Goal: Task Accomplishment & Management: Manage account settings

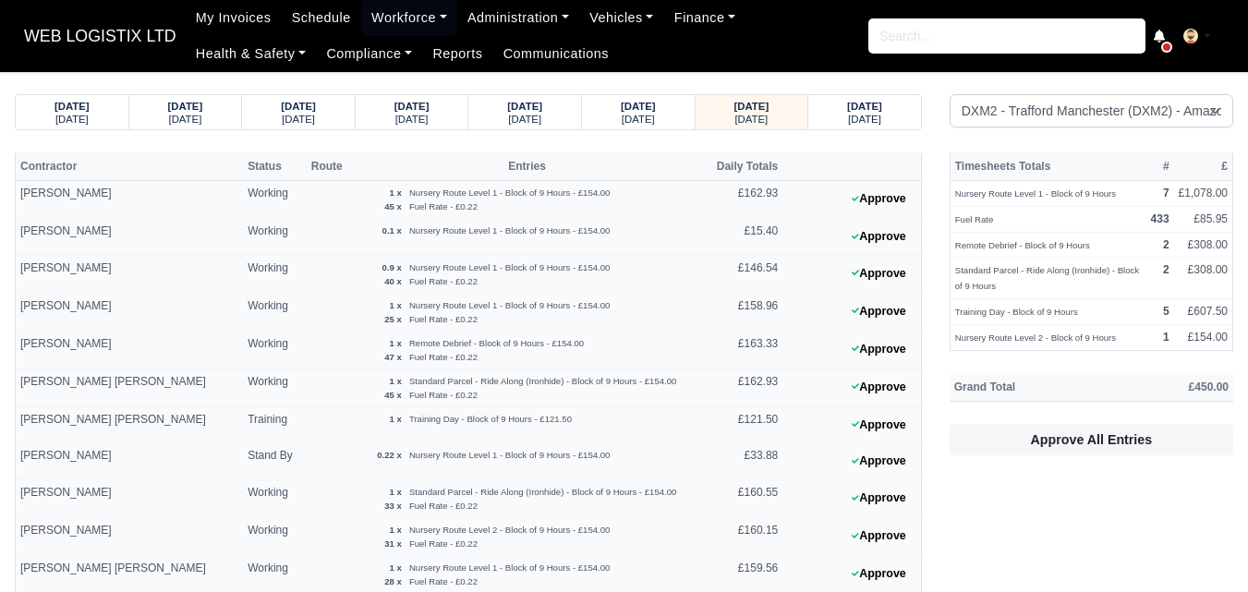
select select "1"
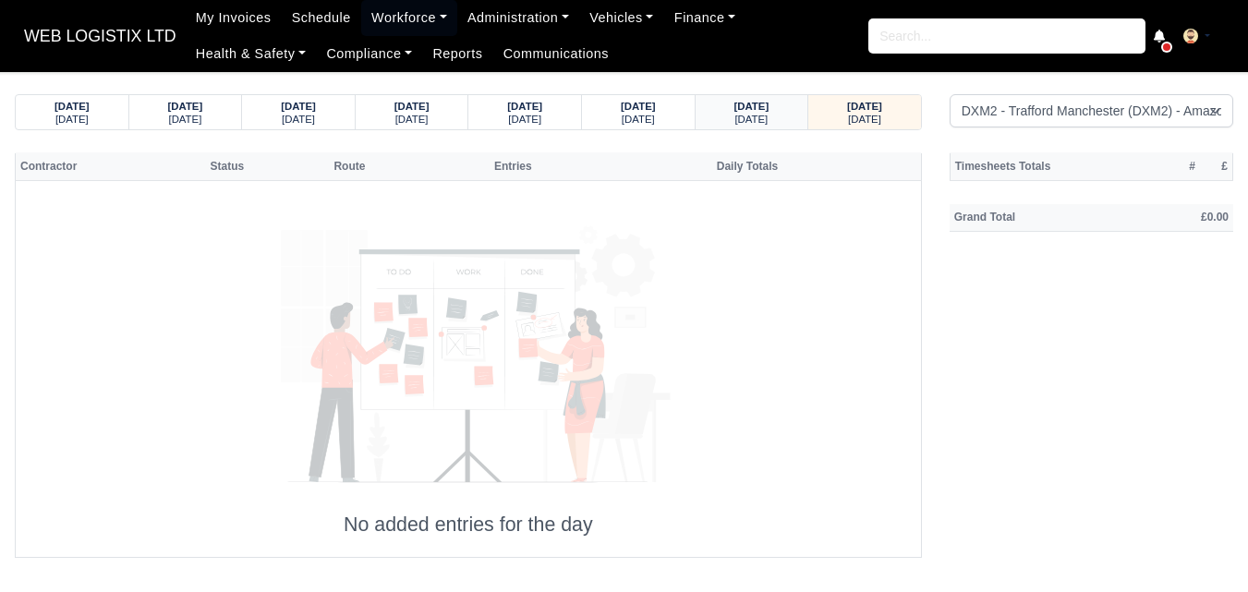
click at [760, 114] on small "Thursday" at bounding box center [750, 119] width 33 height 11
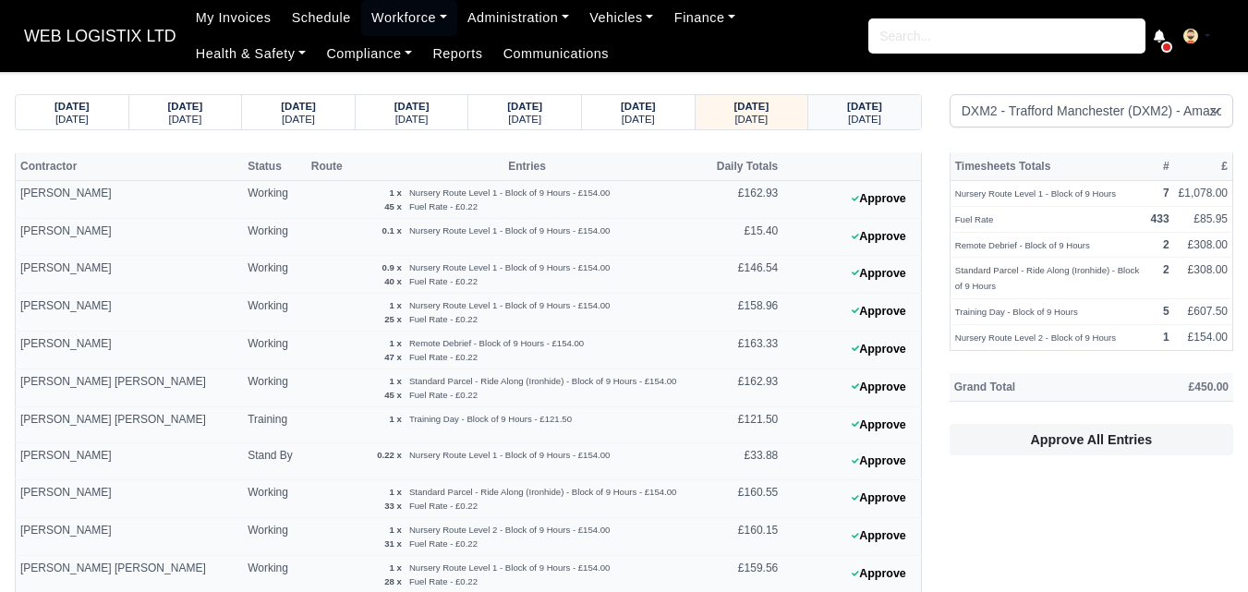
click at [847, 110] on strong "19/09/2025" at bounding box center [864, 106] width 35 height 11
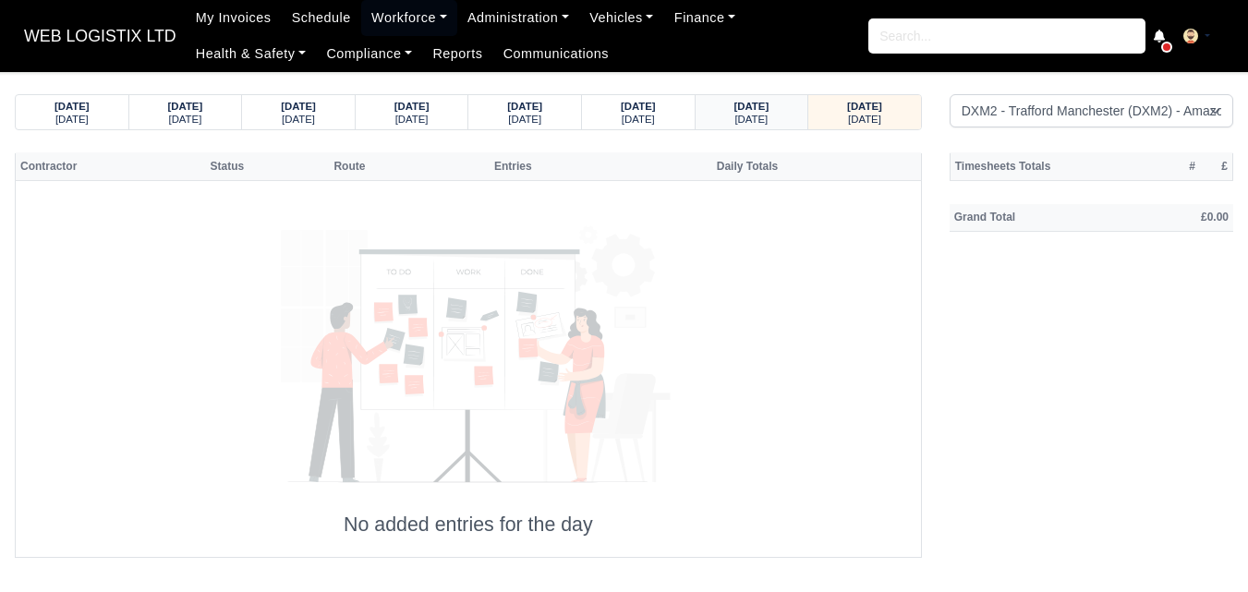
click at [780, 118] on div "Thursday" at bounding box center [752, 118] width 78 height 13
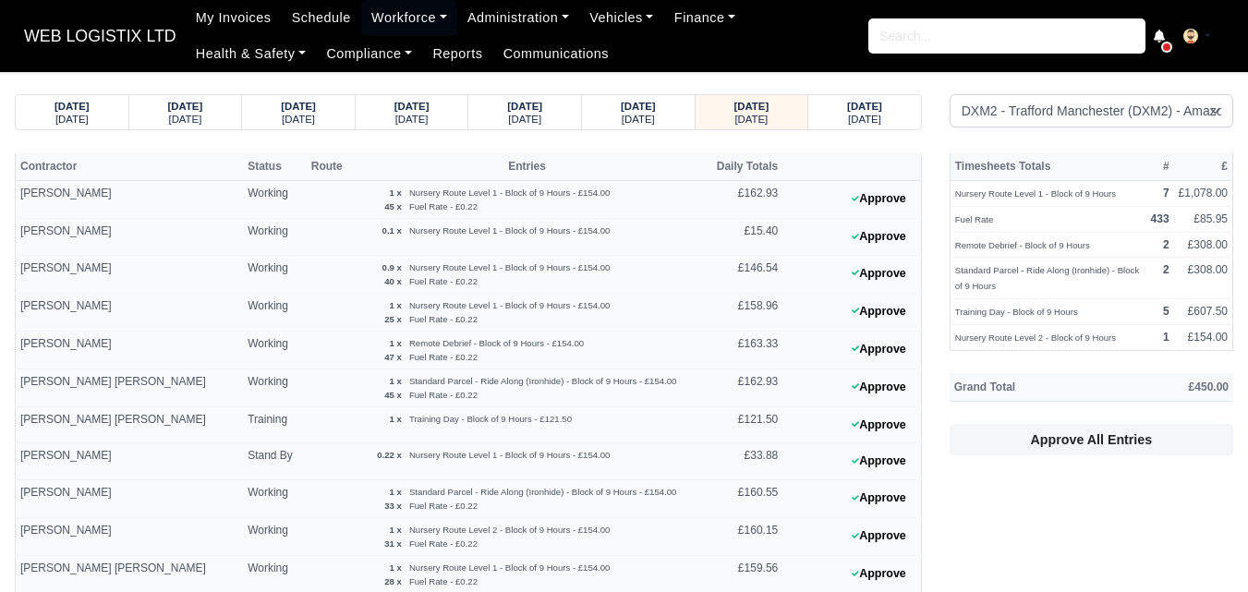
select select "1"
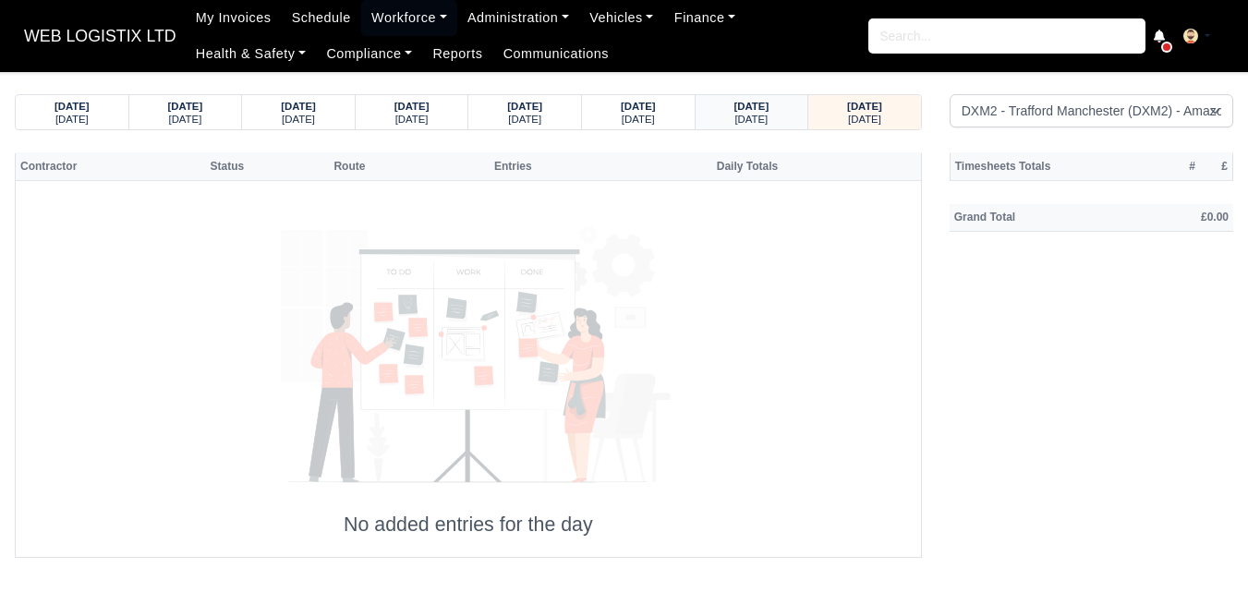
click at [734, 120] on small "[DATE]" at bounding box center [750, 119] width 33 height 11
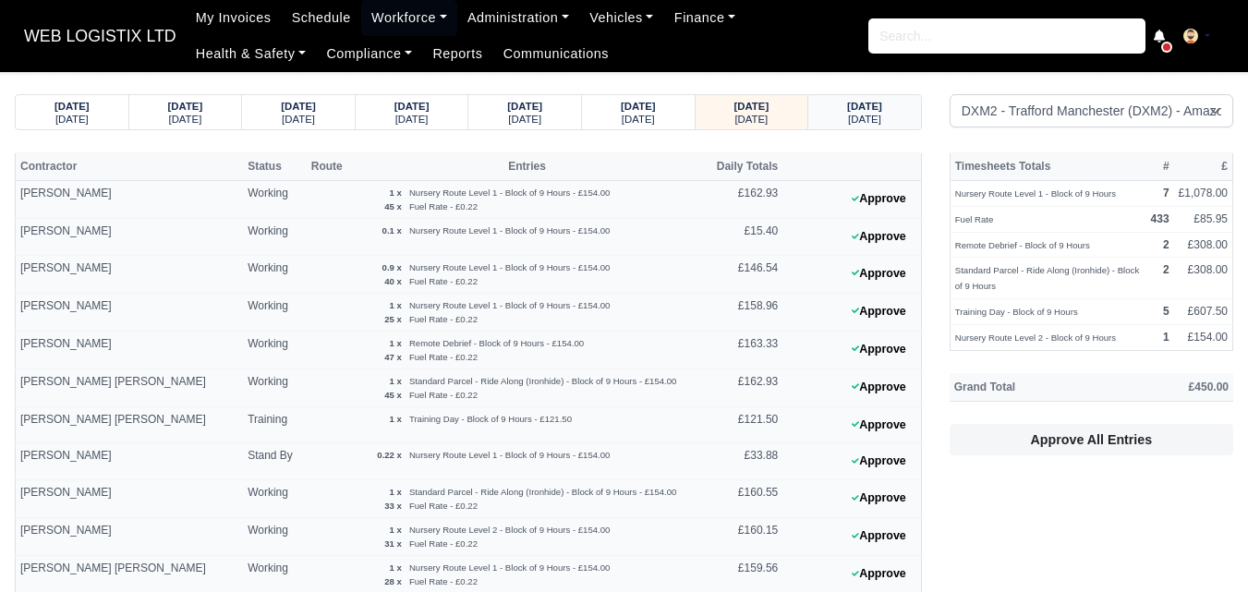
click at [903, 108] on div "19/09/2025 Friday" at bounding box center [864, 112] width 85 height 34
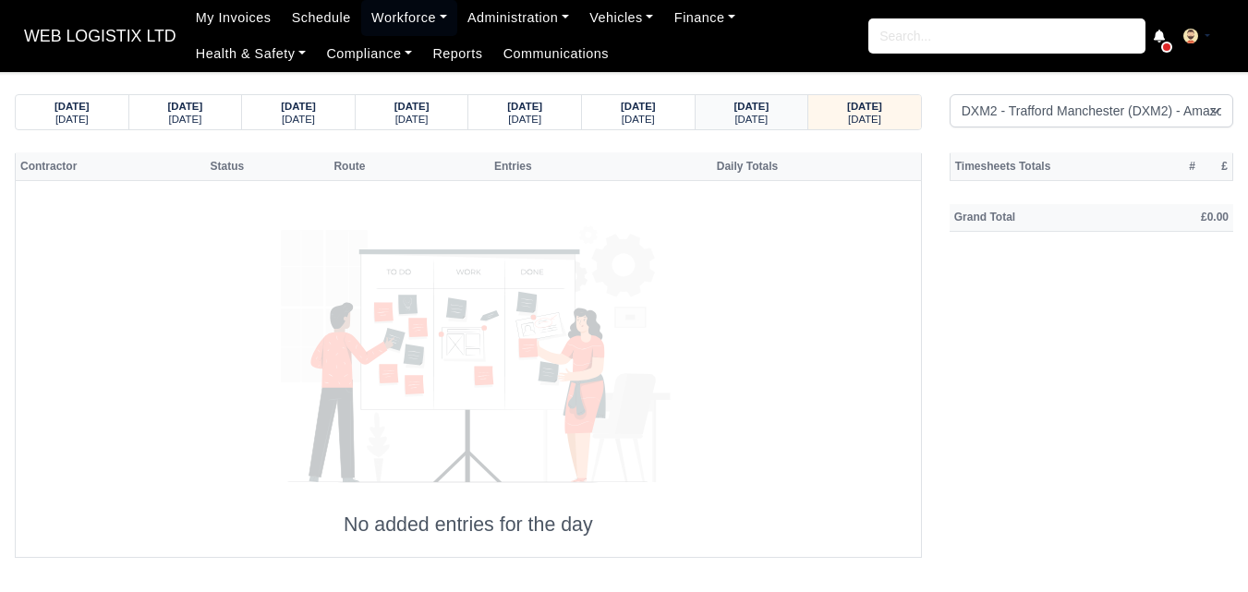
click at [769, 112] on strong "18/09/2025" at bounding box center [751, 106] width 35 height 11
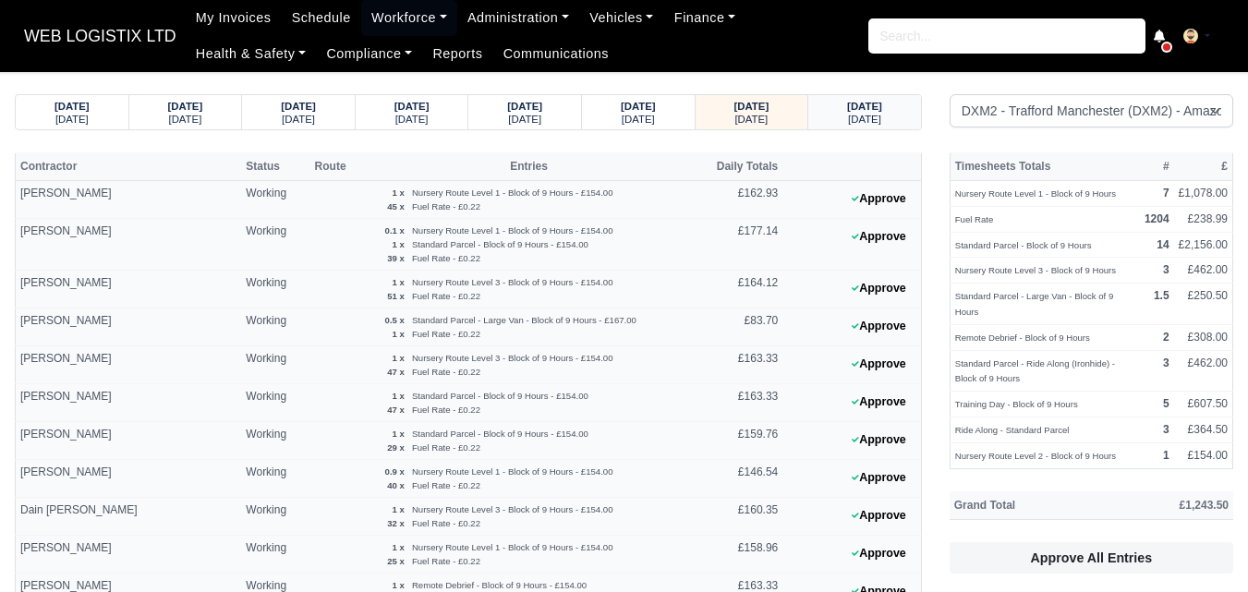
click at [838, 116] on div "Friday" at bounding box center [865, 118] width 78 height 13
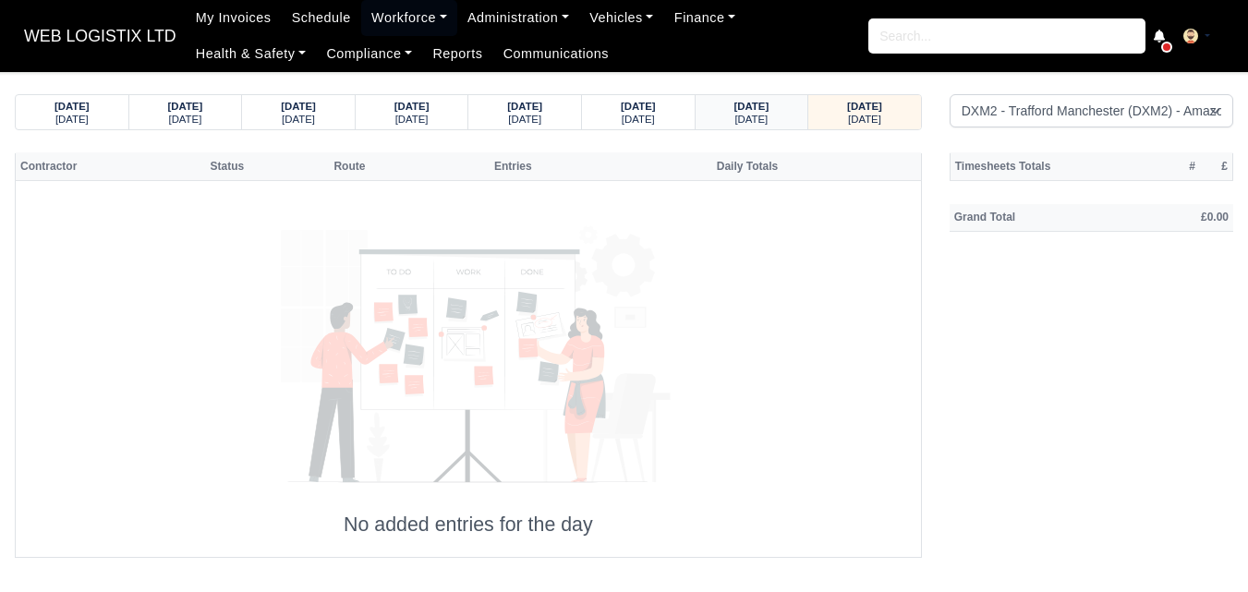
click at [796, 122] on div "18/09/2025 Thursday" at bounding box center [752, 112] width 114 height 34
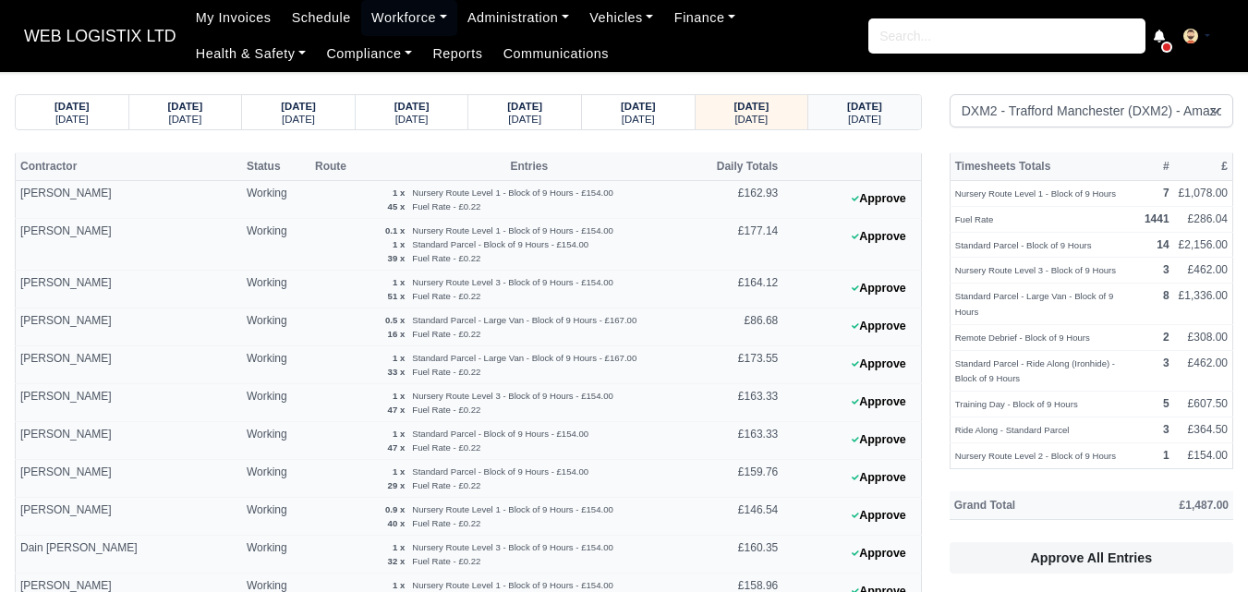
click at [869, 117] on small "Friday" at bounding box center [864, 119] width 33 height 11
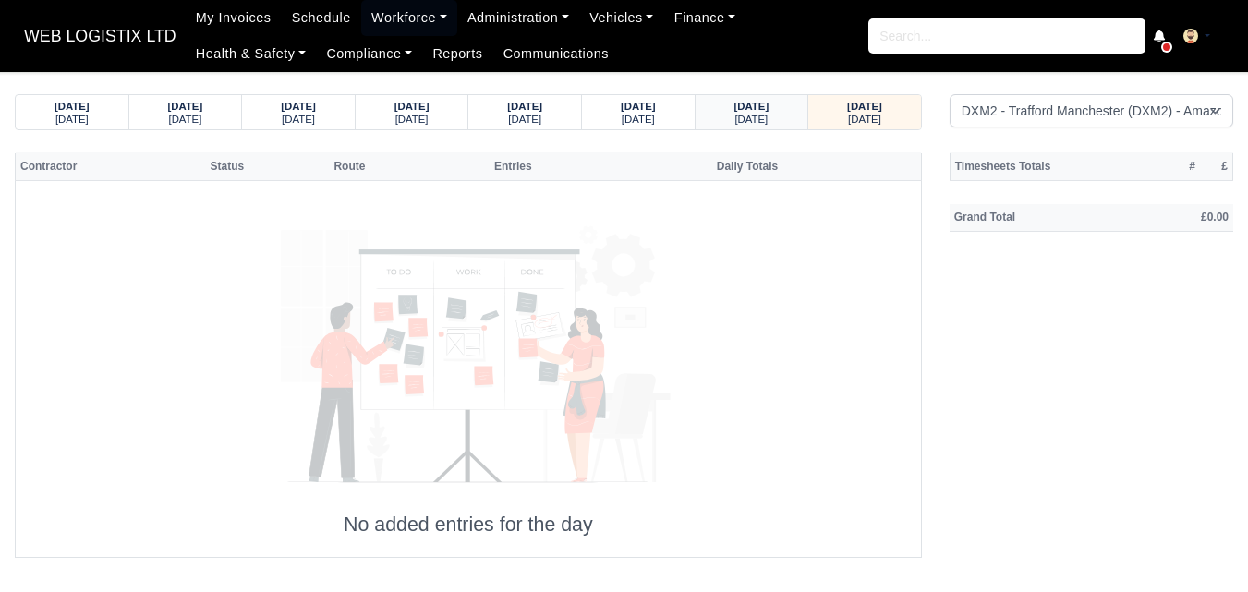
click at [767, 114] on small "Thursday" at bounding box center [750, 119] width 33 height 11
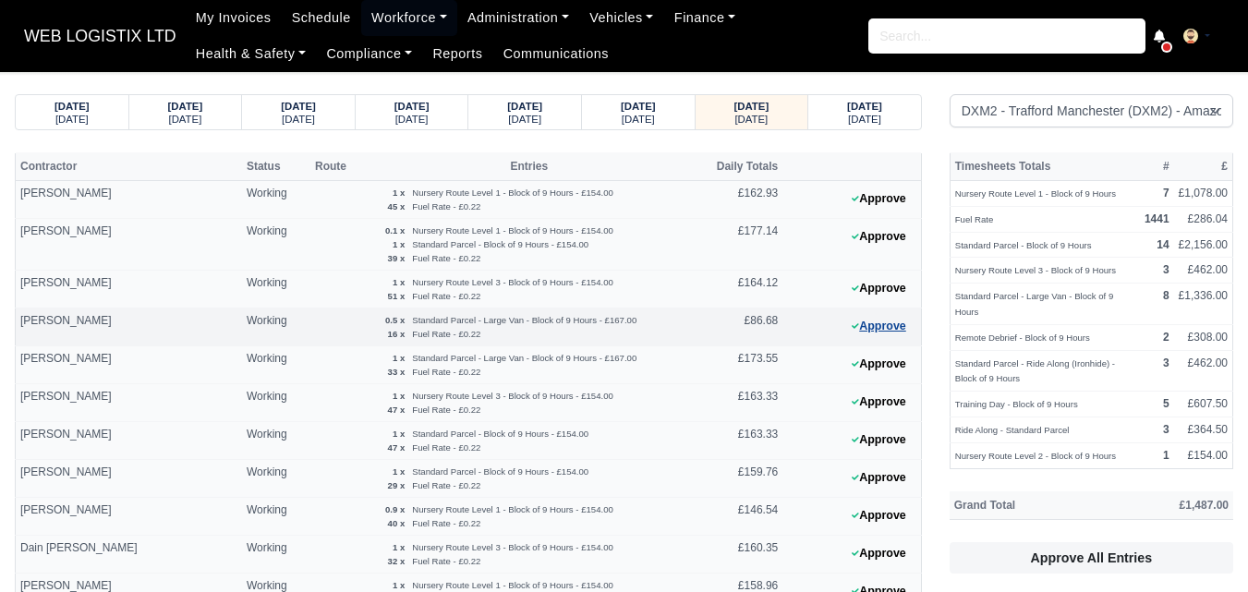
click at [852, 326] on icon at bounding box center [854, 325] width 7 height 11
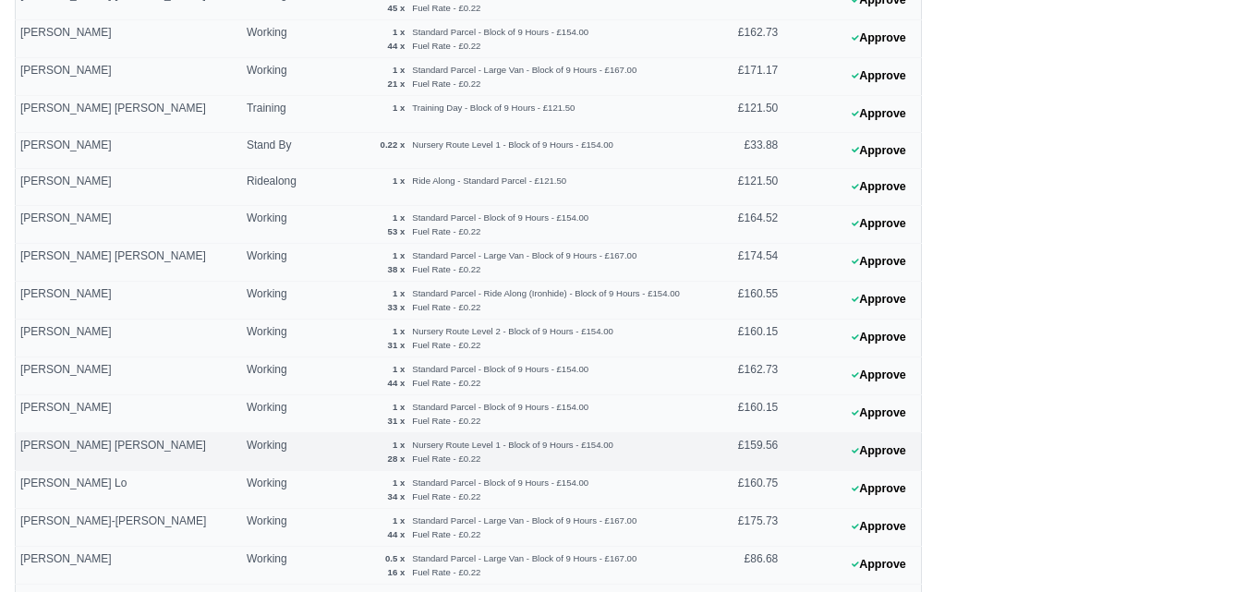
scroll to position [769, 0]
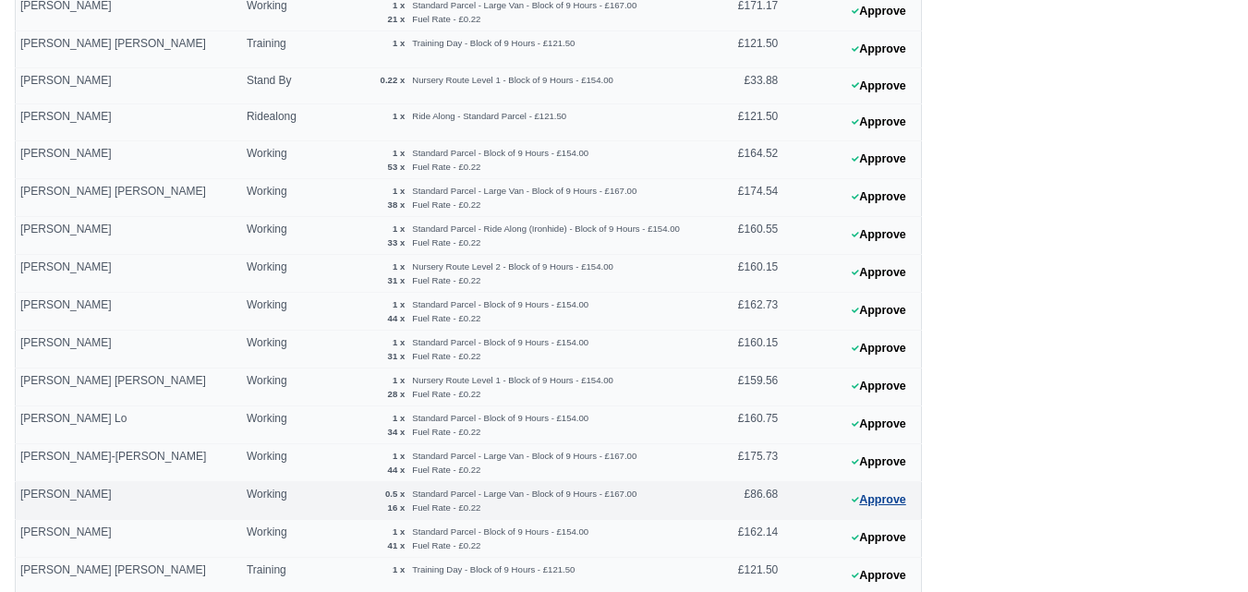
click at [908, 501] on button "Approve" at bounding box center [878, 500] width 75 height 27
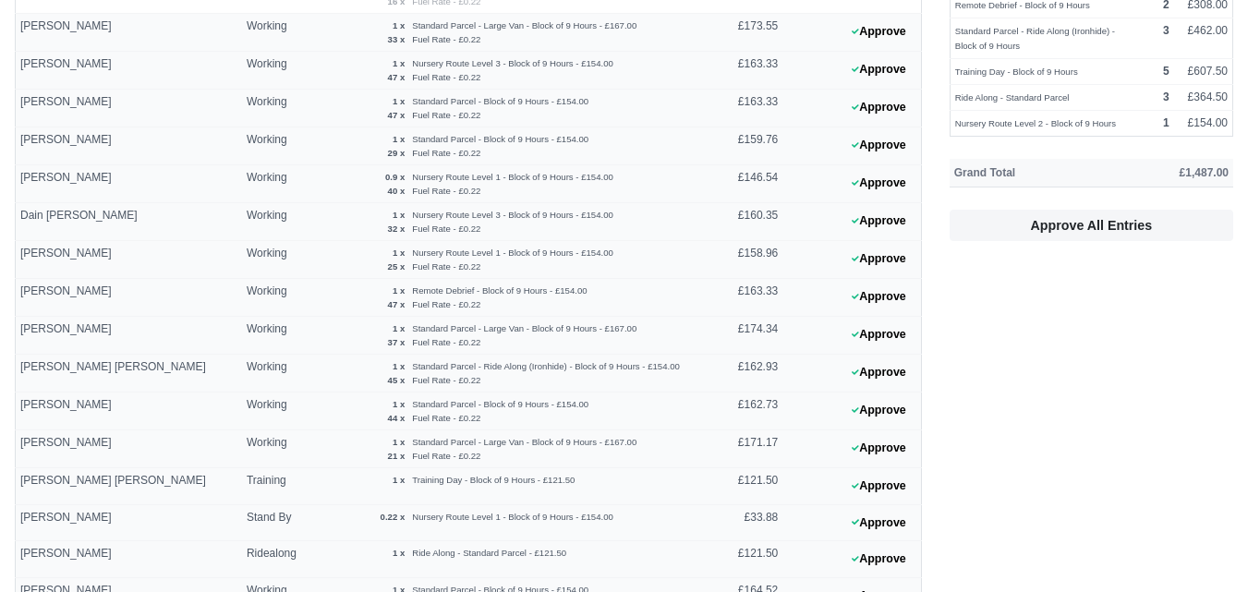
scroll to position [308, 0]
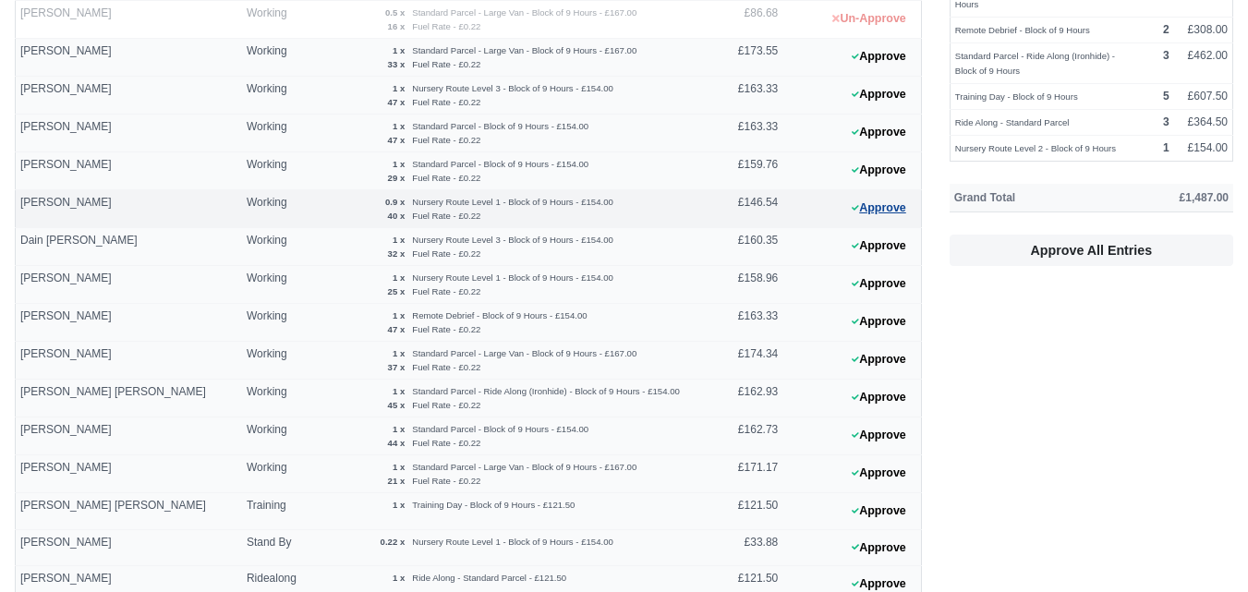
click at [866, 199] on button "Approve" at bounding box center [878, 208] width 75 height 27
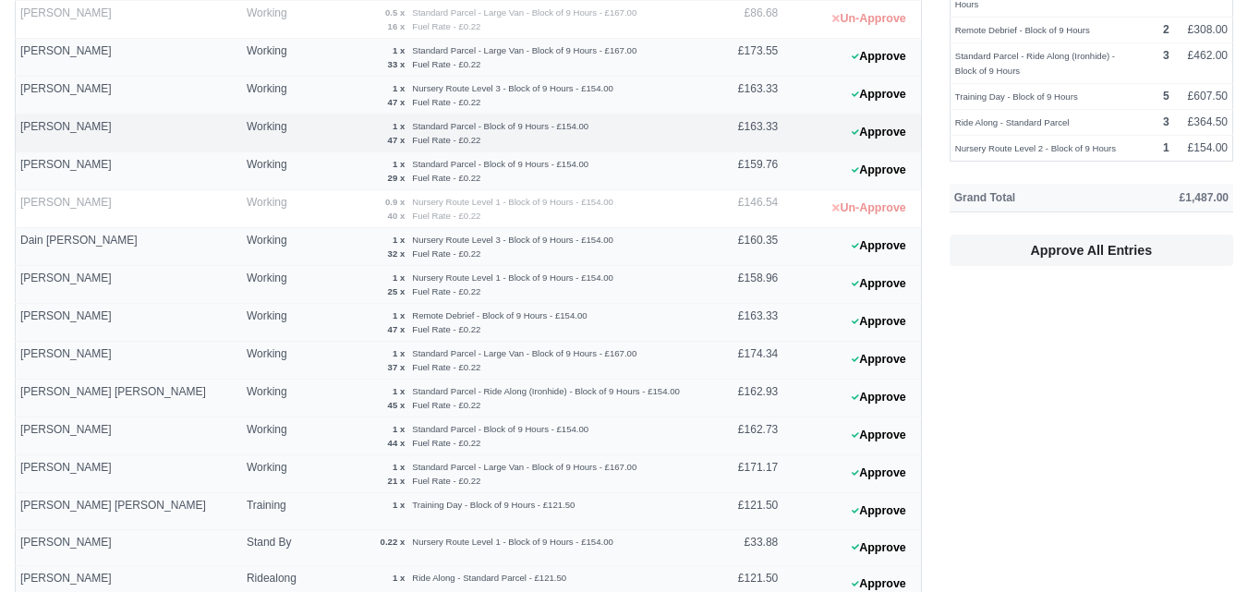
scroll to position [154, 0]
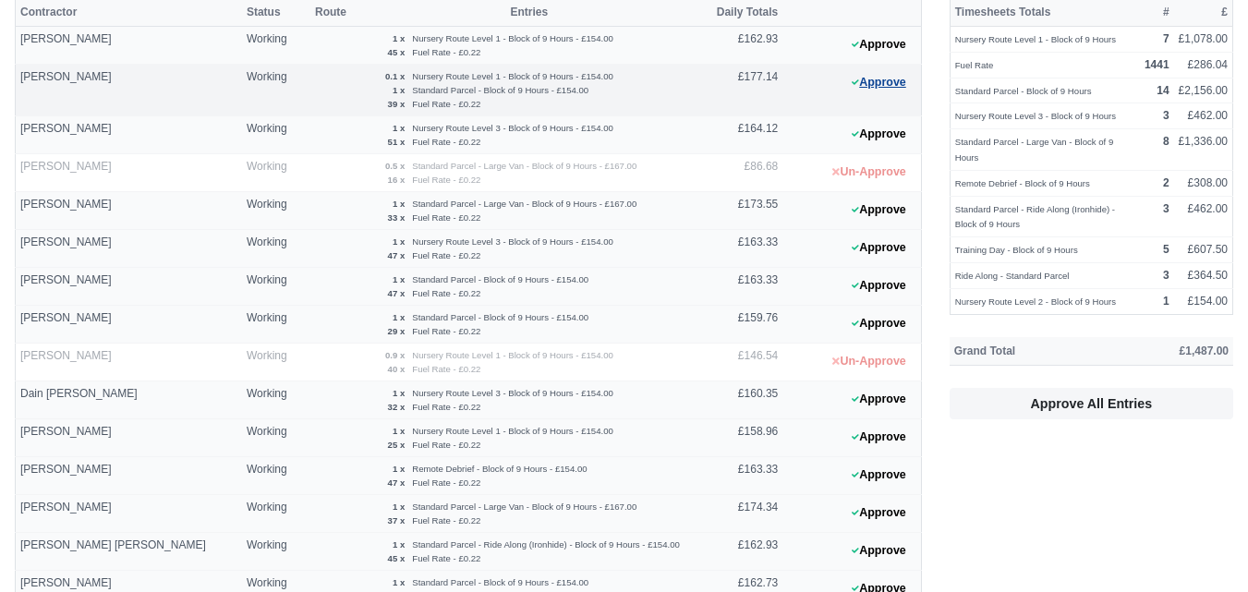
click at [874, 85] on button "Approve" at bounding box center [878, 82] width 75 height 27
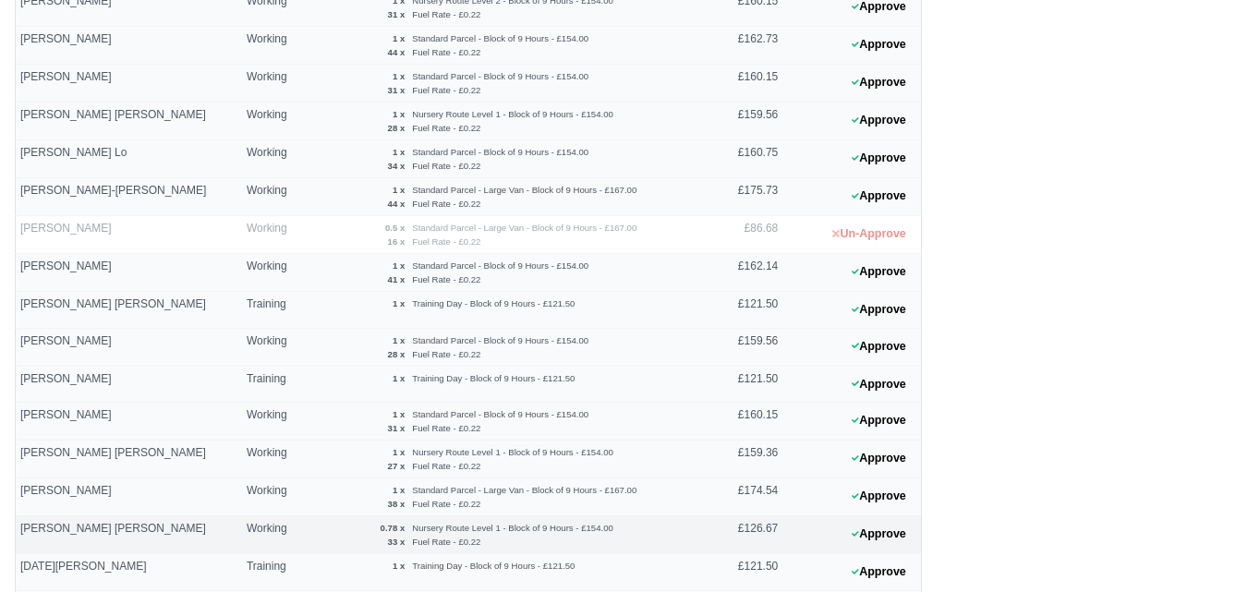
scroll to position [1078, 0]
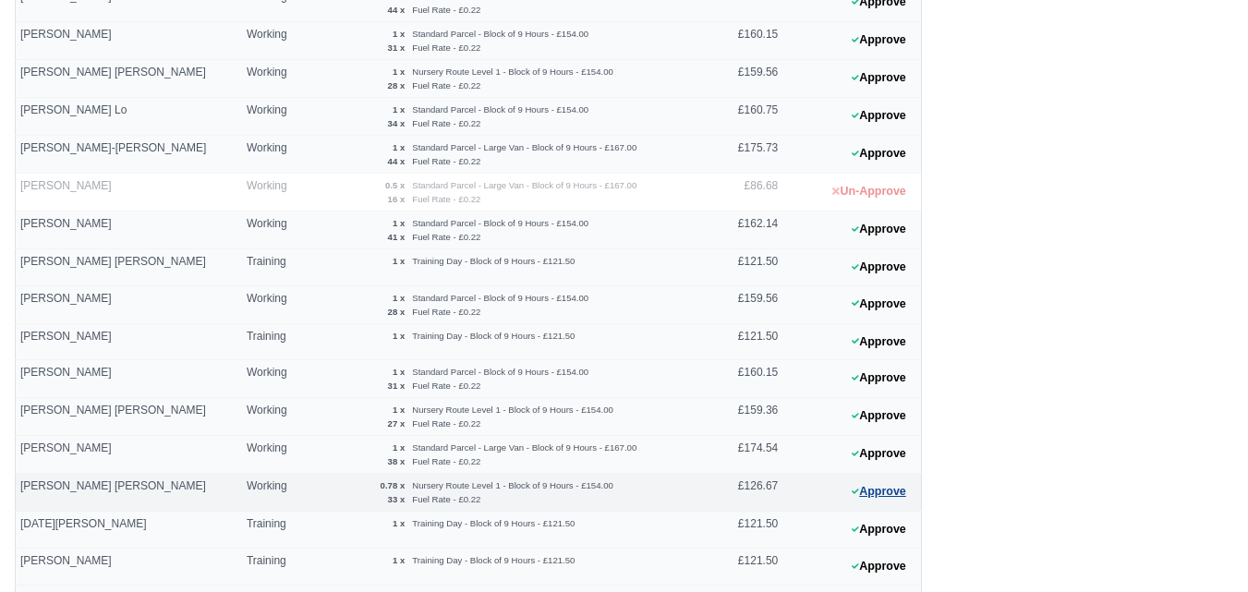
click at [852, 487] on icon at bounding box center [854, 491] width 7 height 11
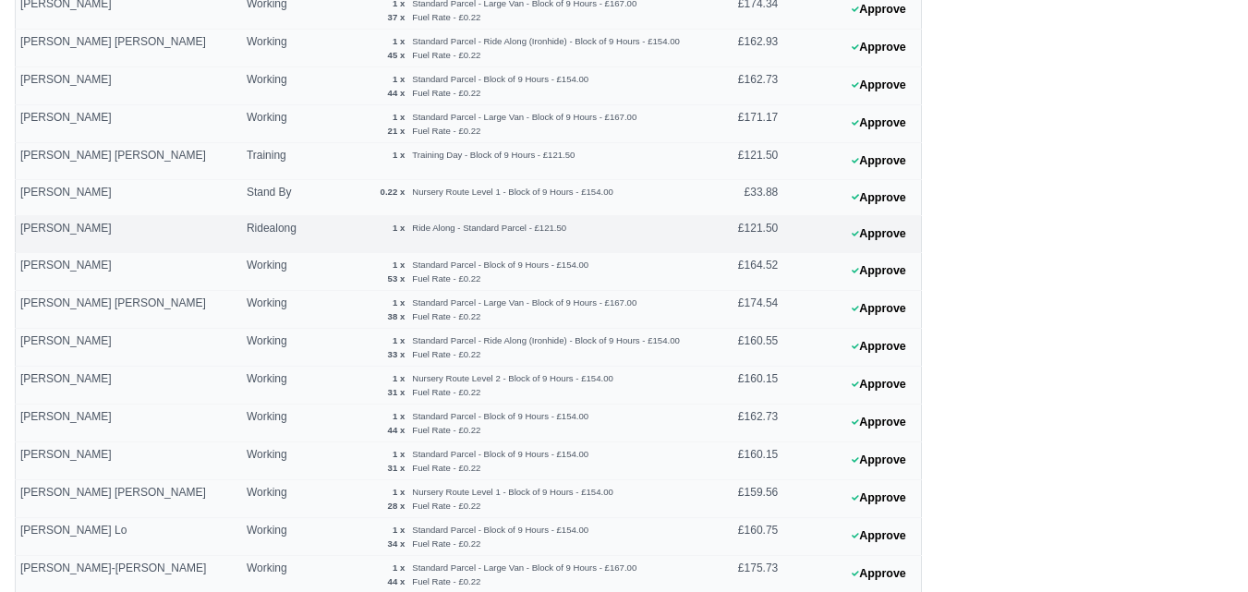
scroll to position [616, 0]
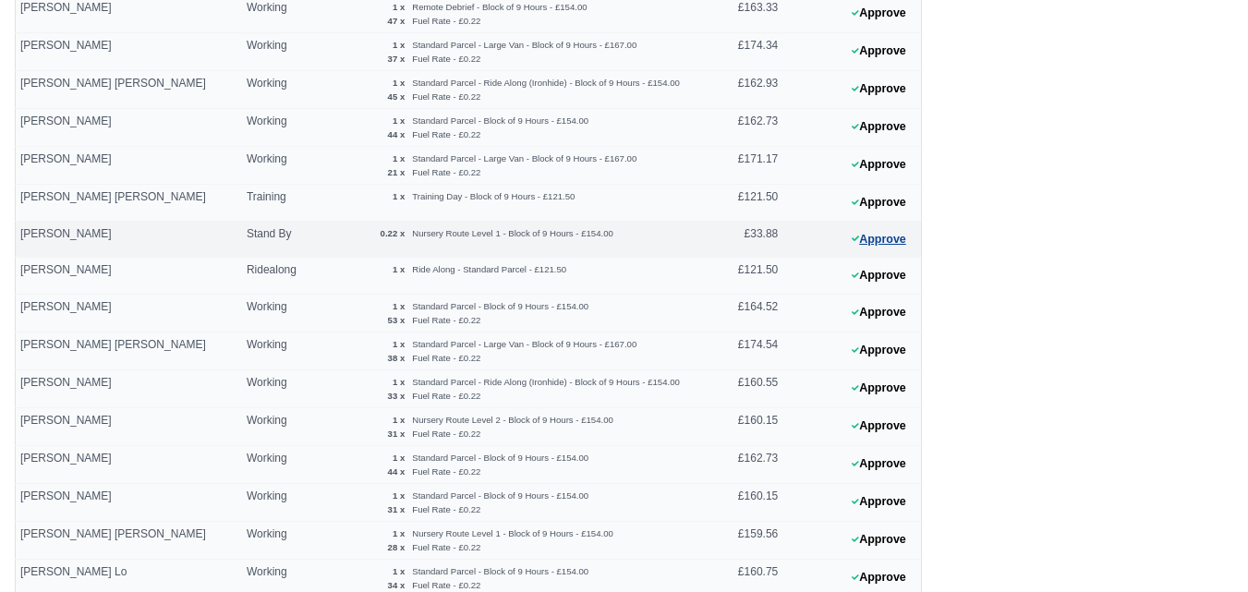
click at [867, 242] on button "Approve" at bounding box center [878, 239] width 75 height 27
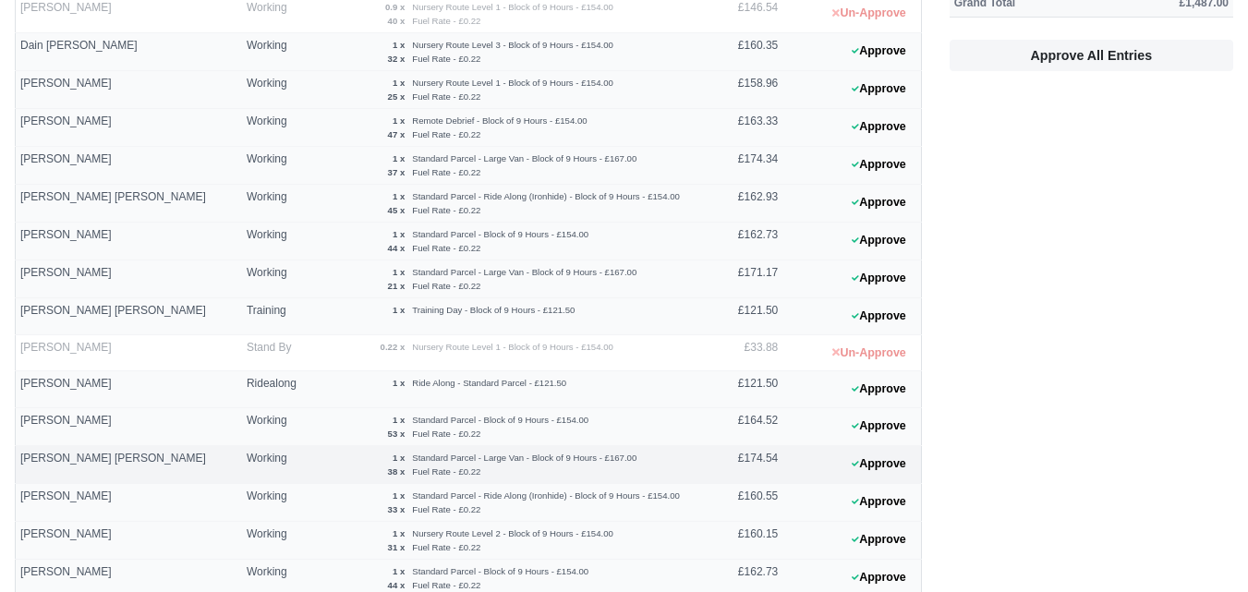
scroll to position [462, 0]
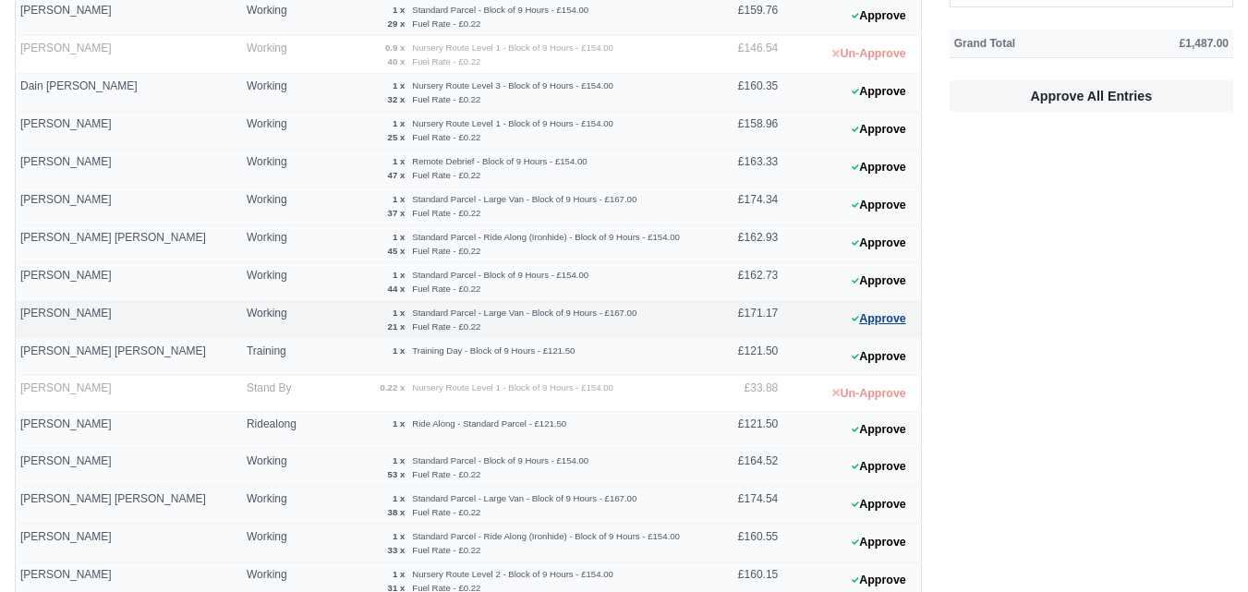
click at [880, 324] on button "Approve" at bounding box center [878, 319] width 75 height 27
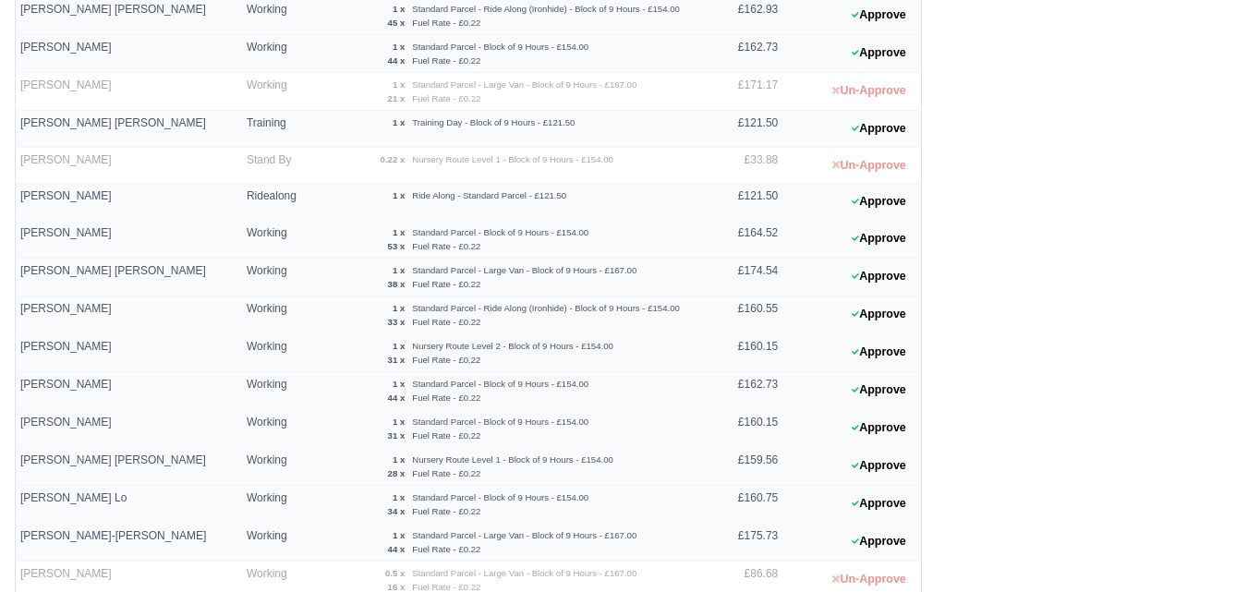
scroll to position [769, 0]
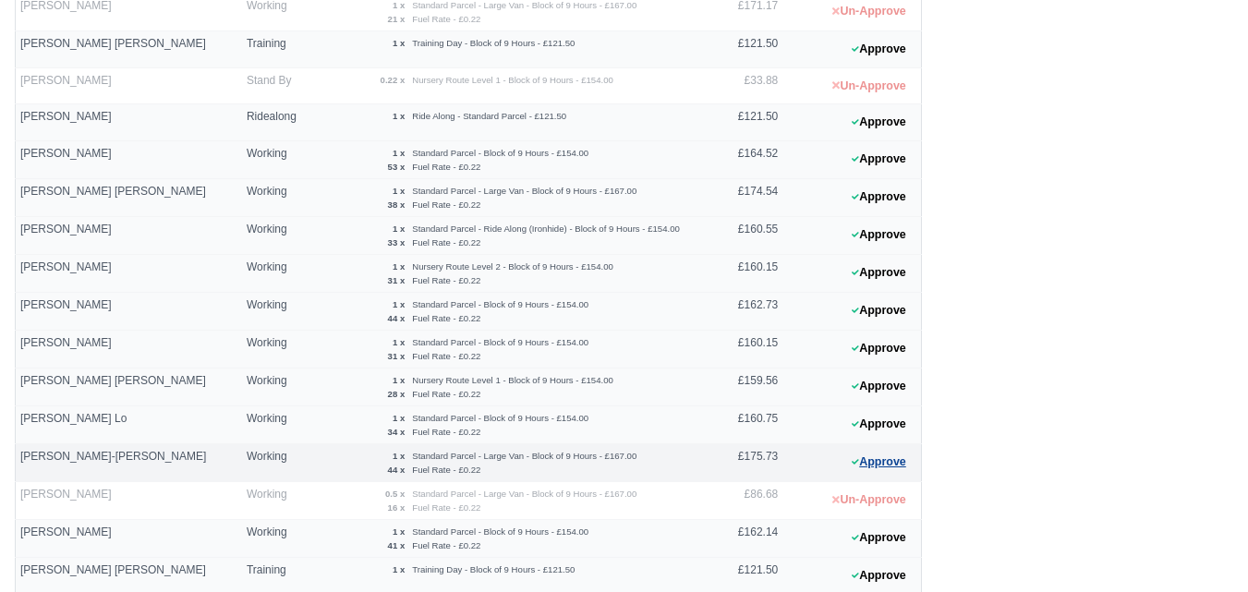
click at [871, 475] on button "Approve" at bounding box center [878, 462] width 75 height 27
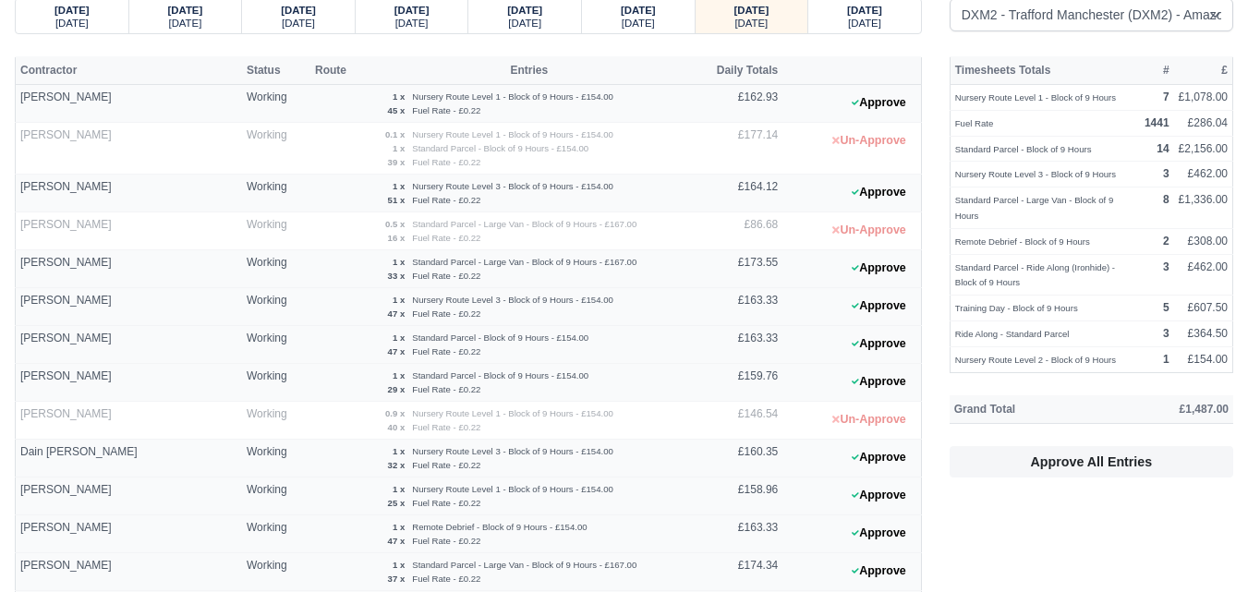
scroll to position [0, 0]
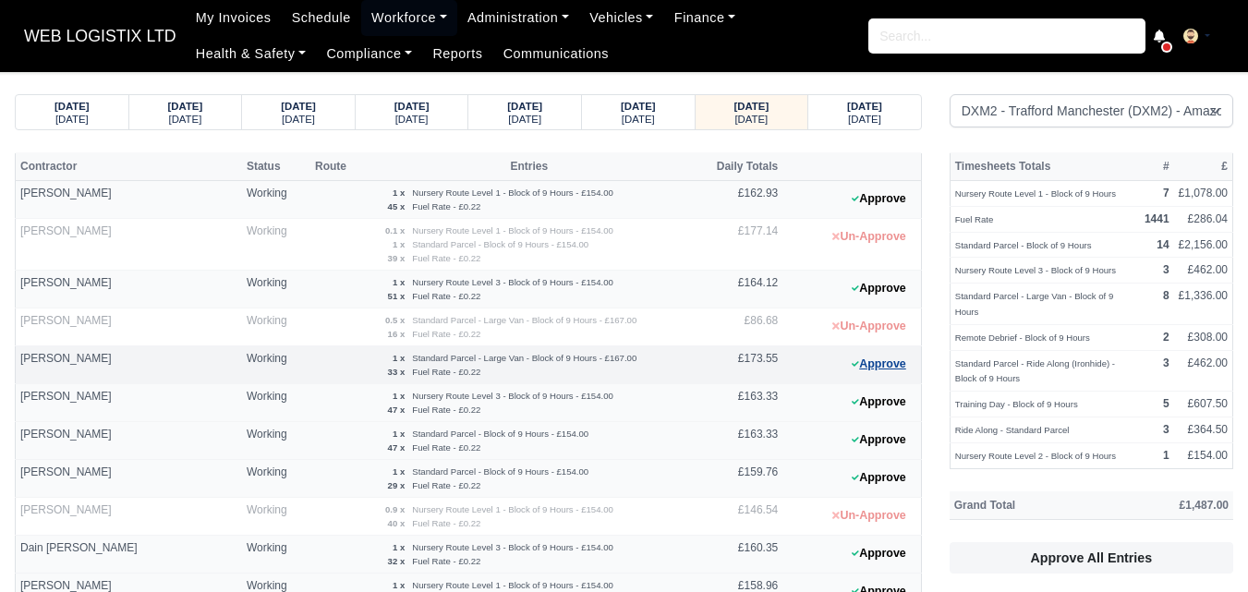
click at [889, 361] on button "Approve" at bounding box center [878, 364] width 75 height 27
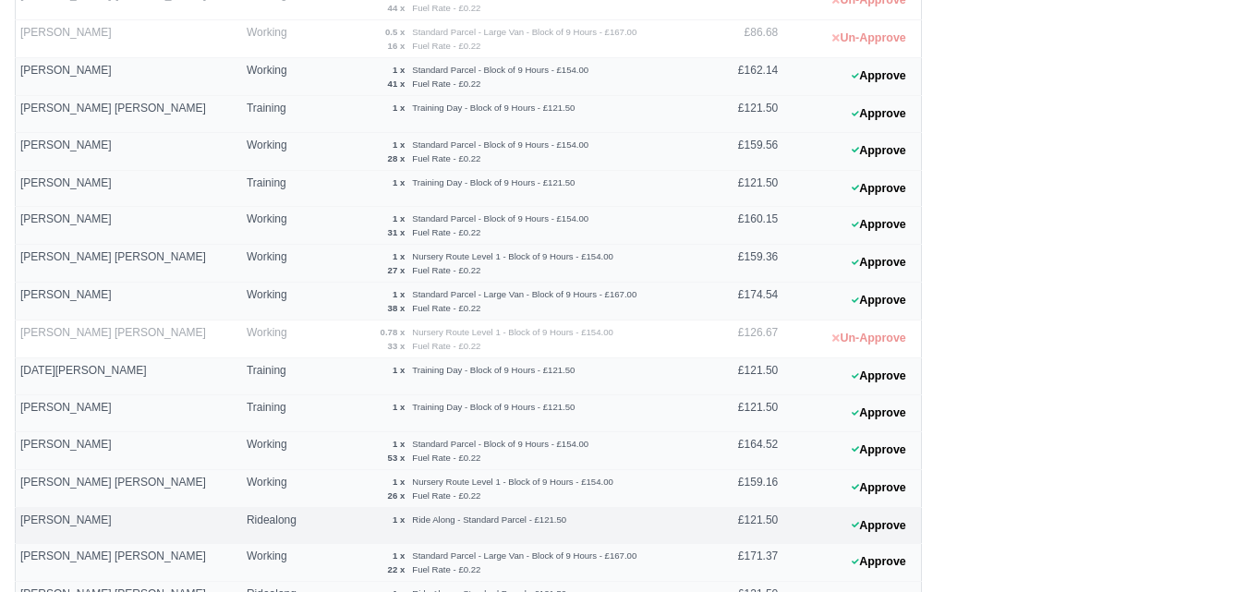
scroll to position [1385, 0]
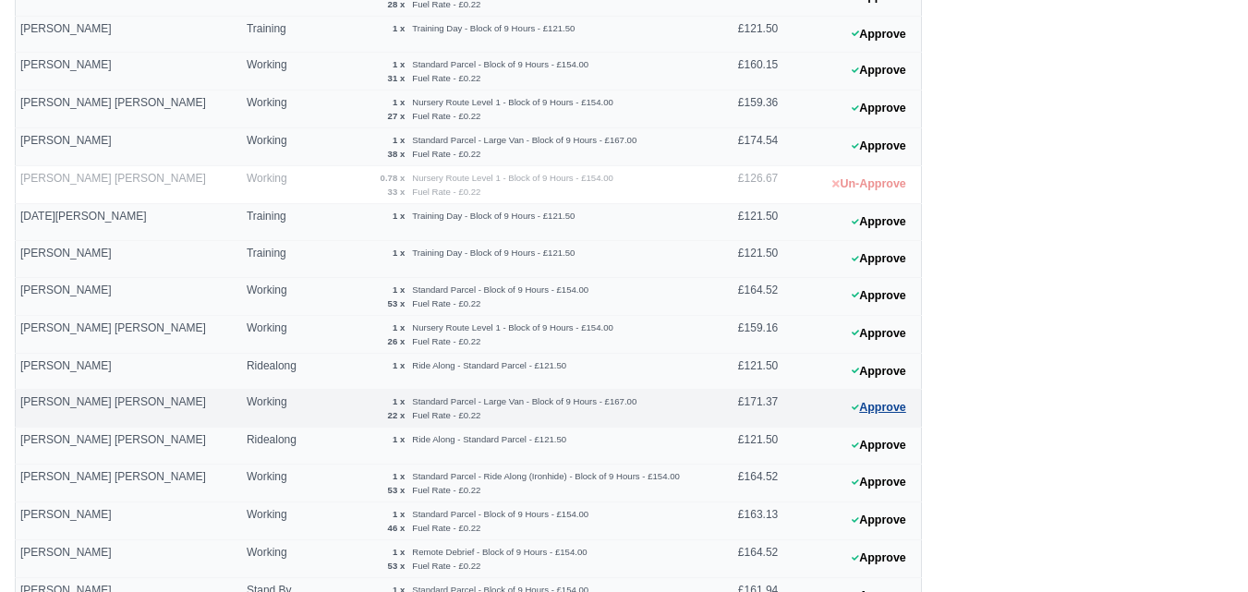
click at [877, 408] on button "Approve" at bounding box center [878, 407] width 75 height 27
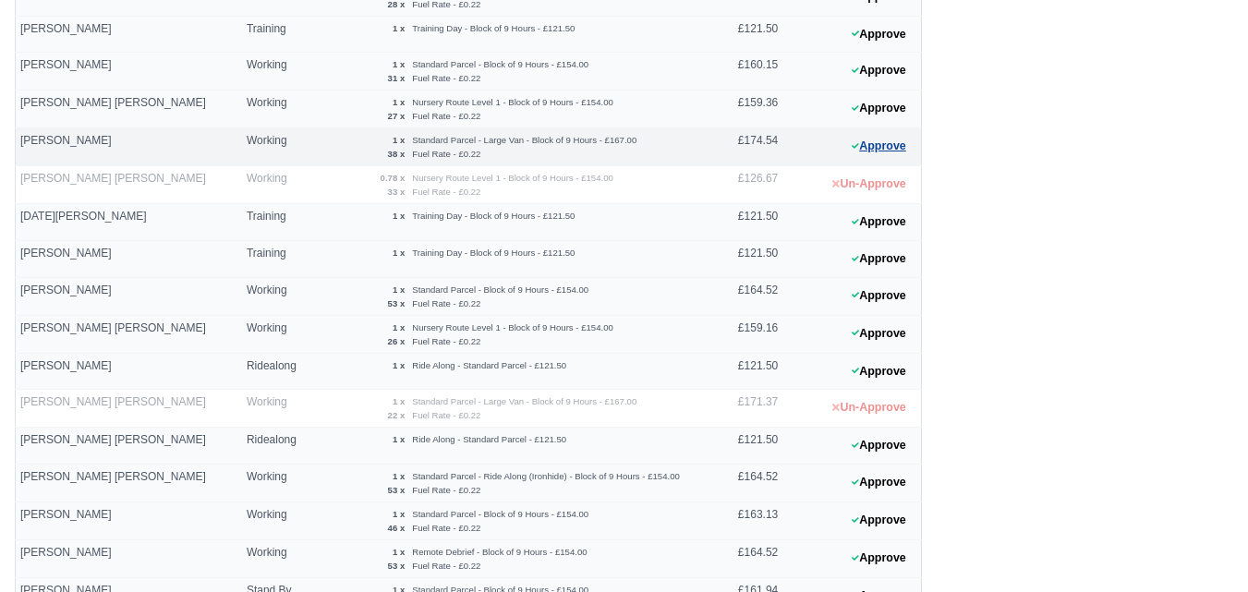
click at [849, 140] on button "Approve" at bounding box center [878, 146] width 75 height 27
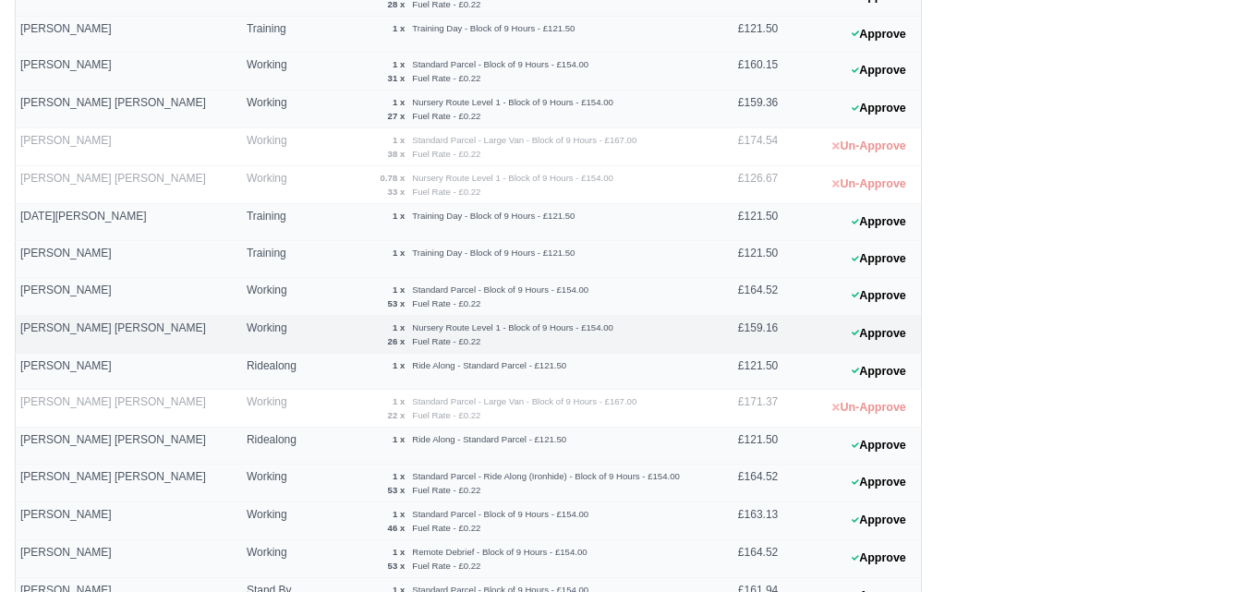
scroll to position [924, 0]
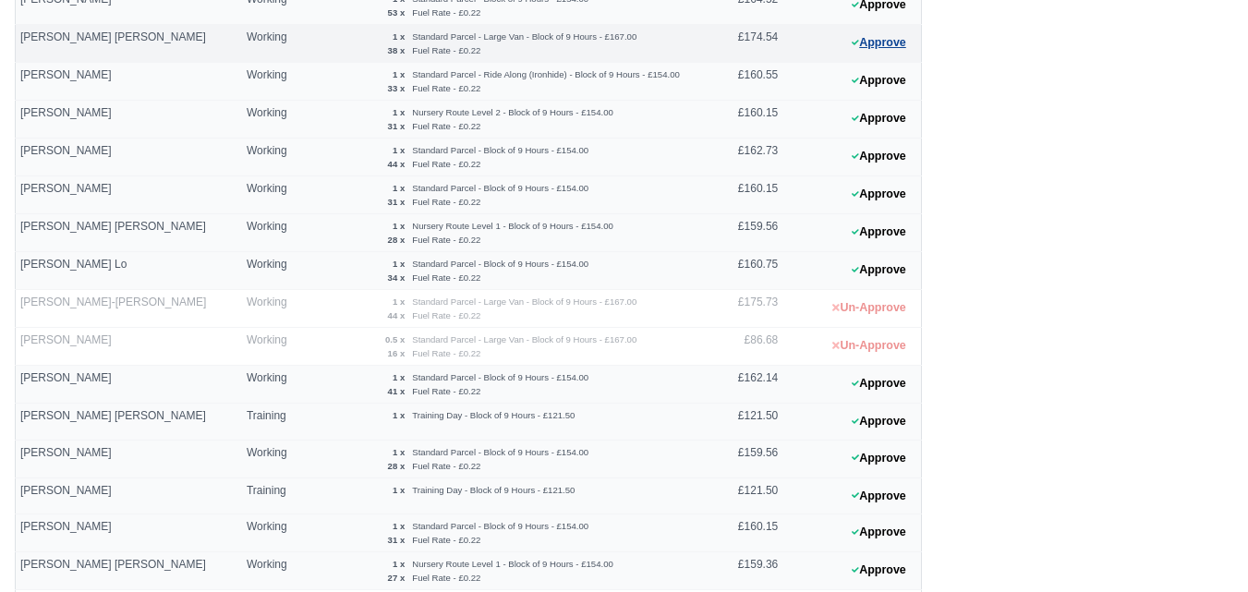
click at [880, 40] on button "Approve" at bounding box center [878, 43] width 75 height 27
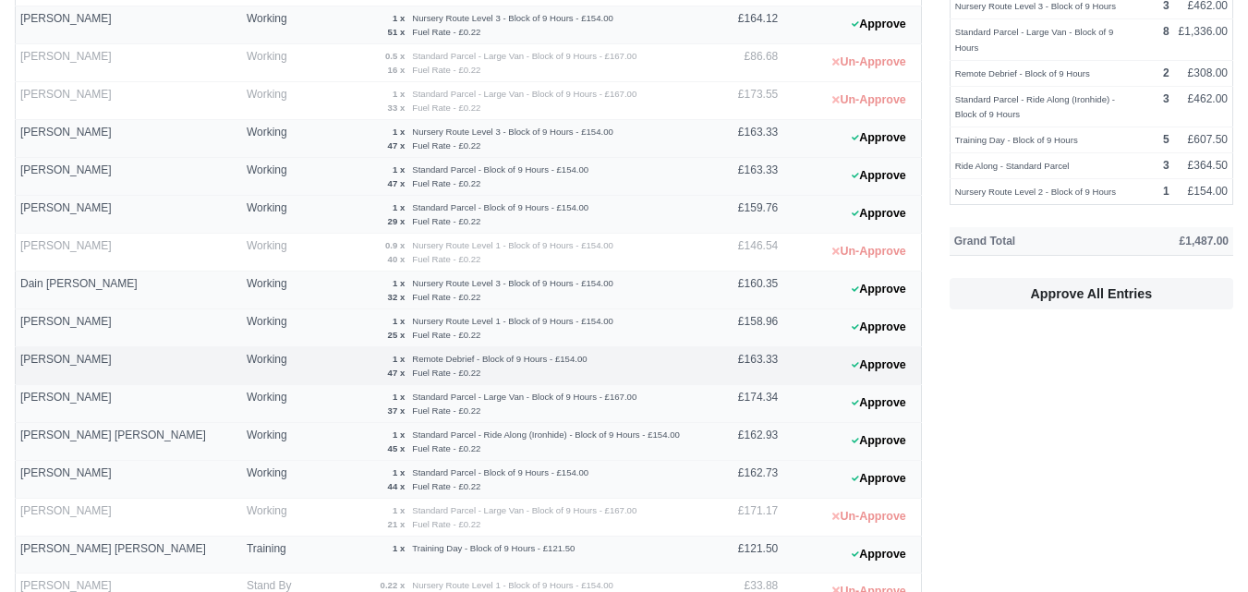
scroll to position [308, 0]
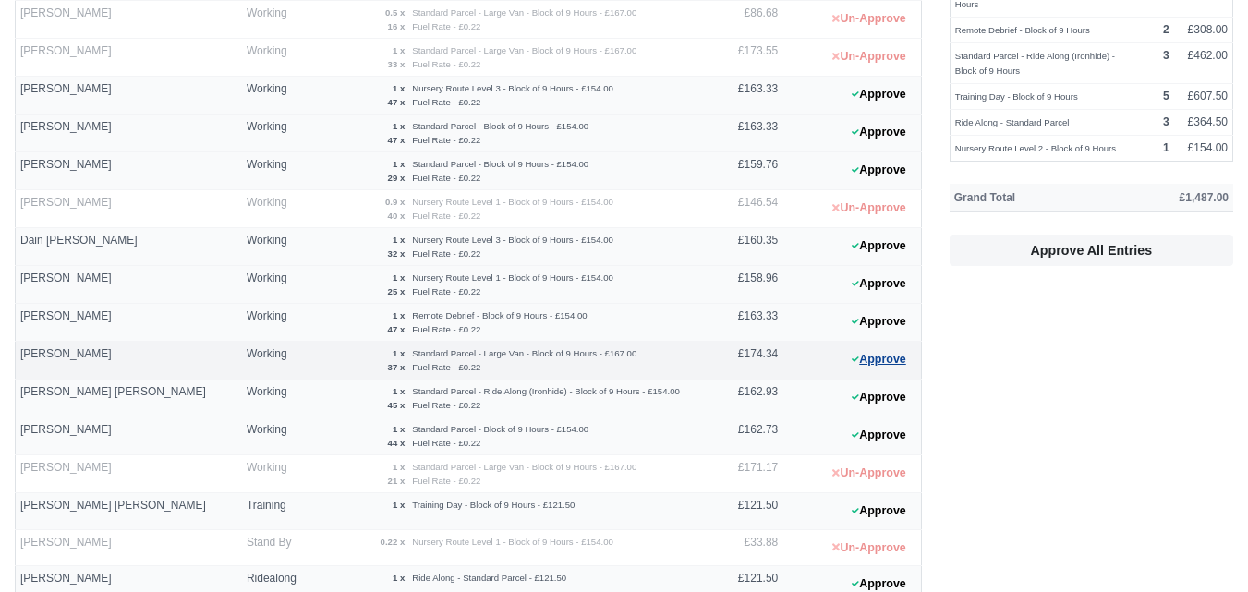
click at [867, 371] on button "Approve" at bounding box center [878, 359] width 75 height 27
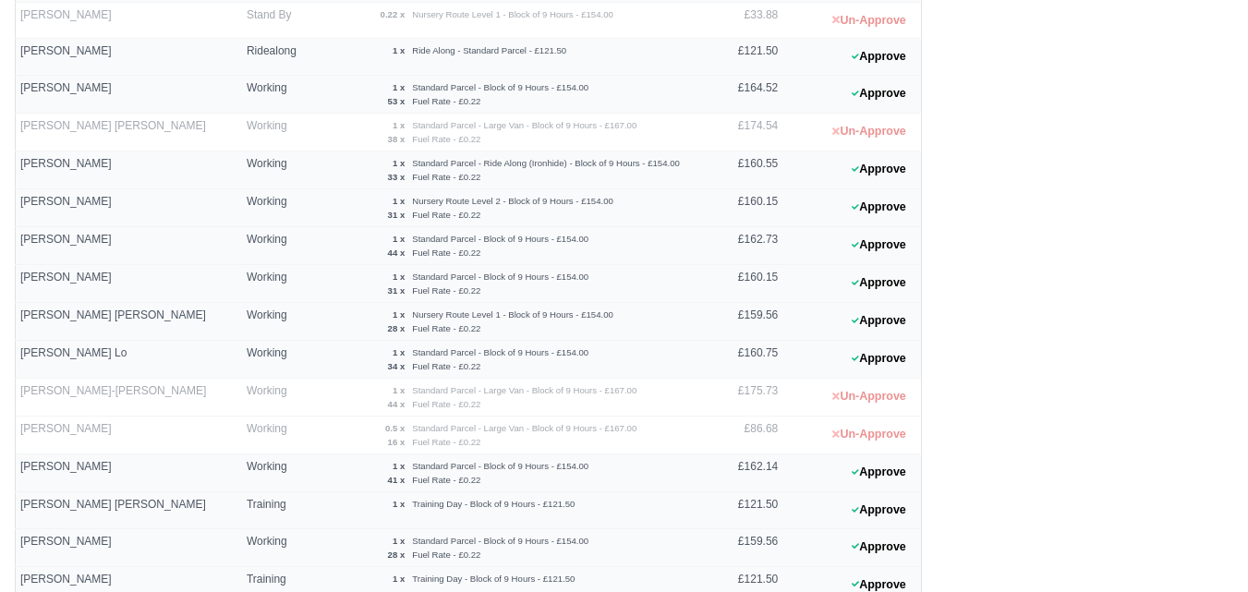
scroll to position [924, 0]
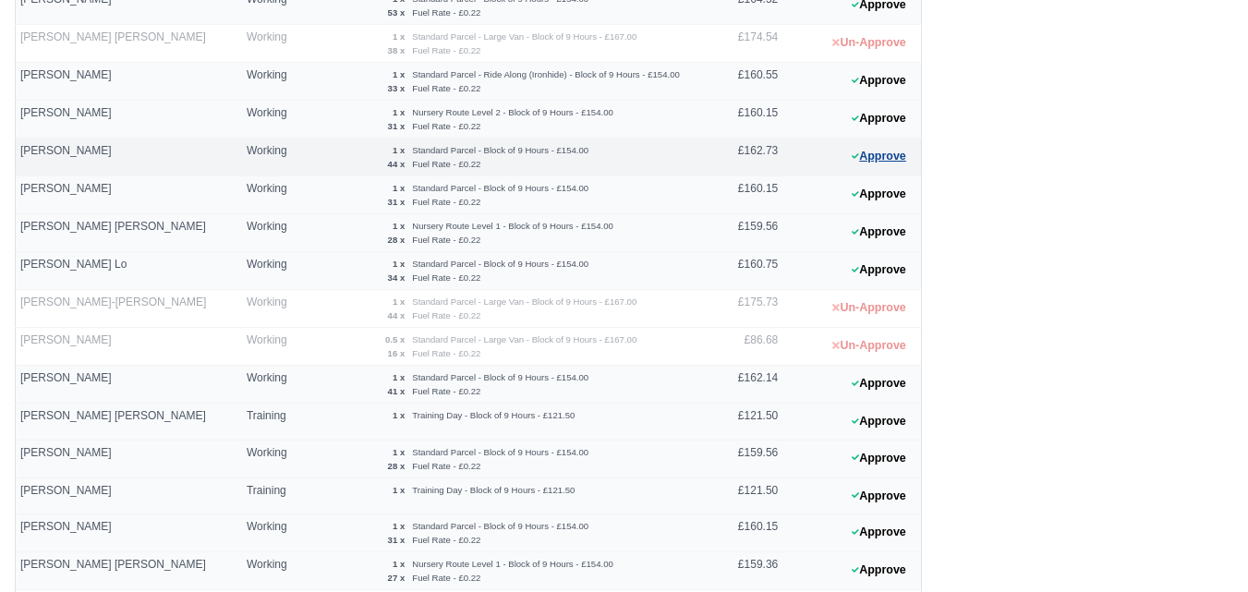
click at [873, 166] on button "Approve" at bounding box center [878, 156] width 75 height 27
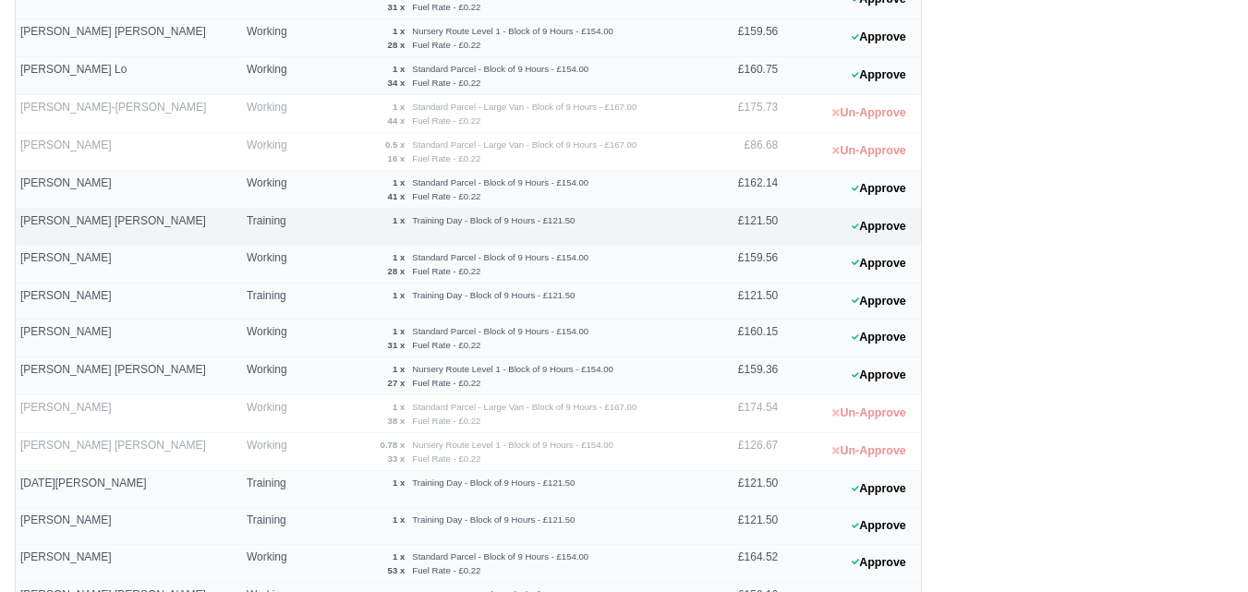
scroll to position [1490, 0]
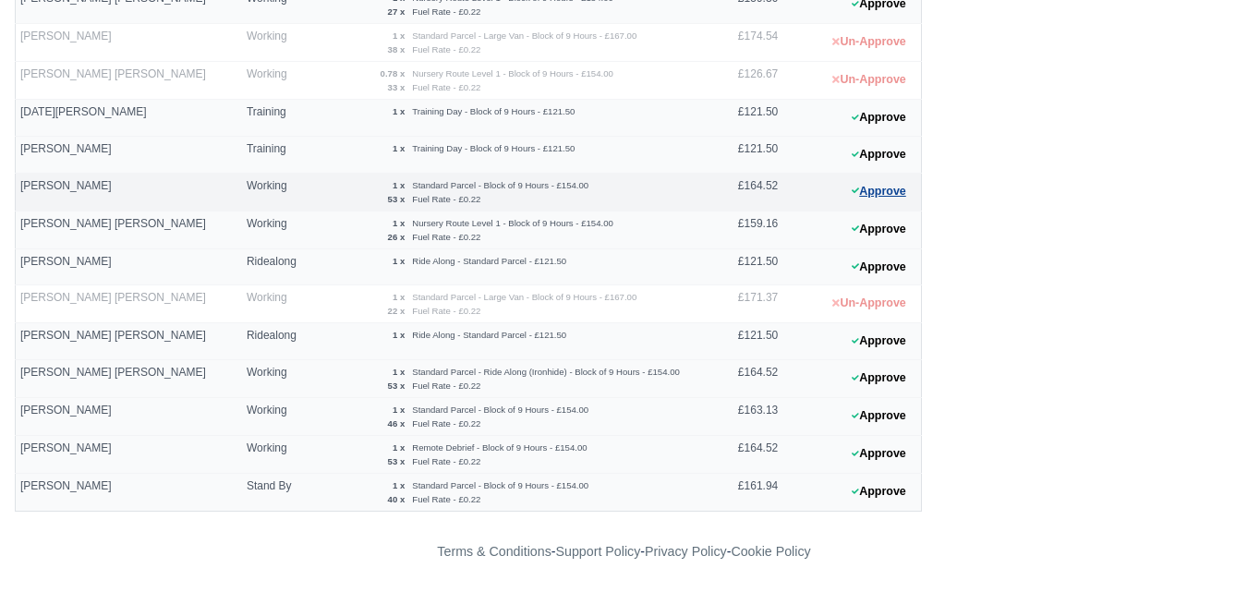
click at [876, 192] on button "Approve" at bounding box center [878, 191] width 75 height 27
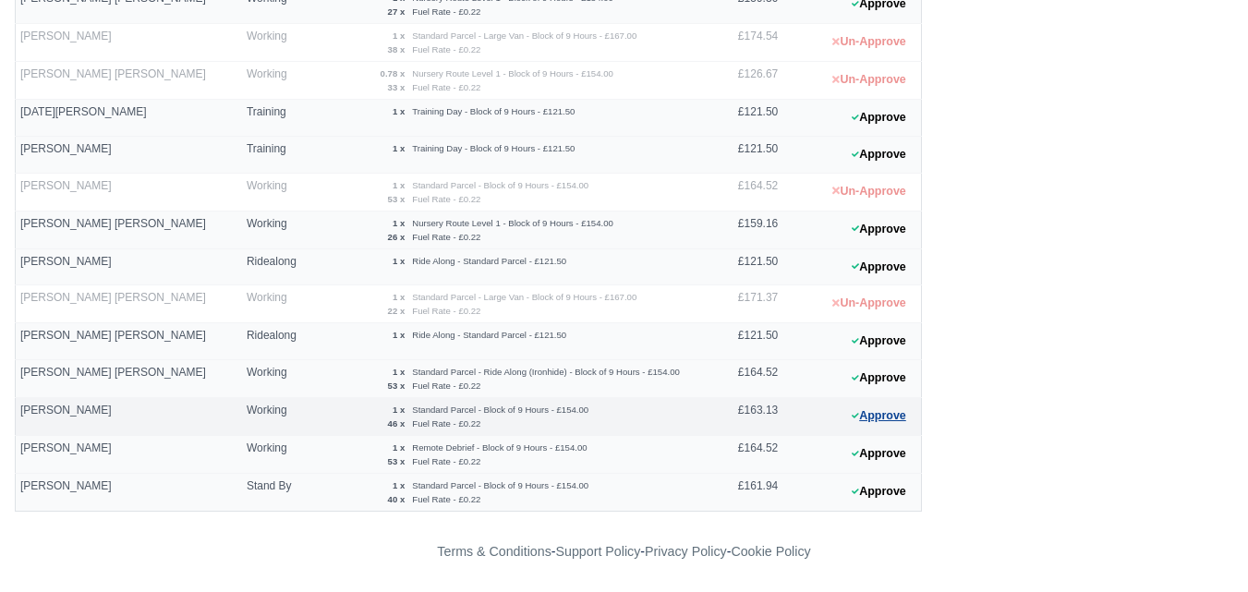
click at [885, 419] on button "Approve" at bounding box center [878, 416] width 75 height 27
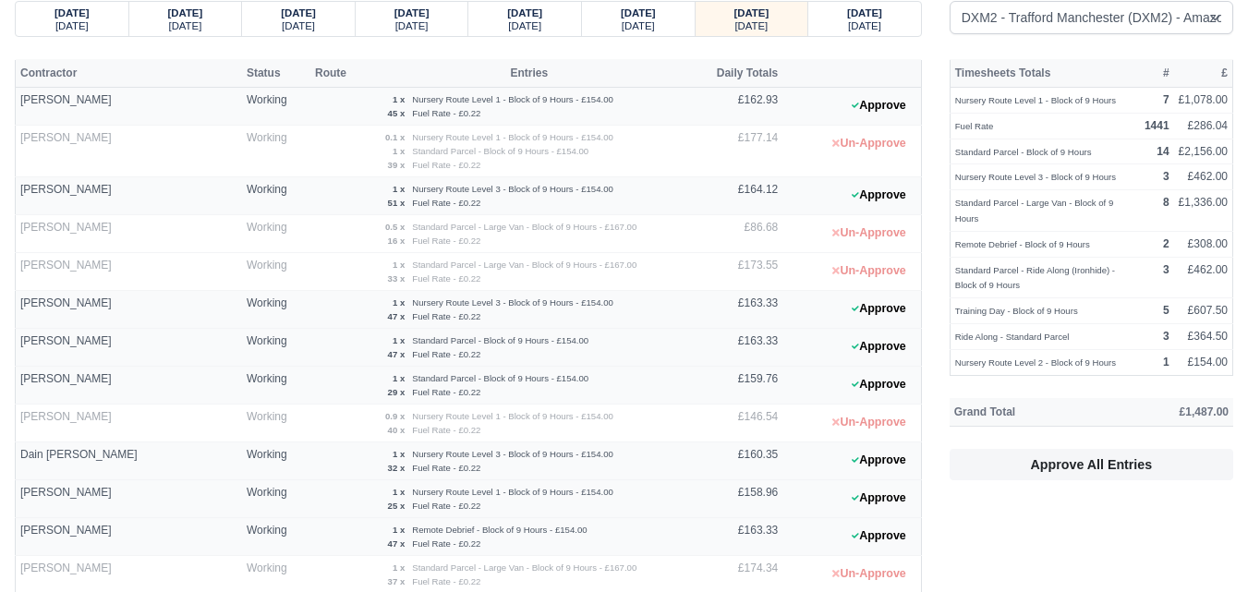
scroll to position [0, 0]
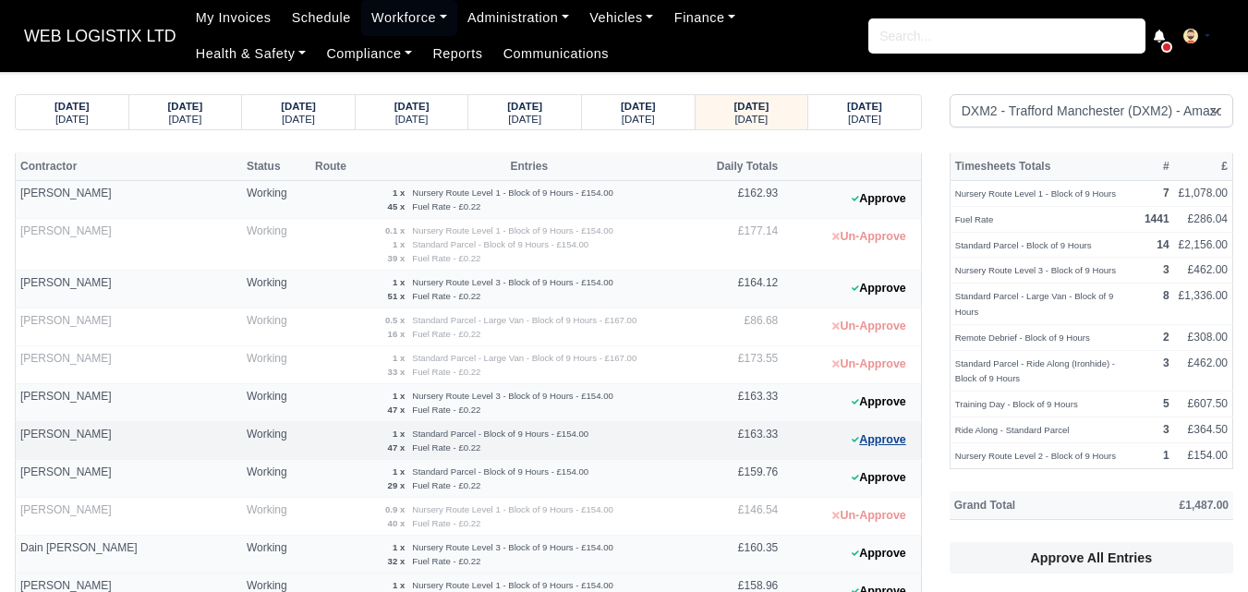
click at [889, 438] on button "Approve" at bounding box center [878, 440] width 75 height 27
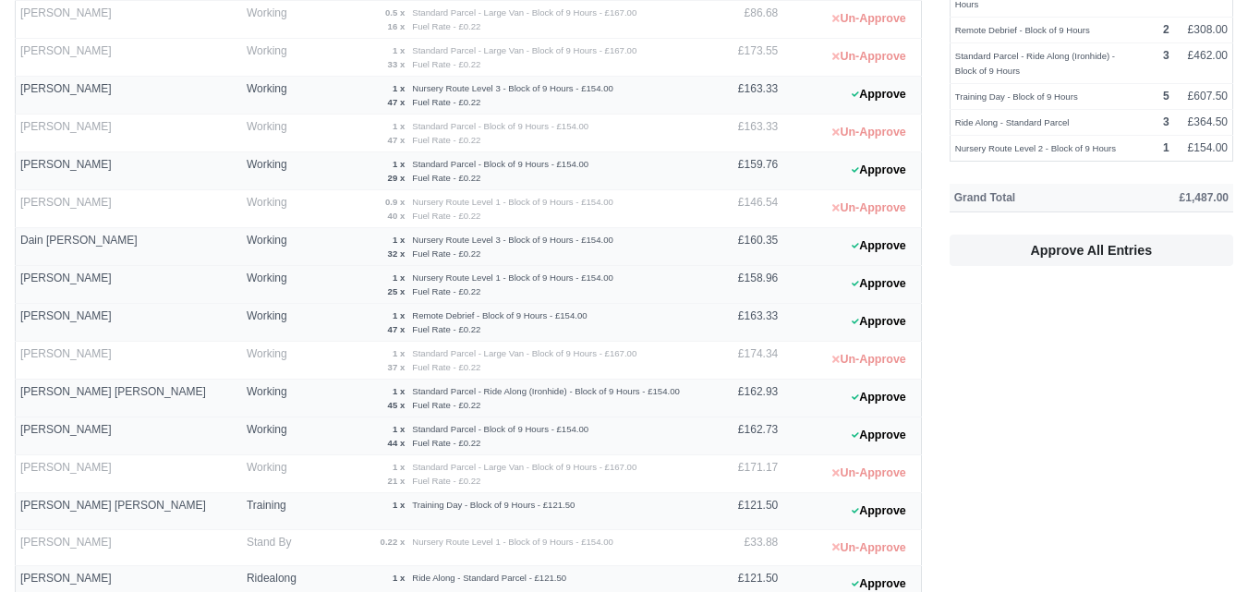
scroll to position [462, 0]
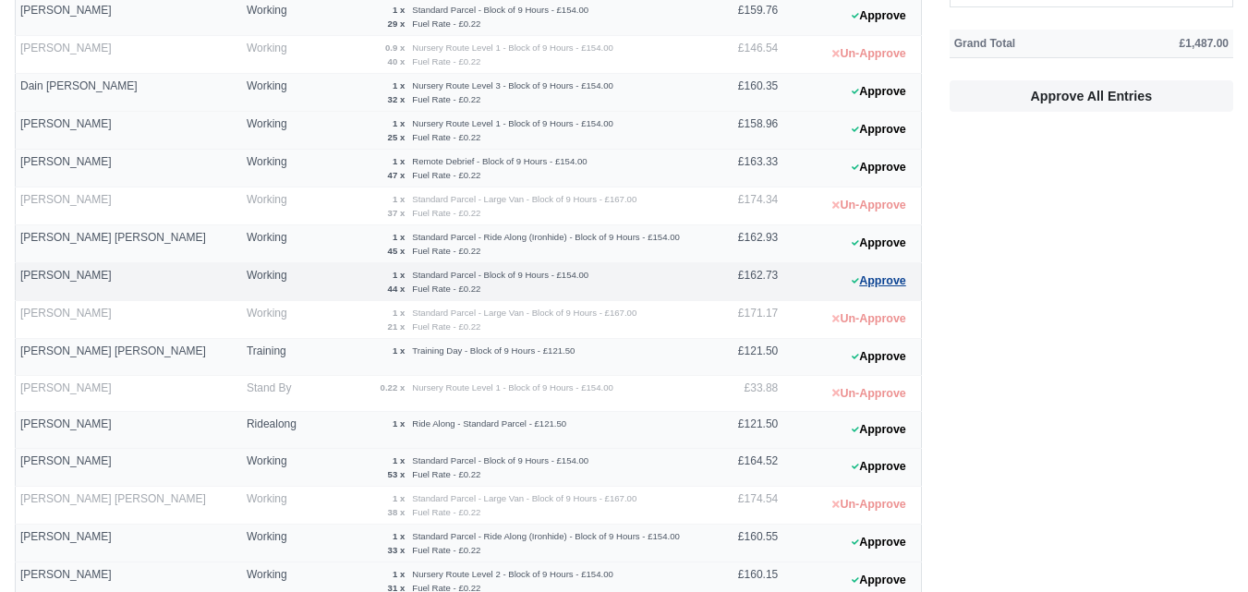
click at [877, 286] on button "Approve" at bounding box center [878, 281] width 75 height 27
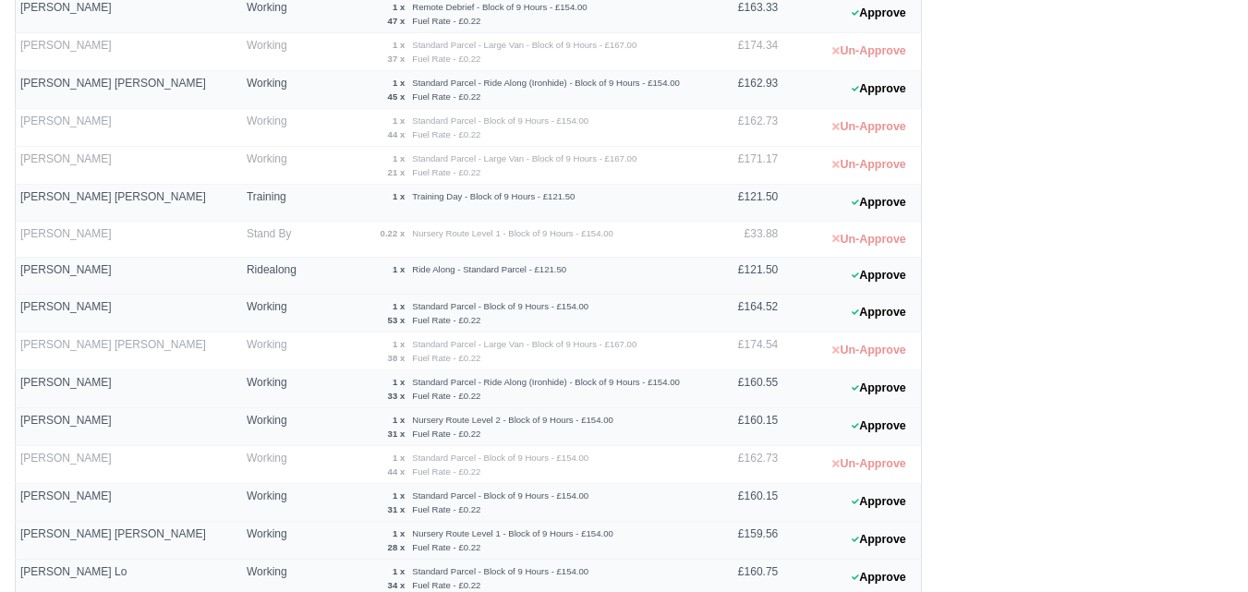
scroll to position [769, 0]
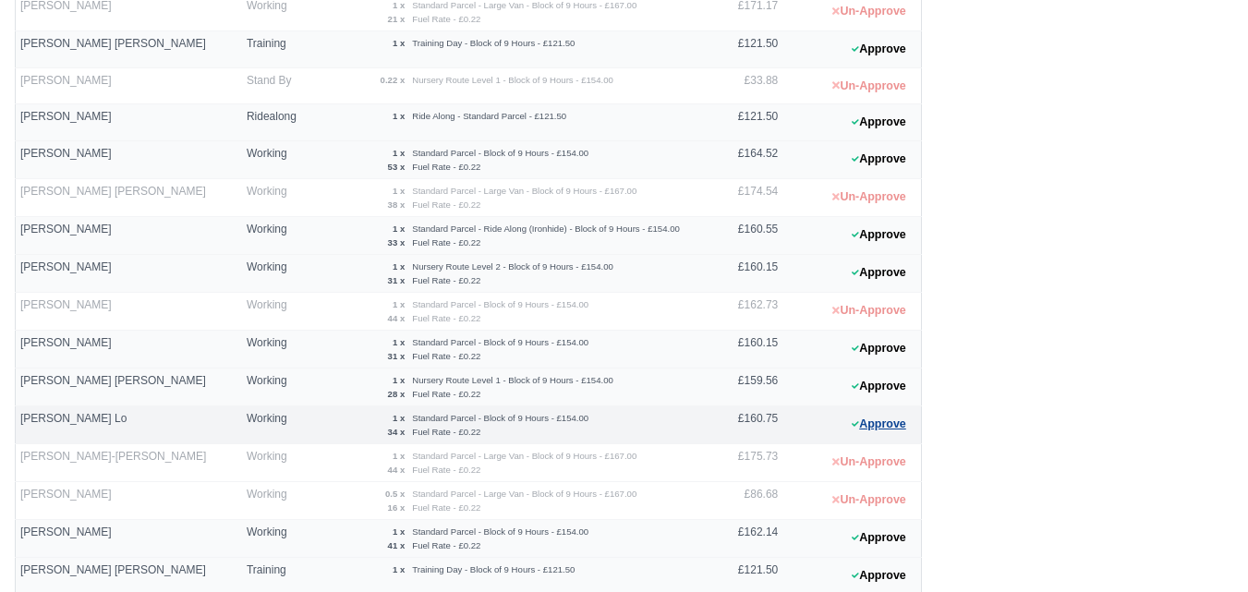
click at [888, 433] on button "Approve" at bounding box center [878, 424] width 75 height 27
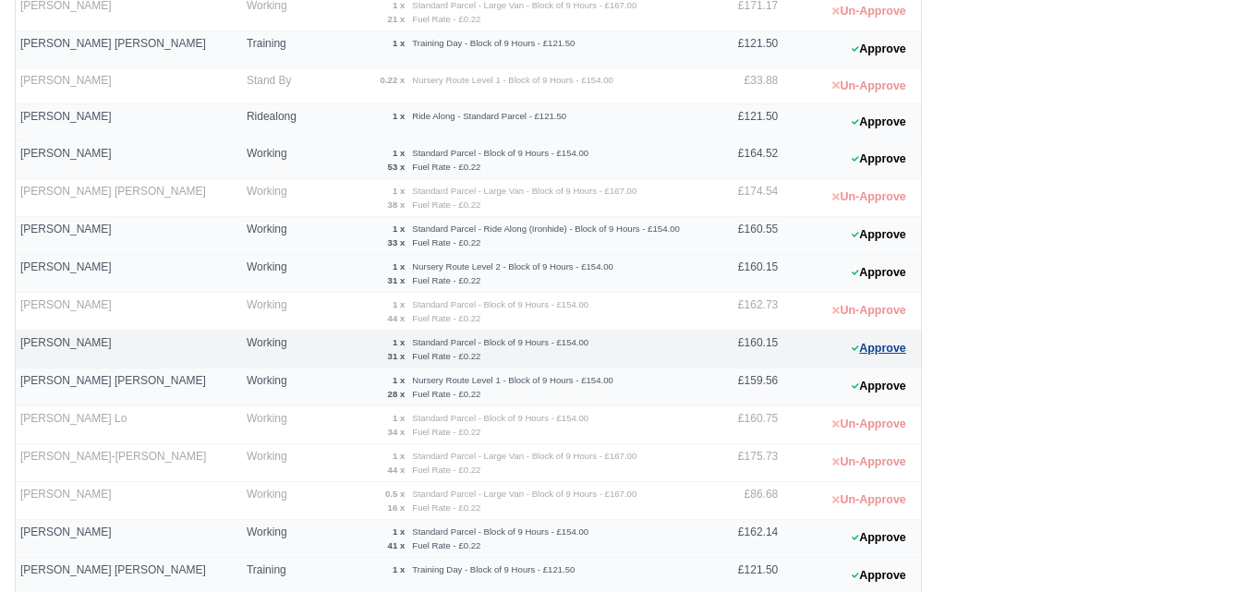
click at [878, 344] on button "Approve" at bounding box center [878, 348] width 75 height 27
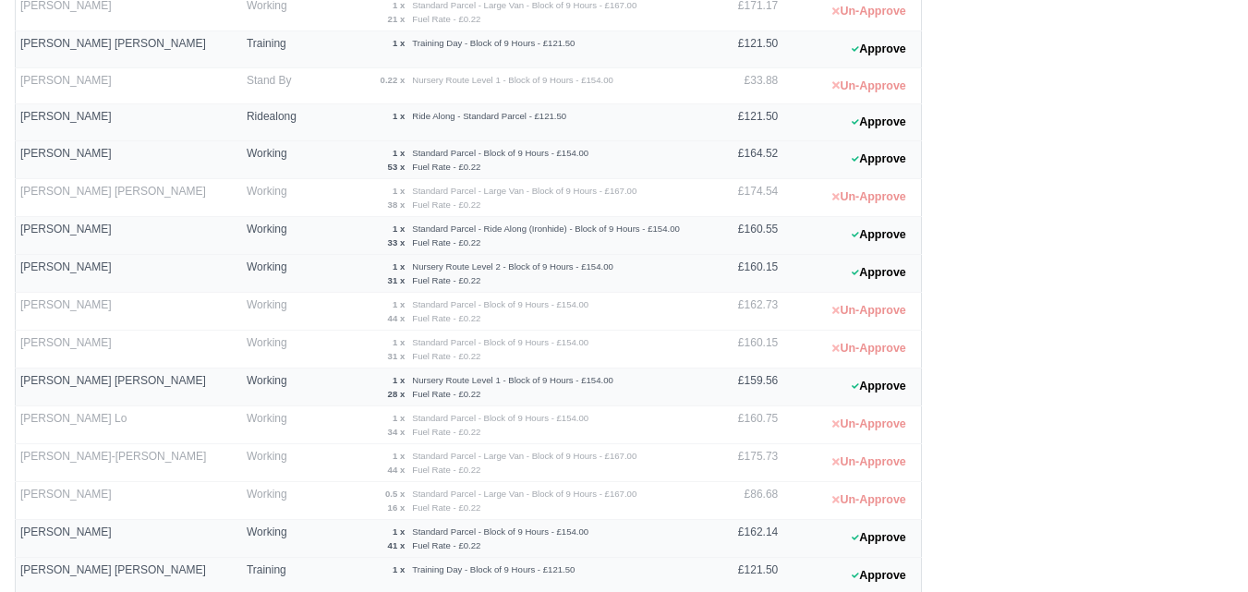
scroll to position [154, 0]
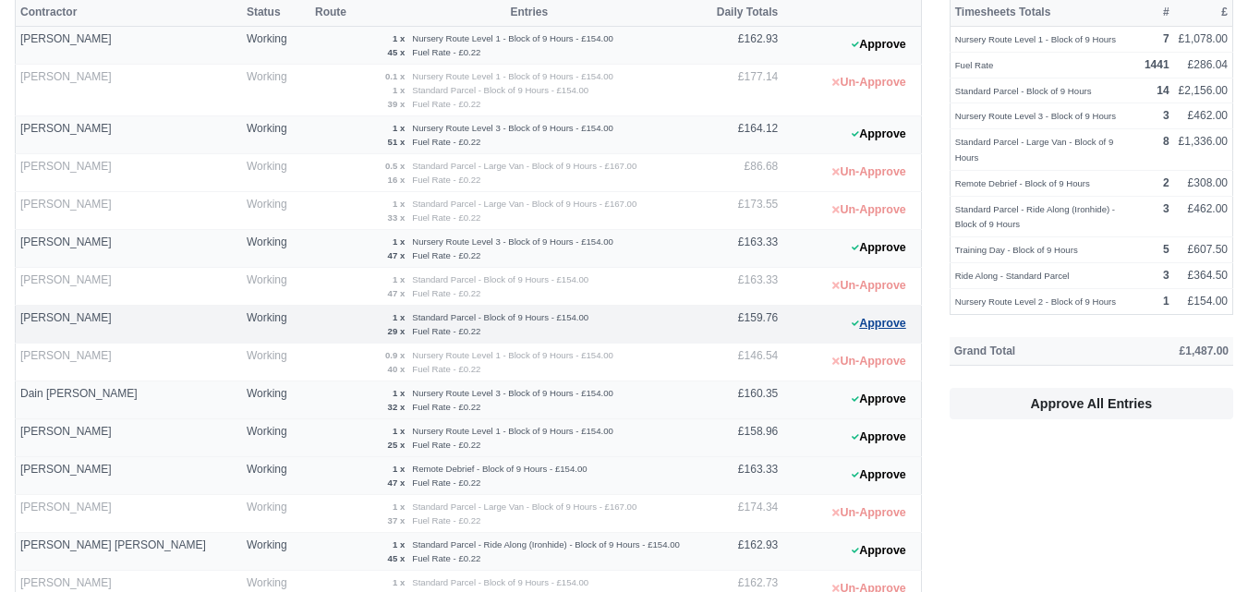
click at [880, 333] on button "Approve" at bounding box center [878, 323] width 75 height 27
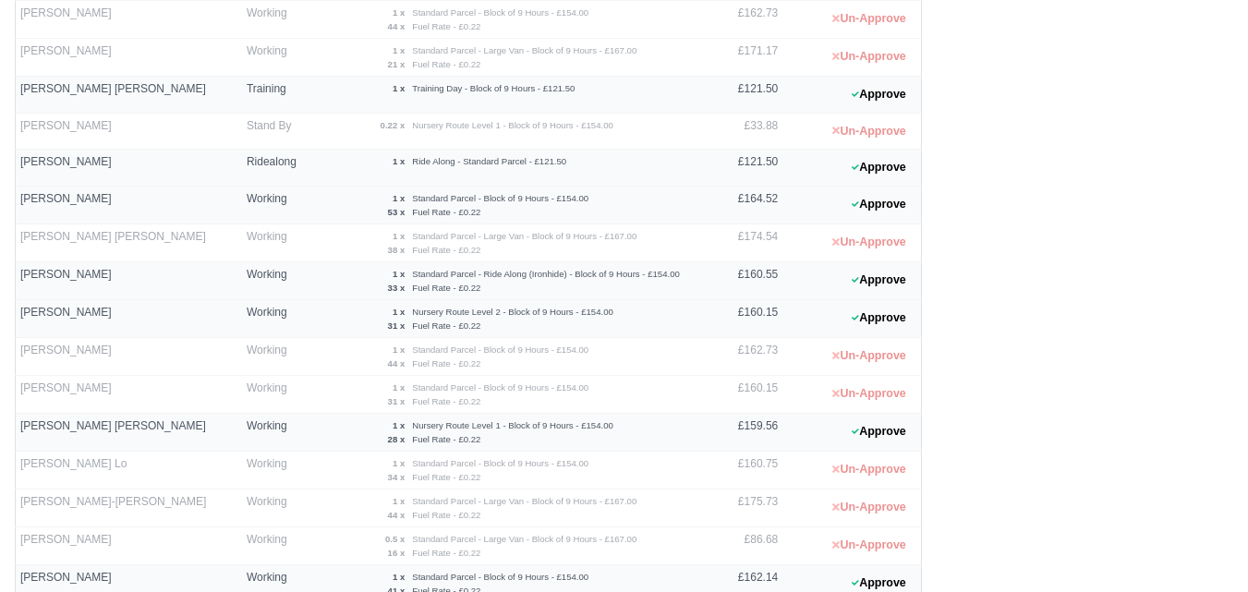
scroll to position [1078, 0]
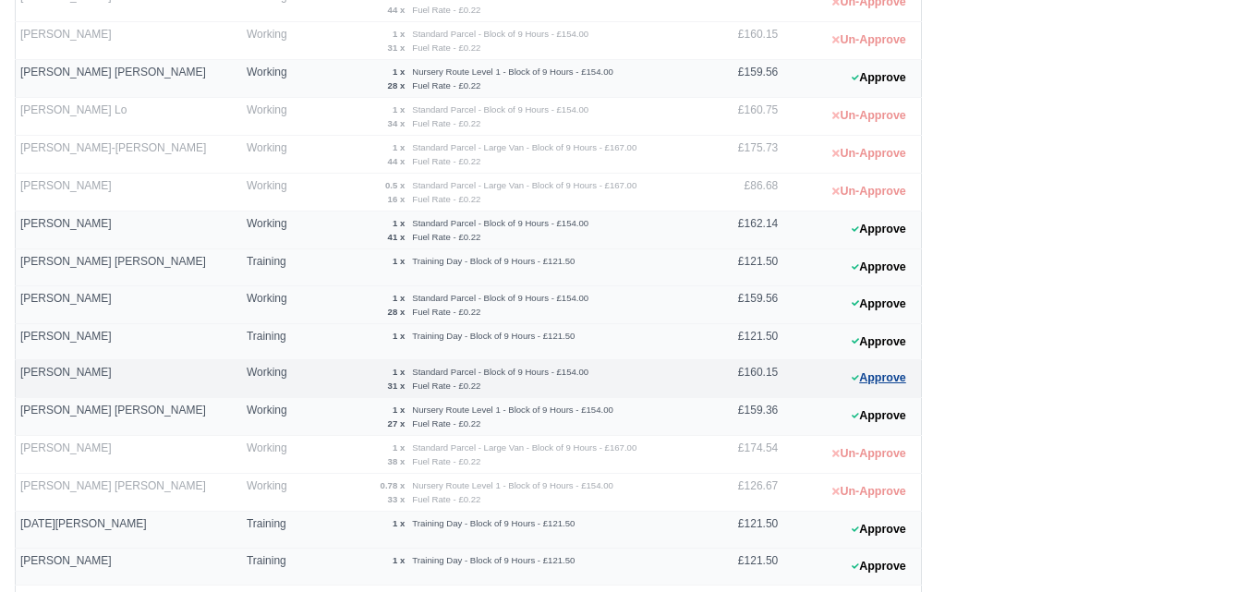
click at [877, 381] on button "Approve" at bounding box center [878, 378] width 75 height 27
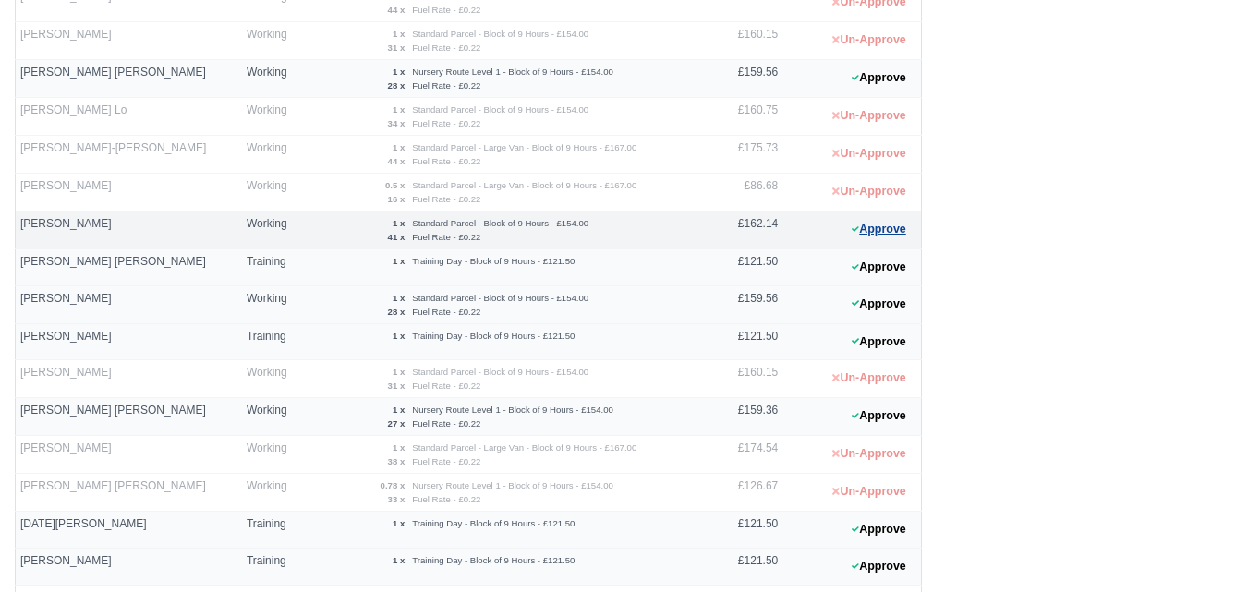
click at [870, 235] on button "Approve" at bounding box center [878, 229] width 75 height 27
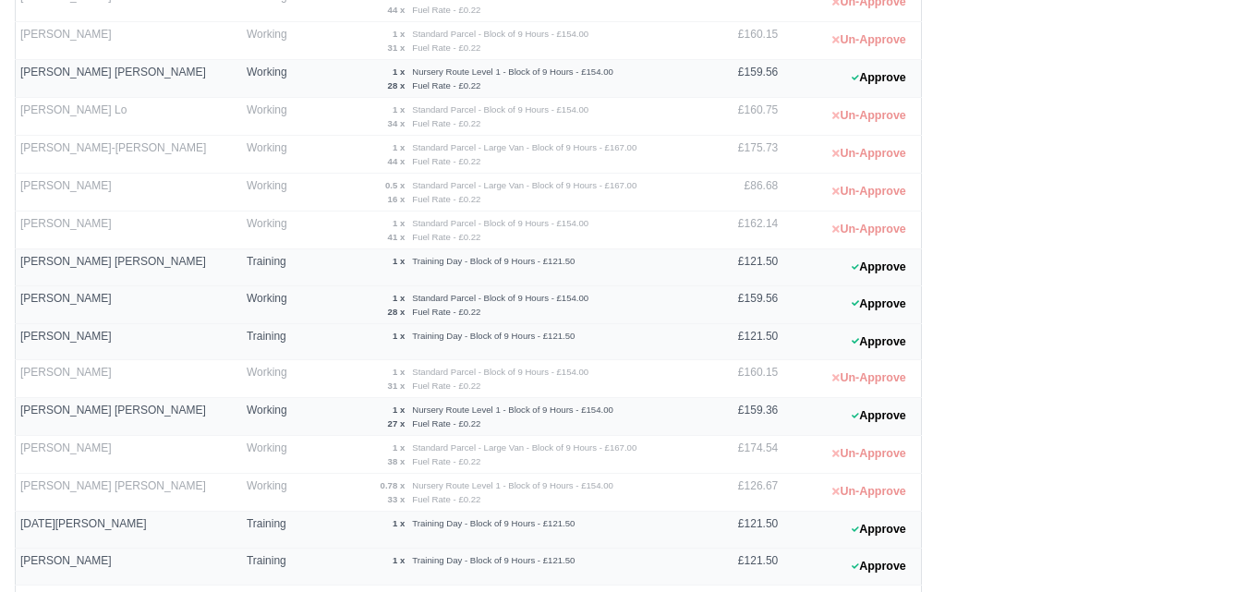
scroll to position [769, 0]
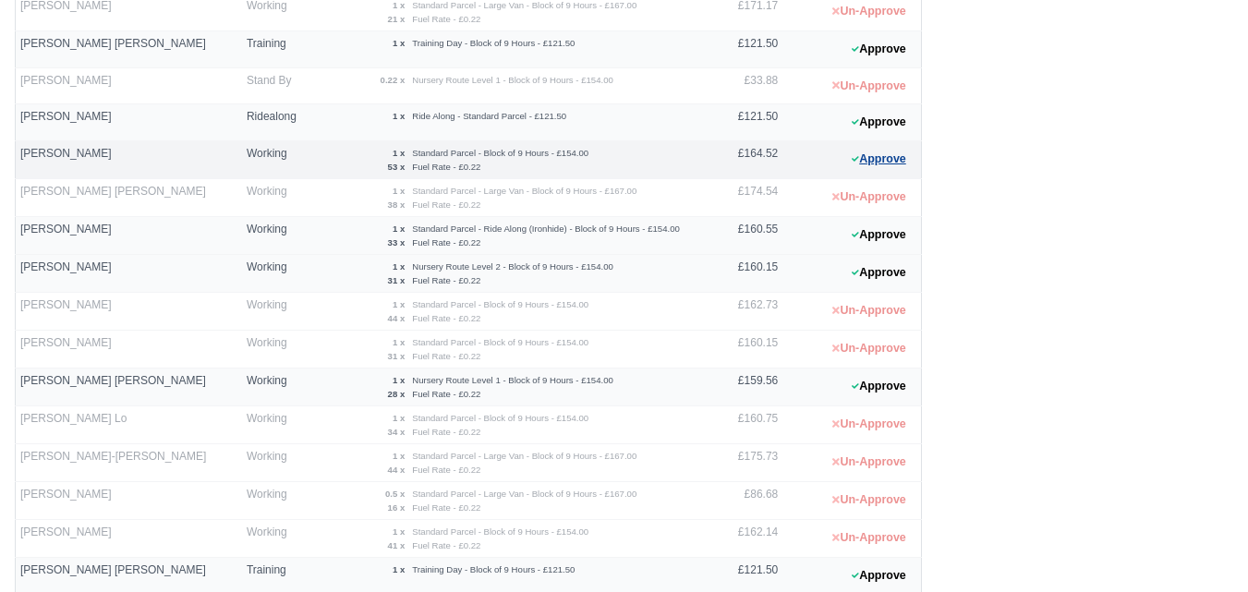
click at [871, 158] on button "Approve" at bounding box center [878, 159] width 75 height 27
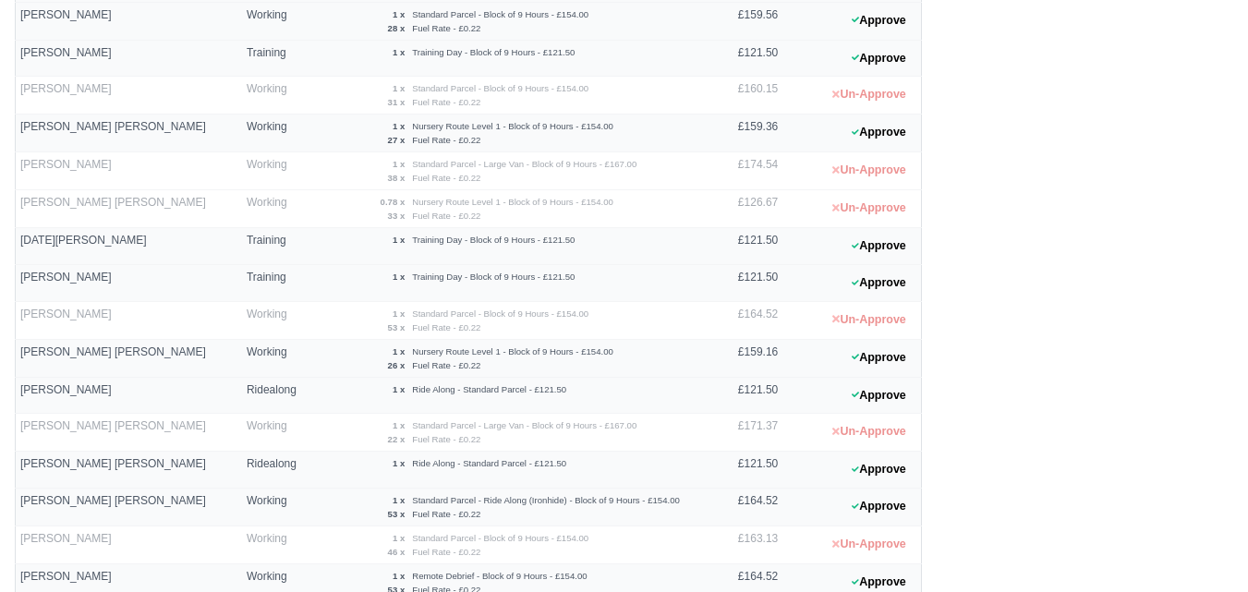
scroll to position [1490, 0]
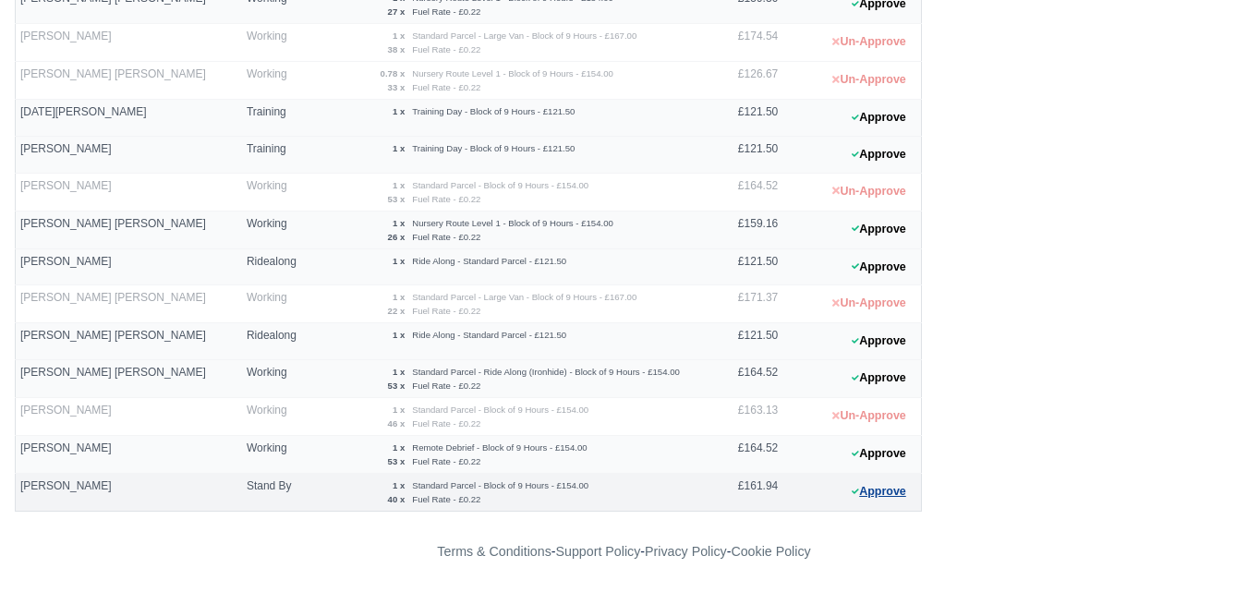
click at [859, 493] on button "Approve" at bounding box center [878, 491] width 75 height 27
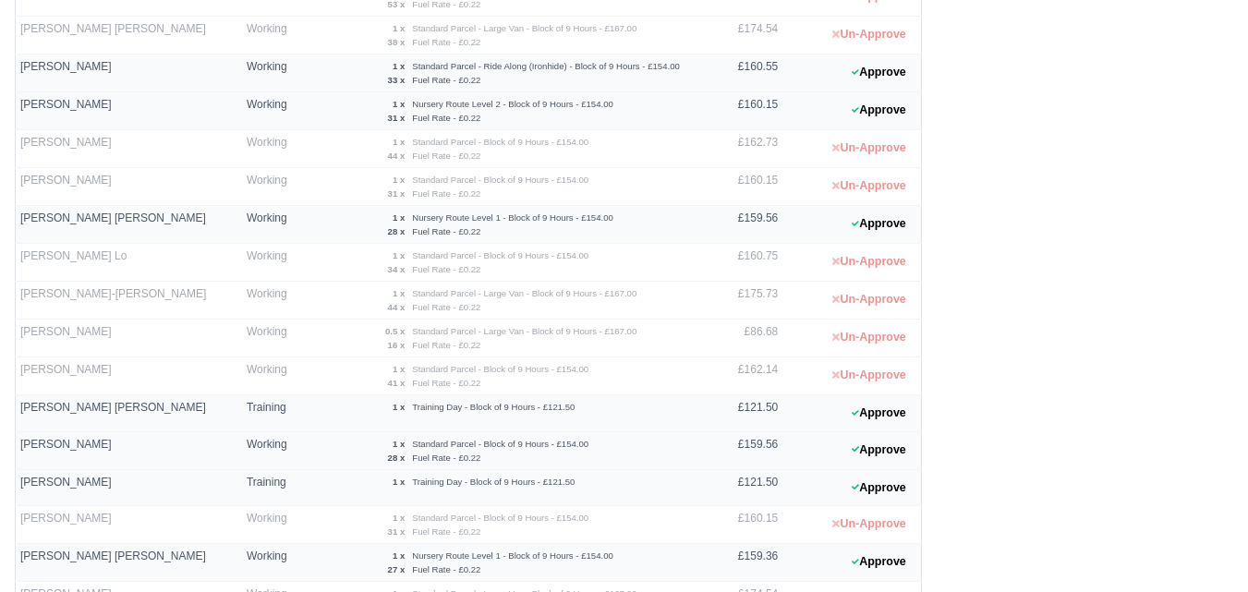
scroll to position [874, 0]
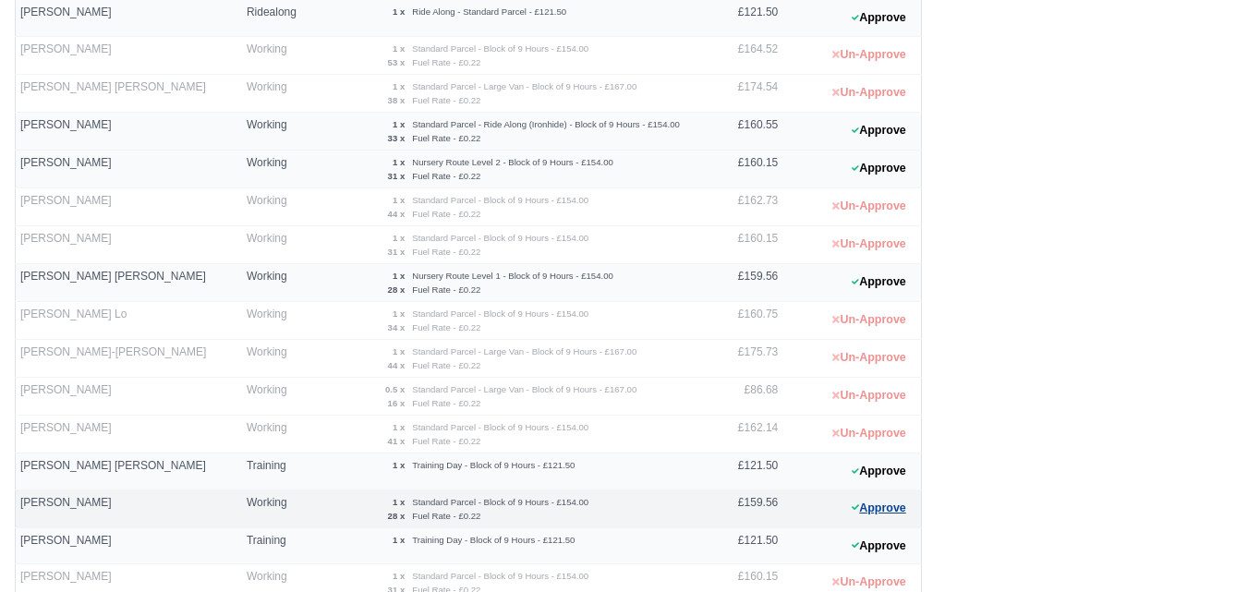
click at [867, 503] on button "Approve" at bounding box center [878, 508] width 75 height 27
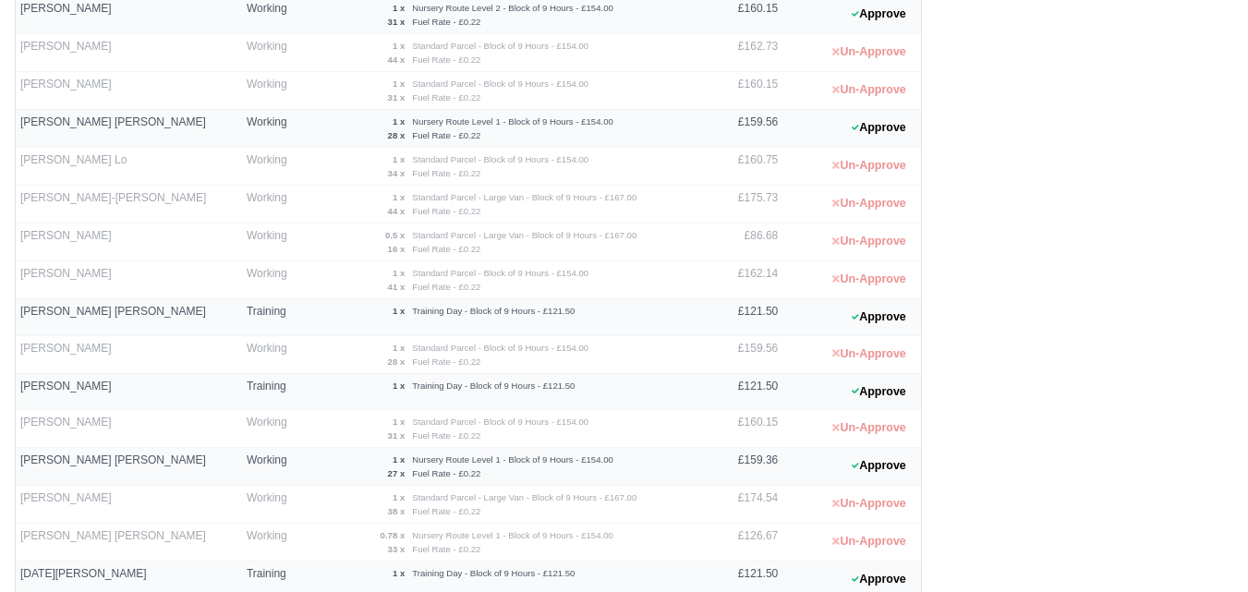
scroll to position [412, 0]
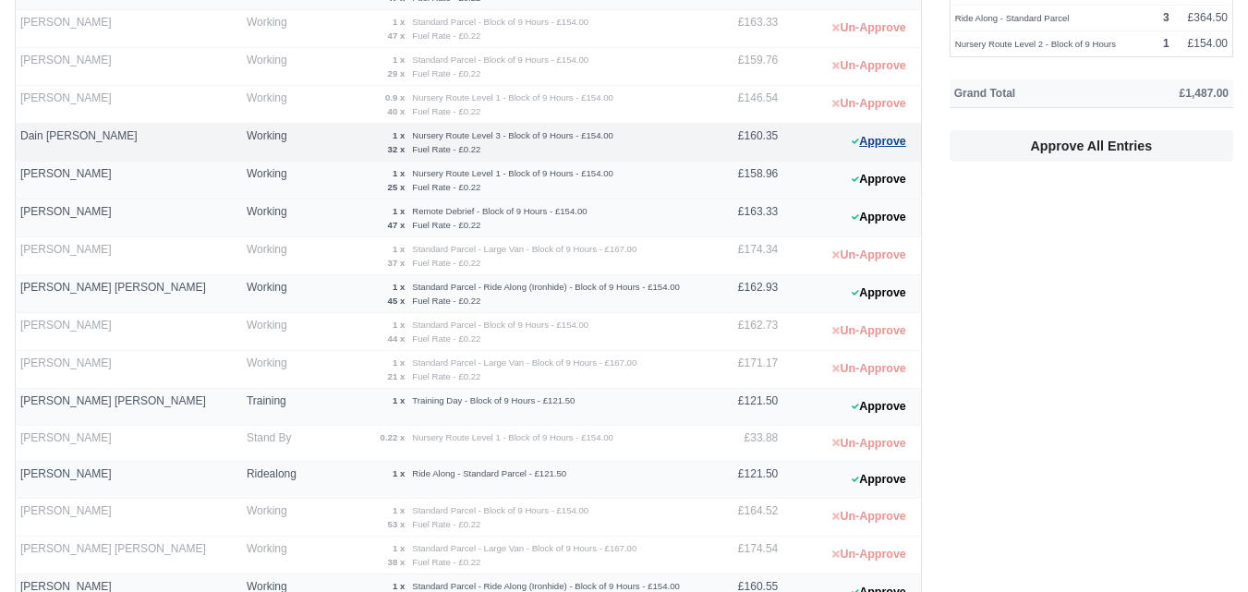
click at [890, 145] on button "Approve" at bounding box center [878, 141] width 75 height 27
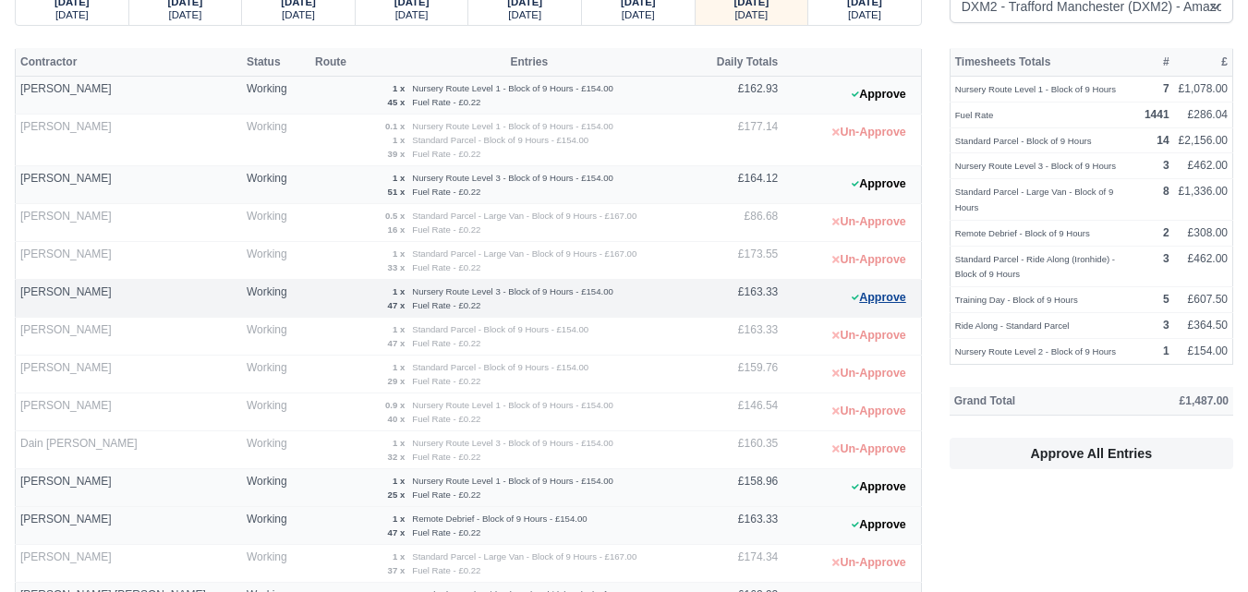
click at [864, 287] on button "Approve" at bounding box center [878, 297] width 75 height 27
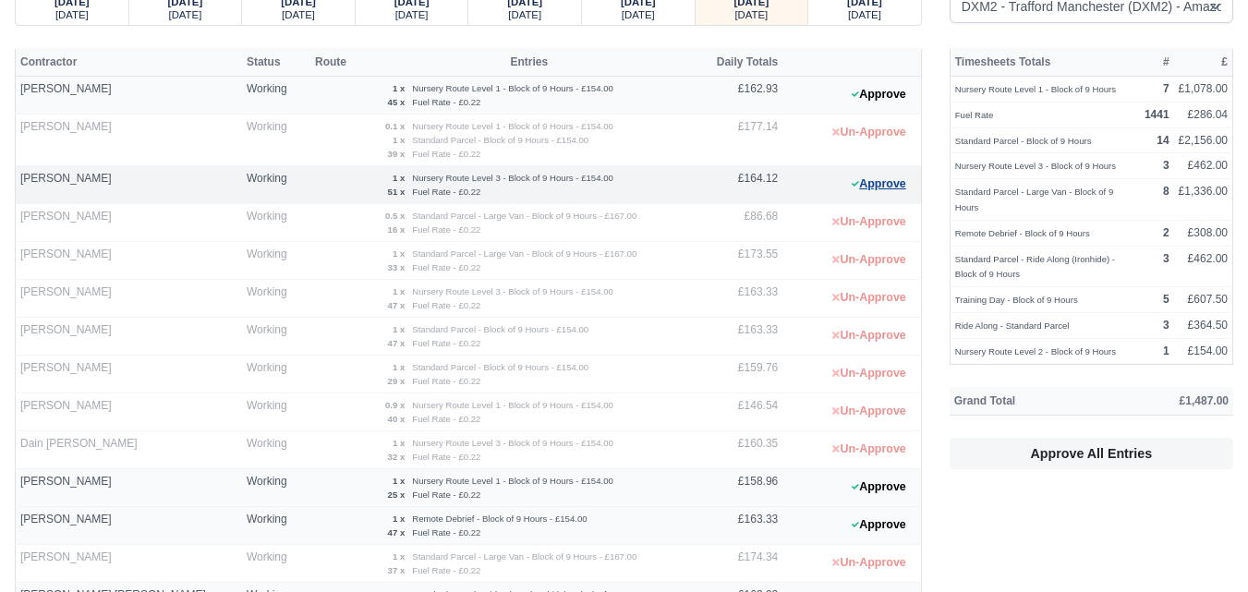
click at [876, 184] on button "Approve" at bounding box center [878, 184] width 75 height 27
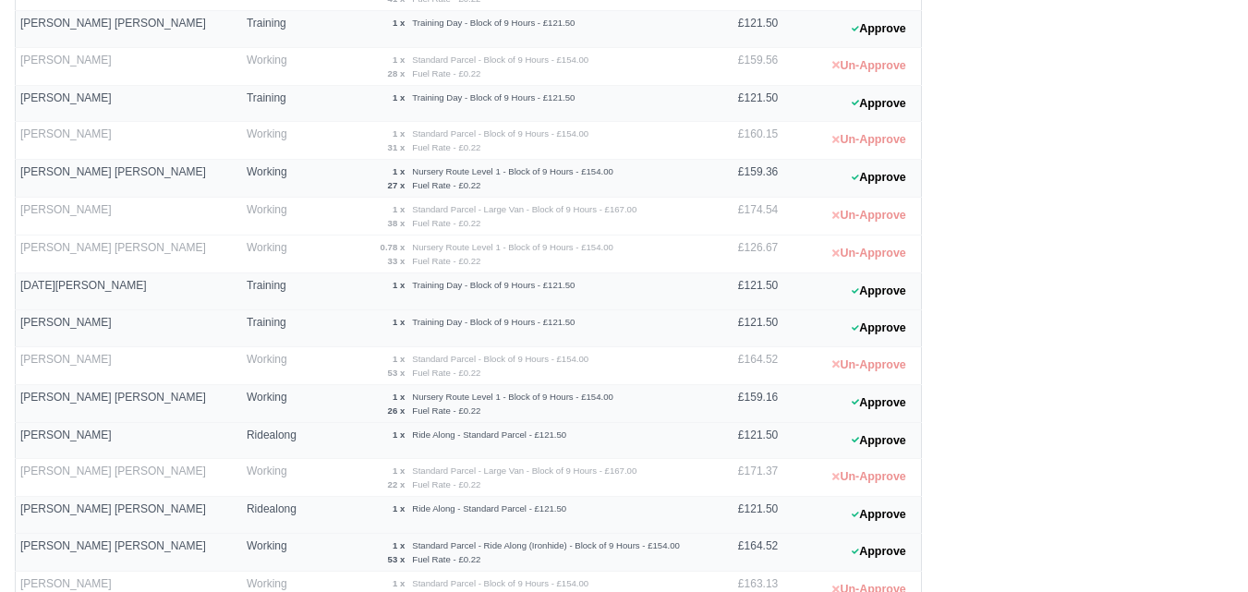
scroll to position [1490, 0]
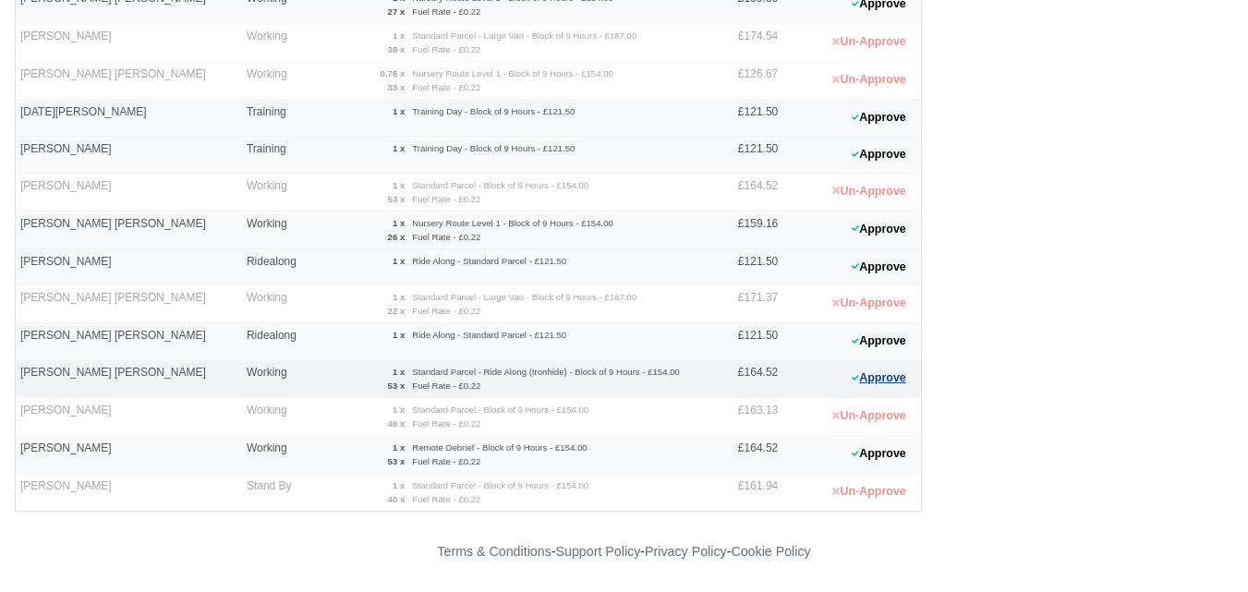
click at [855, 380] on icon at bounding box center [854, 377] width 7 height 11
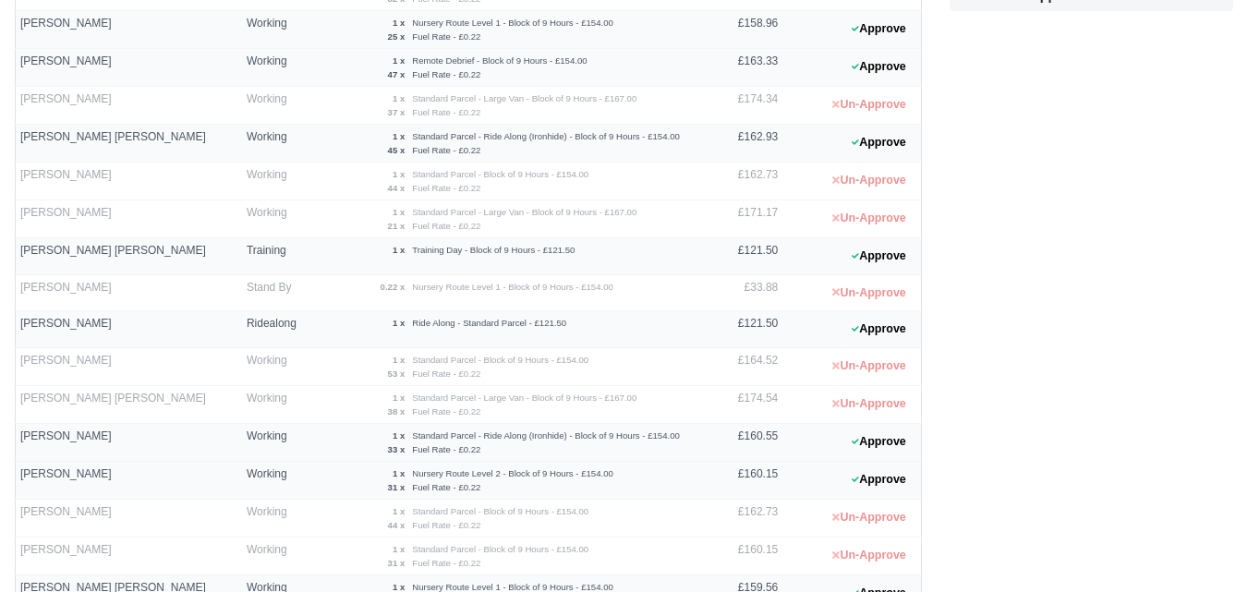
scroll to position [412, 0]
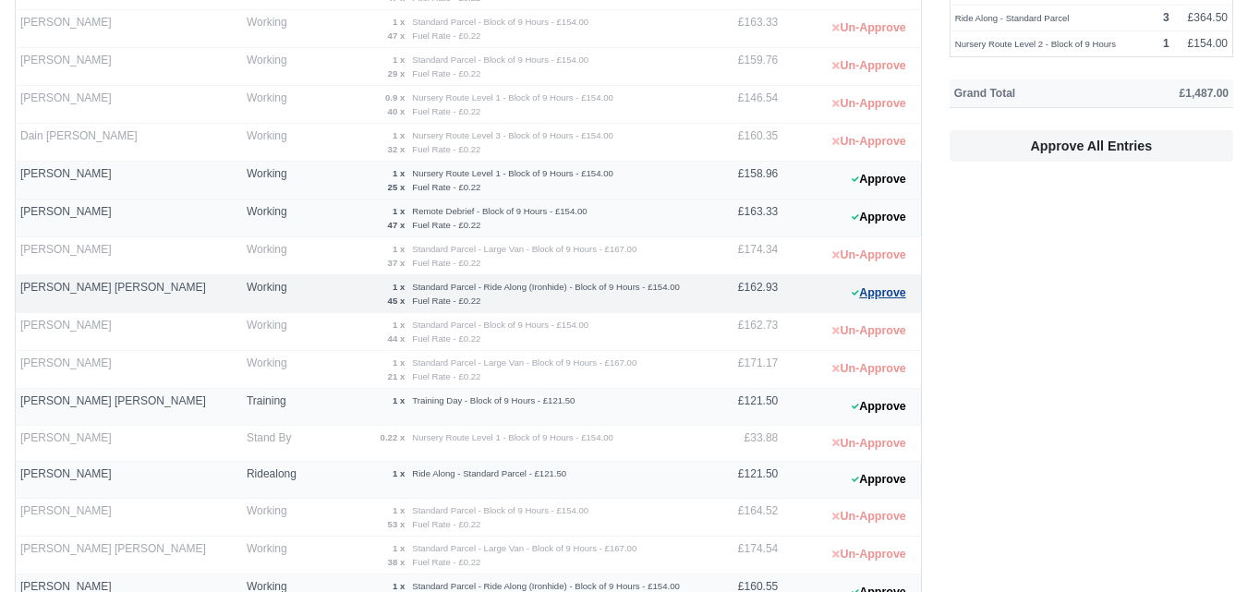
click at [884, 297] on button "Approve" at bounding box center [878, 293] width 75 height 27
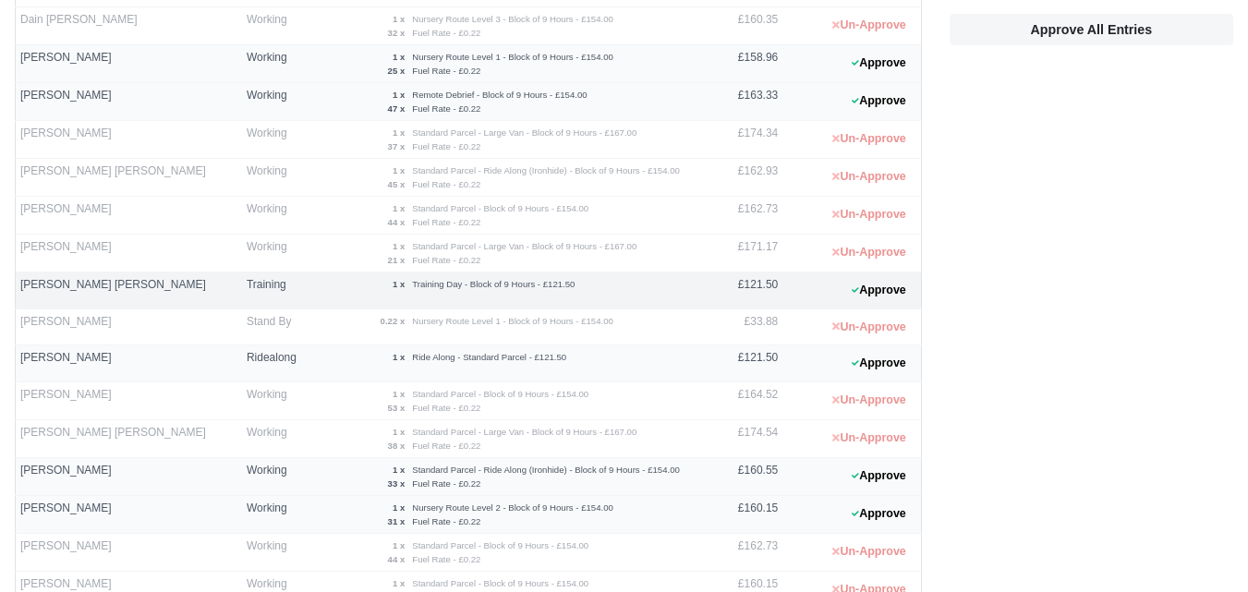
scroll to position [566, 0]
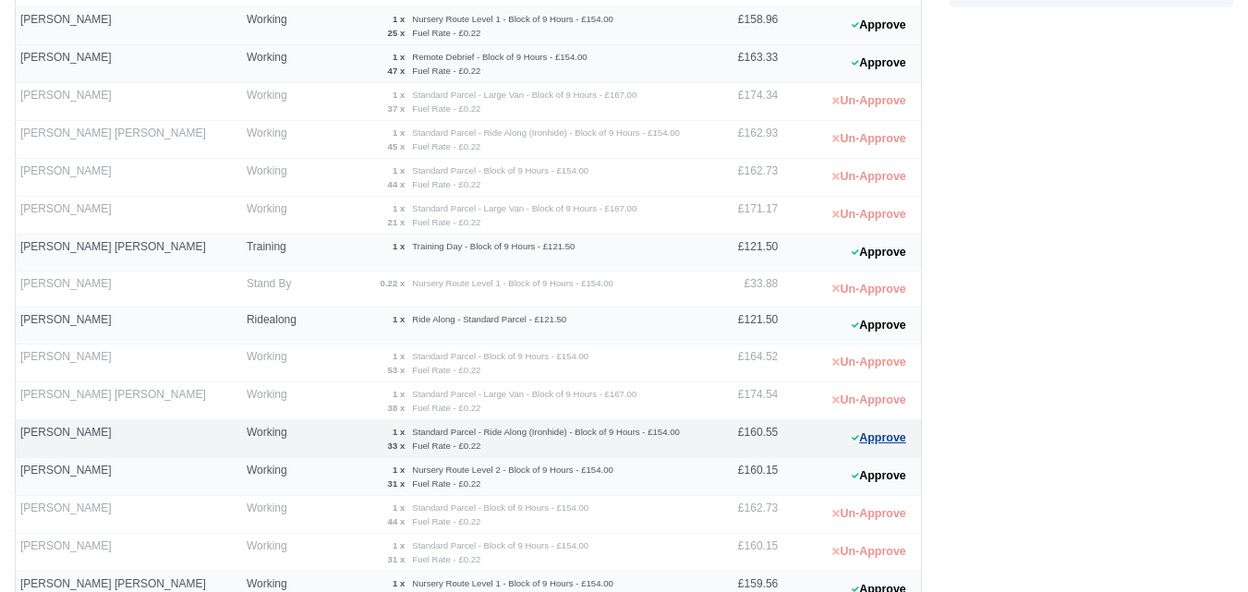
click at [885, 441] on button "Approve" at bounding box center [878, 438] width 75 height 27
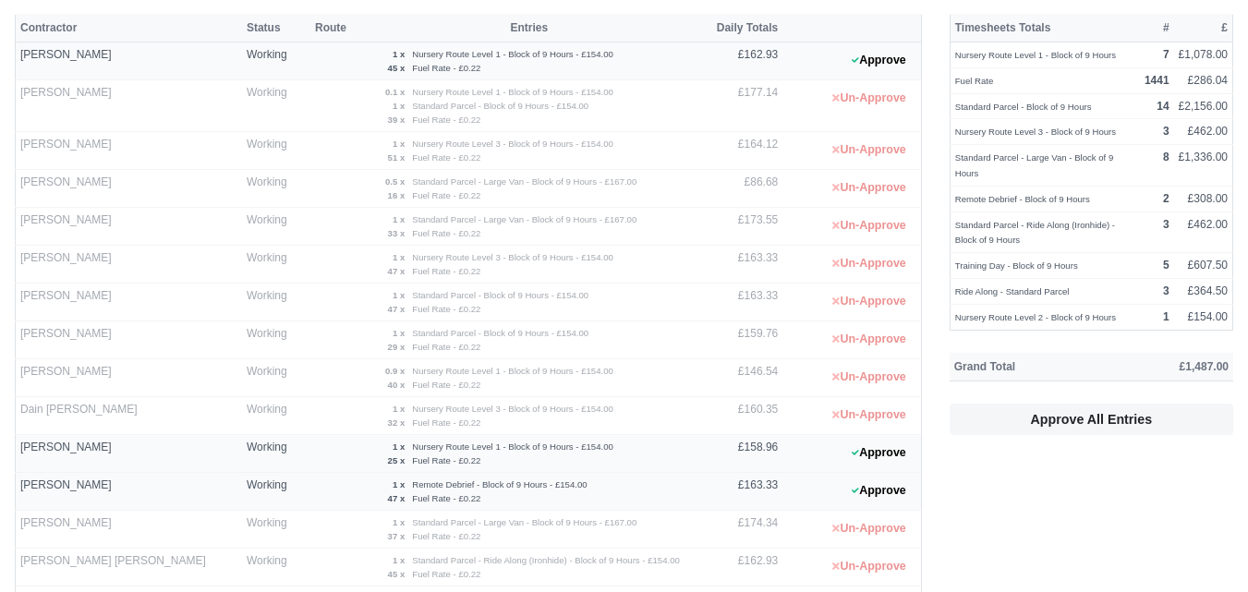
scroll to position [104, 0]
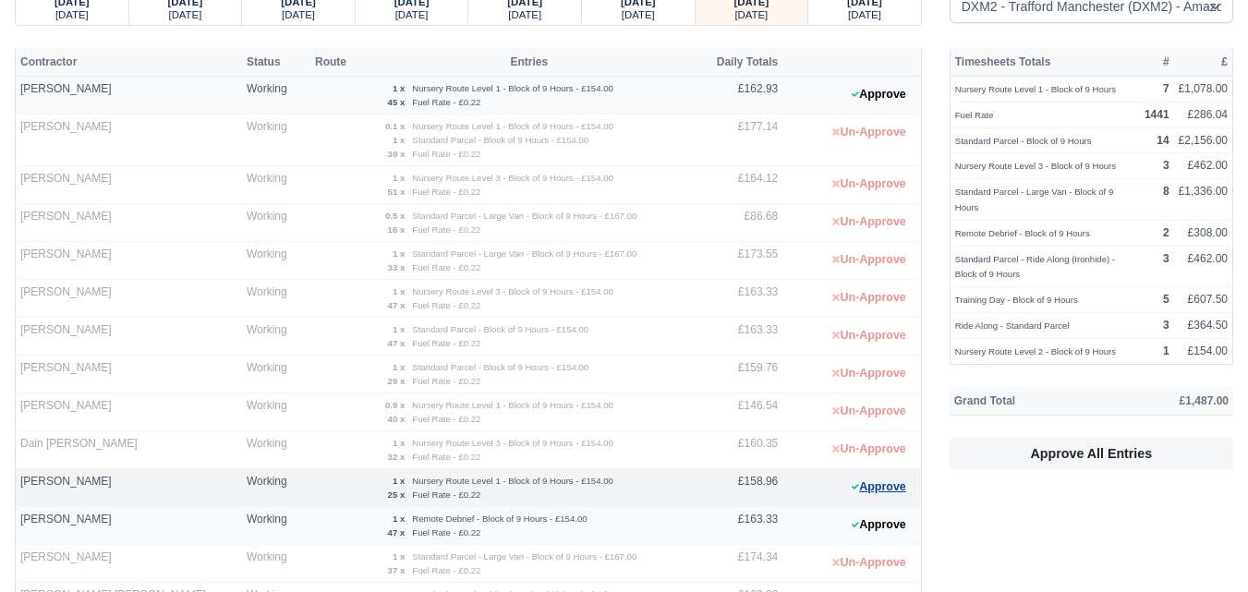
click at [908, 487] on button "Approve" at bounding box center [878, 487] width 75 height 27
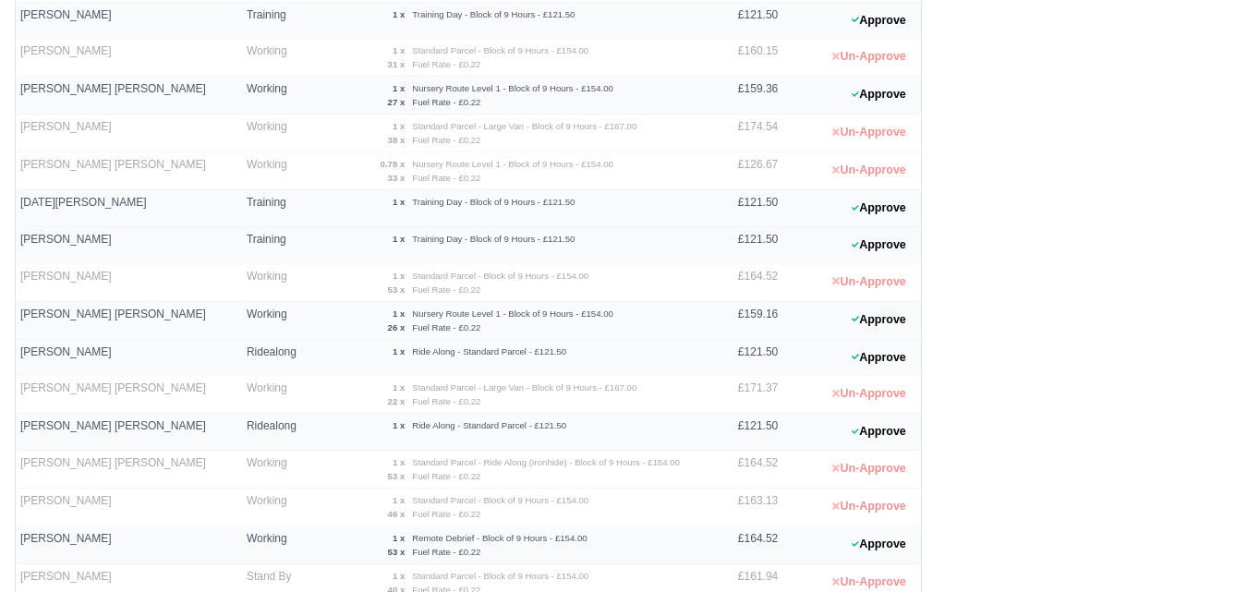
scroll to position [1490, 0]
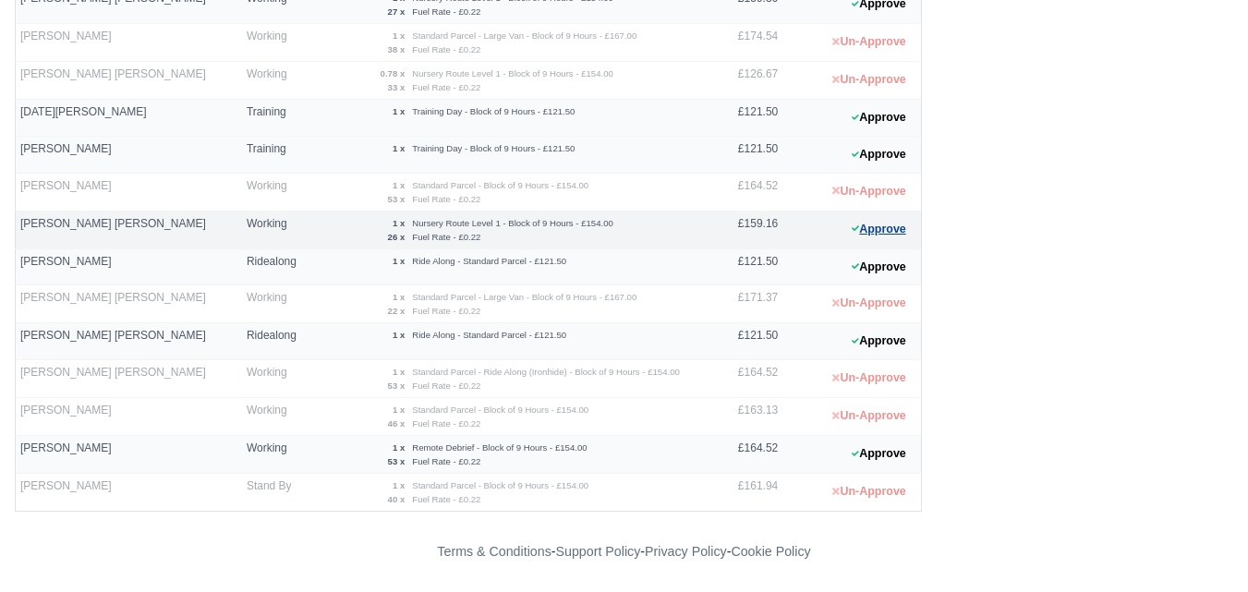
click at [879, 230] on button "Approve" at bounding box center [878, 229] width 75 height 27
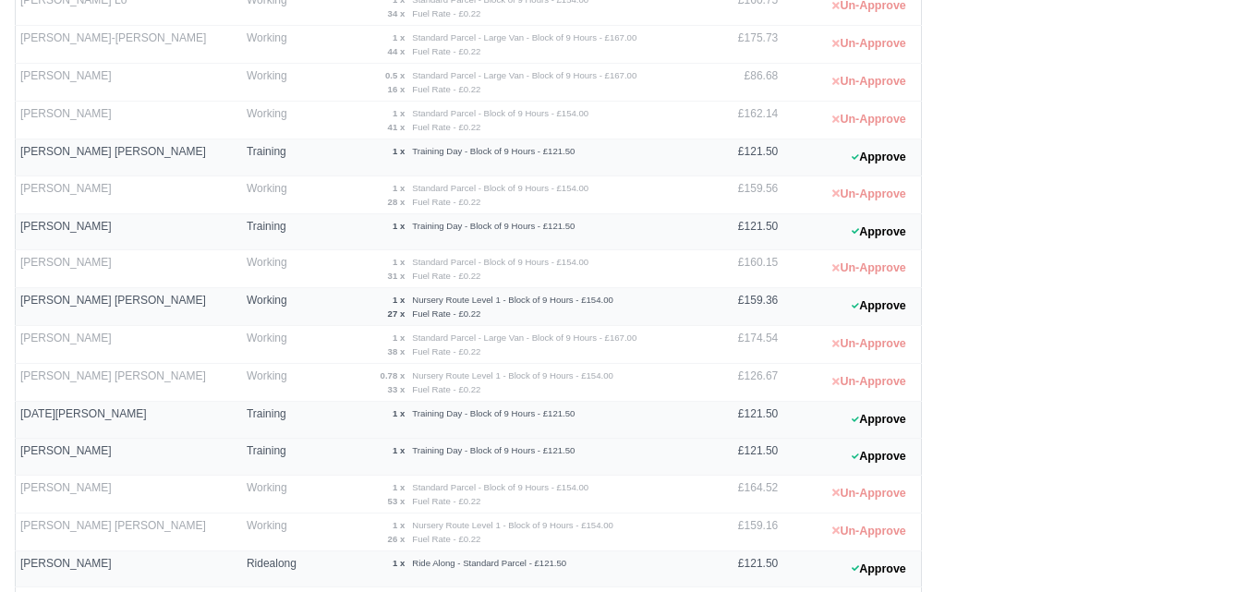
scroll to position [1335, 0]
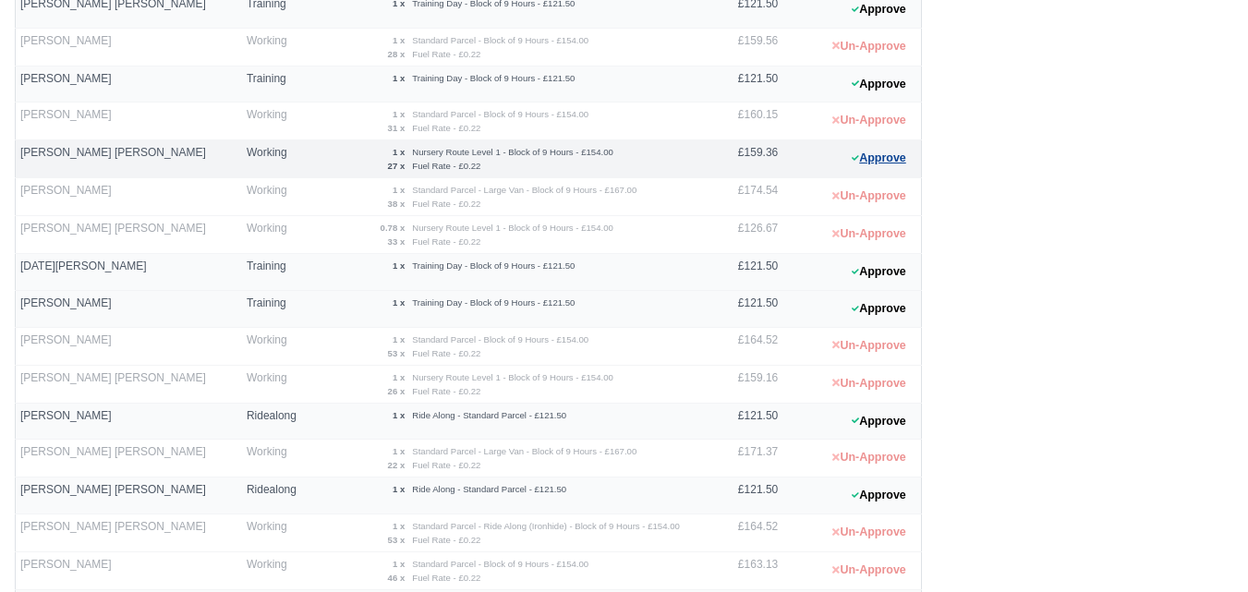
click at [856, 156] on icon at bounding box center [854, 157] width 7 height 11
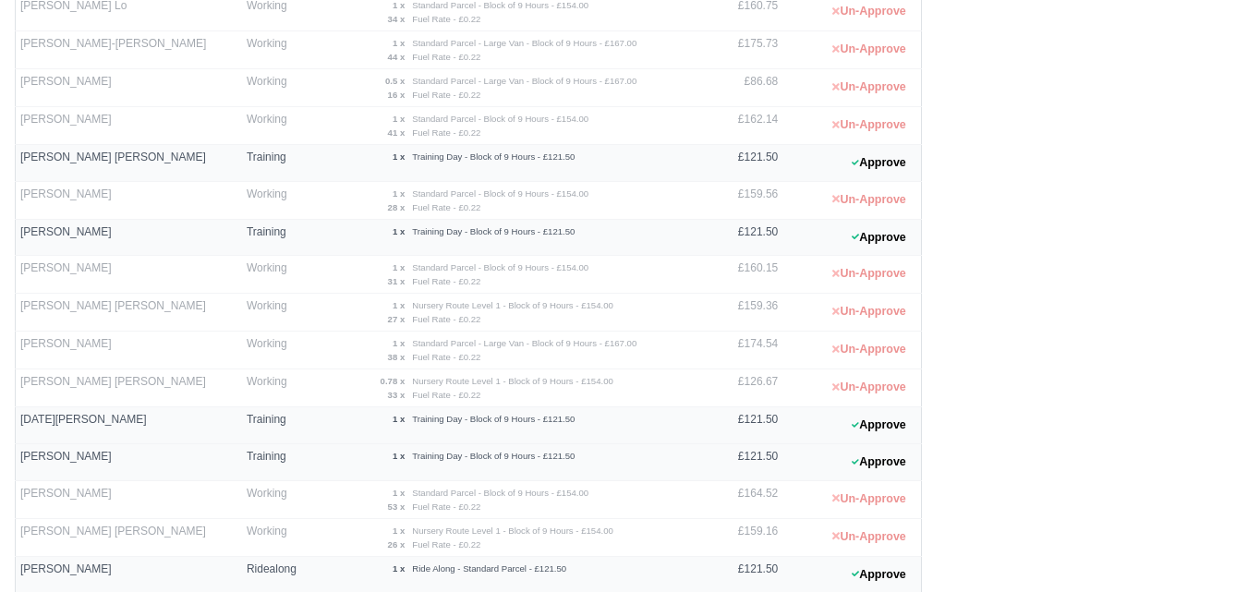
scroll to position [874, 0]
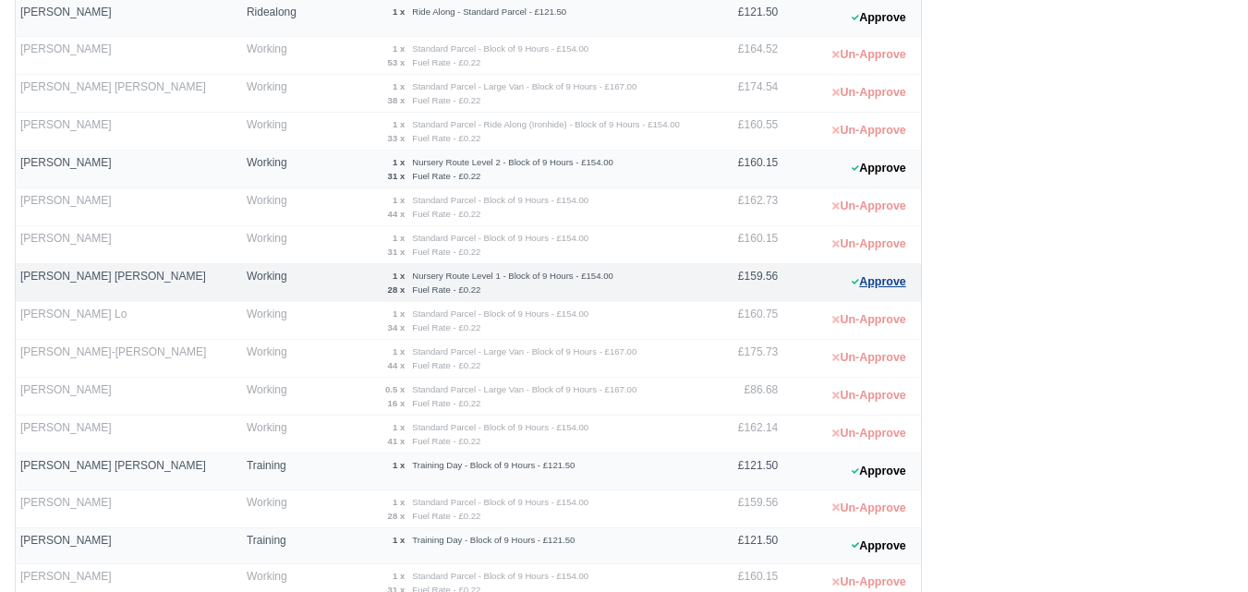
click at [873, 279] on button "Approve" at bounding box center [878, 282] width 75 height 27
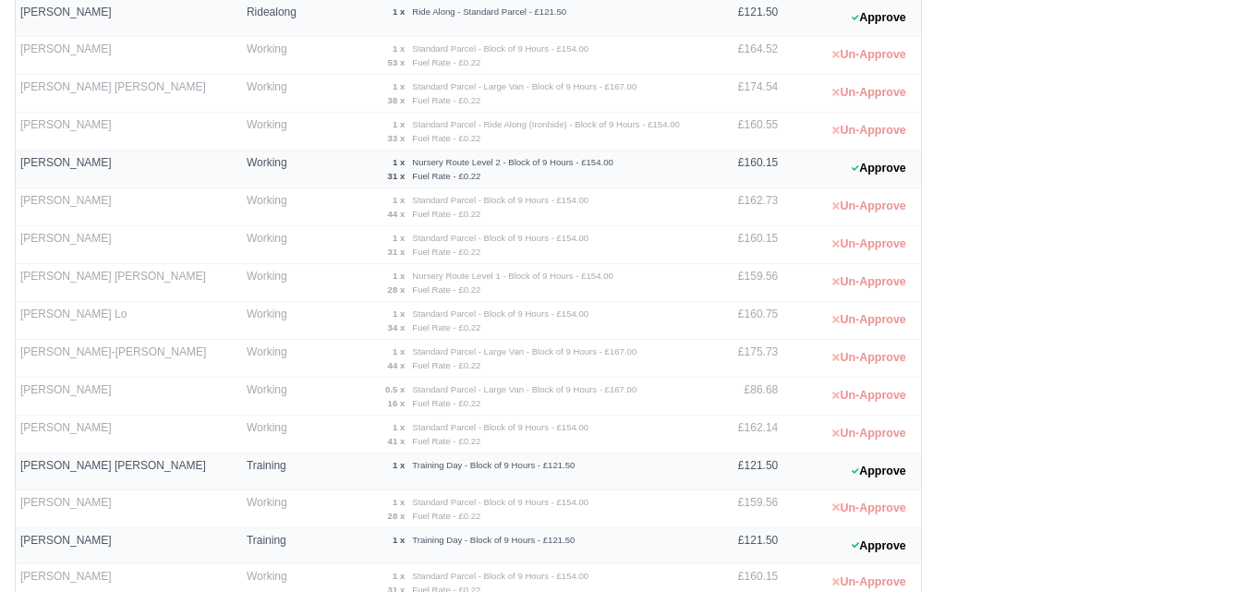
scroll to position [104, 0]
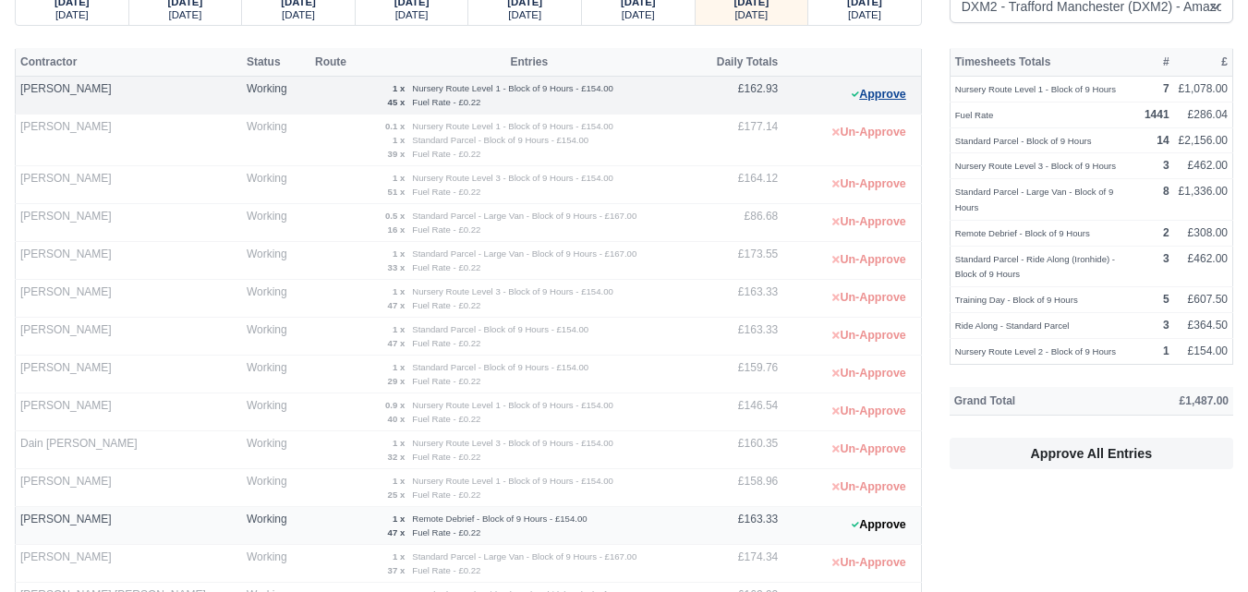
click at [897, 86] on button "Approve" at bounding box center [878, 94] width 75 height 27
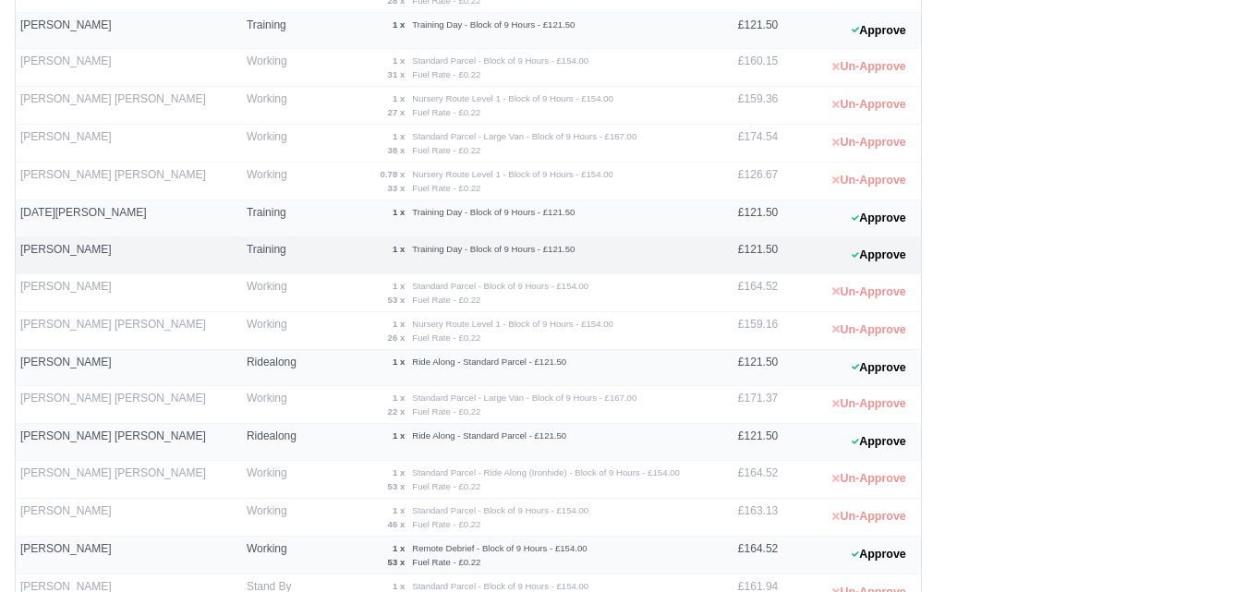
scroll to position [1490, 0]
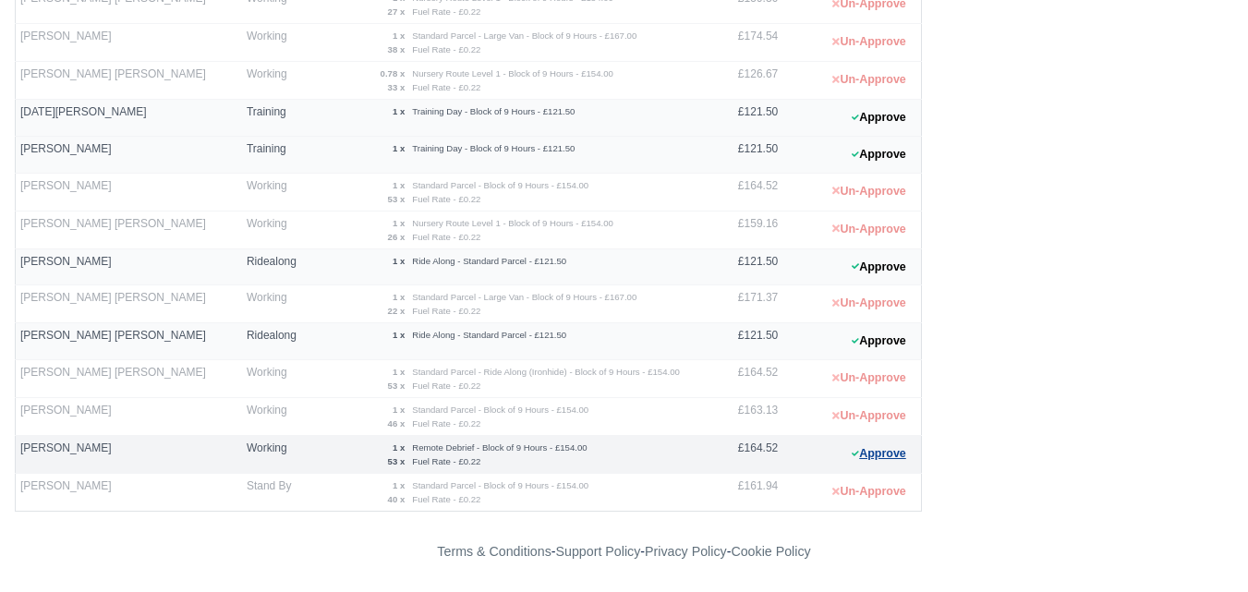
click at [903, 451] on button "Approve" at bounding box center [878, 454] width 75 height 27
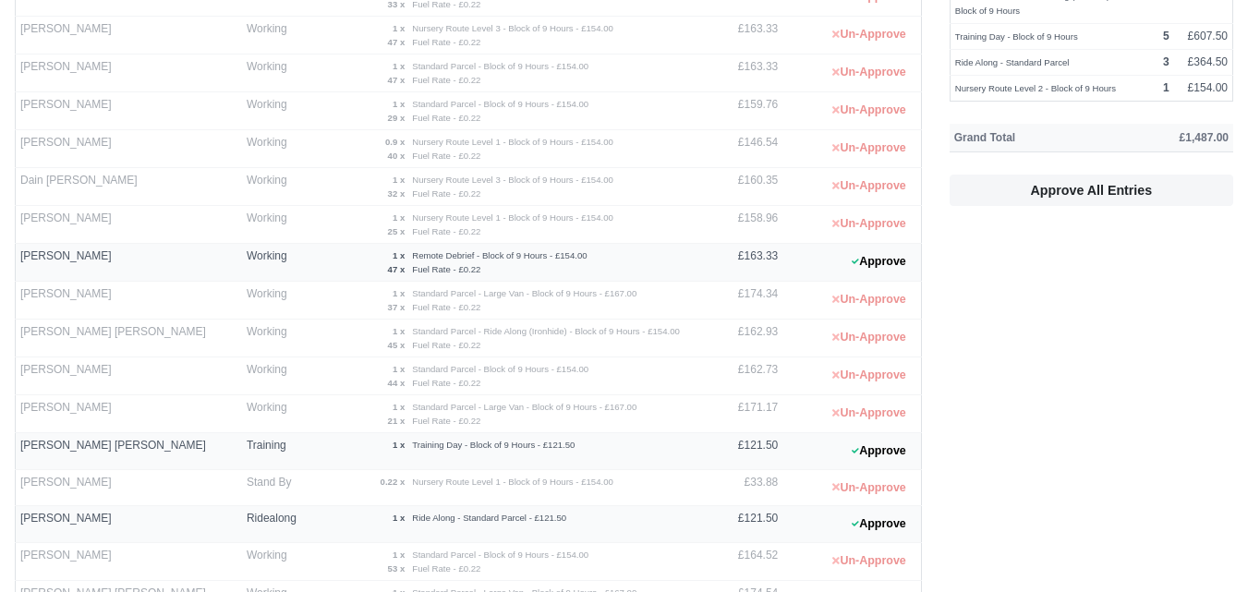
scroll to position [412, 0]
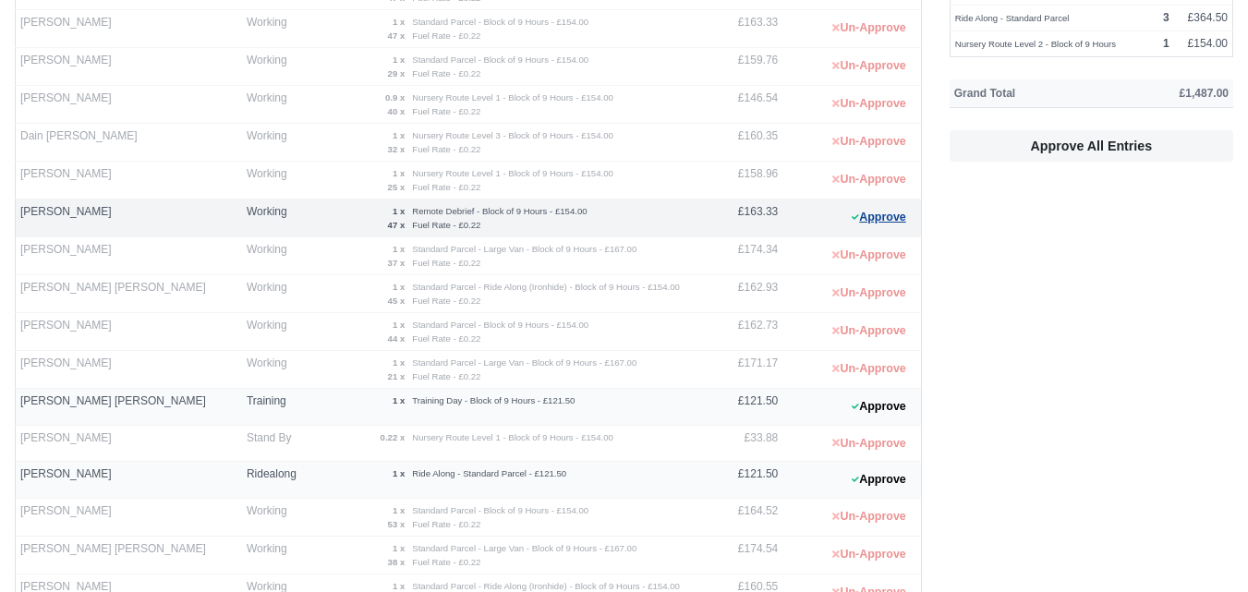
click at [872, 218] on button "Approve" at bounding box center [878, 217] width 75 height 27
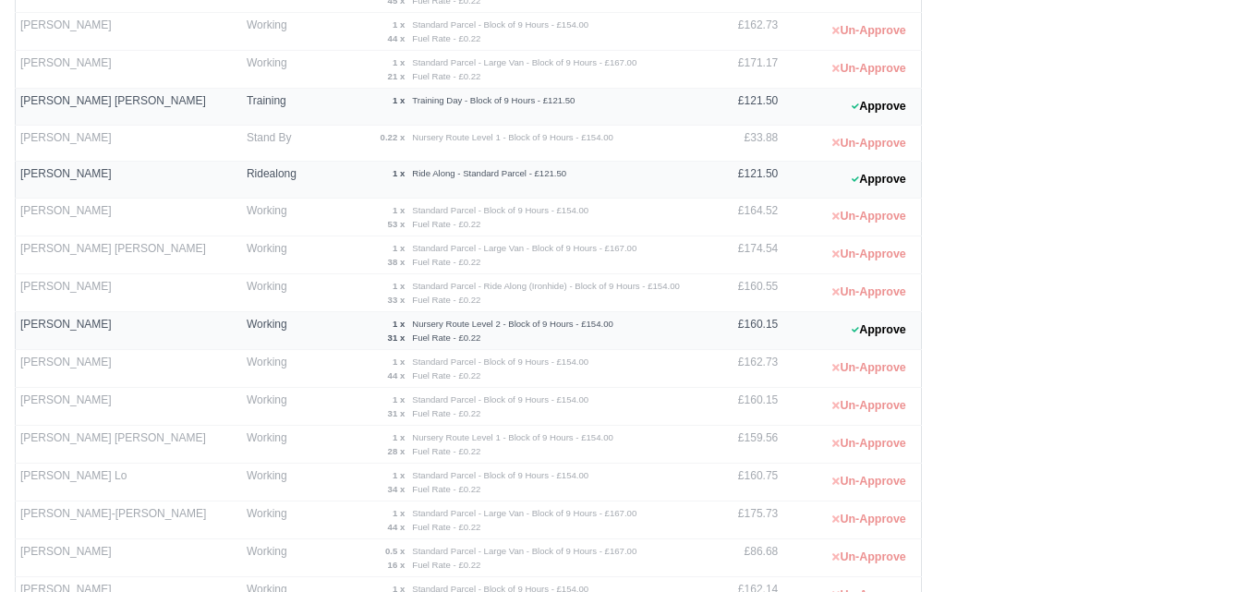
scroll to position [874, 0]
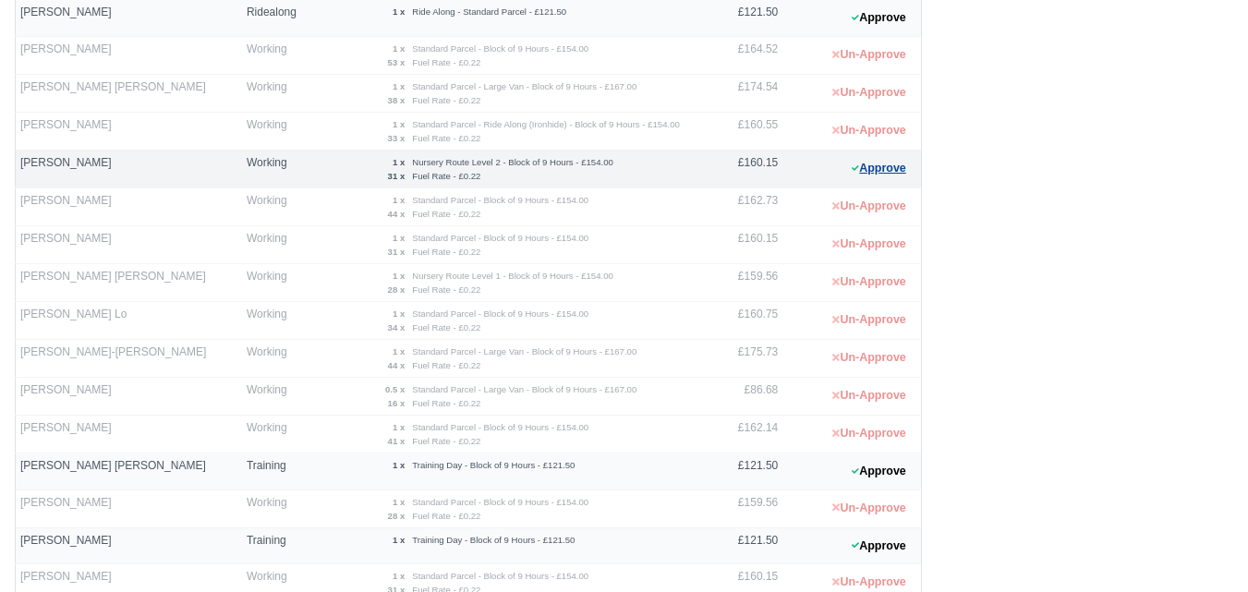
click at [889, 176] on button "Approve" at bounding box center [878, 168] width 75 height 27
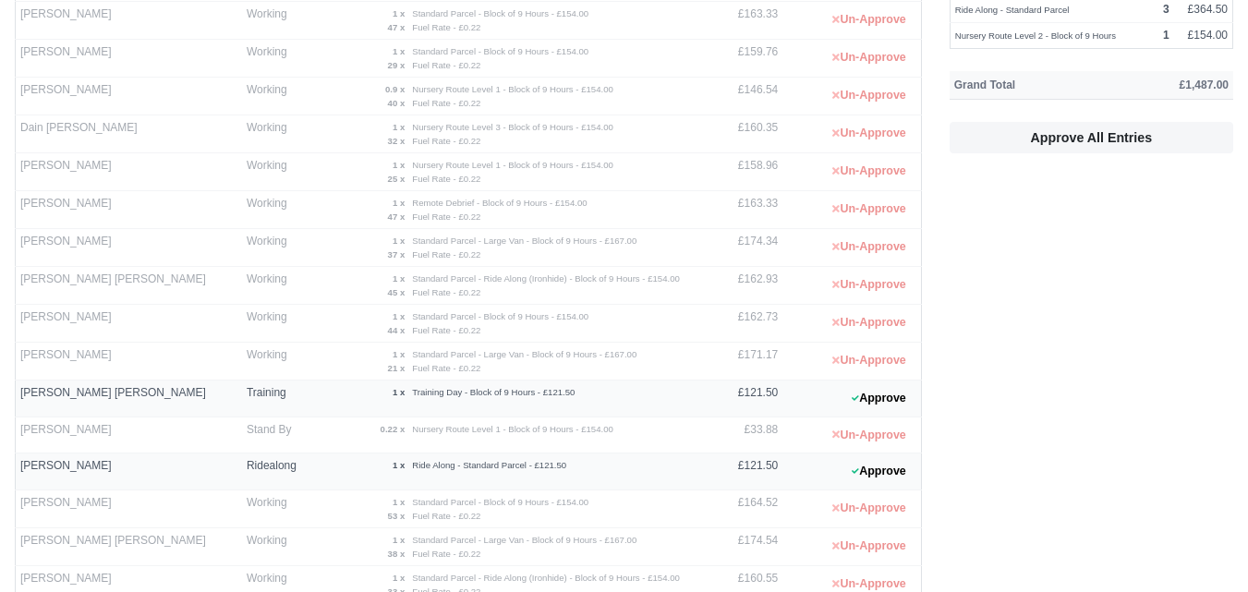
scroll to position [462, 0]
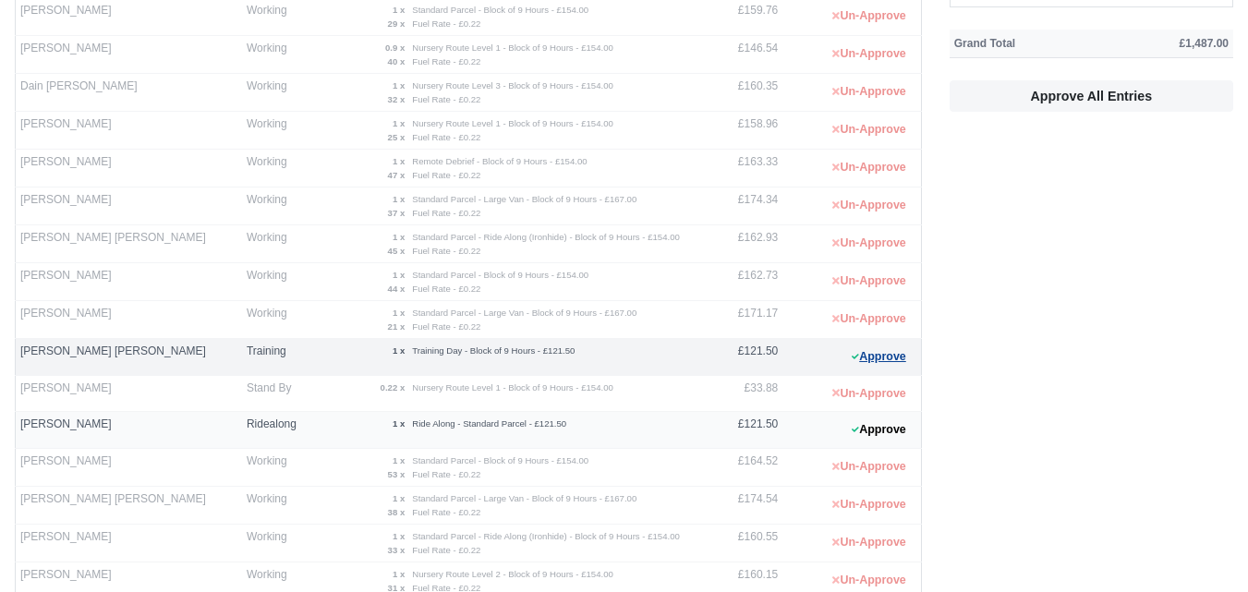
click at [877, 347] on button "Approve" at bounding box center [878, 357] width 75 height 27
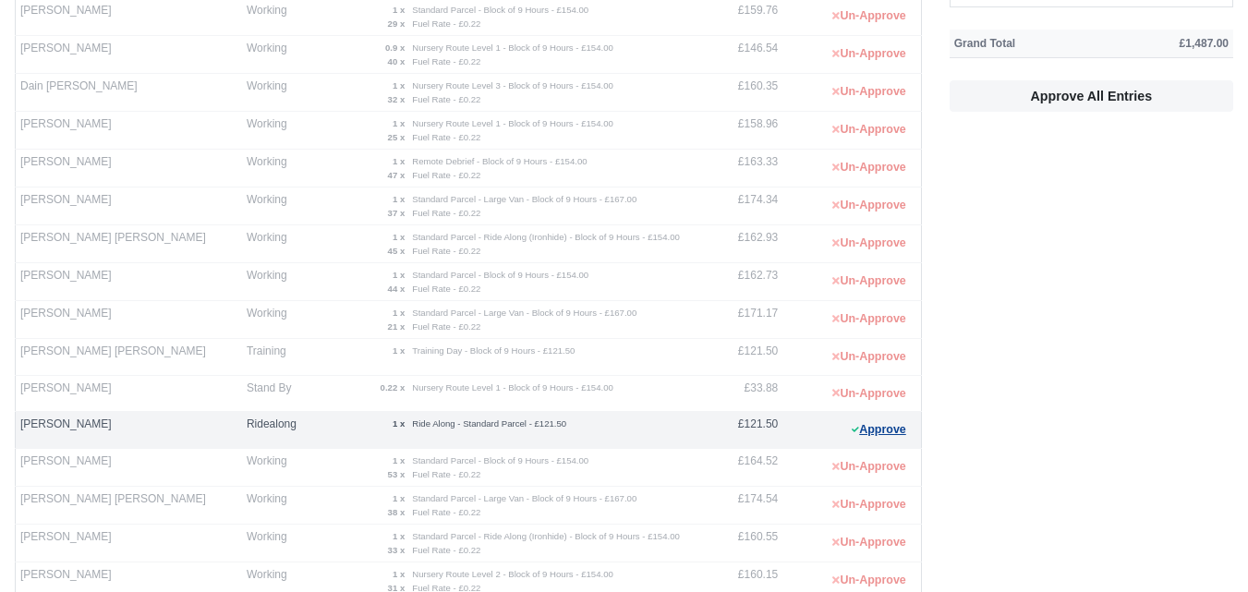
click at [865, 436] on button "Approve" at bounding box center [878, 430] width 75 height 27
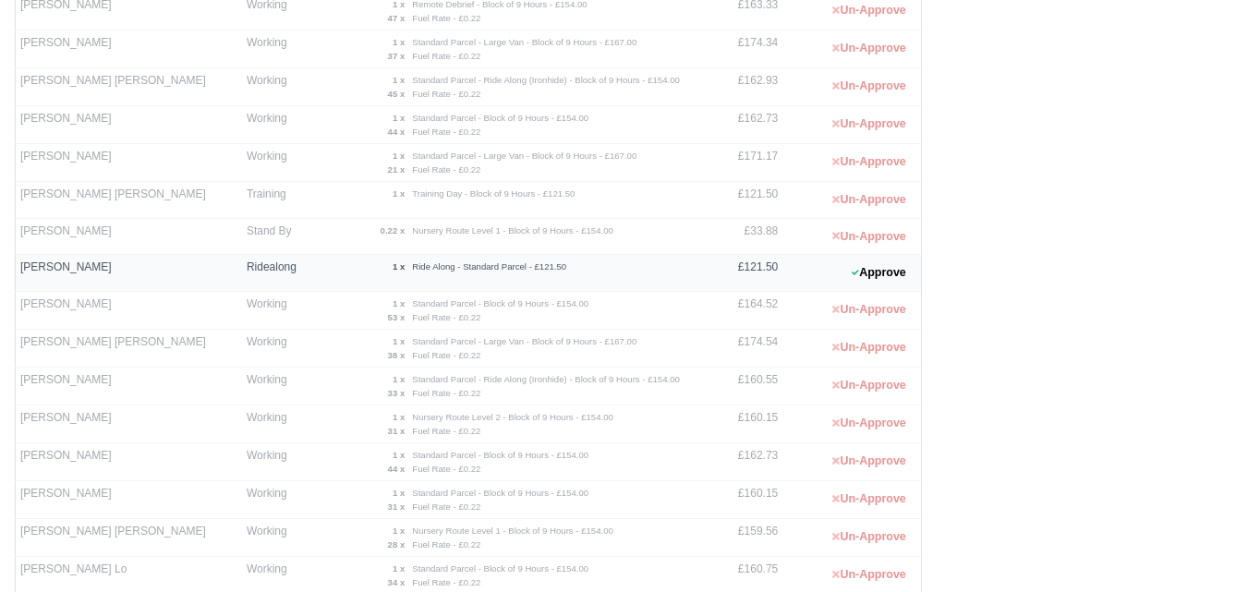
scroll to position [616, 0]
click at [899, 283] on button "Approve" at bounding box center [878, 275] width 75 height 27
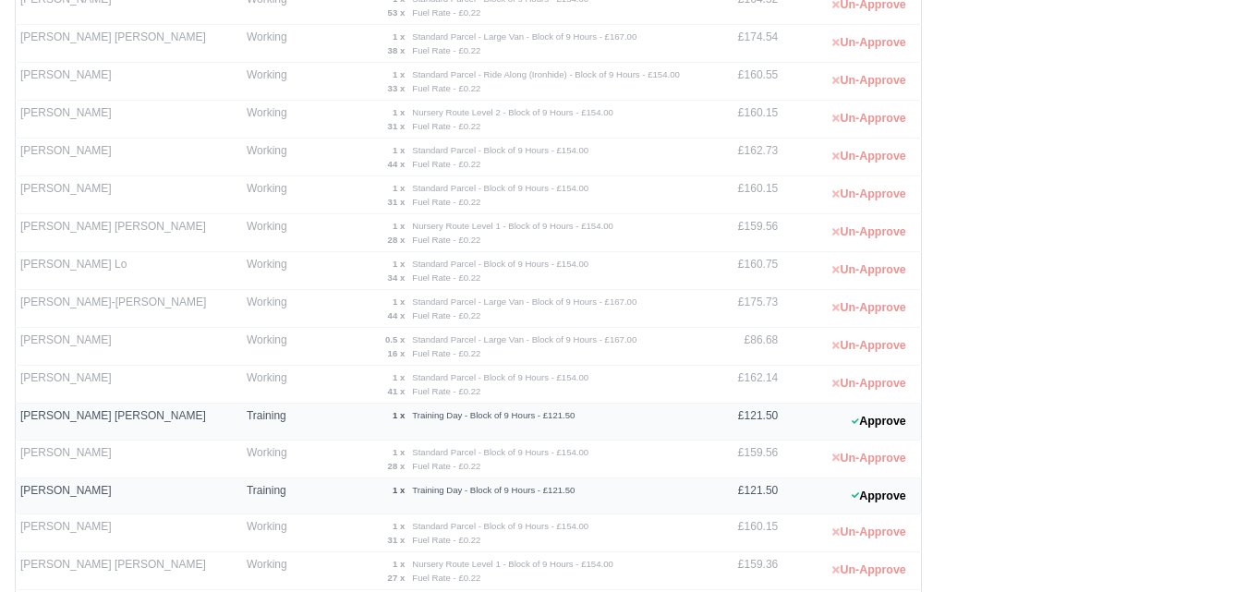
scroll to position [1078, 0]
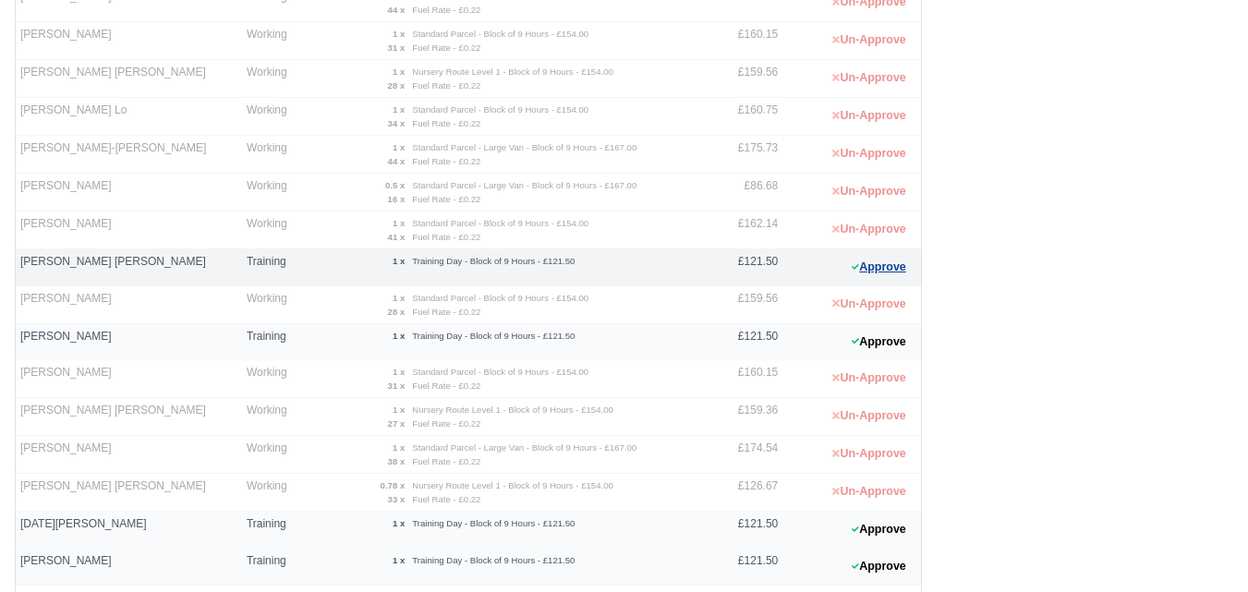
click at [861, 274] on button "Approve" at bounding box center [878, 267] width 75 height 27
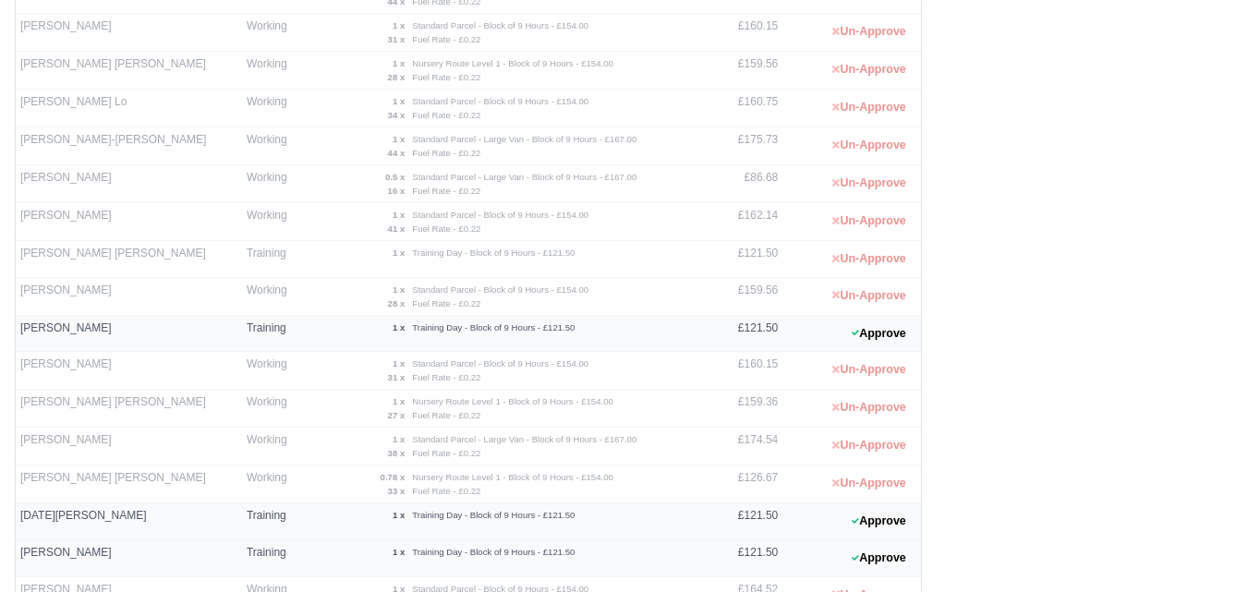
scroll to position [1028, 0]
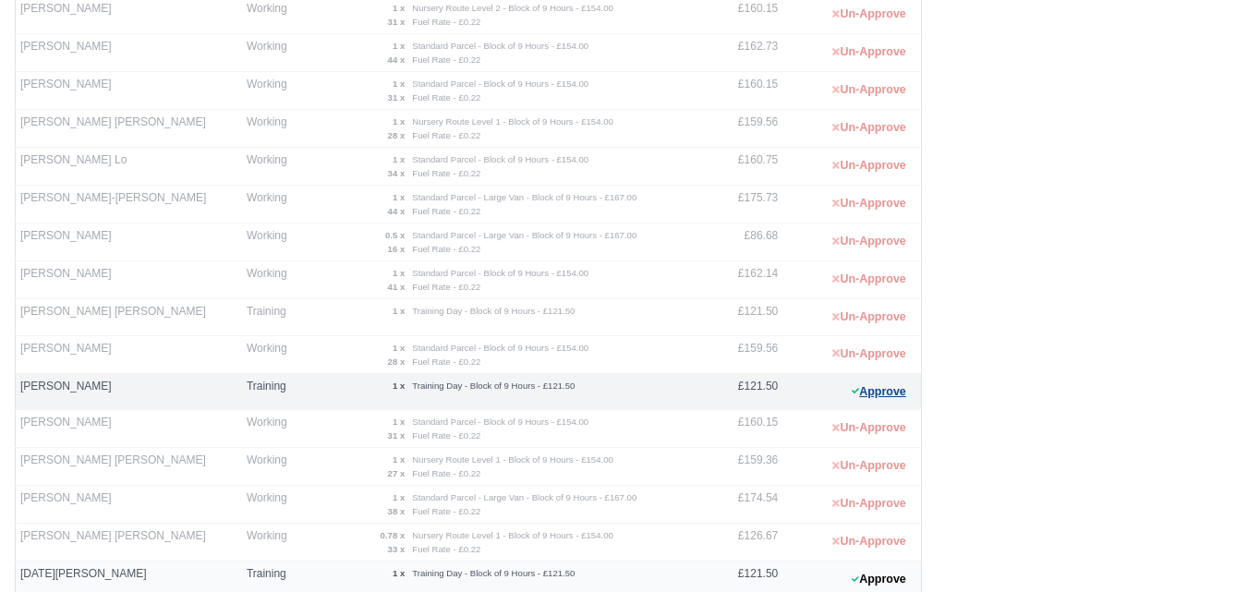
click at [871, 391] on button "Approve" at bounding box center [878, 392] width 75 height 27
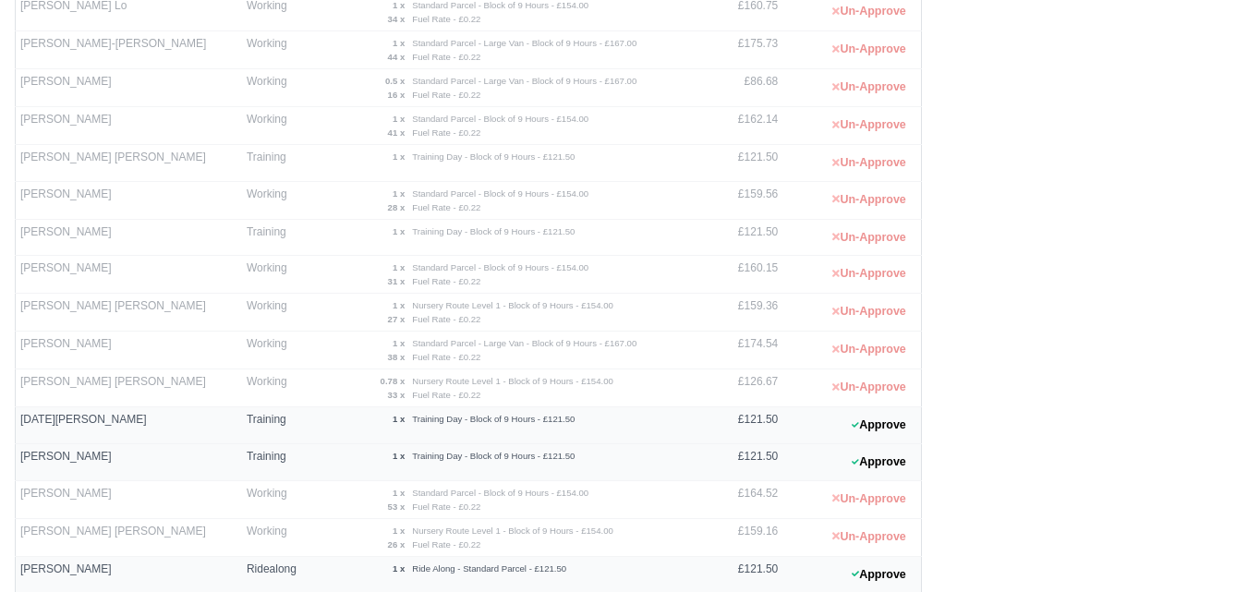
scroll to position [1335, 0]
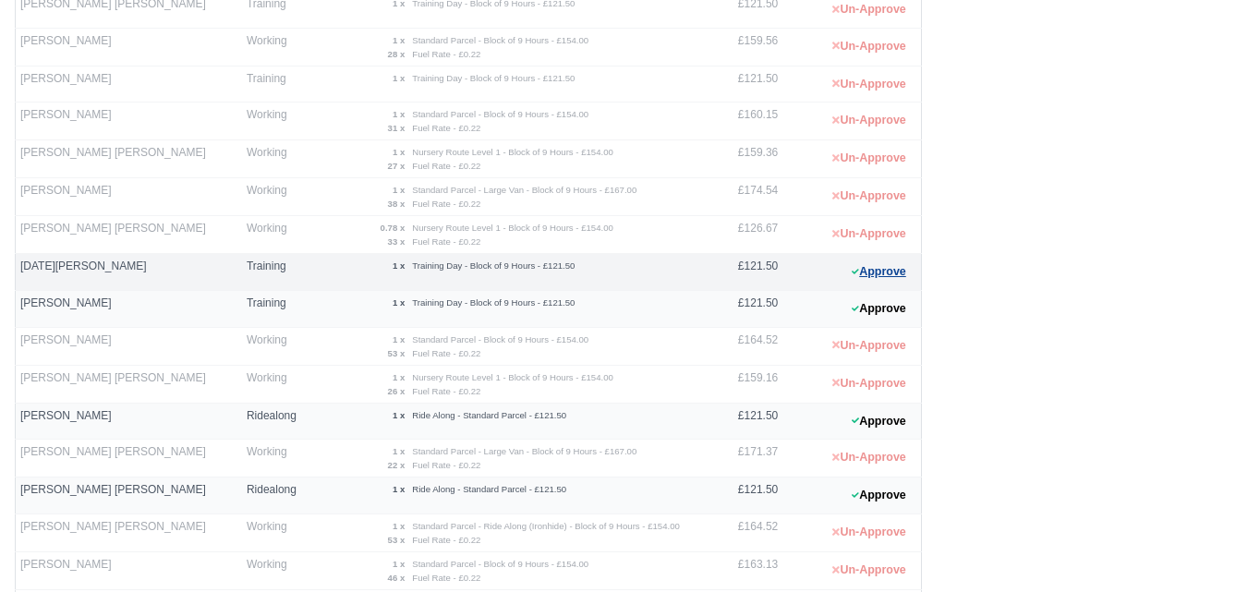
click at [875, 280] on button "Approve" at bounding box center [878, 272] width 75 height 27
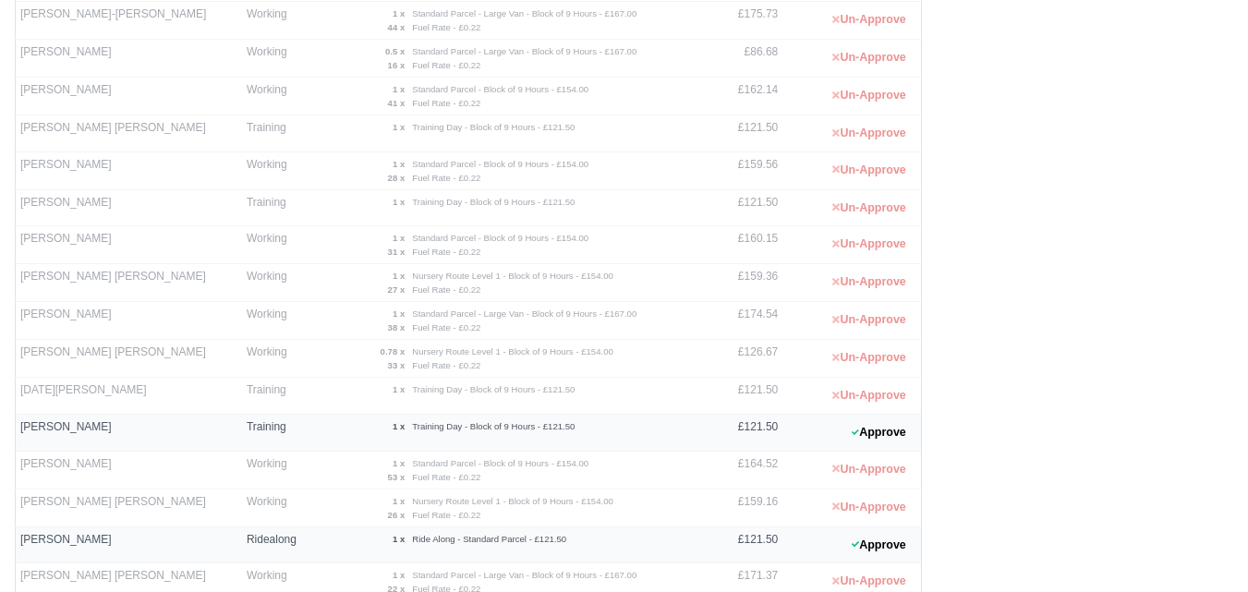
scroll to position [1490, 0]
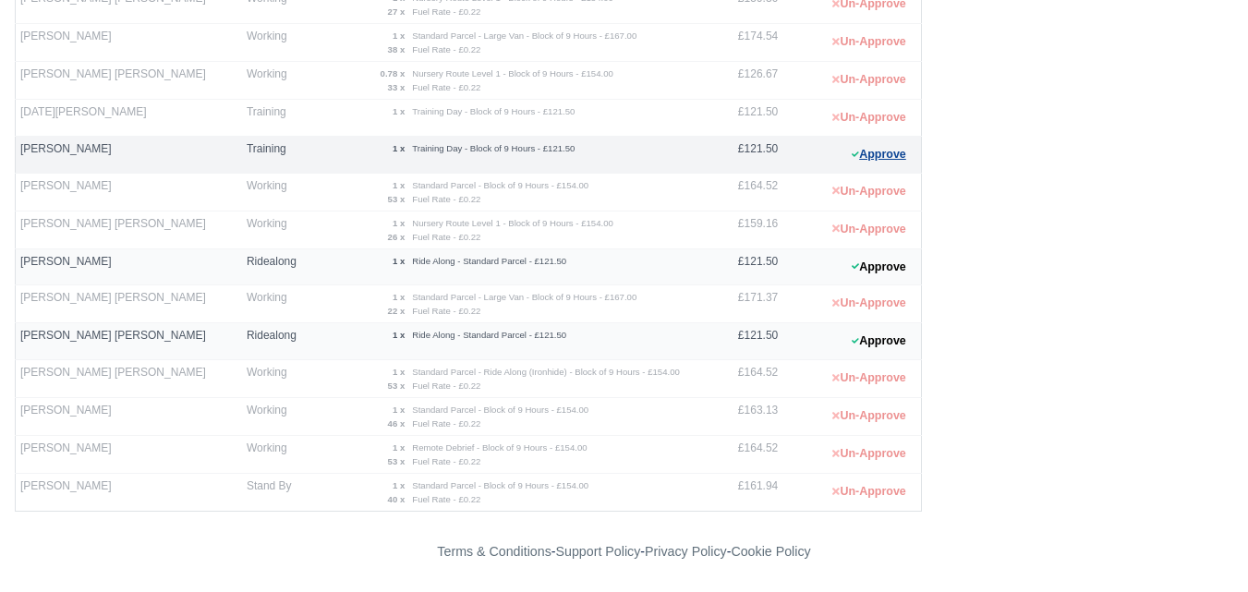
click at [904, 151] on button "Approve" at bounding box center [878, 154] width 75 height 27
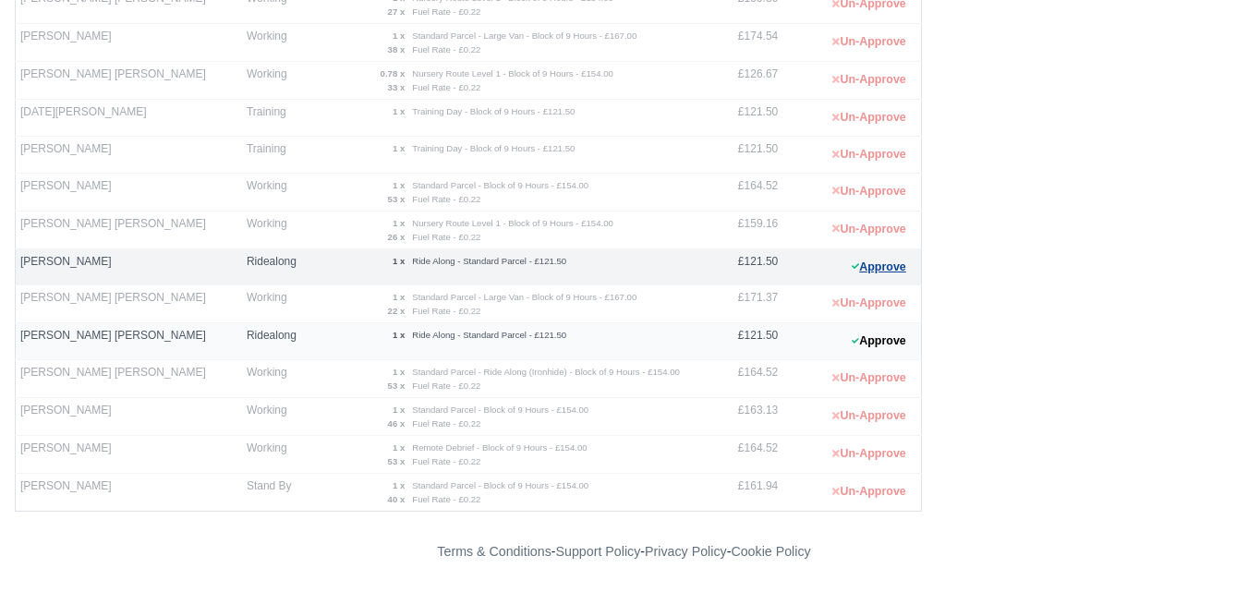
click at [871, 270] on button "Approve" at bounding box center [878, 267] width 75 height 27
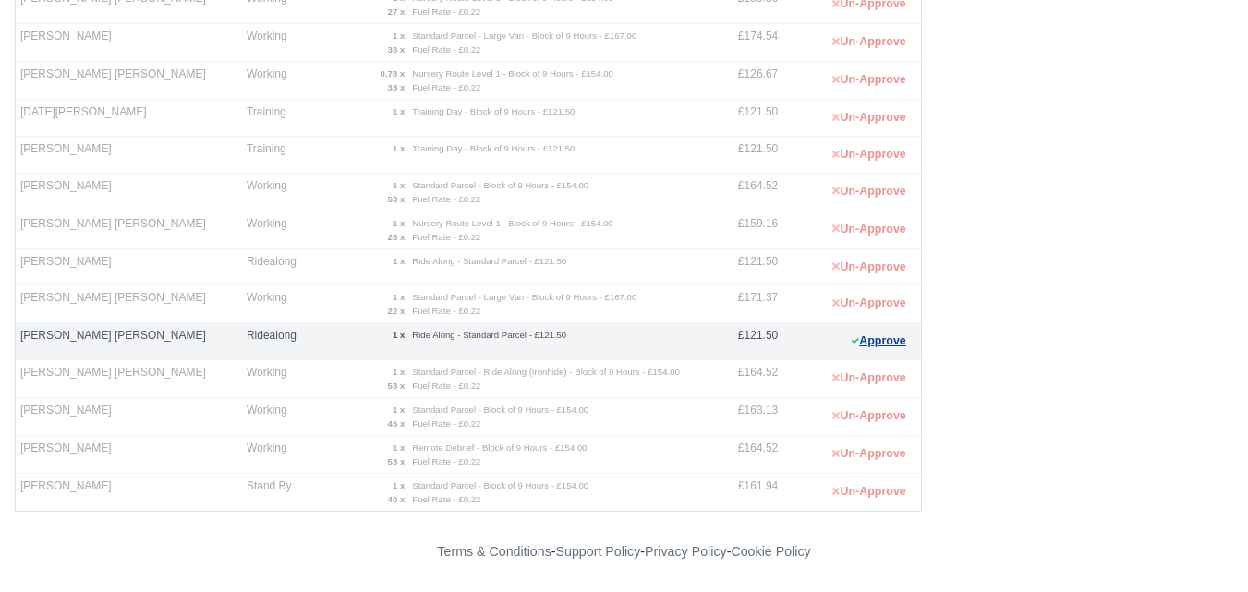
click at [893, 350] on button "Approve" at bounding box center [878, 341] width 75 height 27
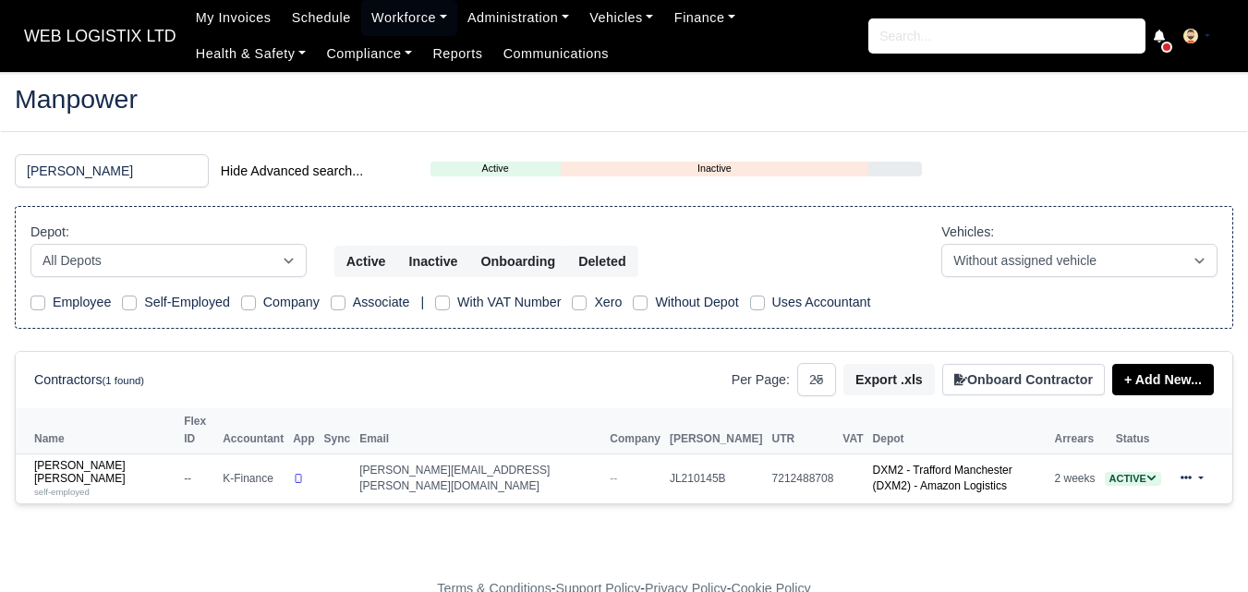
select select "25"
click at [832, 549] on footer "Terms & Conditions - Support Policy - Privacy Policy - Cookie Policy" at bounding box center [624, 589] width 1248 height 80
click at [81, 181] on input "KRIS" at bounding box center [112, 170] width 194 height 33
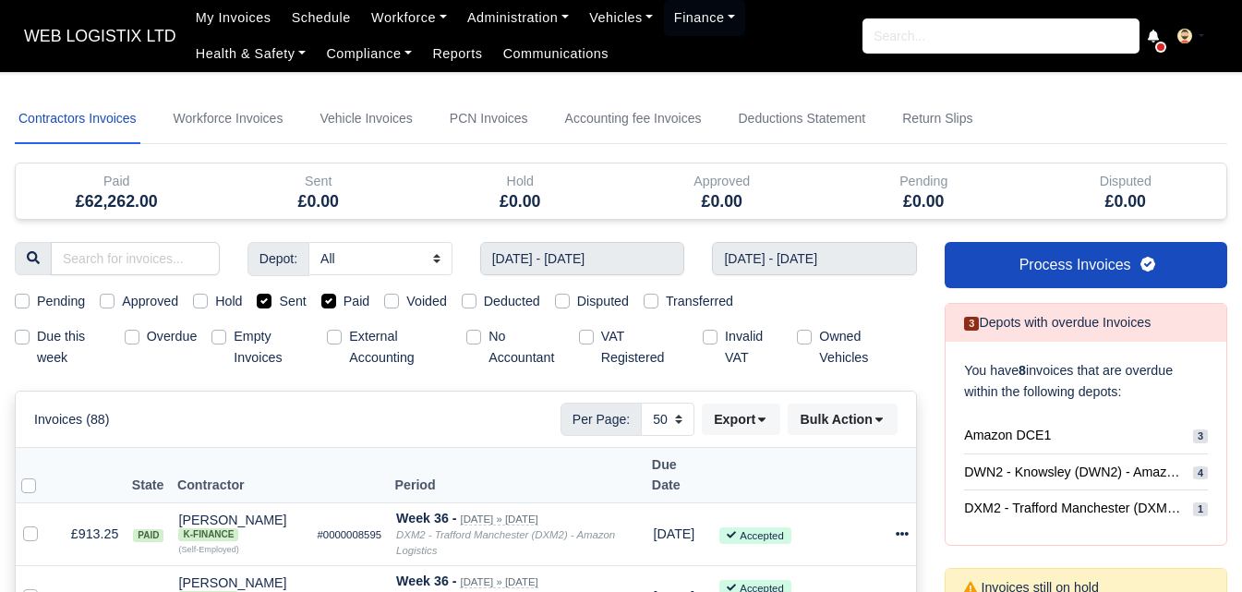
select select "50"
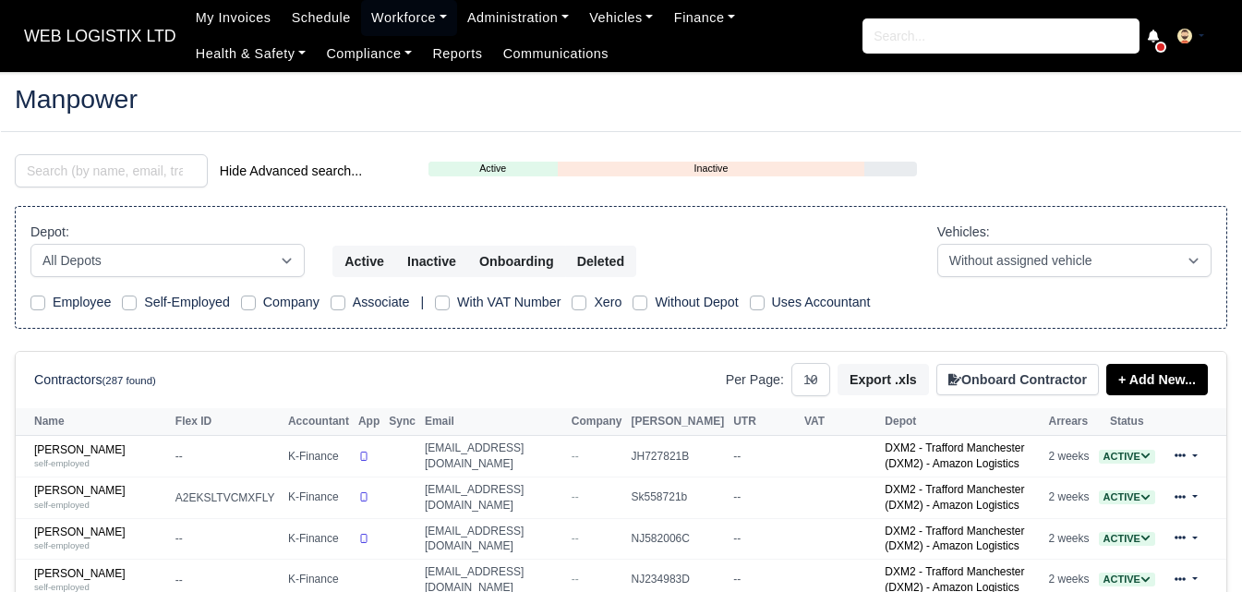
select select "0"
select select
select select "25"
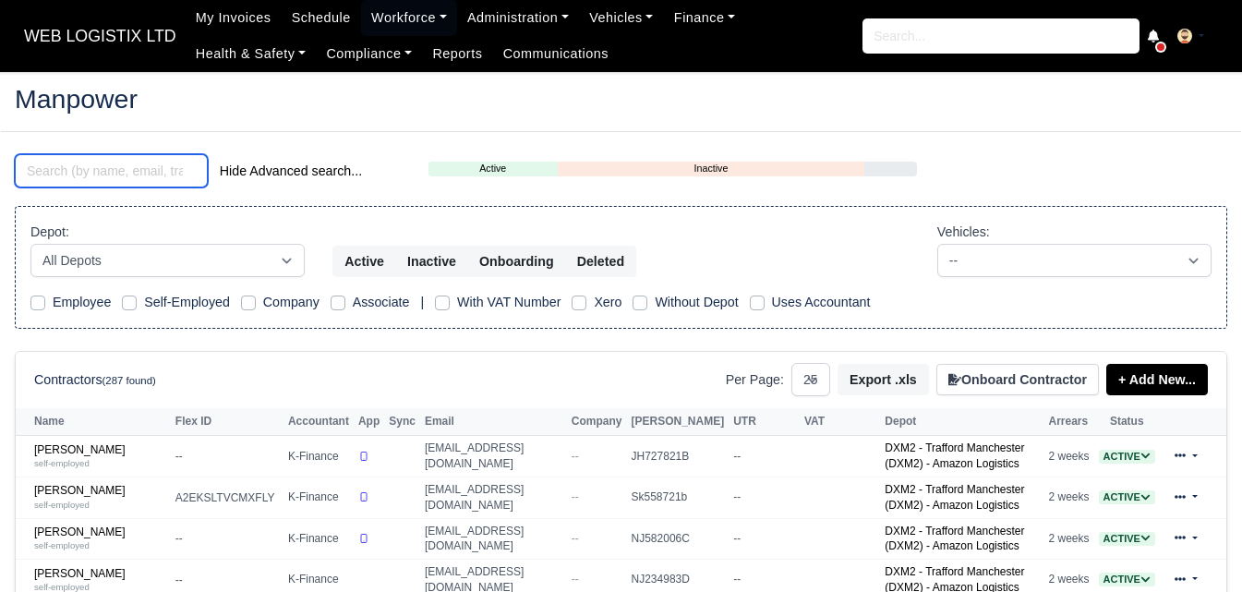
click at [108, 173] on input "search" at bounding box center [111, 170] width 193 height 33
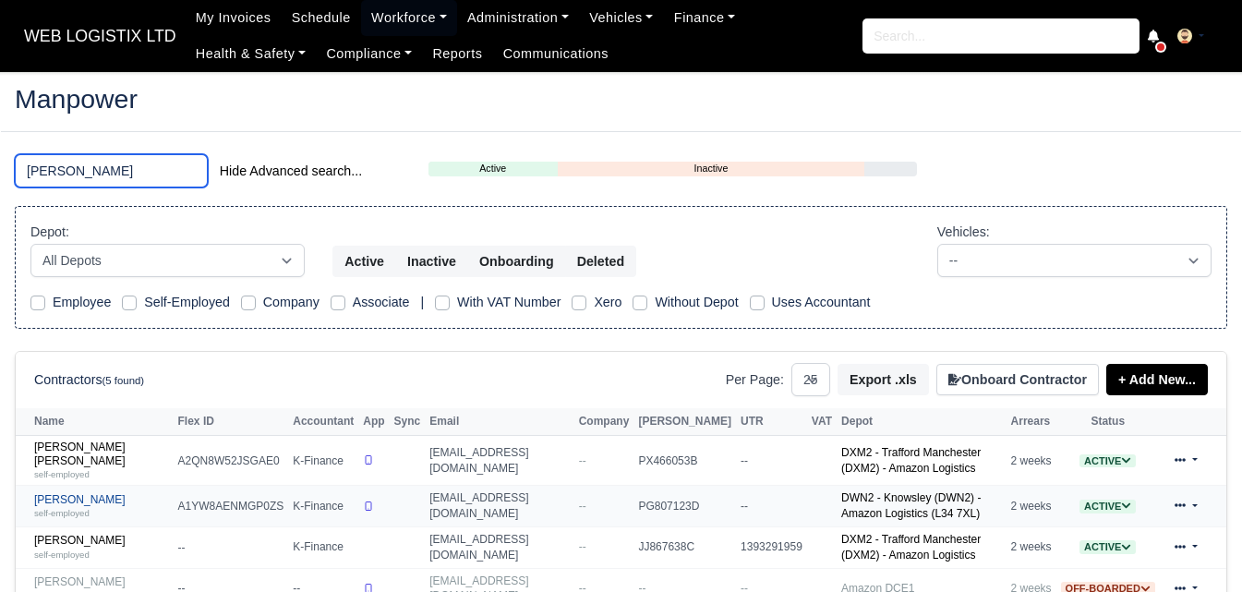
type input "ryan"
click at [101, 506] on div "self-employed" at bounding box center [101, 512] width 135 height 13
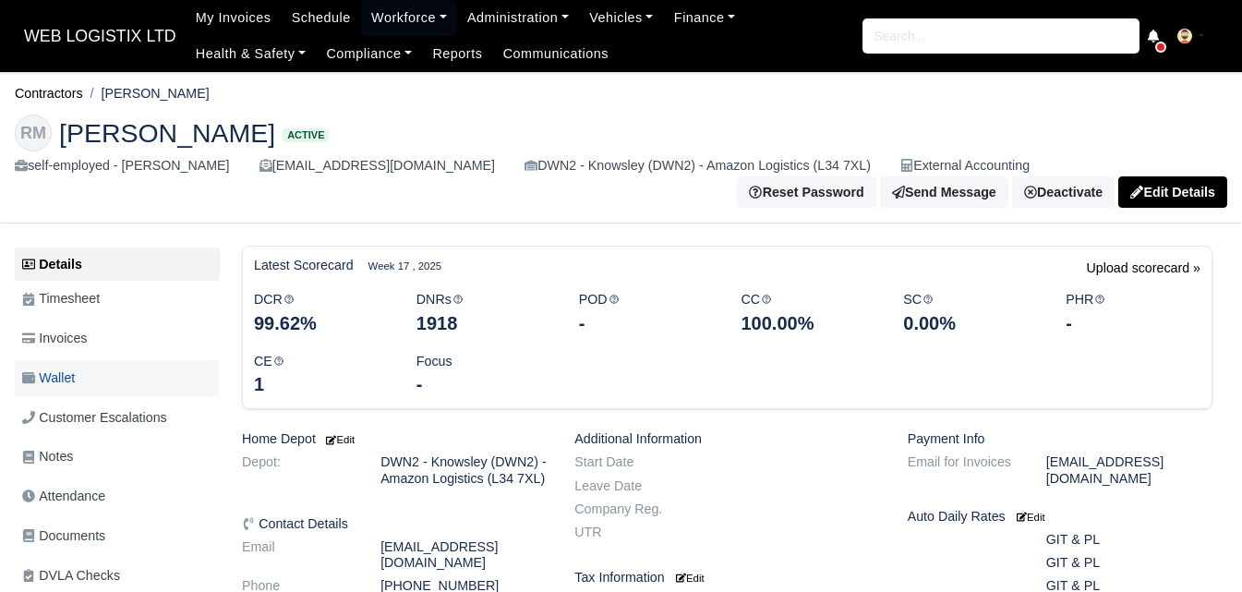
click at [135, 391] on link "Wallet" at bounding box center [117, 378] width 205 height 36
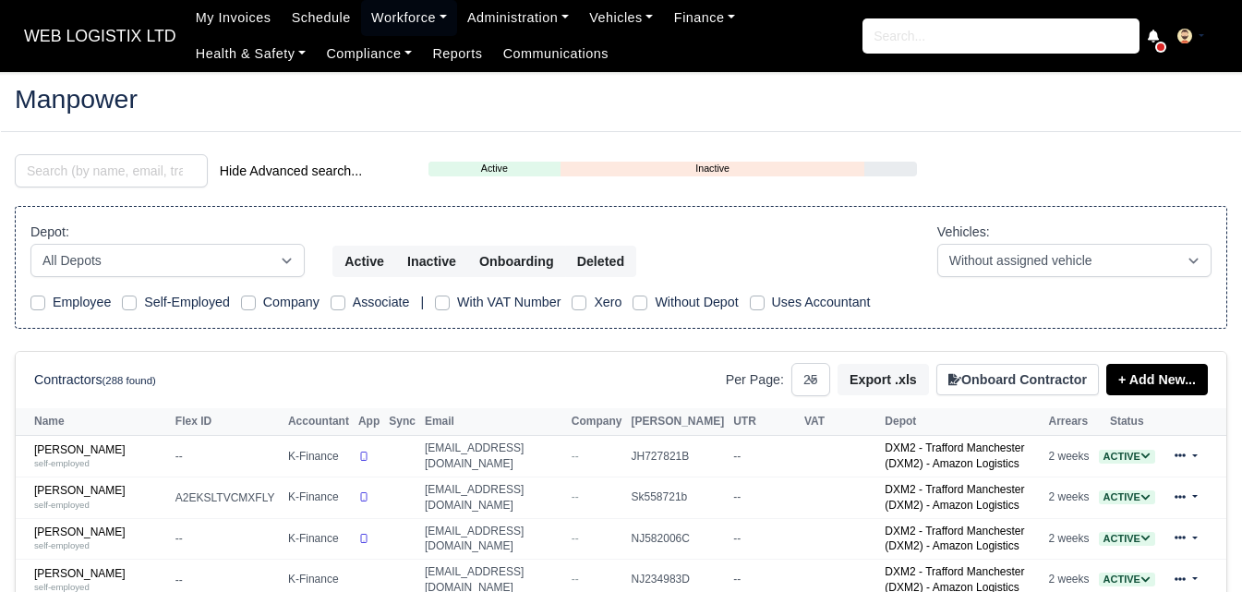
select select "25"
click at [117, 164] on input "search" at bounding box center [111, 170] width 193 height 33
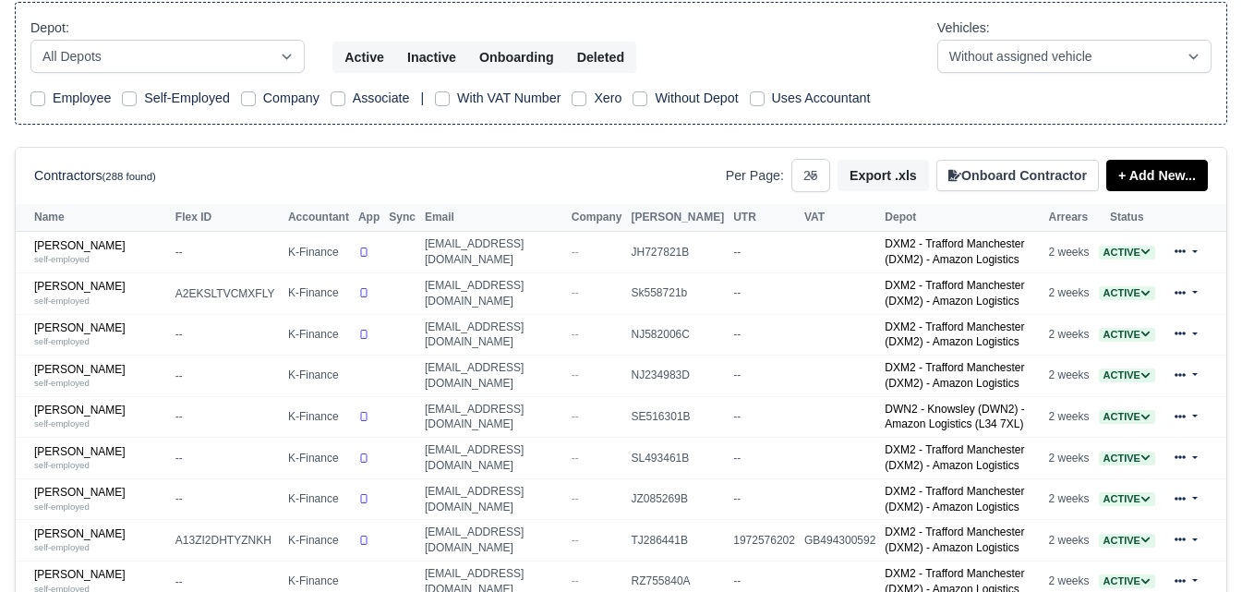
scroll to position [308, 0]
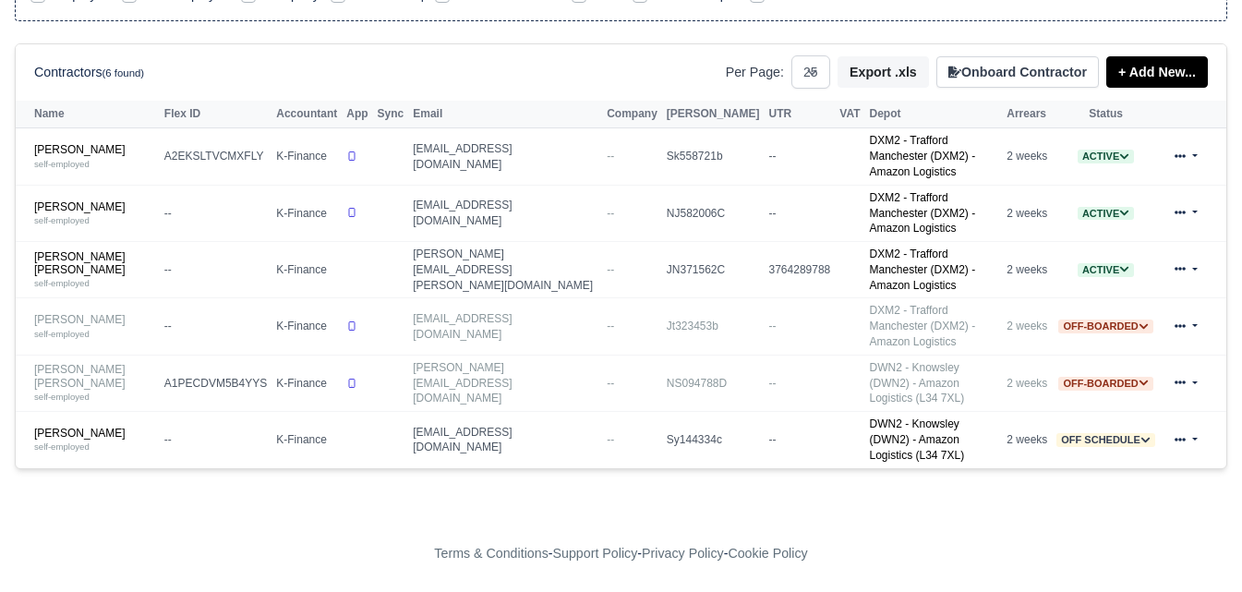
scroll to position [244, 0]
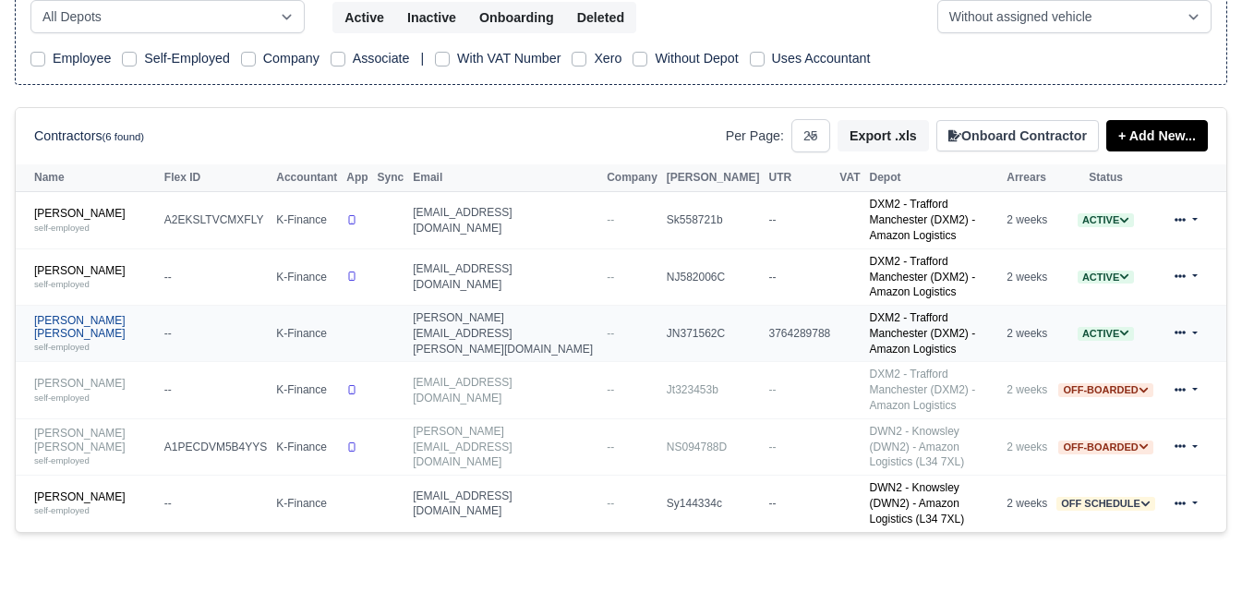
type input "ian"
click at [58, 314] on link "Ian Peter Hitchen self-employed" at bounding box center [94, 334] width 121 height 40
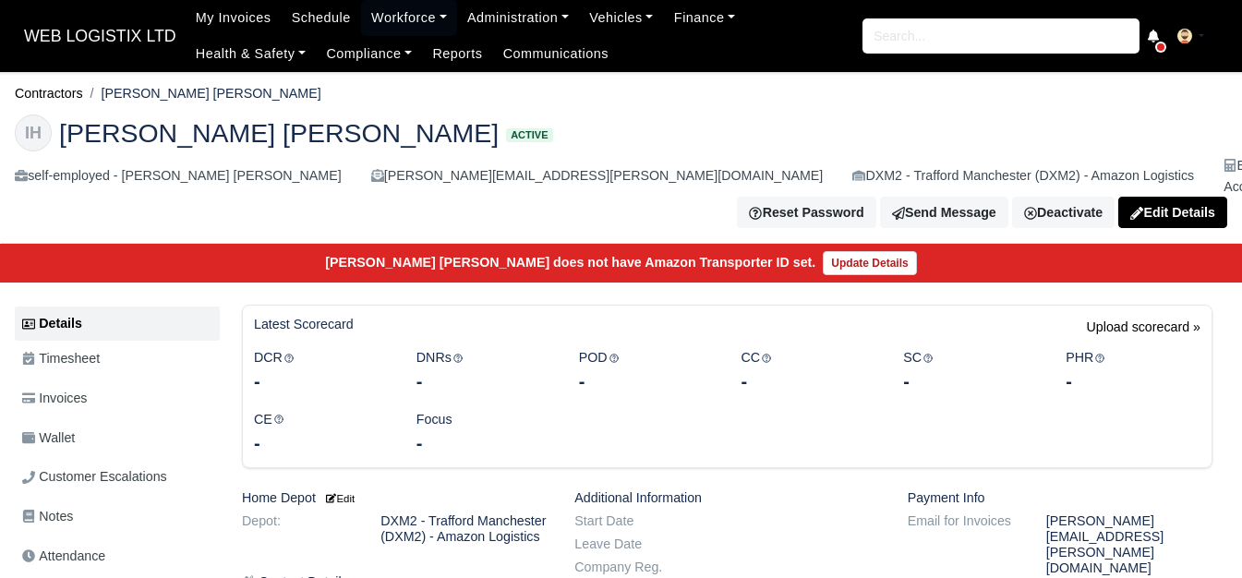
click at [87, 421] on link "Wallet" at bounding box center [117, 438] width 205 height 36
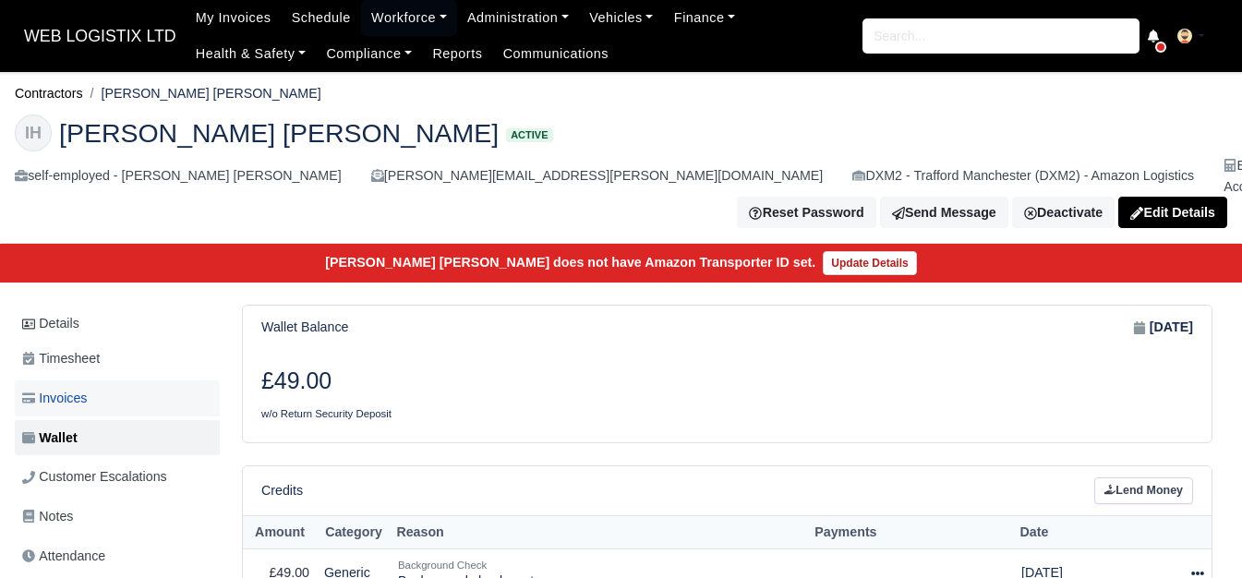
click at [96, 387] on link "Invoices" at bounding box center [117, 398] width 205 height 36
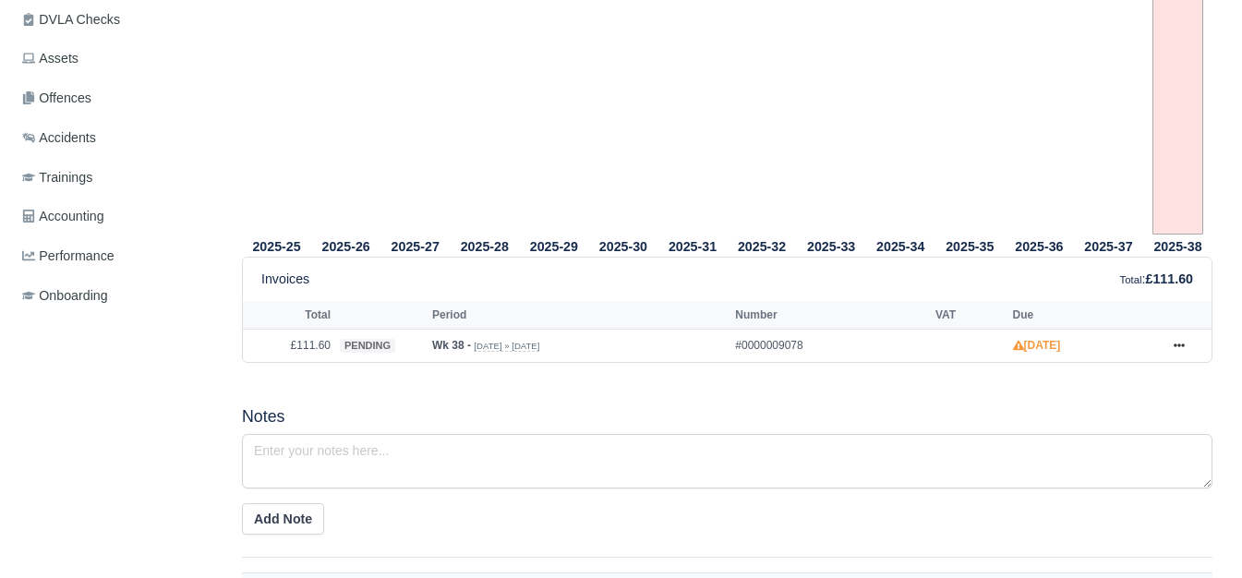
scroll to position [308, 0]
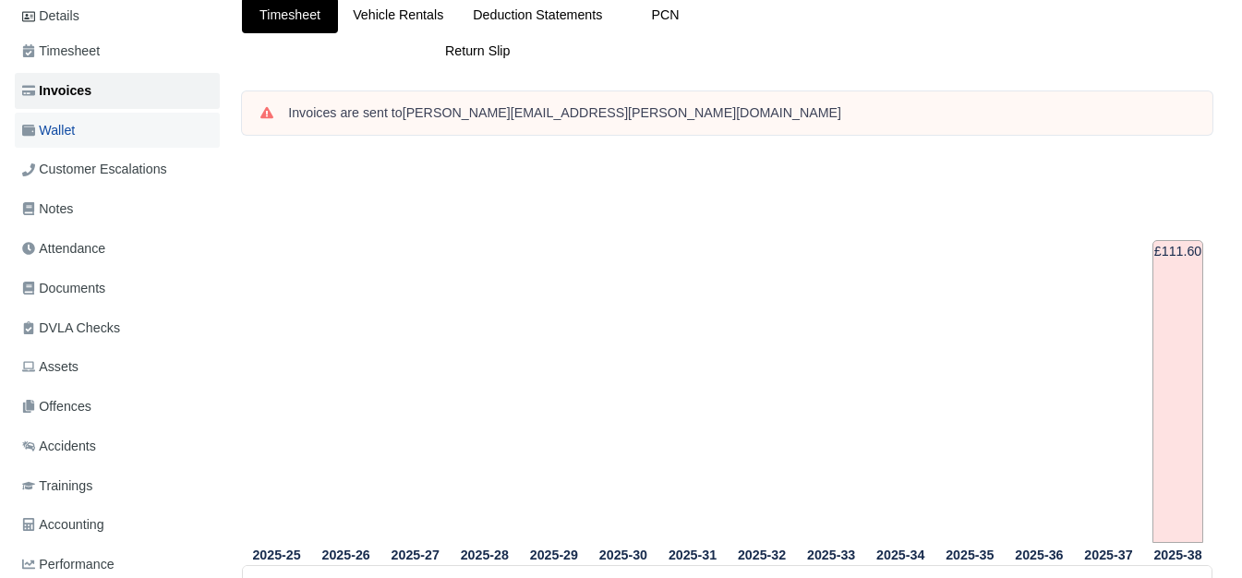
click at [87, 113] on link "Wallet" at bounding box center [117, 131] width 205 height 36
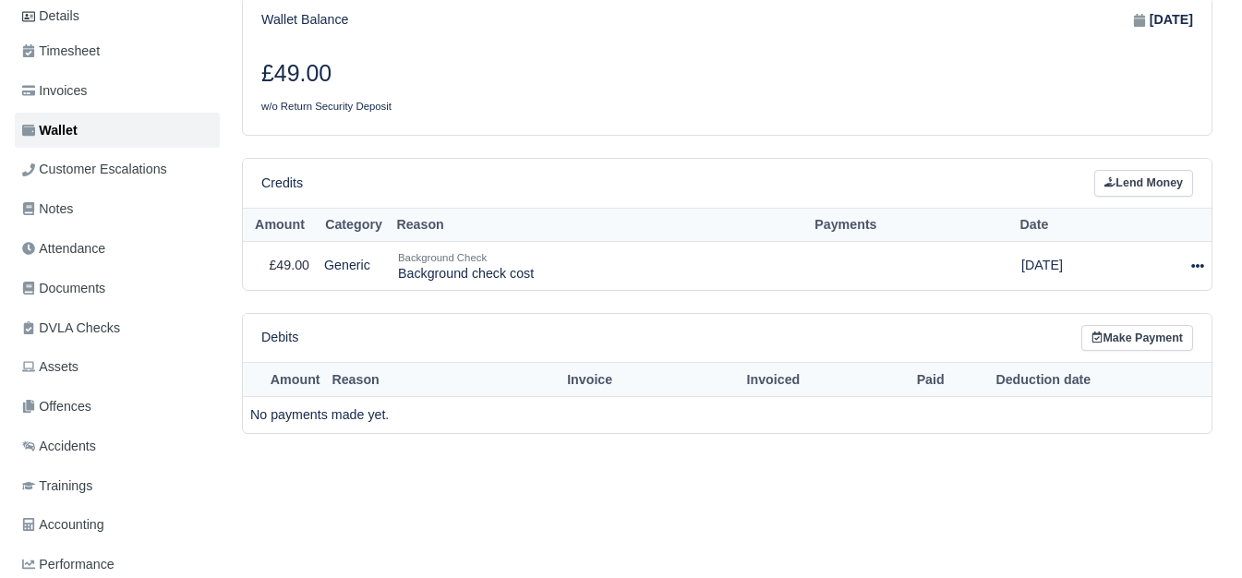
scroll to position [321, 0]
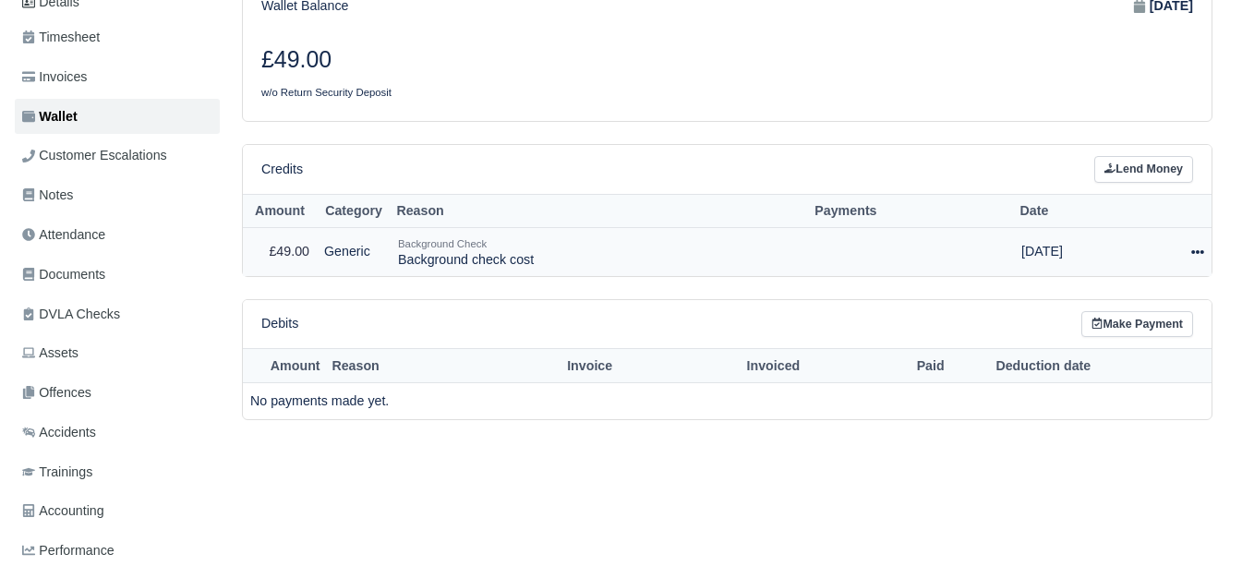
click at [1200, 246] on icon at bounding box center [1197, 252] width 13 height 13
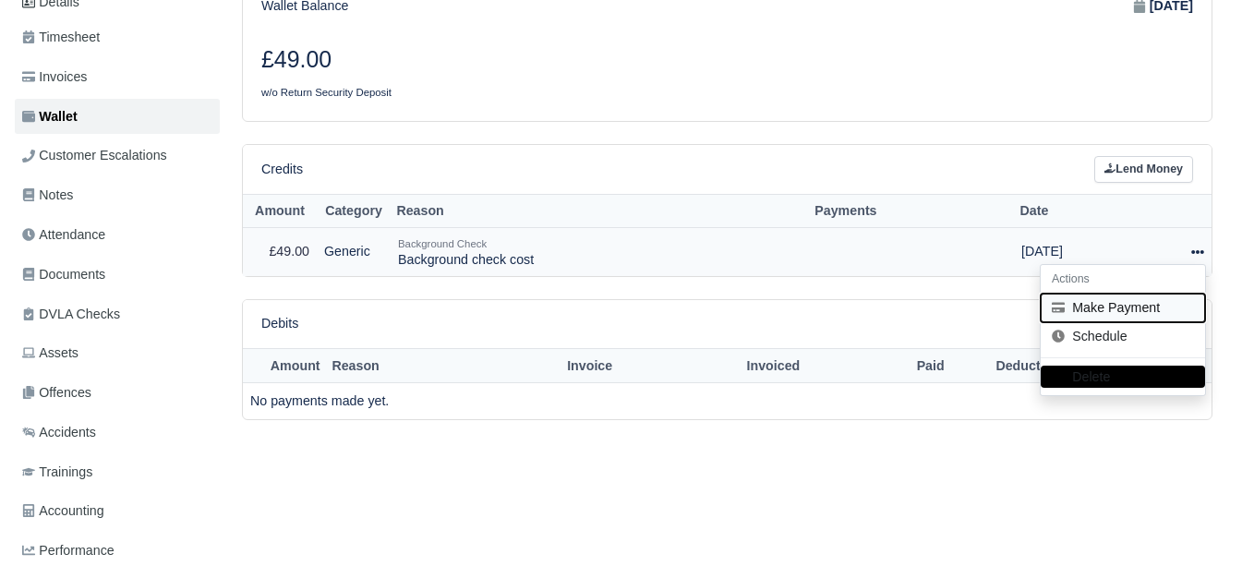
click at [1076, 296] on button "Make Payment" at bounding box center [1123, 308] width 164 height 29
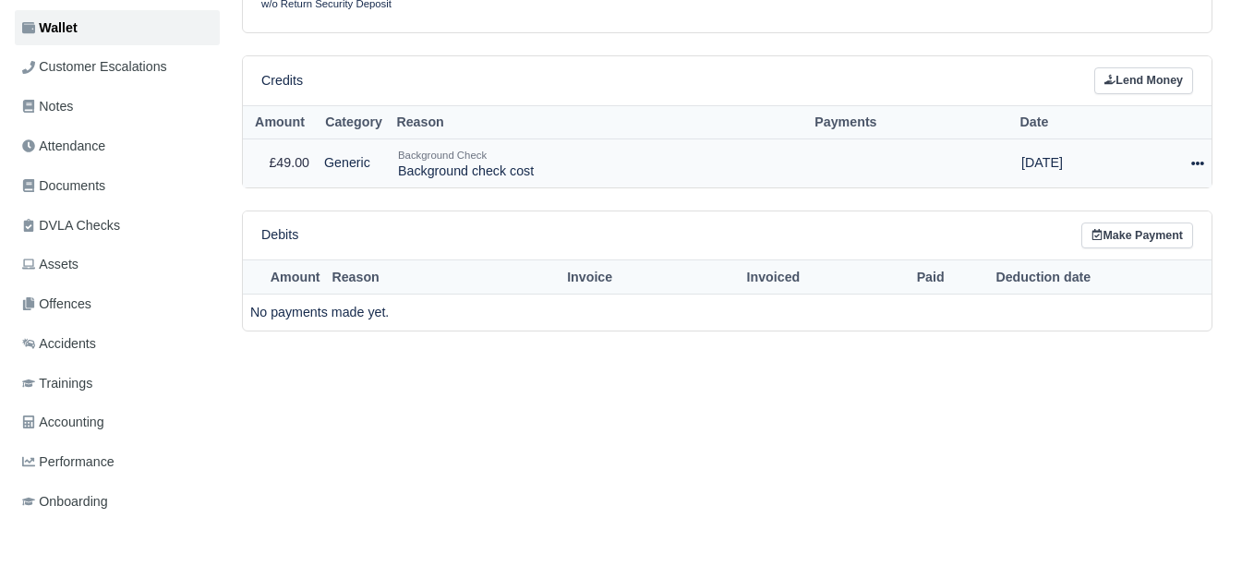
scroll to position [451, 0]
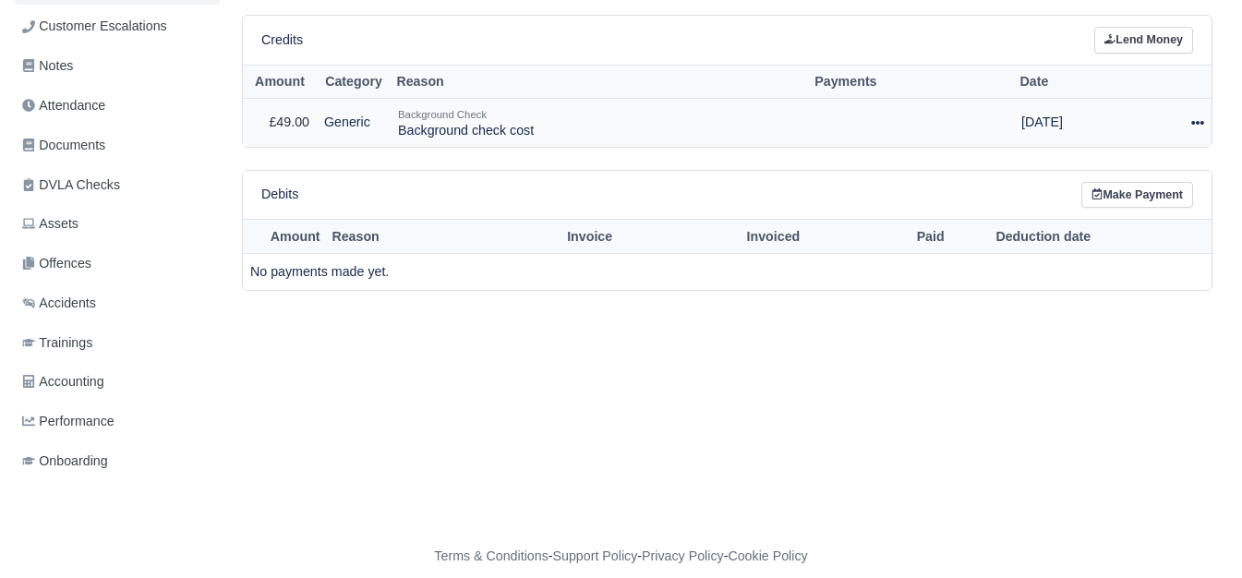
click at [1191, 116] on icon at bounding box center [1197, 122] width 13 height 13
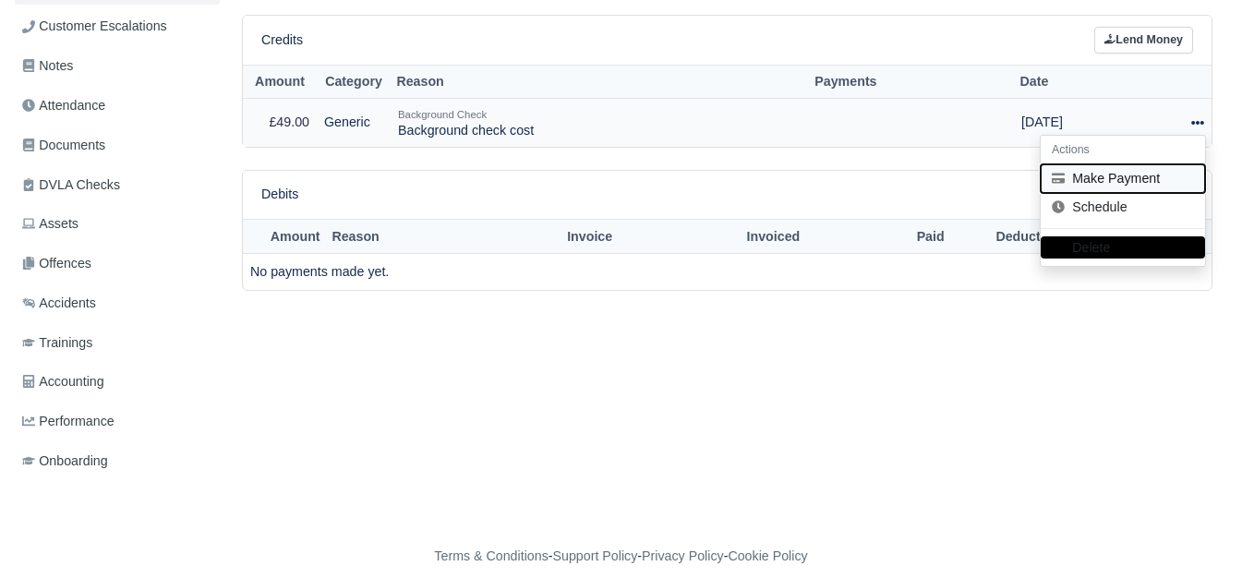
click at [1128, 164] on button "Make Payment" at bounding box center [1123, 178] width 164 height 29
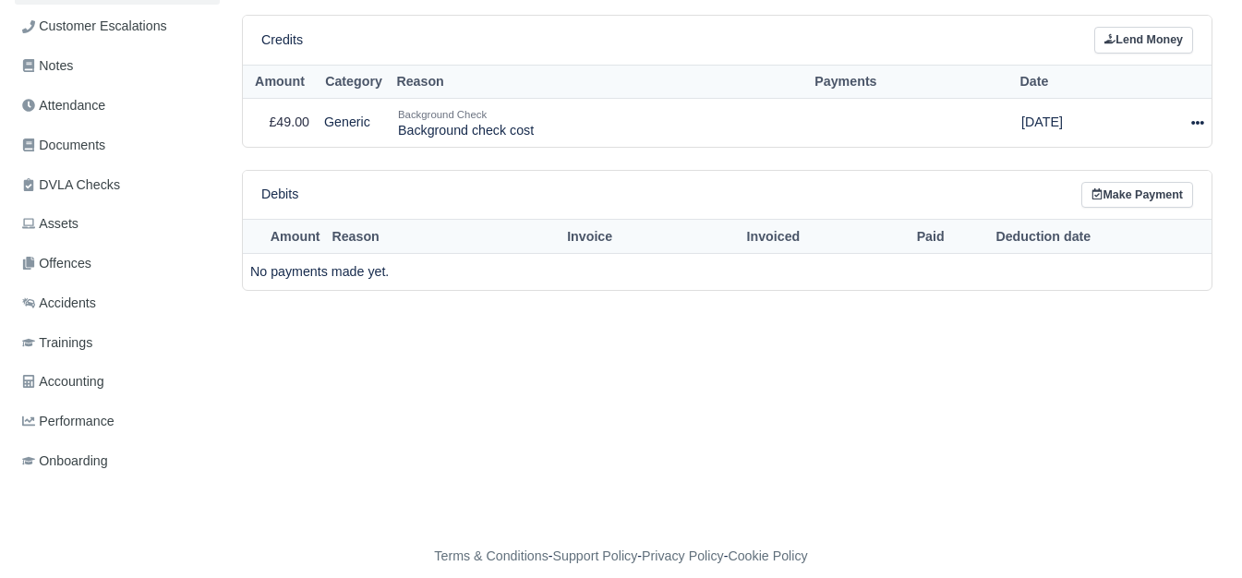
scroll to position [296, 0]
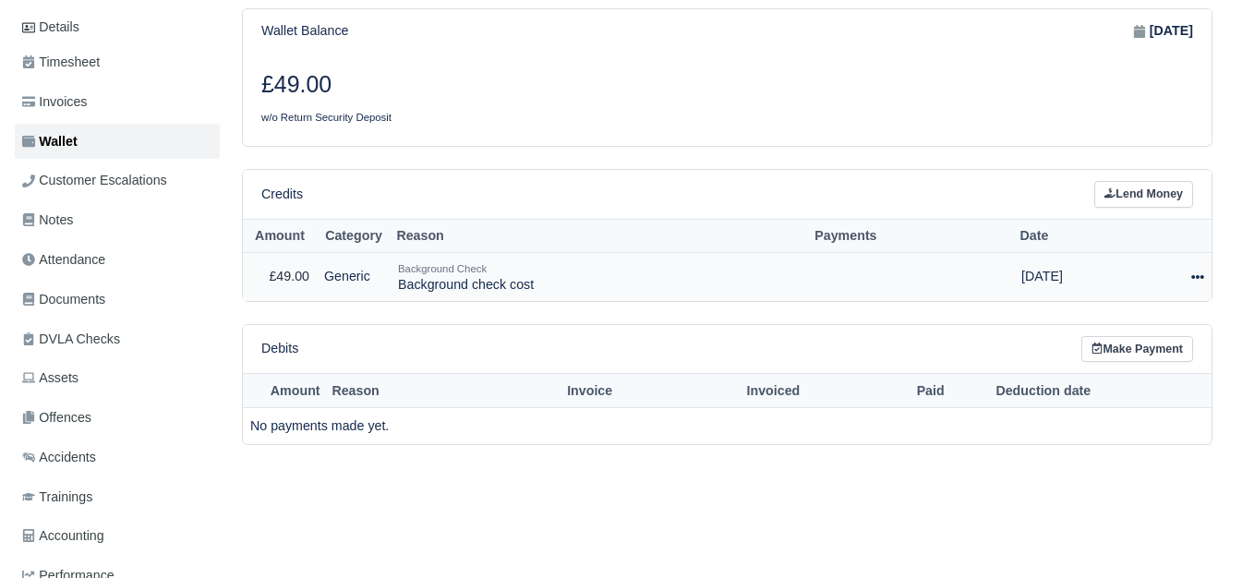
click at [756, 260] on div "Background Check" at bounding box center [600, 268] width 404 height 17
click at [1192, 275] on icon at bounding box center [1197, 277] width 13 height 4
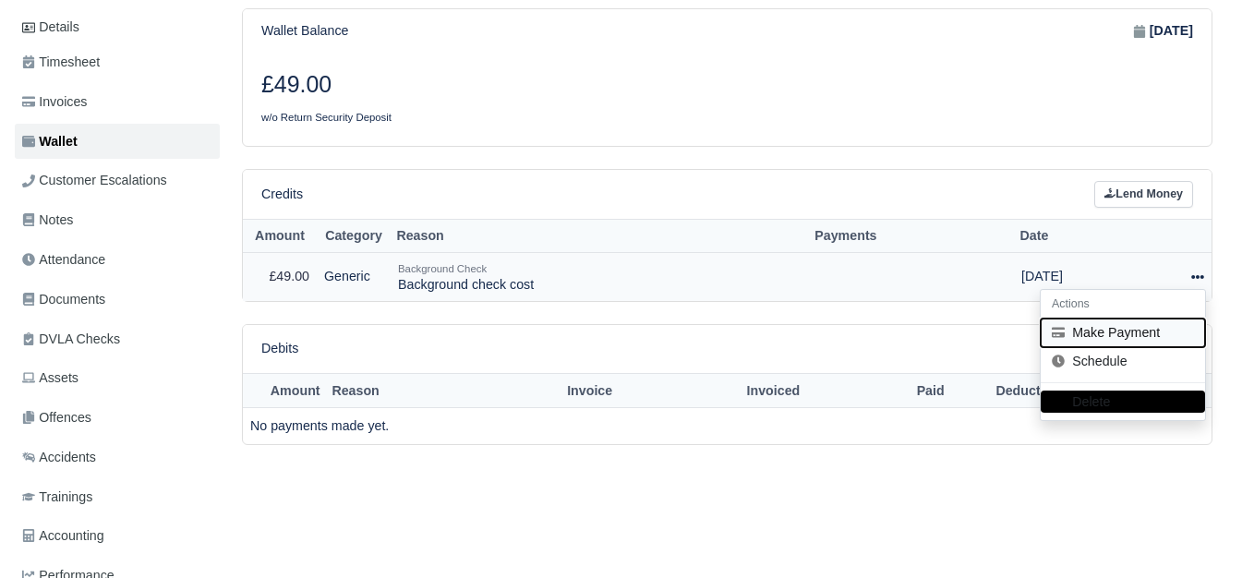
click at [1108, 319] on button "Make Payment" at bounding box center [1123, 333] width 164 height 29
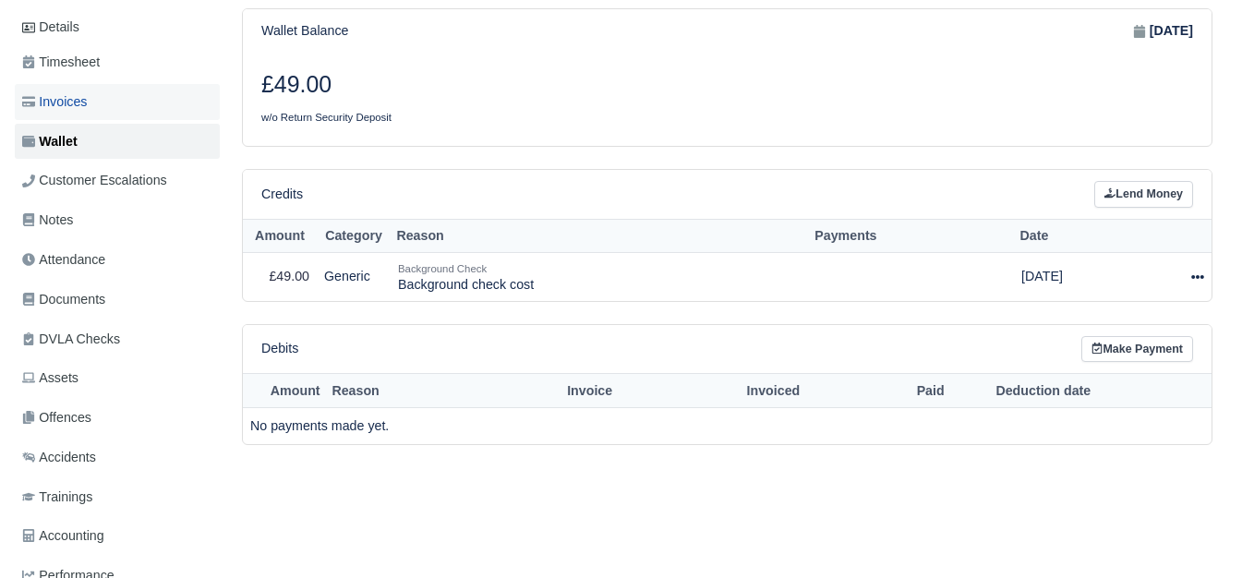
click at [66, 91] on span "Invoices" at bounding box center [54, 101] width 65 height 21
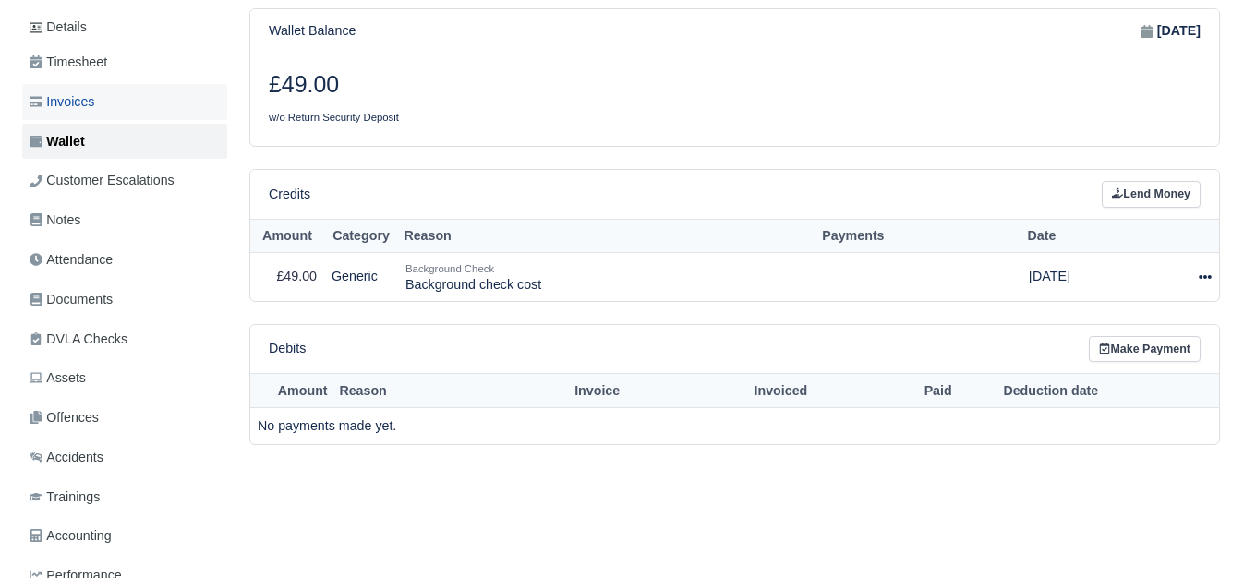
scroll to position [284, 0]
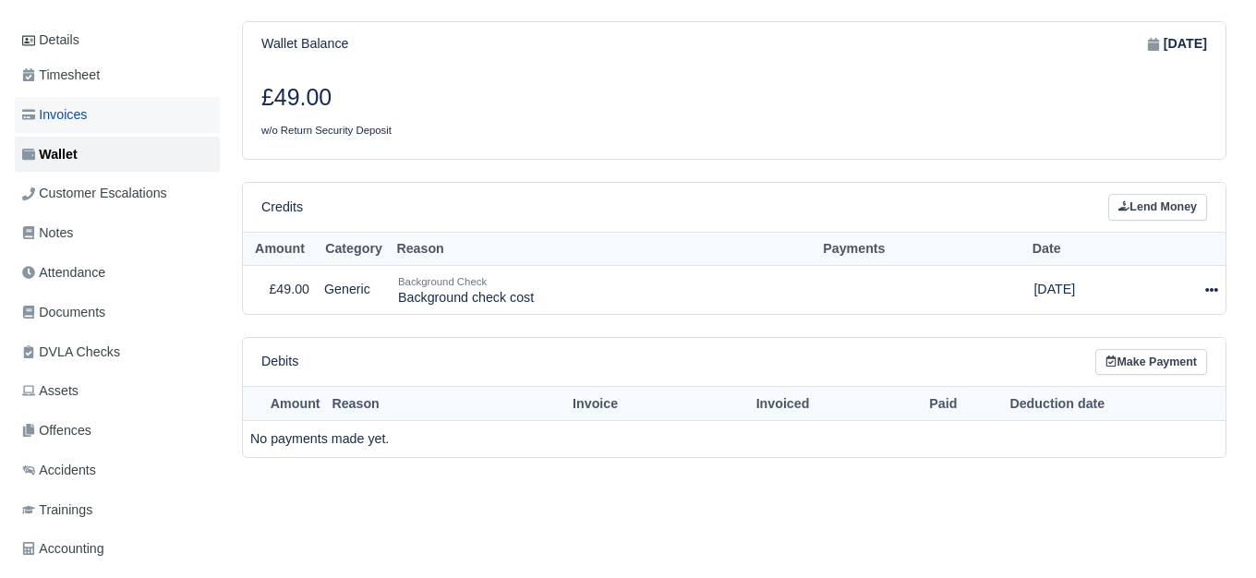
select select "6912"
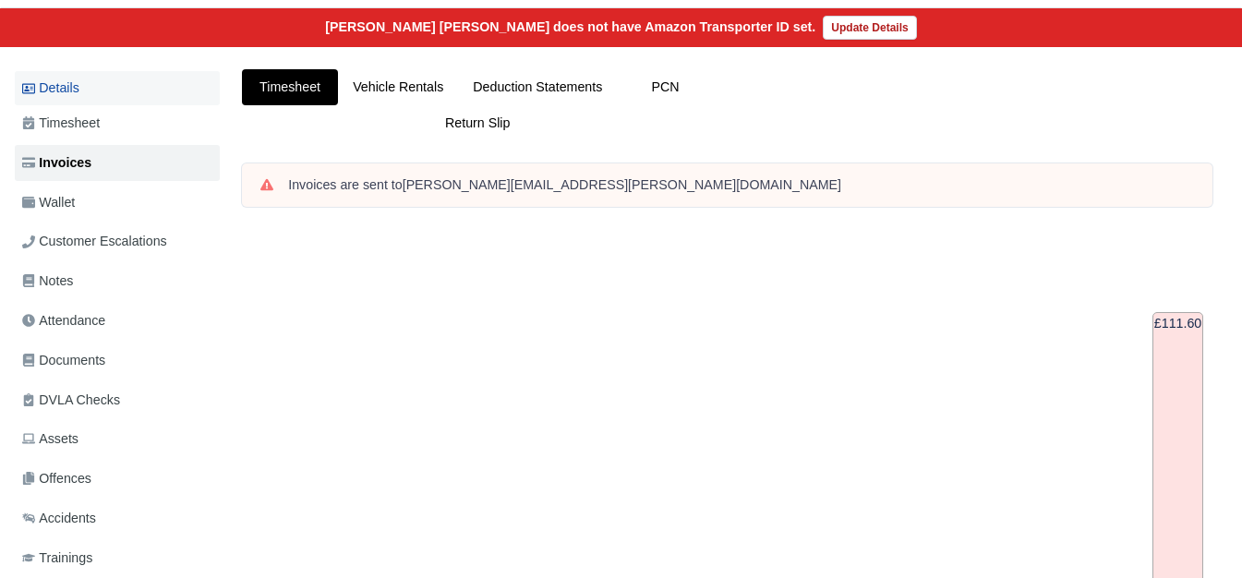
scroll to position [168, 0]
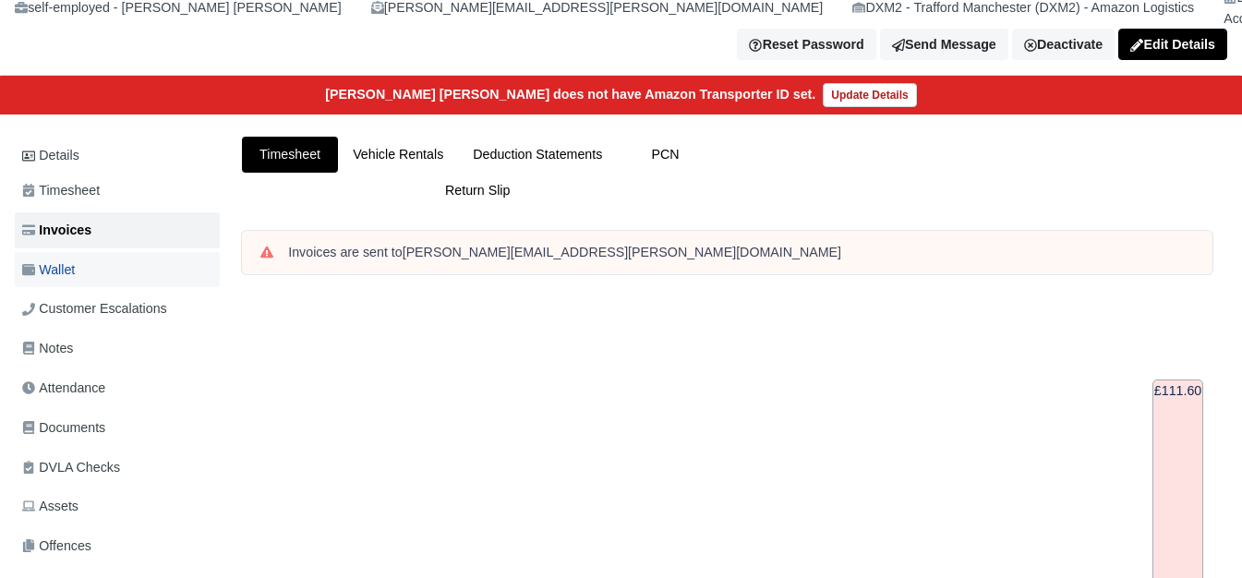
click at [75, 261] on span "Wallet" at bounding box center [48, 270] width 53 height 21
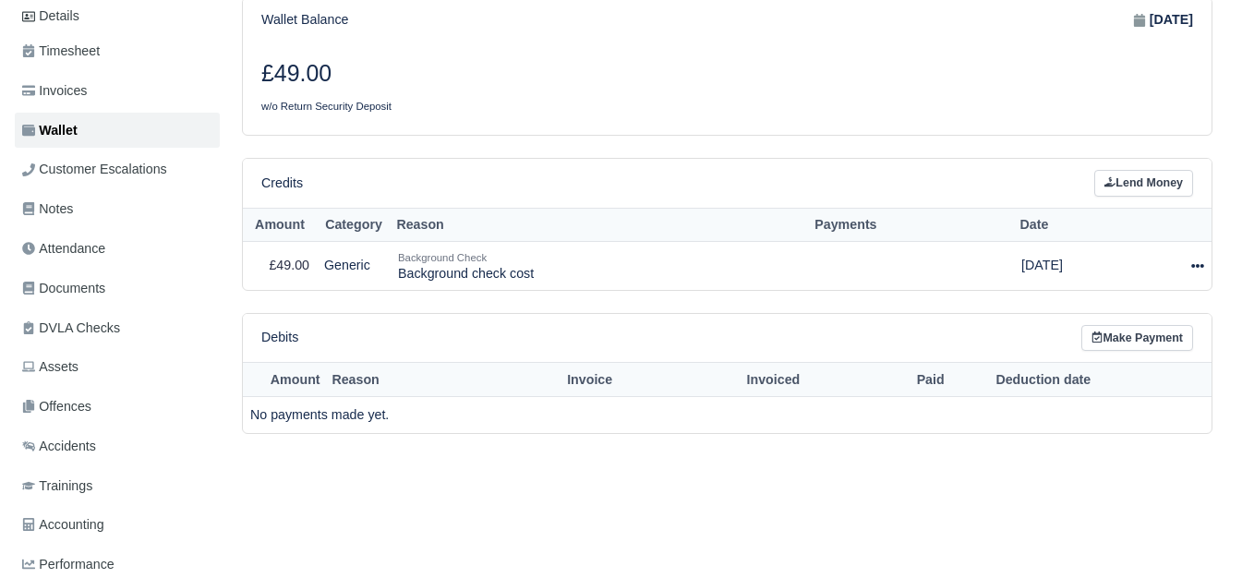
scroll to position [321, 0]
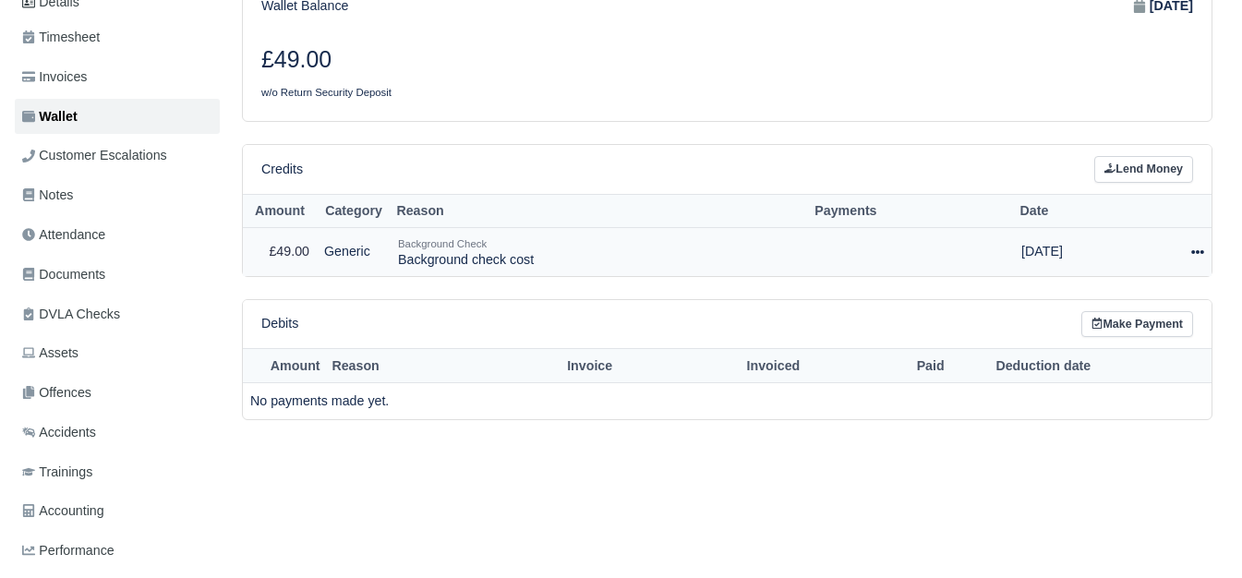
click at [1201, 246] on icon at bounding box center [1197, 252] width 13 height 13
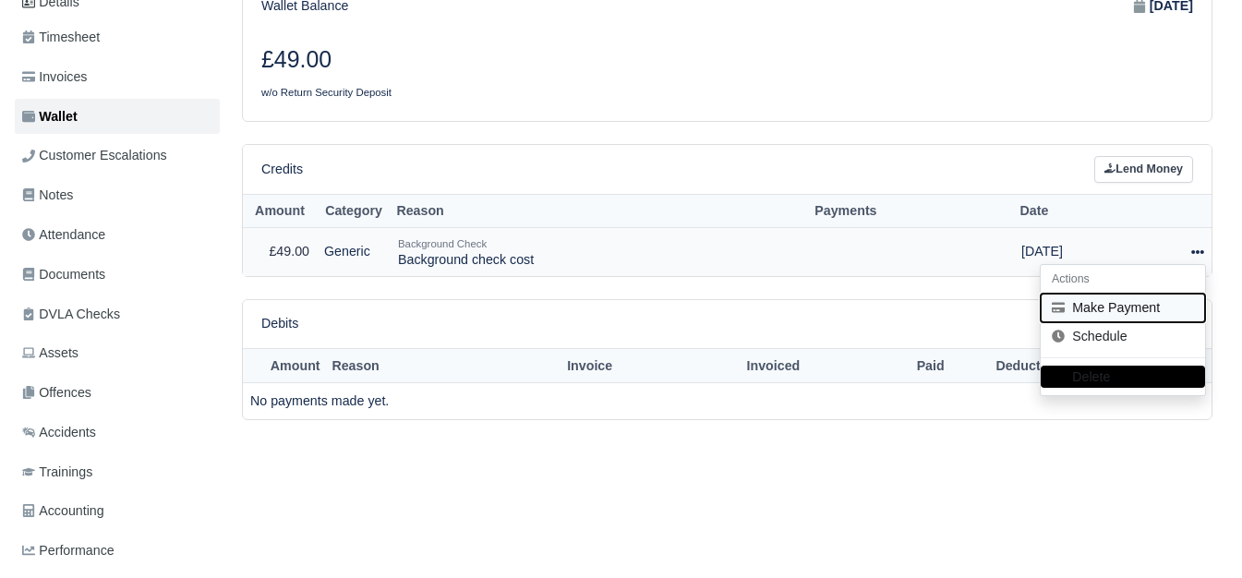
click at [1104, 298] on button "Make Payment" at bounding box center [1123, 308] width 164 height 29
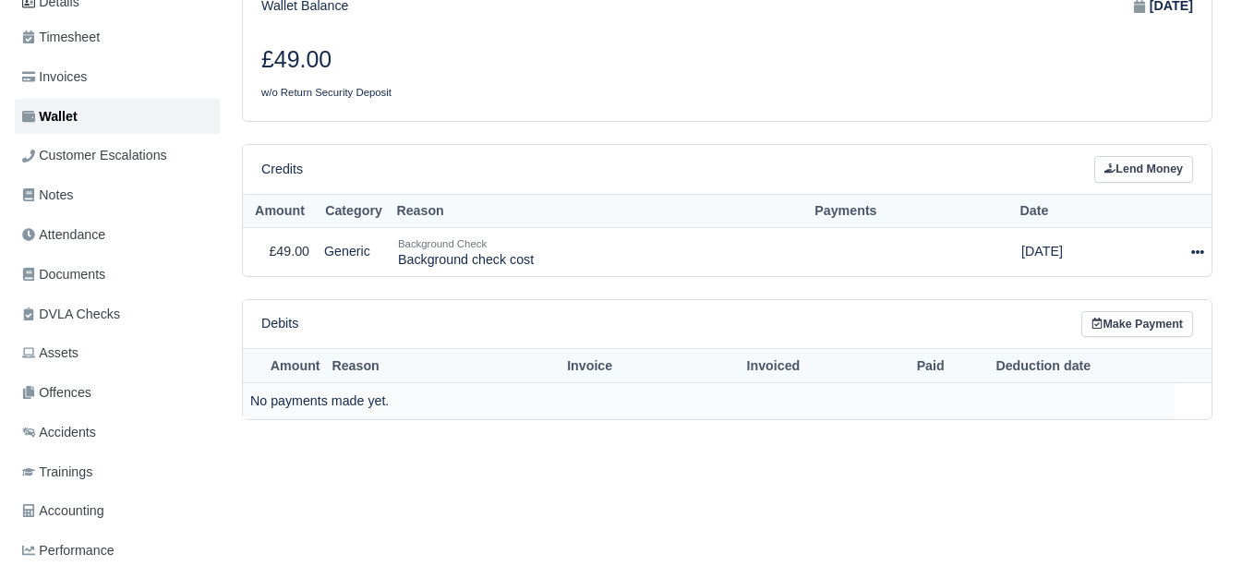
select select "6912"
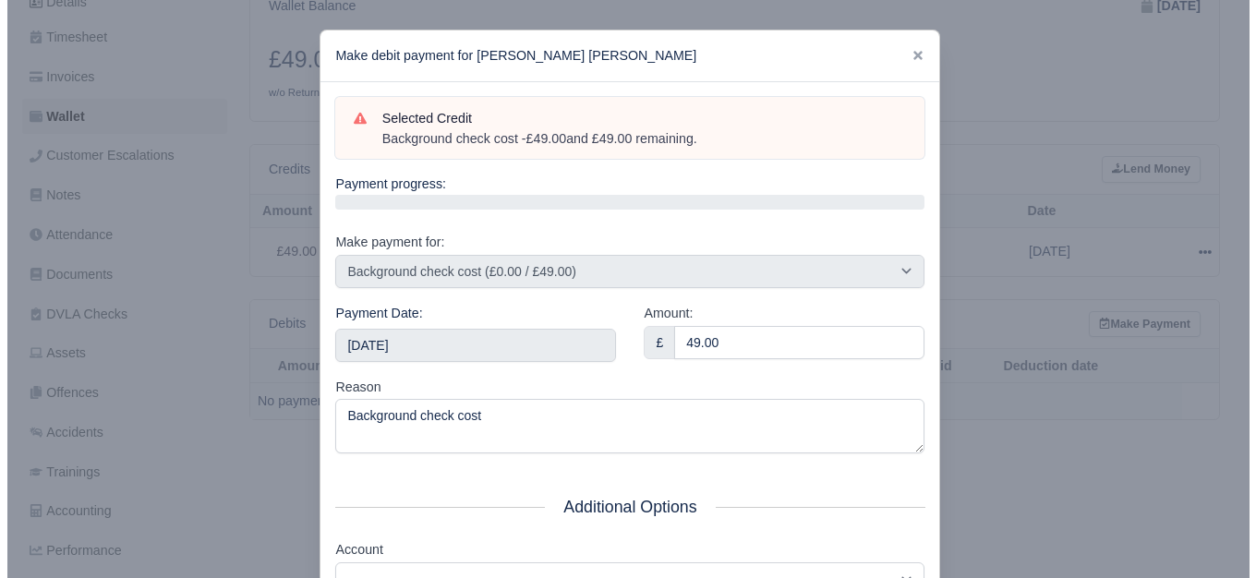
scroll to position [308, 0]
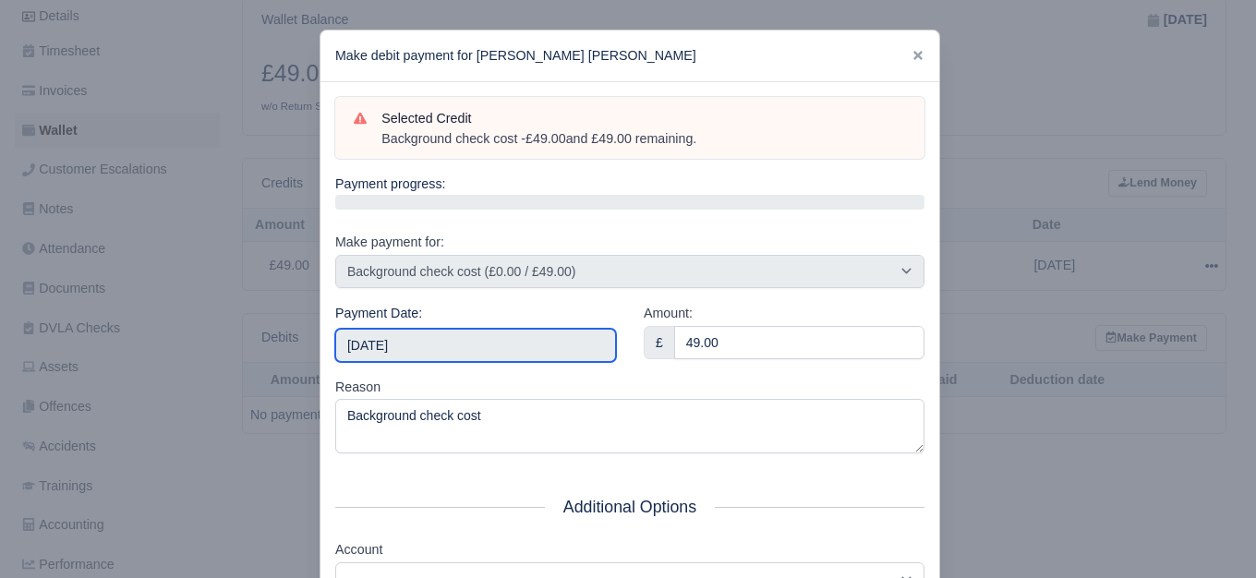
click at [548, 338] on input "2025-09-20" at bounding box center [475, 345] width 281 height 33
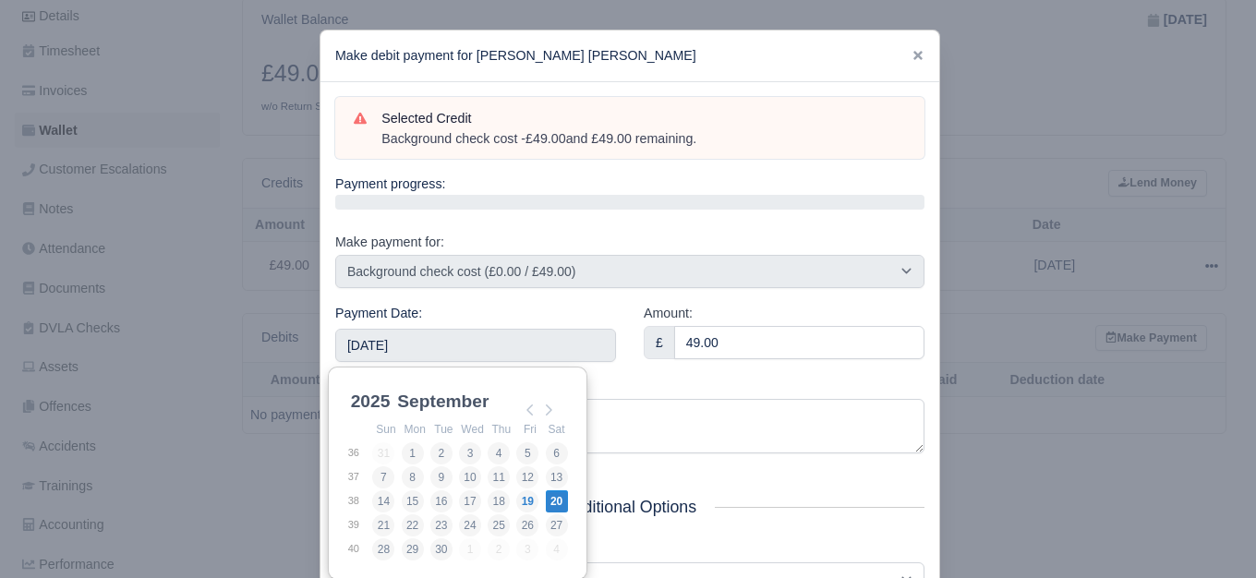
click at [677, 369] on div "Amount: £ 49.00" at bounding box center [784, 340] width 308 height 74
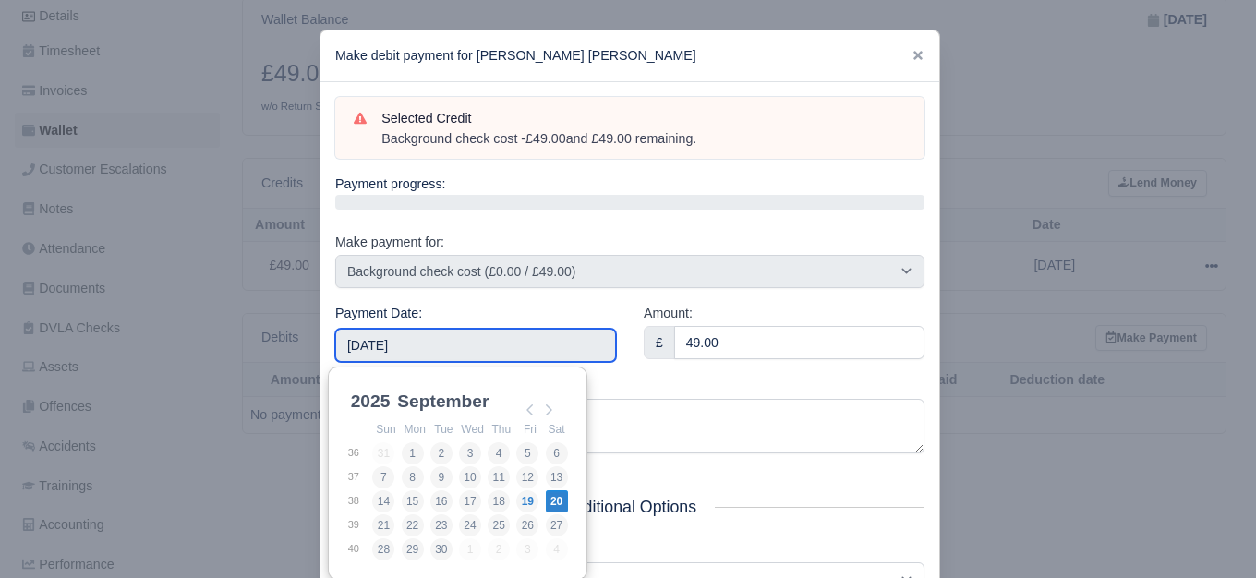
click at [570, 352] on input "2025-09-20" at bounding box center [475, 345] width 281 height 33
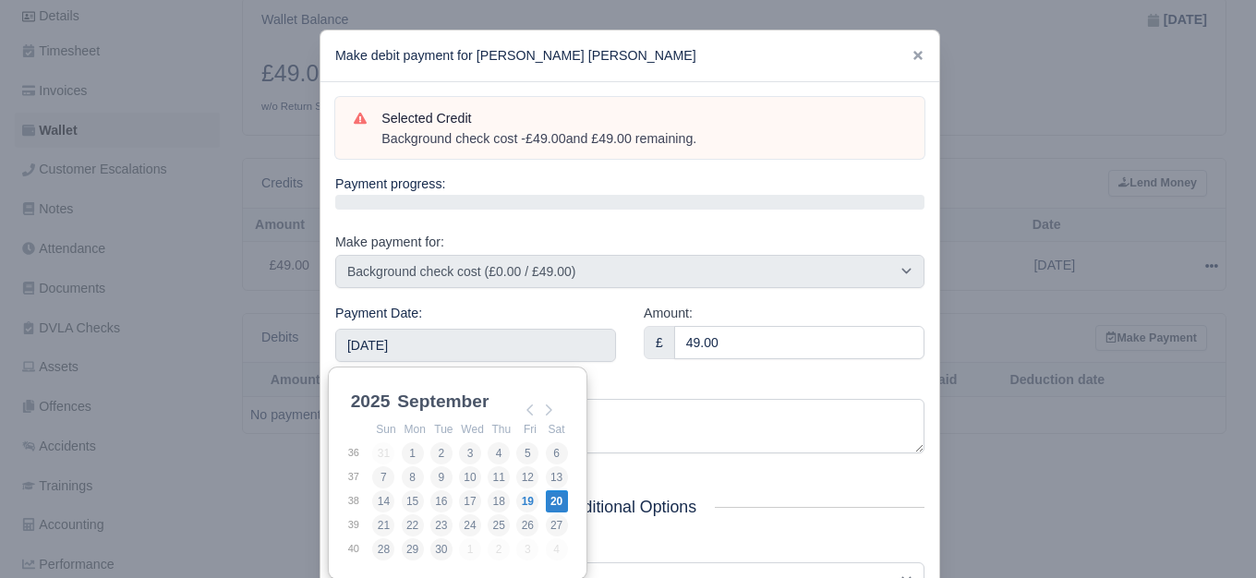
click at [715, 395] on div "Reason Background check cost" at bounding box center [629, 416] width 589 height 78
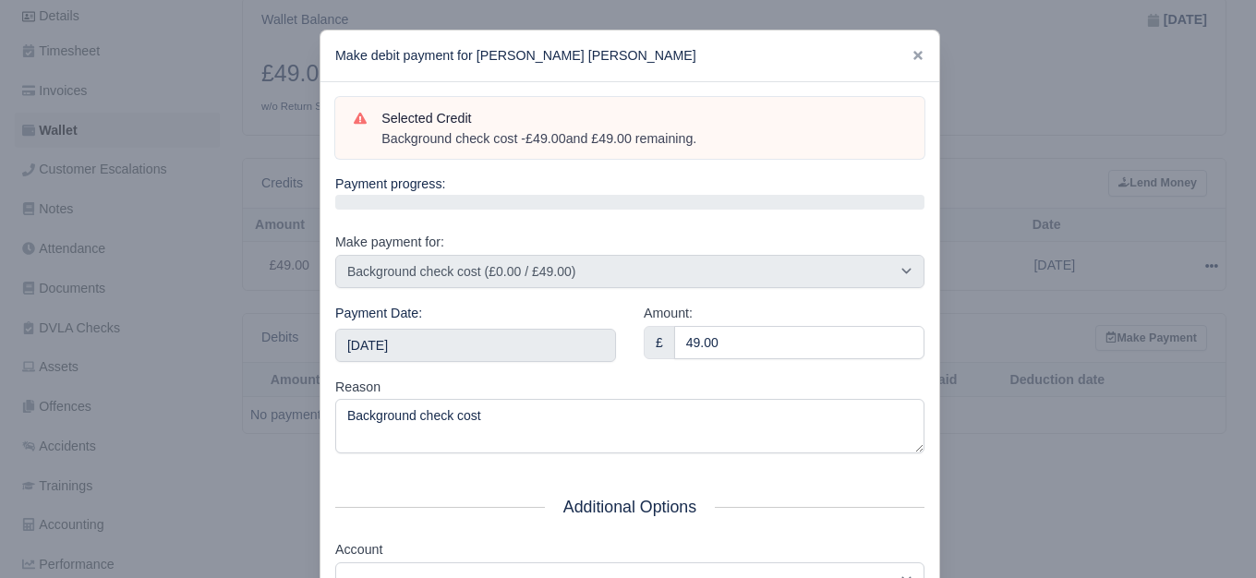
scroll to position [279, 0]
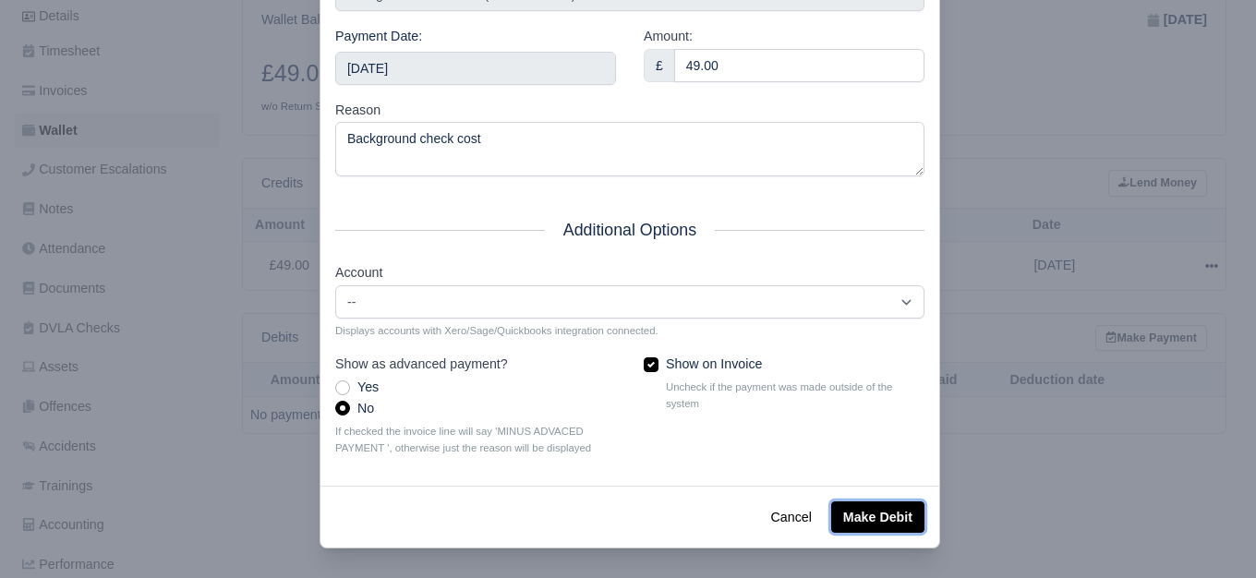
click at [879, 522] on button "Make Debit" at bounding box center [877, 516] width 93 height 31
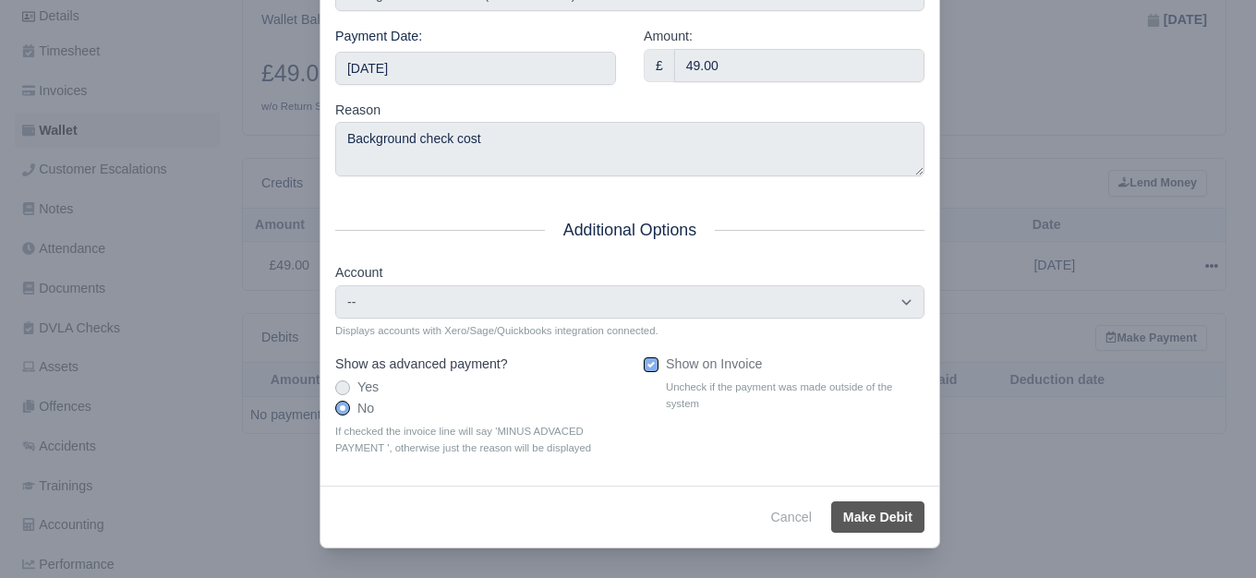
type input "2025-09-20T23:59:59+01:00"
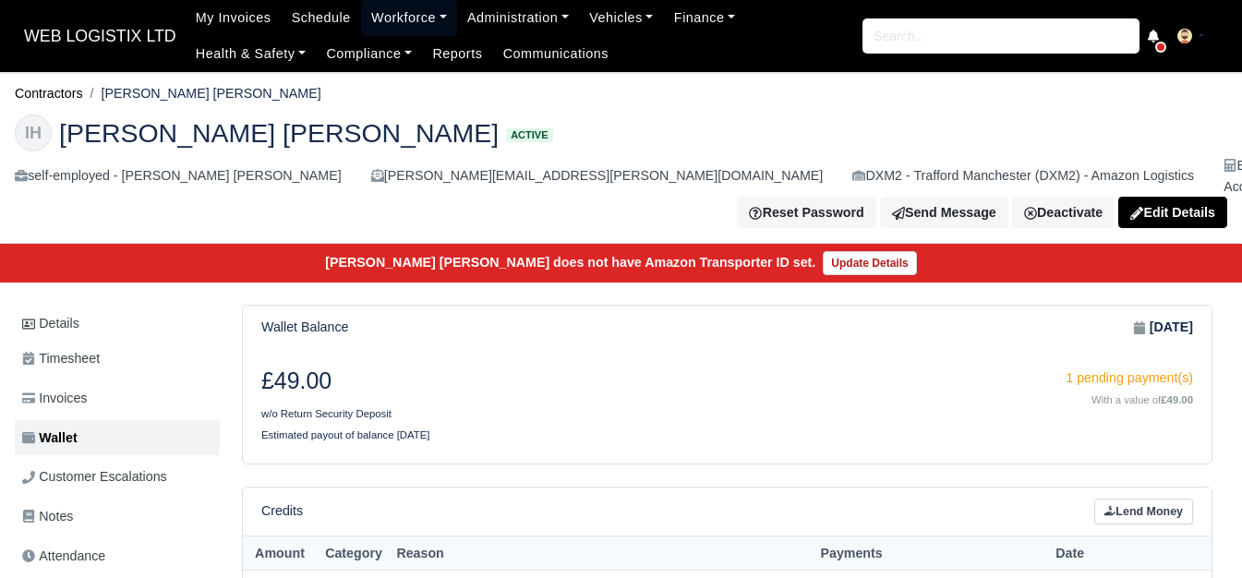
drag, startPoint x: 411, startPoint y: 24, endPoint x: 387, endPoint y: 59, distance: 42.5
click at [411, 24] on link "Workforce" at bounding box center [409, 18] width 96 height 36
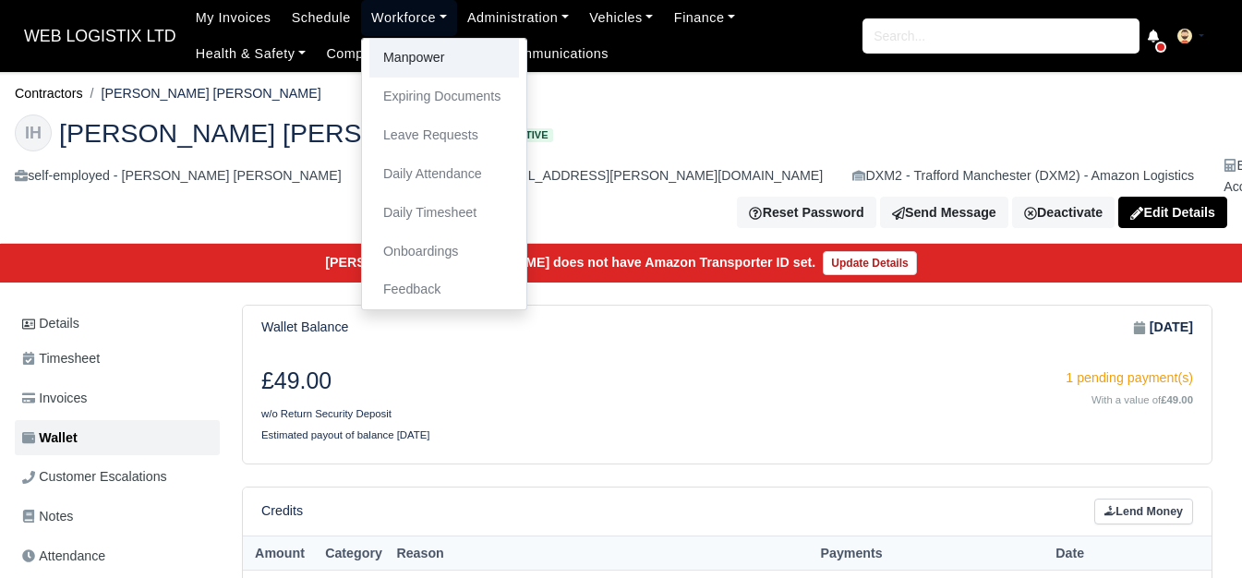
click at [387, 61] on link "Manpower" at bounding box center [444, 58] width 150 height 39
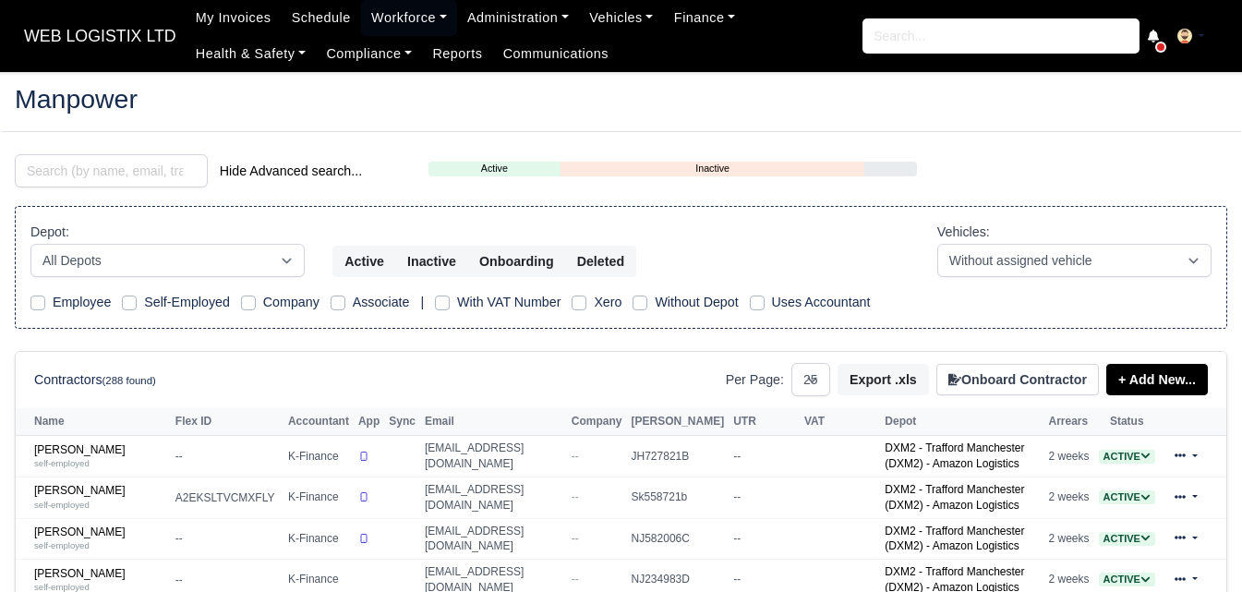
select select "25"
click at [104, 167] on input "search" at bounding box center [111, 170] width 193 height 33
click at [816, 379] on select "10 25 50" at bounding box center [810, 379] width 39 height 33
click at [81, 182] on input "jamiu" at bounding box center [111, 170] width 193 height 33
click at [82, 181] on input "jamiu" at bounding box center [111, 170] width 193 height 33
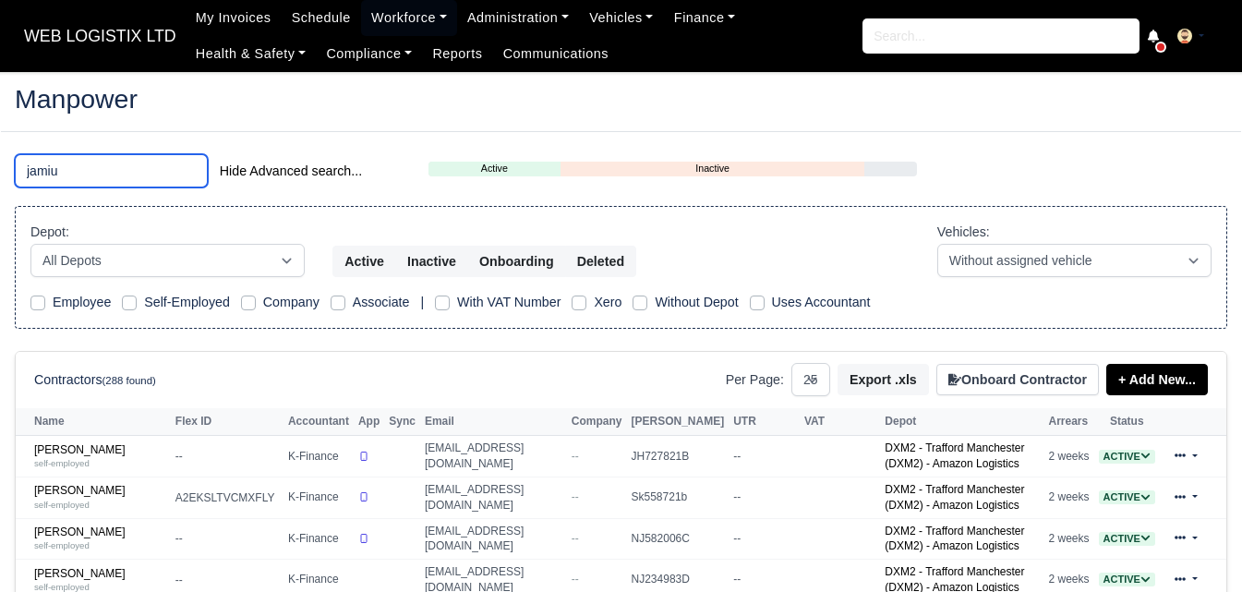
click at [82, 181] on input "jamiu" at bounding box center [111, 170] width 193 height 33
click at [86, 175] on input "jamiu" at bounding box center [111, 170] width 193 height 33
type input "jamiu"
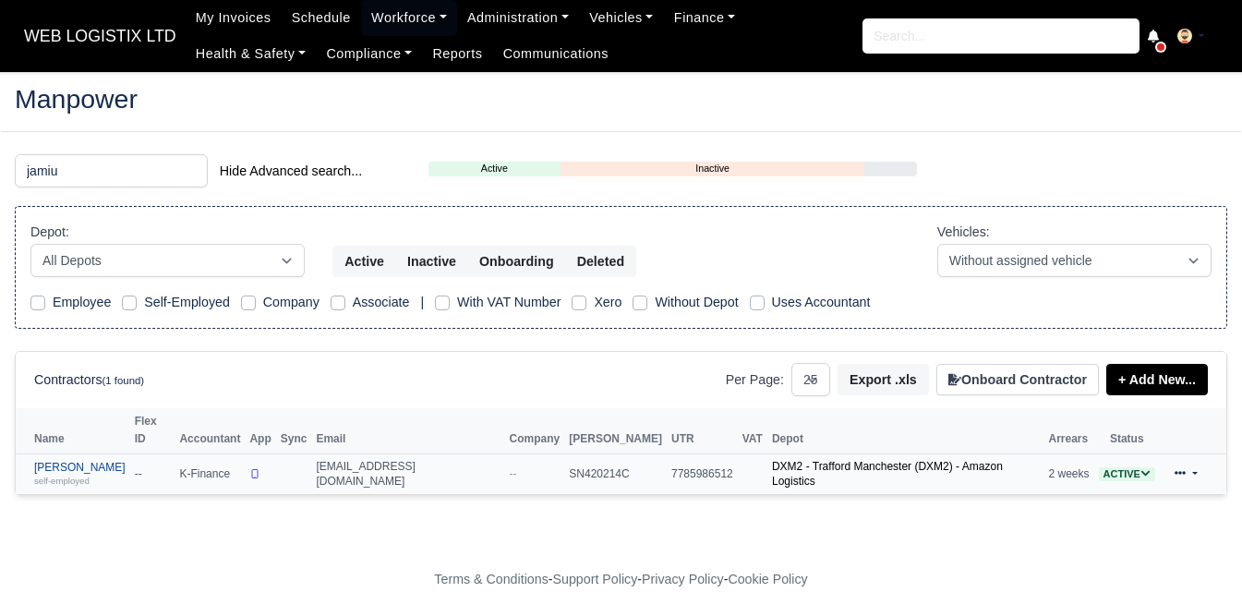
click at [42, 461] on link "Jamiu Adeniyi self-employed" at bounding box center [79, 474] width 91 height 27
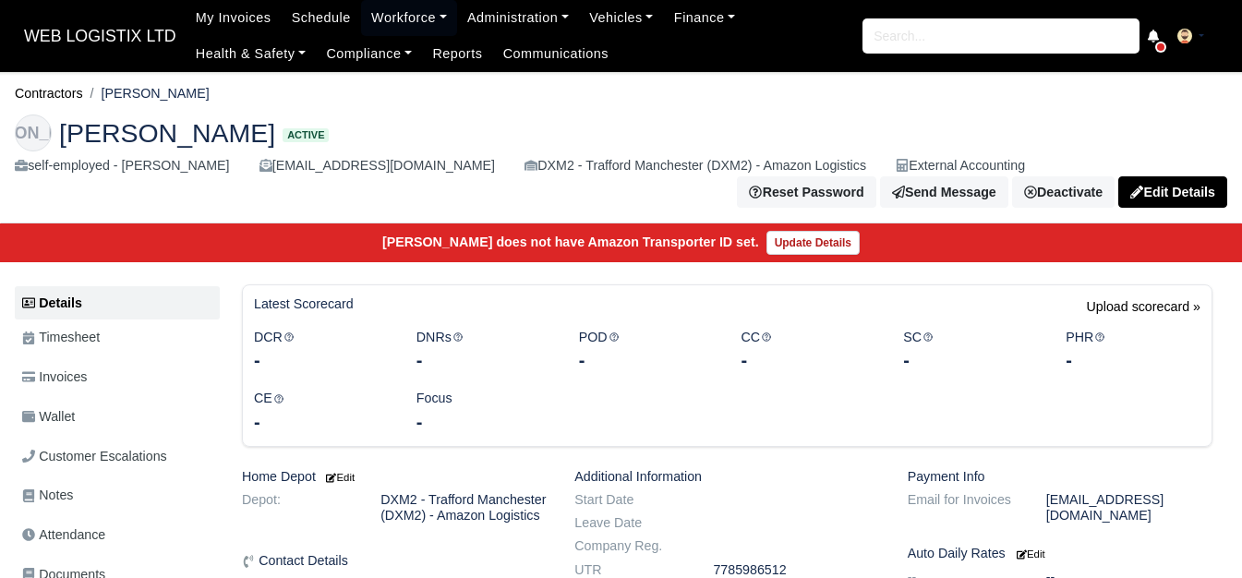
click at [111, 417] on link "Wallet" at bounding box center [117, 417] width 205 height 36
drag, startPoint x: 582, startPoint y: 329, endPoint x: 602, endPoint y: 358, distance: 35.9
click at [602, 358] on div "POD -" at bounding box center [646, 350] width 163 height 47
click at [601, 359] on div "-" at bounding box center [646, 360] width 135 height 26
click at [90, 414] on link "Wallet" at bounding box center [117, 417] width 205 height 36
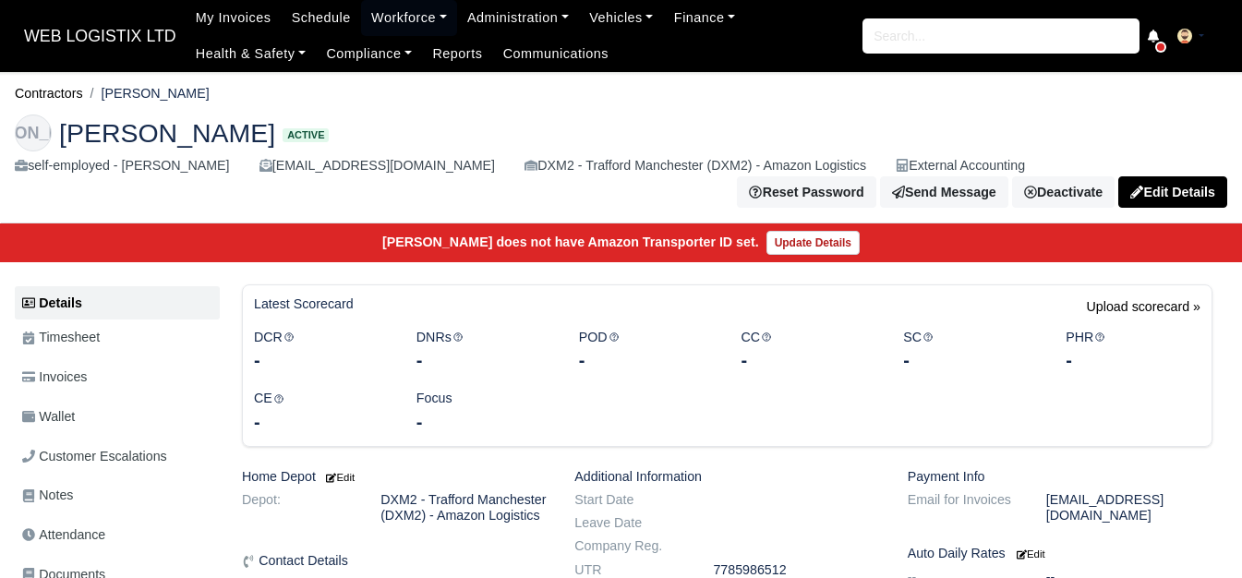
click at [355, 270] on main "Contractors [PERSON_NAME] [PERSON_NAME] Active self-employed - [PERSON_NAME] [E…" at bounding box center [621, 587] width 1242 height 986
click at [98, 428] on link "Wallet" at bounding box center [117, 417] width 205 height 36
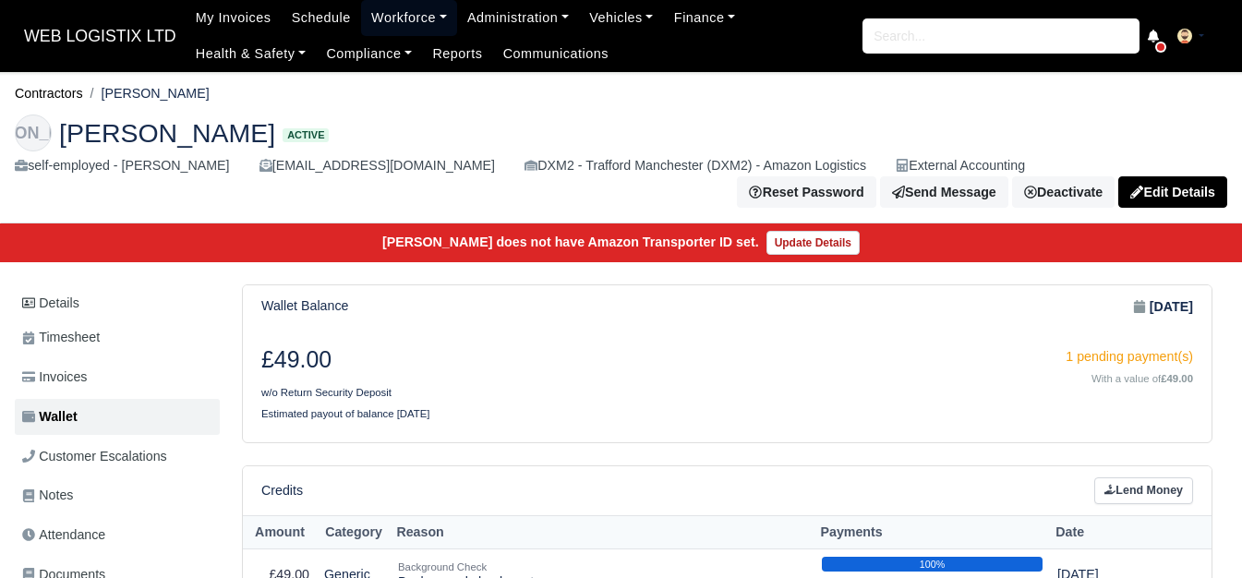
drag, startPoint x: 399, startPoint y: 7, endPoint x: 384, endPoint y: 42, distance: 37.2
click at [399, 7] on link "Workforce" at bounding box center [409, 18] width 96 height 36
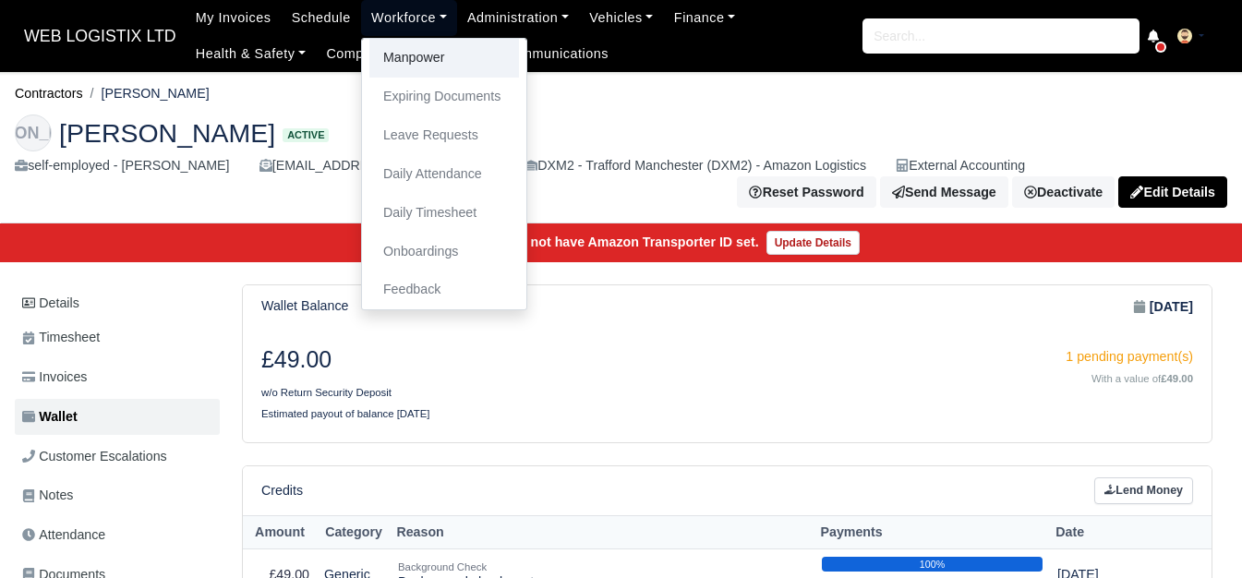
click at [384, 45] on link "Manpower" at bounding box center [444, 58] width 150 height 39
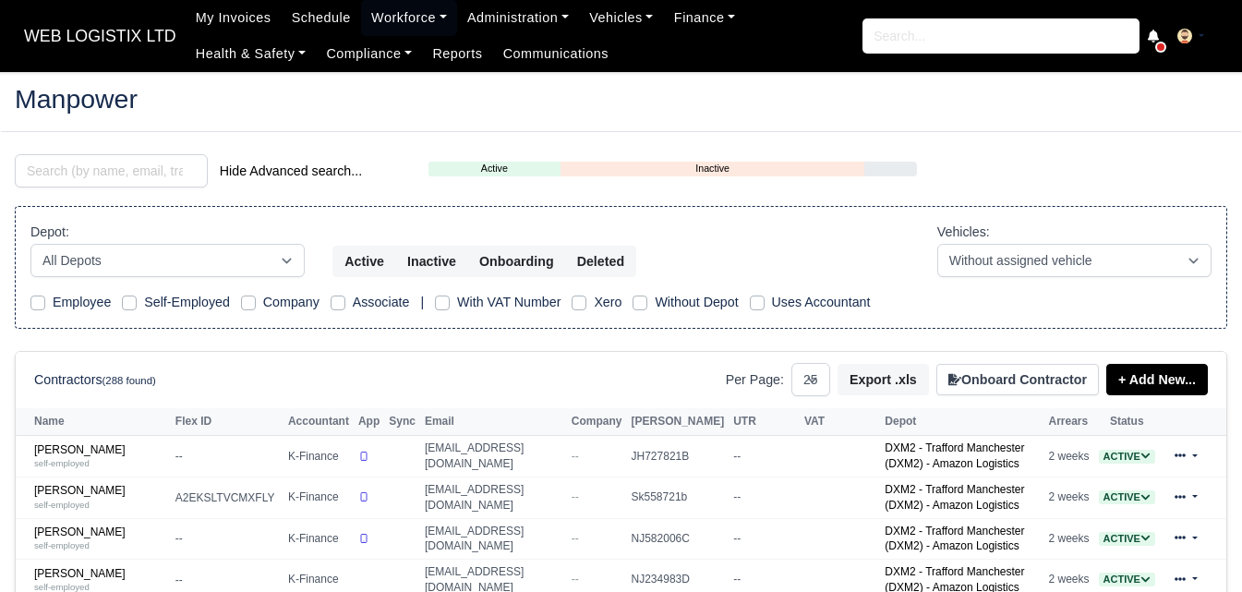
select select "25"
click at [165, 179] on input "search" at bounding box center [111, 170] width 193 height 33
type input "marcus"
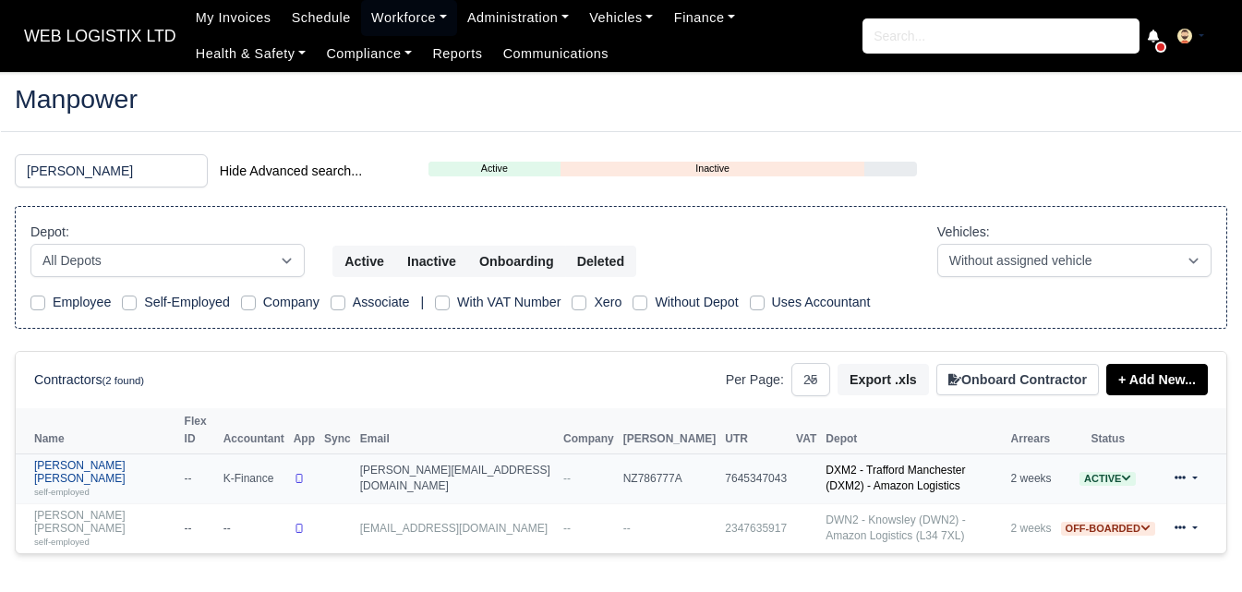
click at [109, 485] on div "self-employed" at bounding box center [104, 491] width 141 height 13
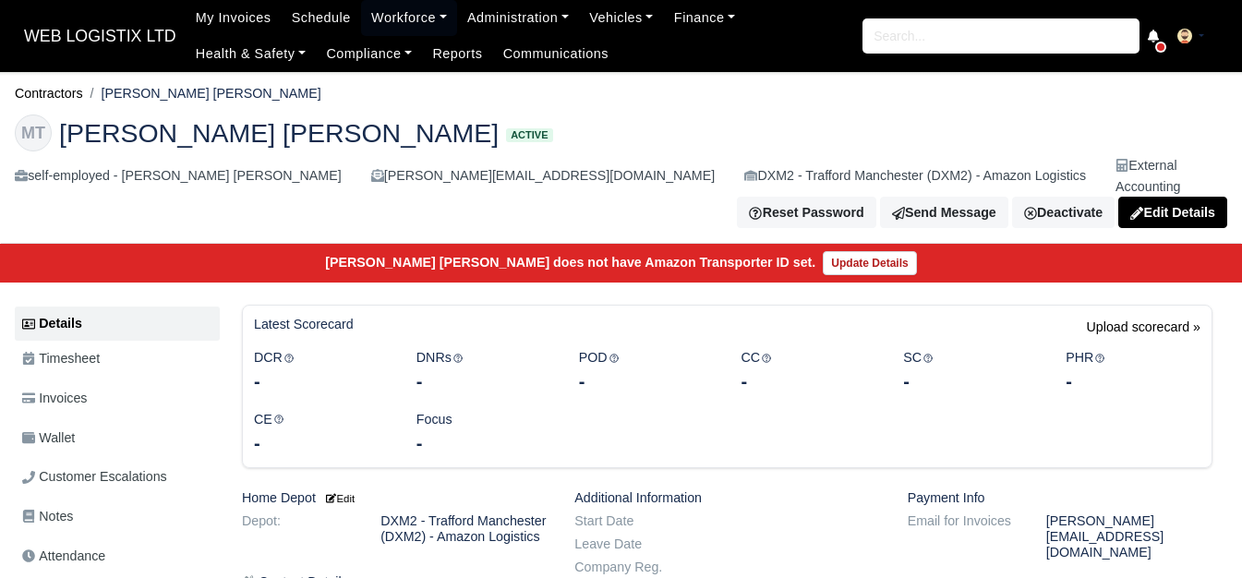
click at [58, 428] on span "Wallet" at bounding box center [48, 438] width 53 height 21
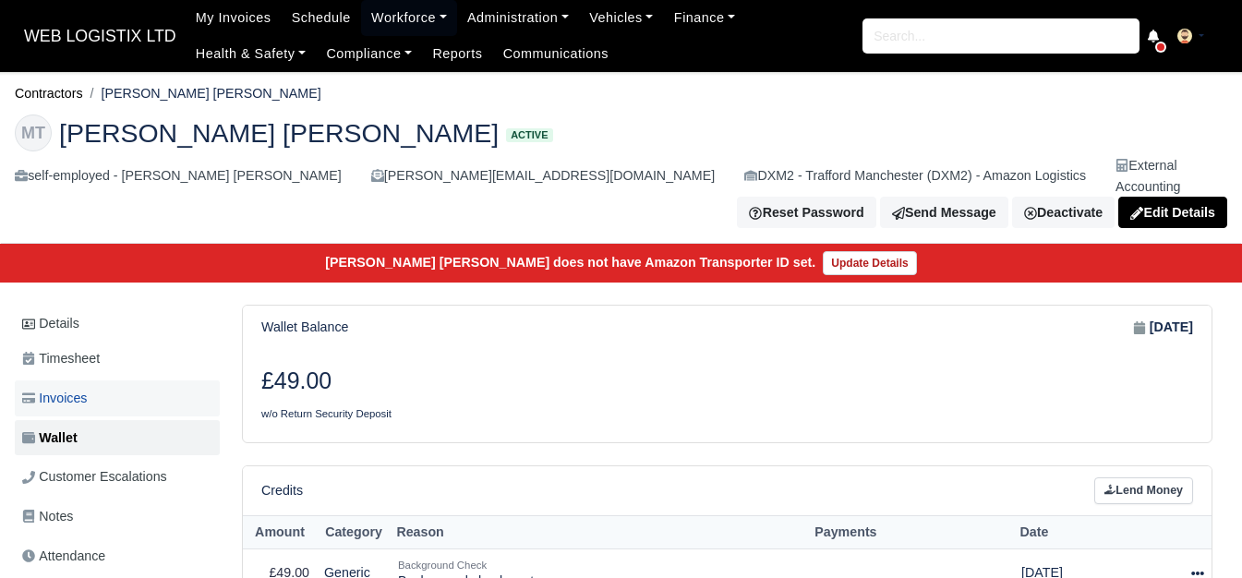
click at [64, 388] on span "Invoices" at bounding box center [54, 398] width 65 height 21
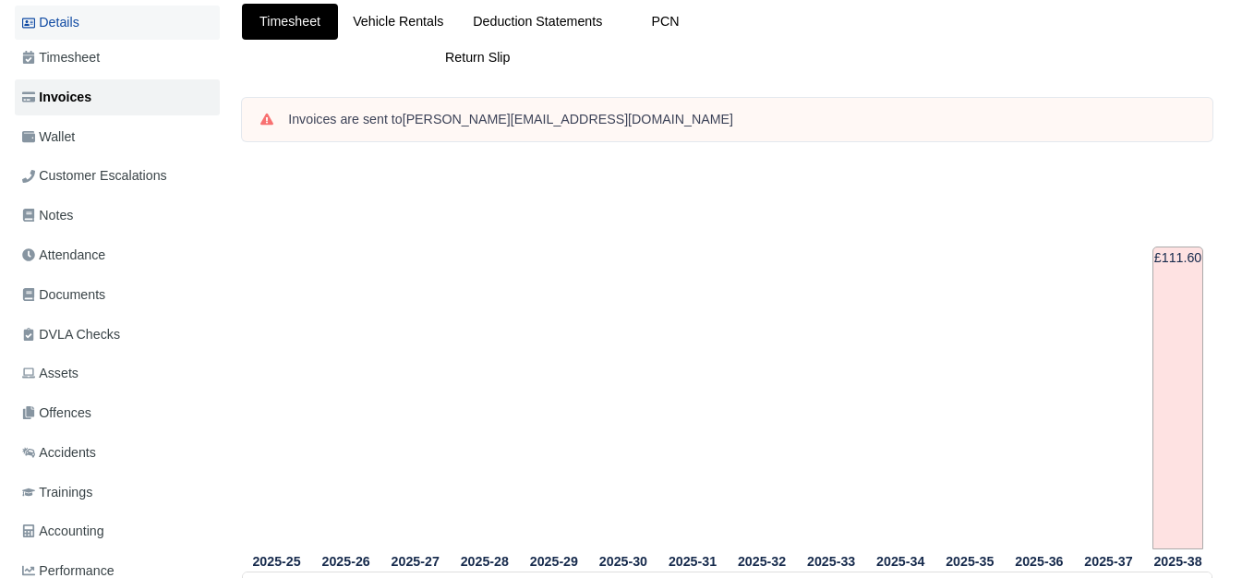
scroll to position [154, 0]
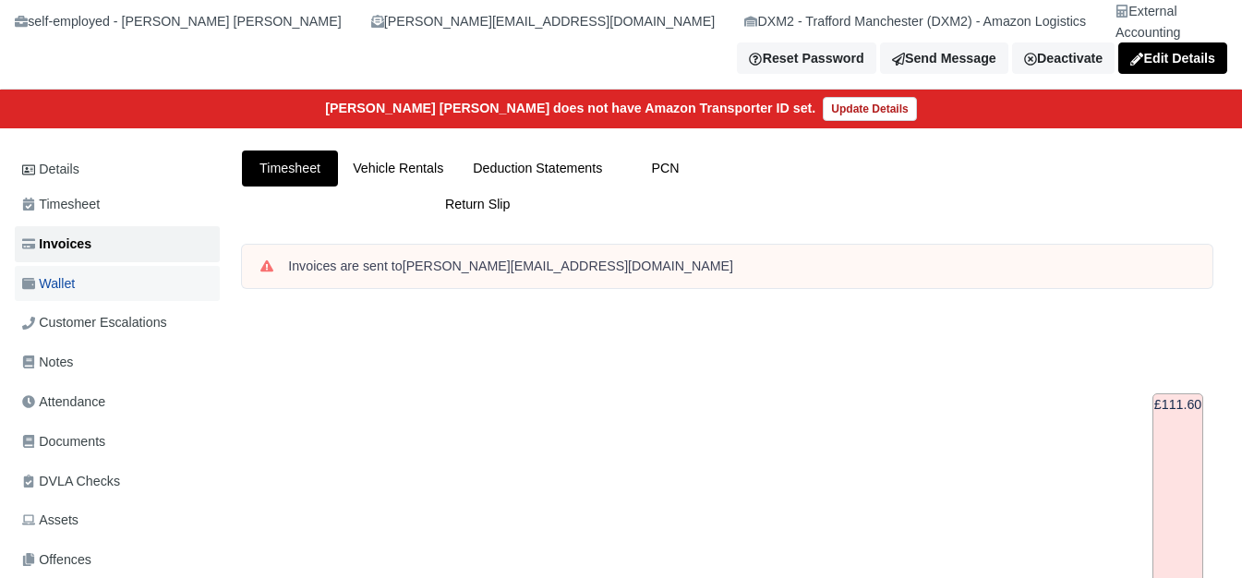
click at [84, 277] on link "Wallet" at bounding box center [117, 284] width 205 height 36
click at [73, 266] on link "Wallet" at bounding box center [117, 284] width 205 height 36
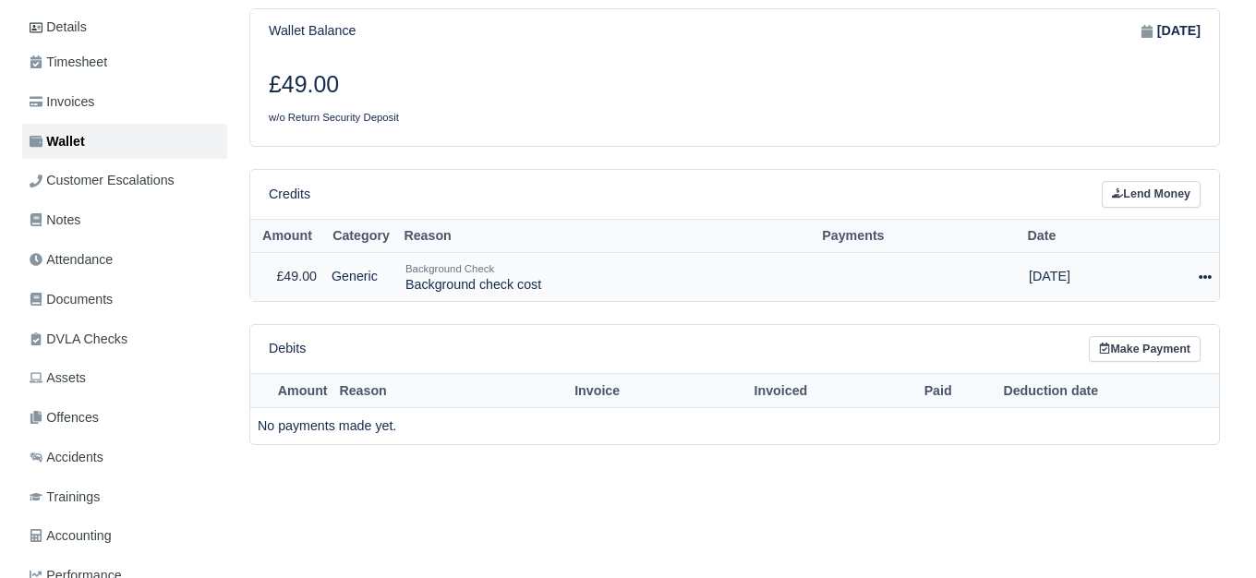
scroll to position [296, 0]
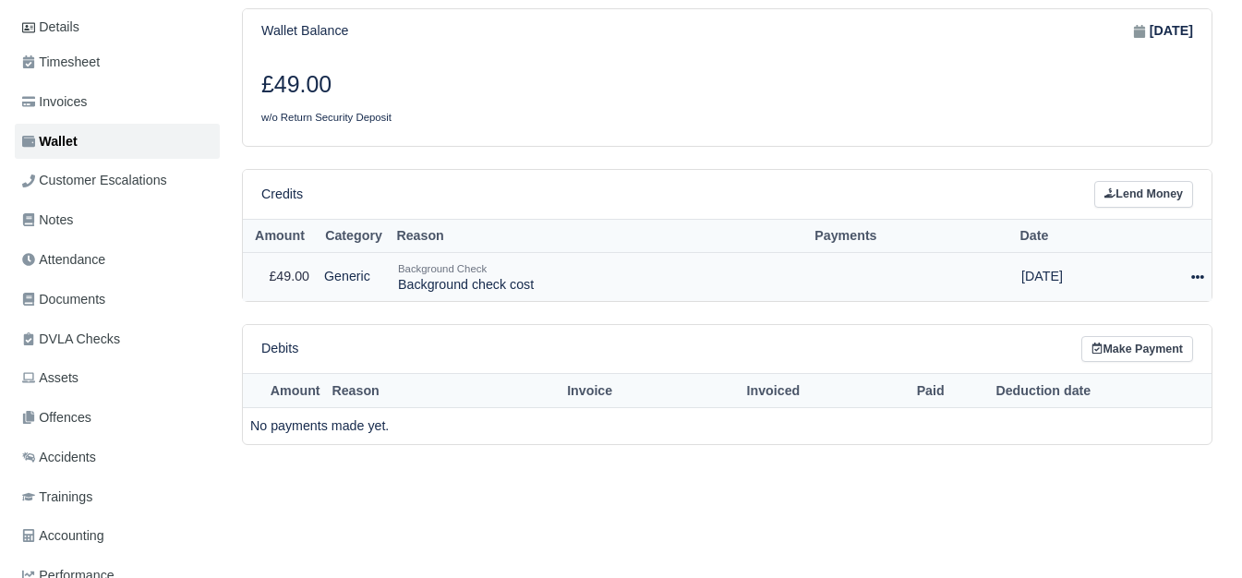
drag, startPoint x: 1198, startPoint y: 258, endPoint x: 1168, endPoint y: 288, distance: 42.5
click at [1198, 275] on icon at bounding box center [1197, 277] width 13 height 4
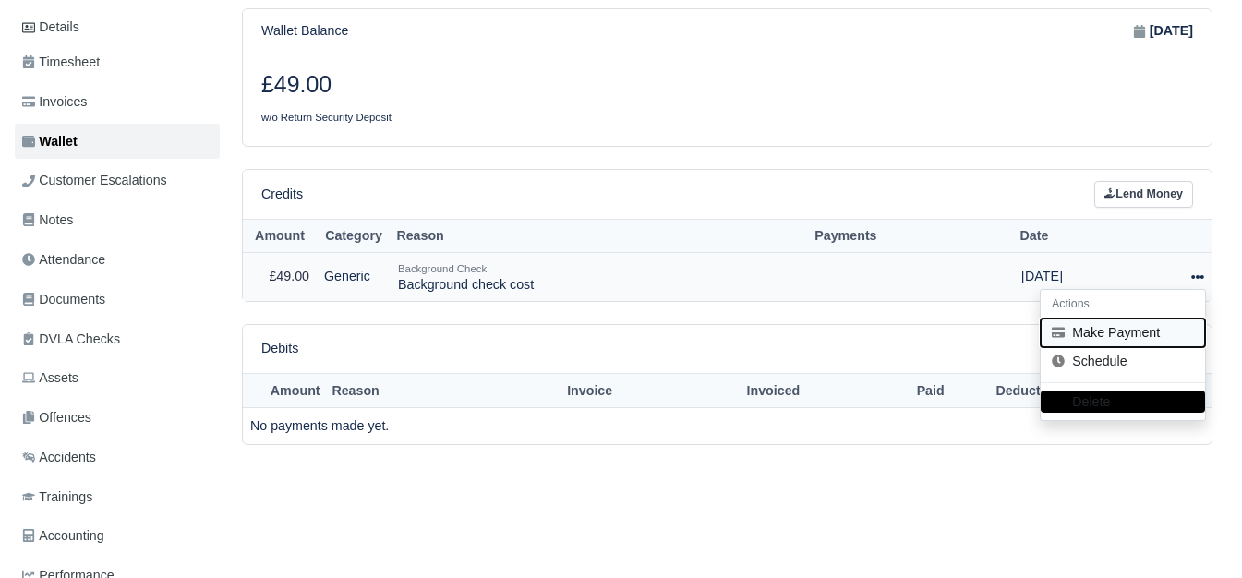
click at [1132, 319] on button "Make Payment" at bounding box center [1123, 333] width 164 height 29
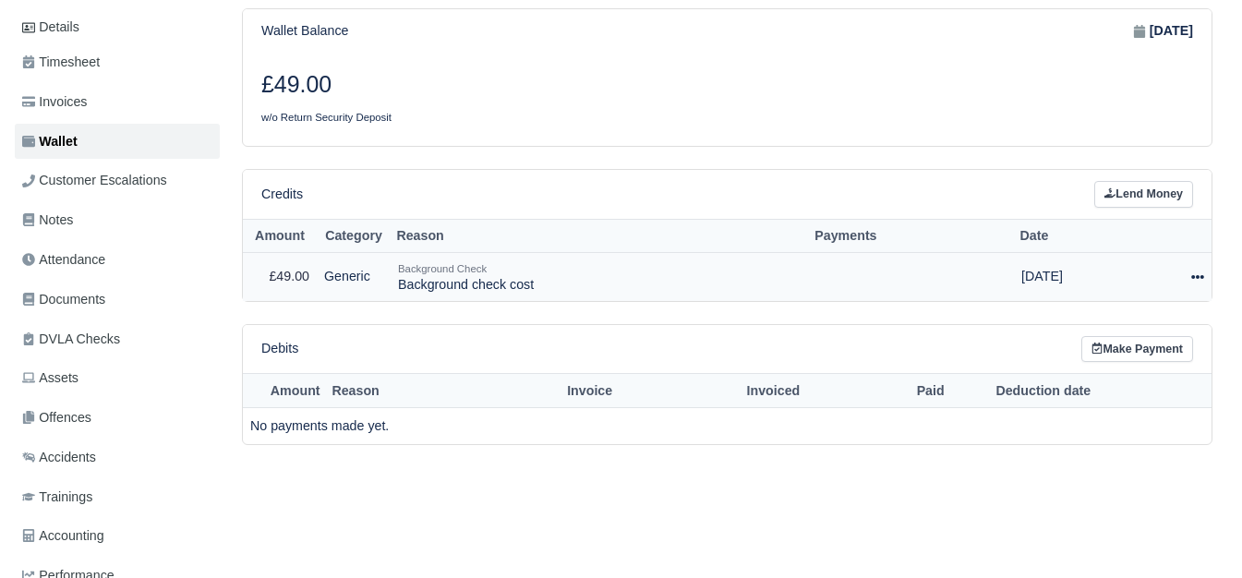
click at [1193, 275] on icon at bounding box center [1197, 277] width 13 height 4
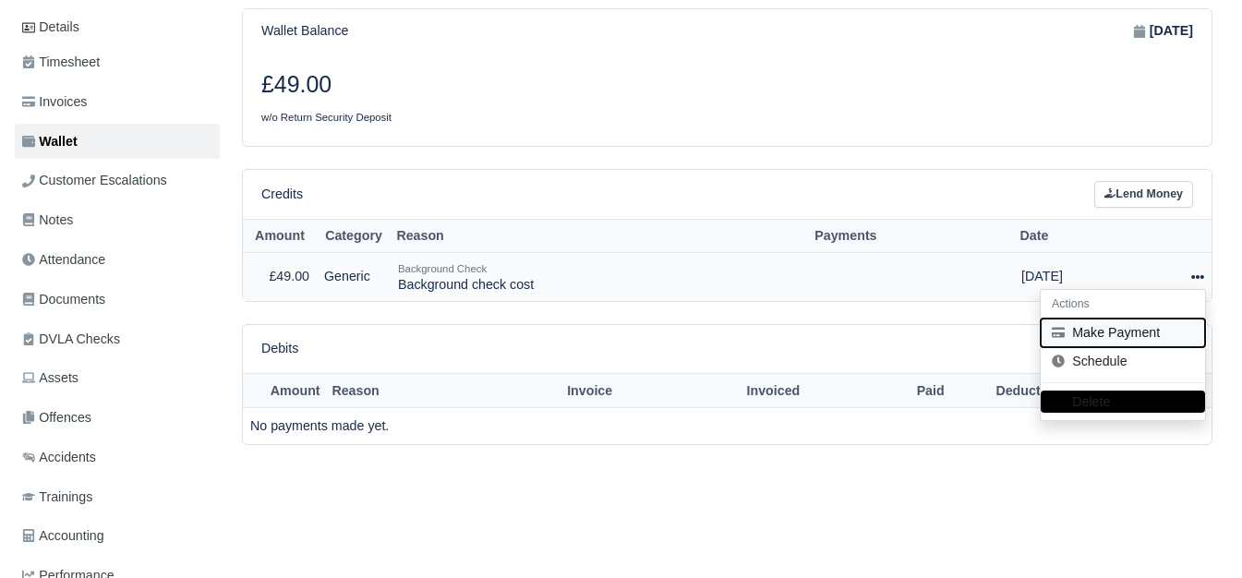
click at [1110, 319] on button "Make Payment" at bounding box center [1123, 333] width 164 height 29
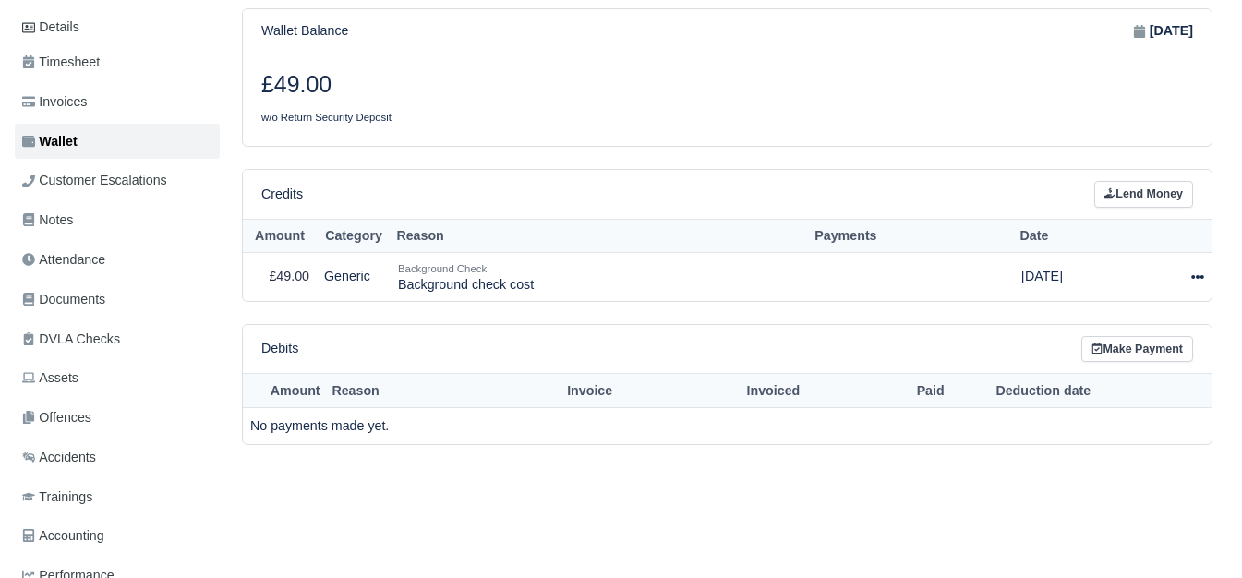
select select "6914"
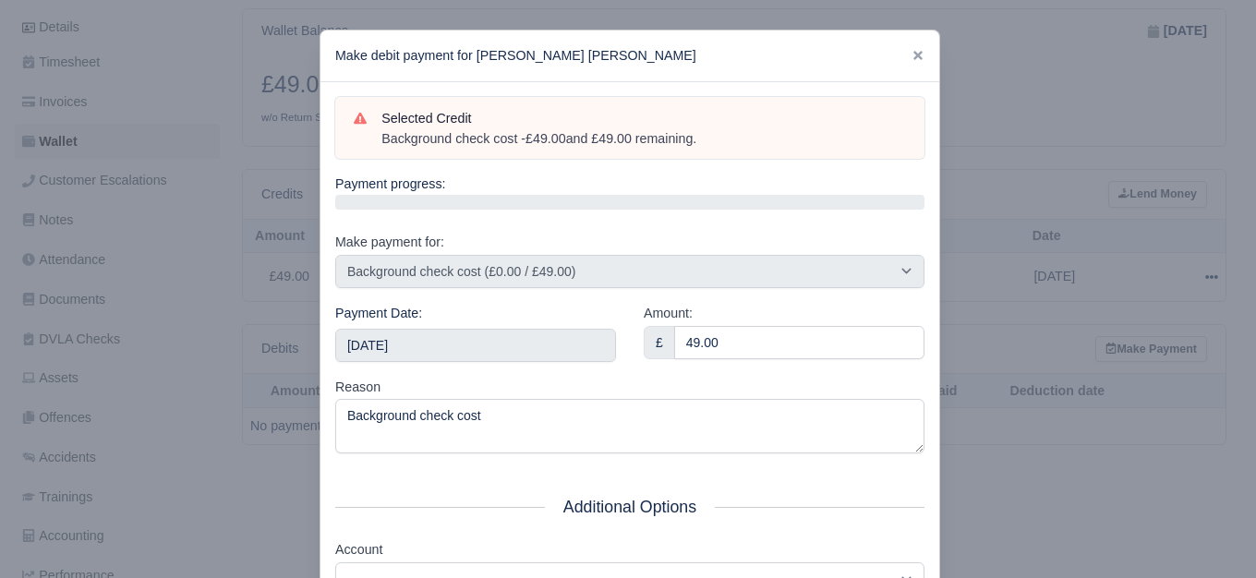
type input "2025-09-20T23:59:59+01:00"
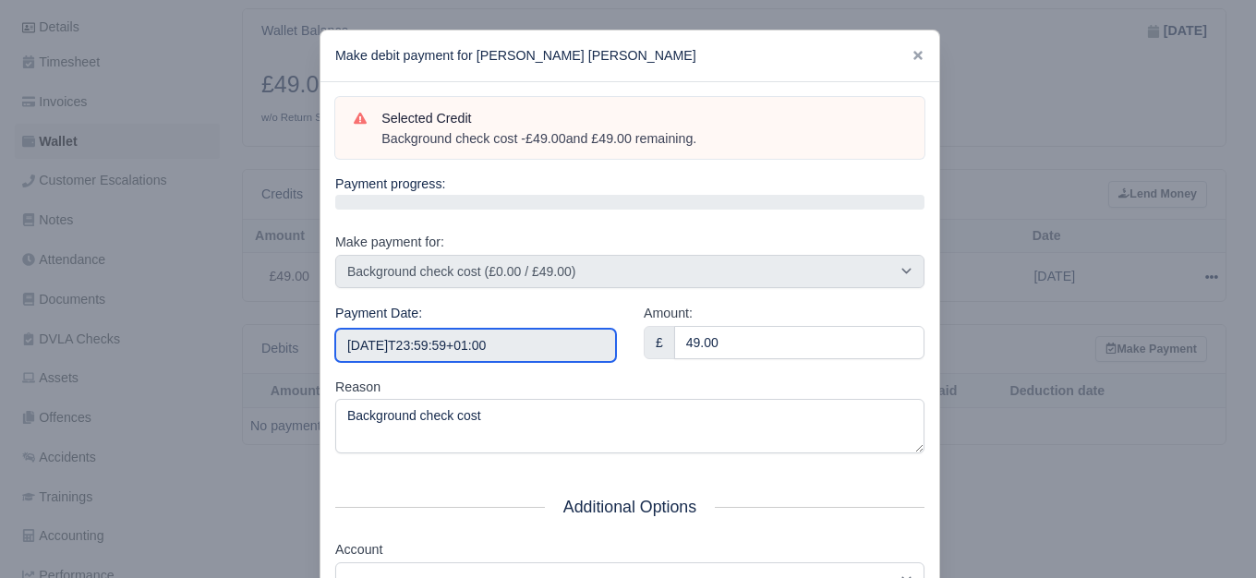
click at [557, 353] on input "2025-09-20T23:59:59+01:00" at bounding box center [475, 345] width 281 height 33
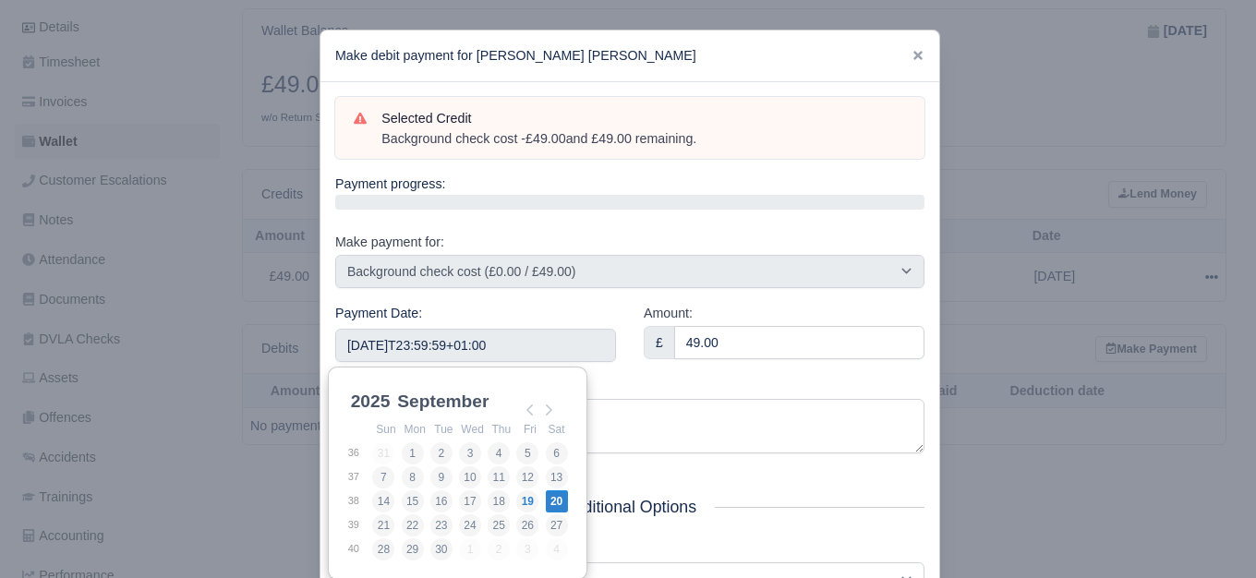
click at [636, 378] on div "Reason Background check cost" at bounding box center [629, 416] width 589 height 78
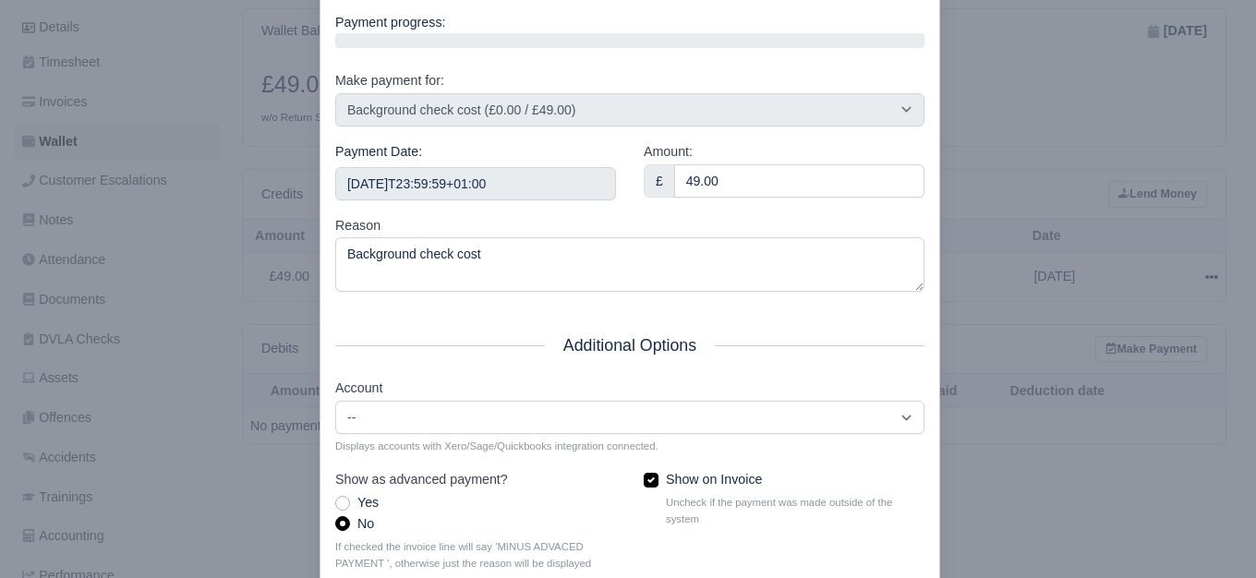
scroll to position [279, 0]
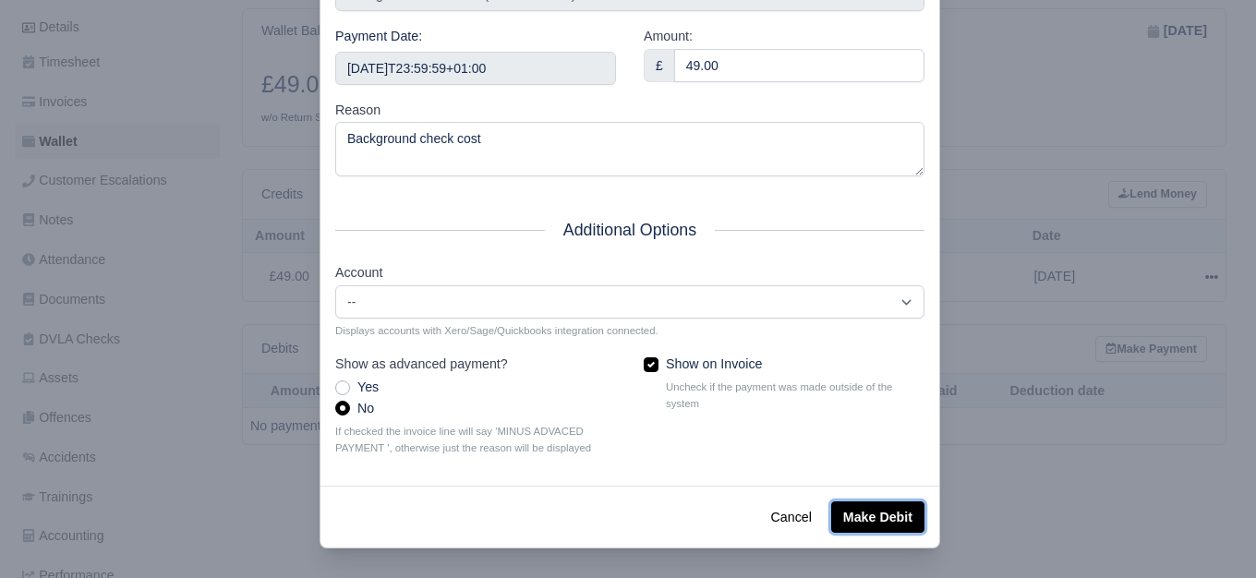
click at [896, 503] on button "Make Debit" at bounding box center [877, 516] width 93 height 31
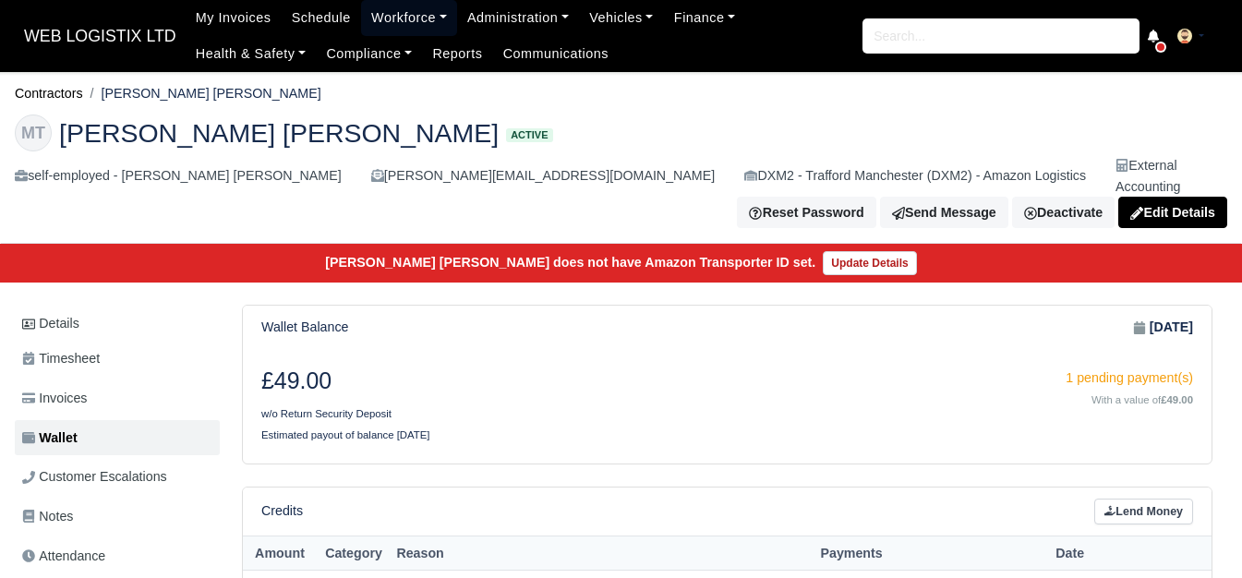
click at [367, 23] on link "Workforce" at bounding box center [409, 18] width 96 height 36
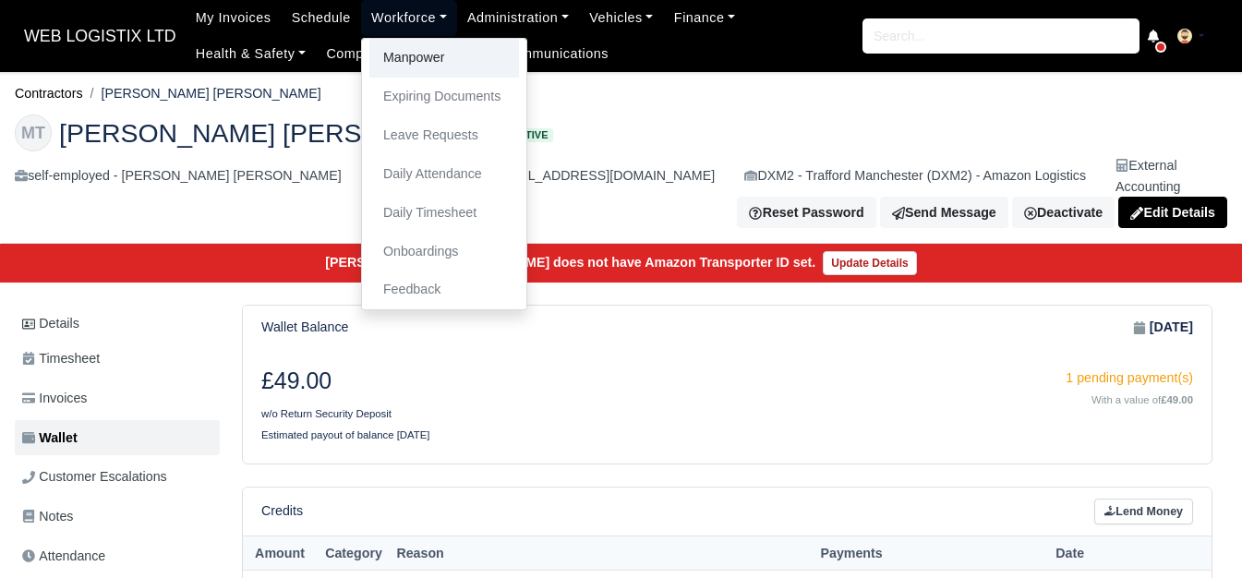
click at [374, 57] on link "Manpower" at bounding box center [444, 58] width 150 height 39
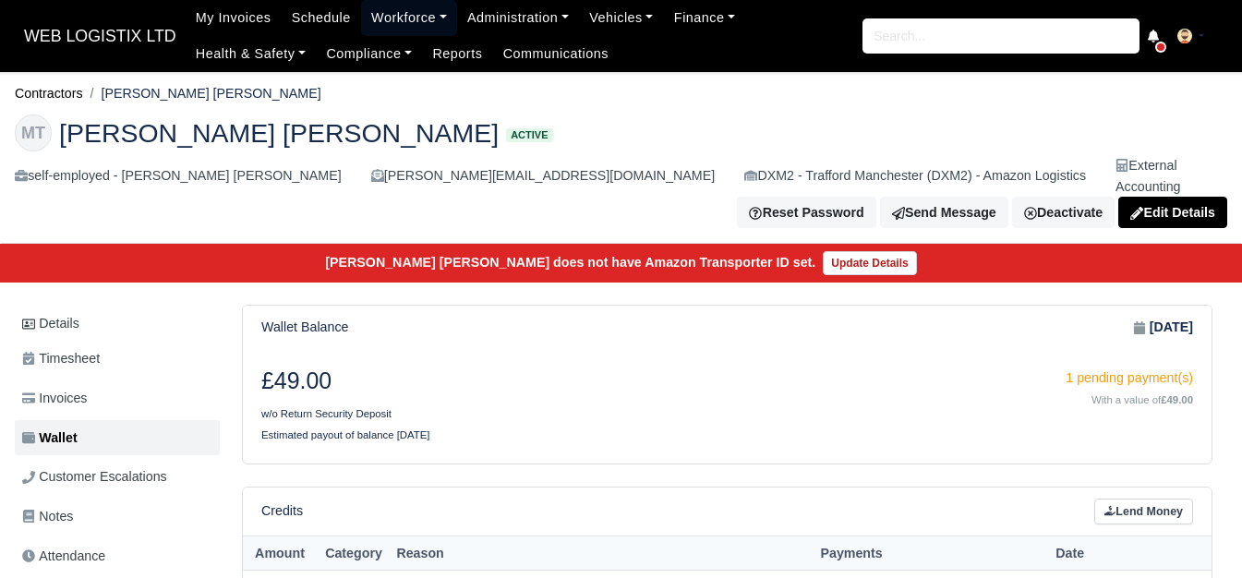
click at [376, 17] on link "Workforce" at bounding box center [409, 18] width 96 height 36
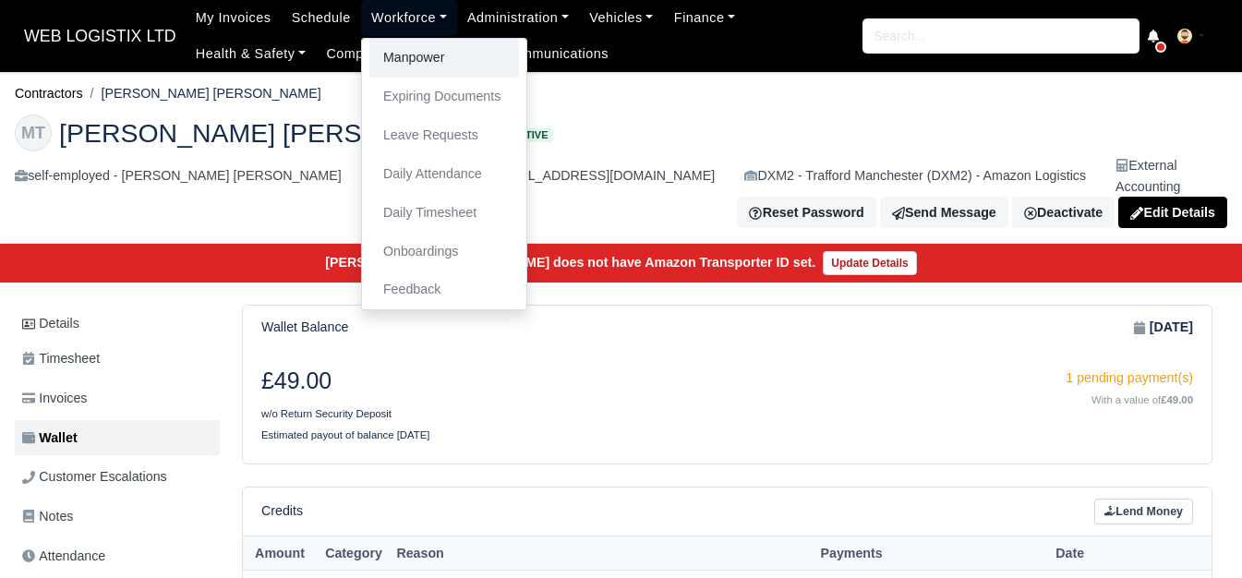
click at [398, 51] on link "Manpower" at bounding box center [444, 58] width 150 height 39
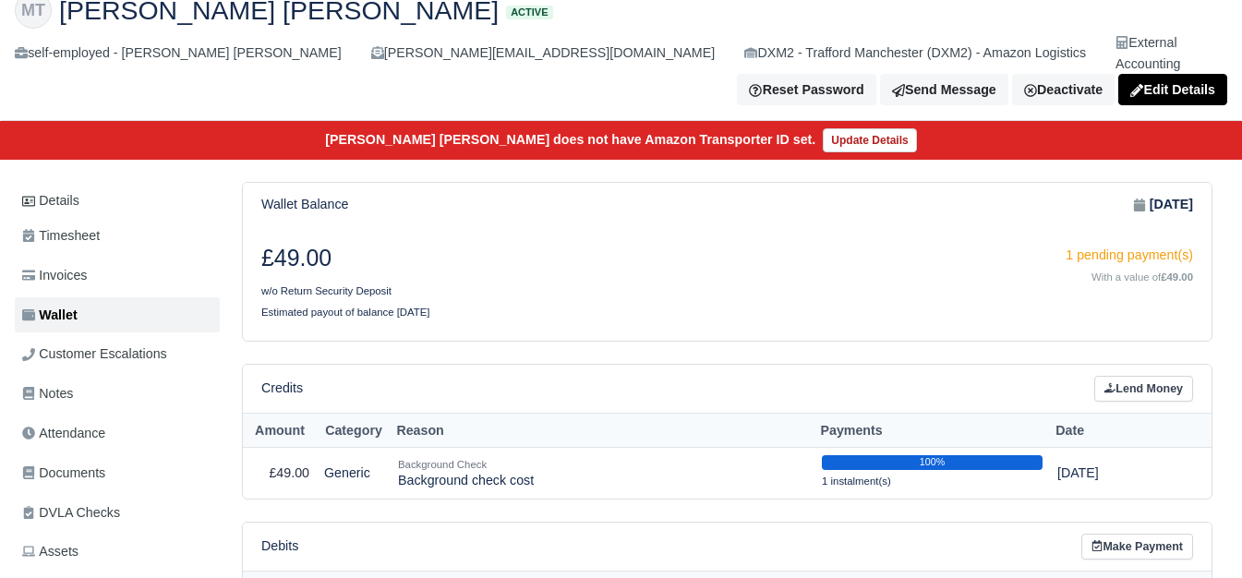
scroll to position [154, 0]
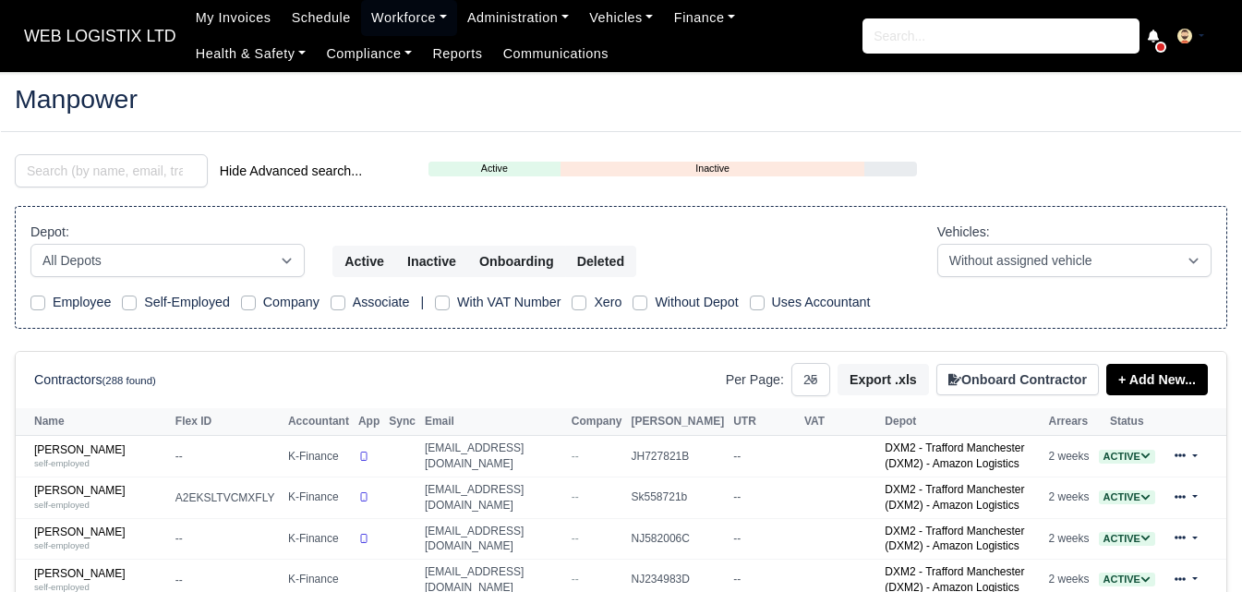
select select "25"
click at [148, 179] on input "search" at bounding box center [111, 170] width 193 height 33
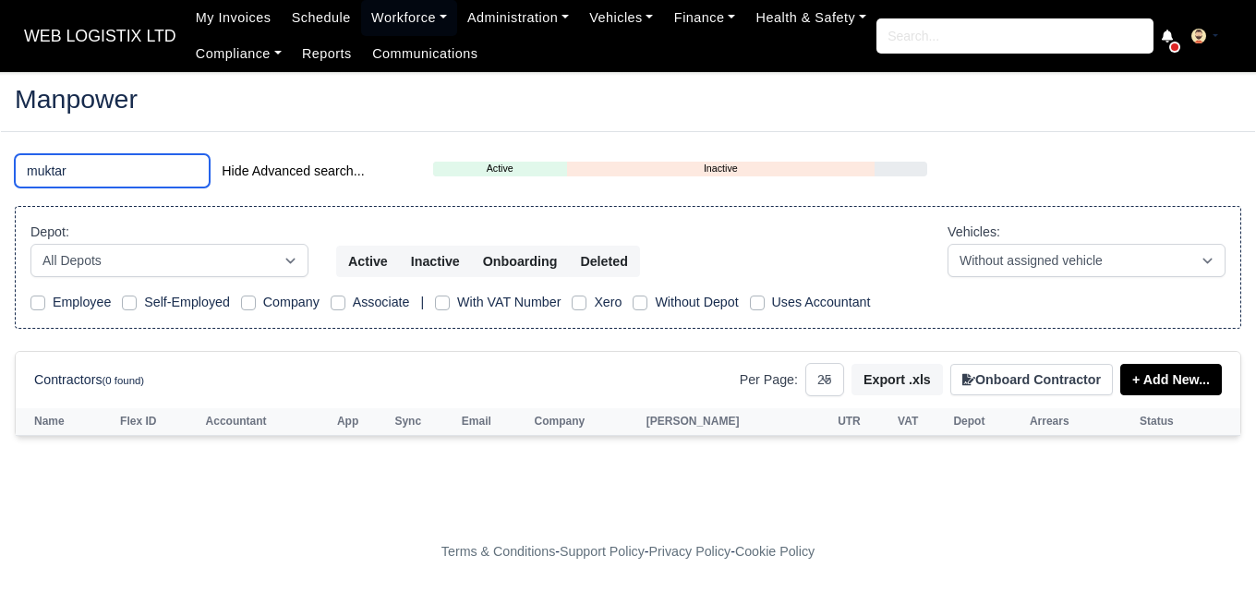
type input "muktar"
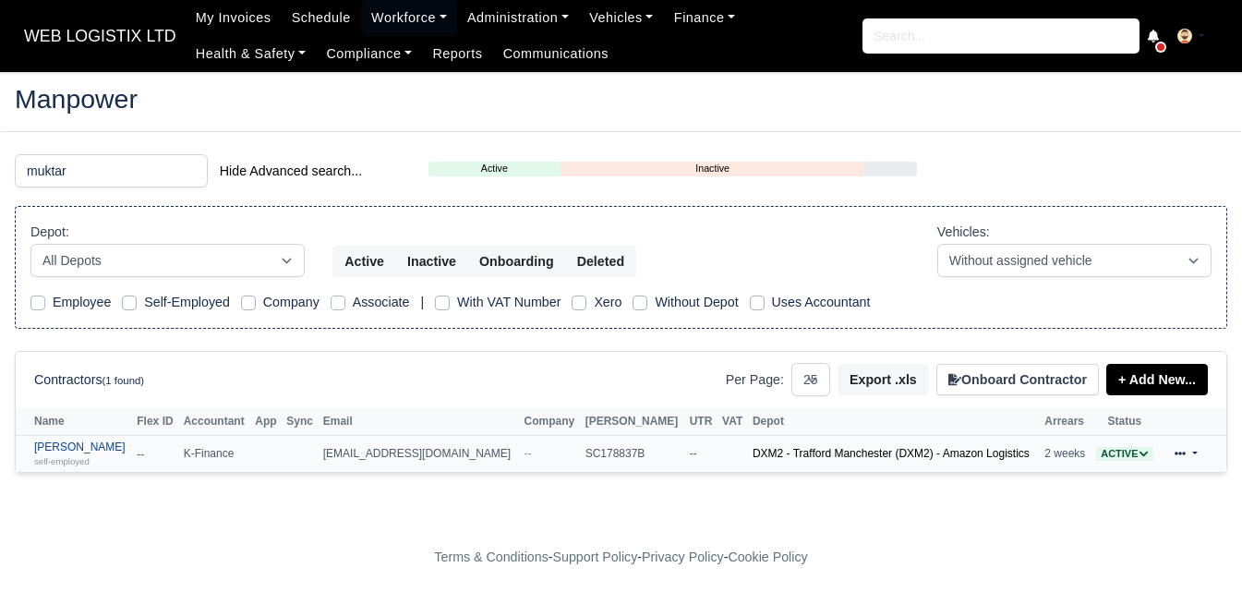
click at [69, 454] on link "Muktar Sugulle self-employed" at bounding box center [80, 454] width 93 height 27
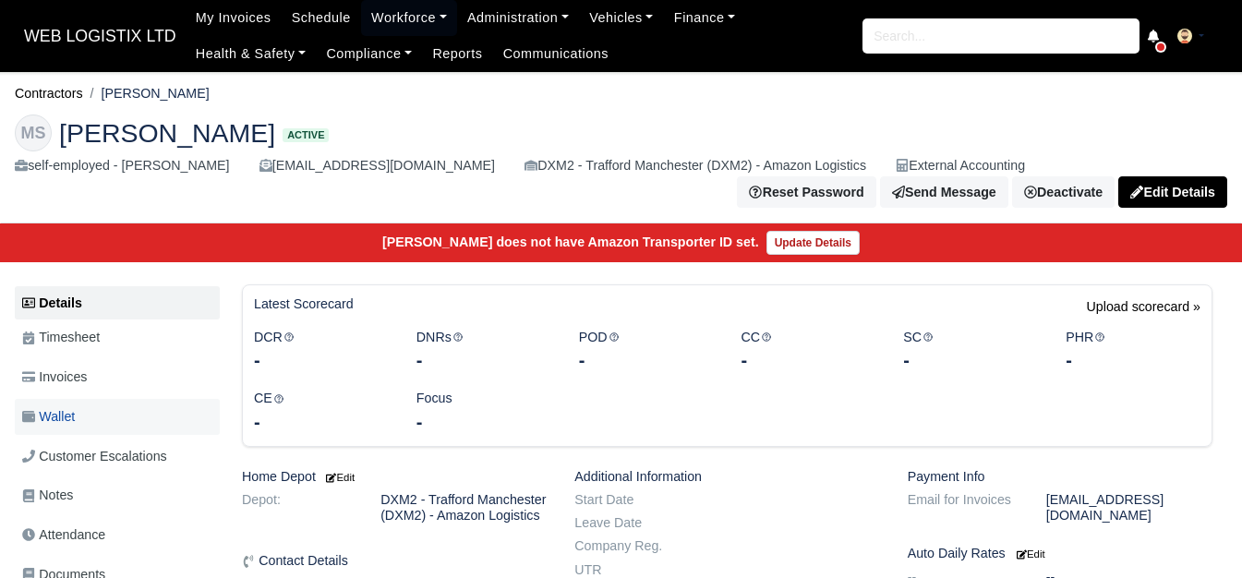
click at [64, 420] on span "Wallet" at bounding box center [48, 416] width 53 height 21
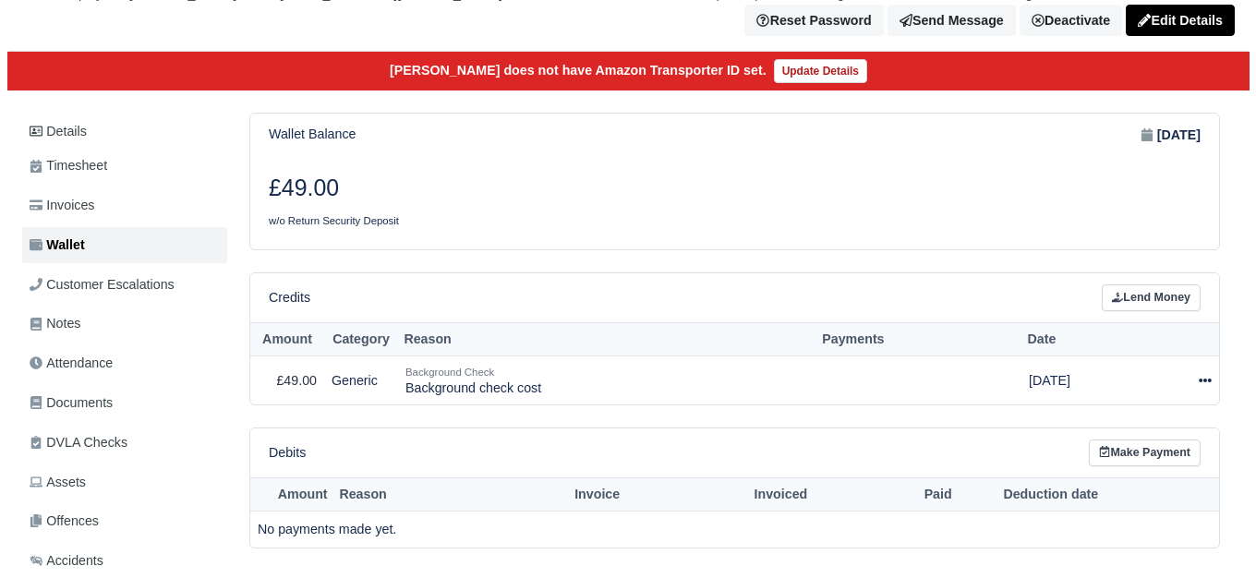
scroll to position [308, 0]
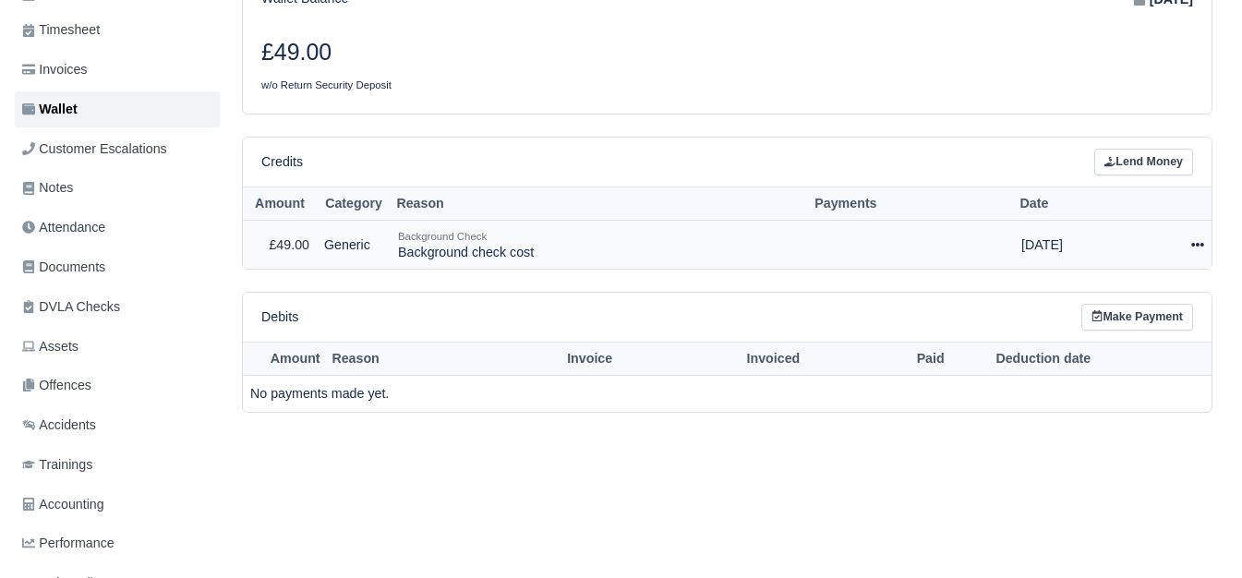
click at [1204, 252] on td "Actions Make Payment Schedule Delete" at bounding box center [1173, 245] width 78 height 48
click at [1196, 250] on icon at bounding box center [1197, 244] width 13 height 13
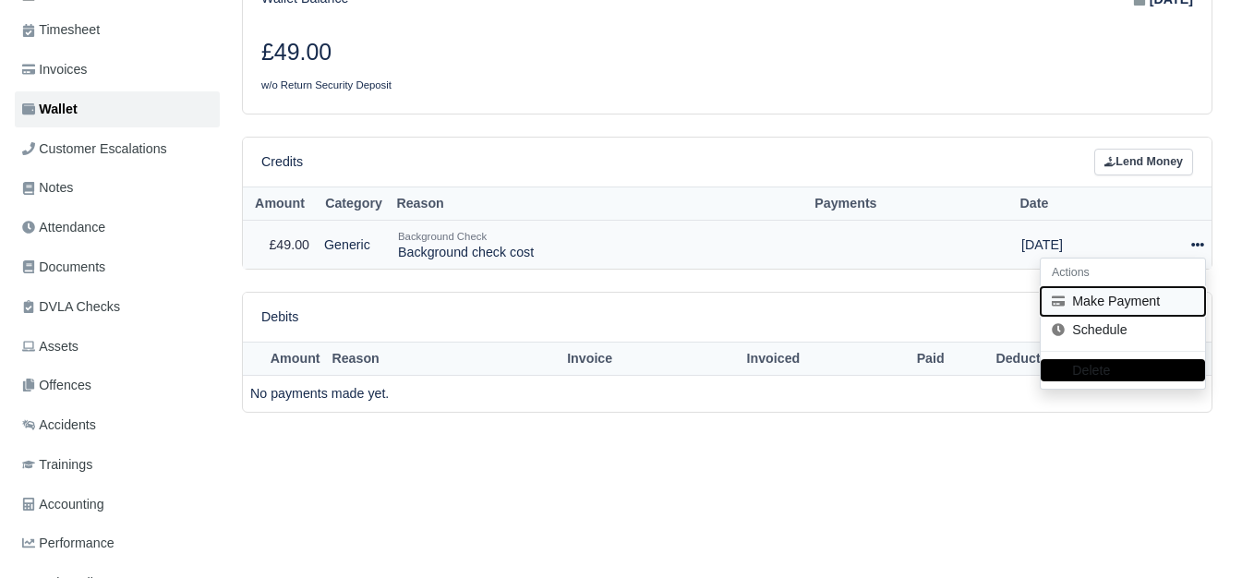
click at [1113, 306] on button "Make Payment" at bounding box center [1123, 301] width 164 height 29
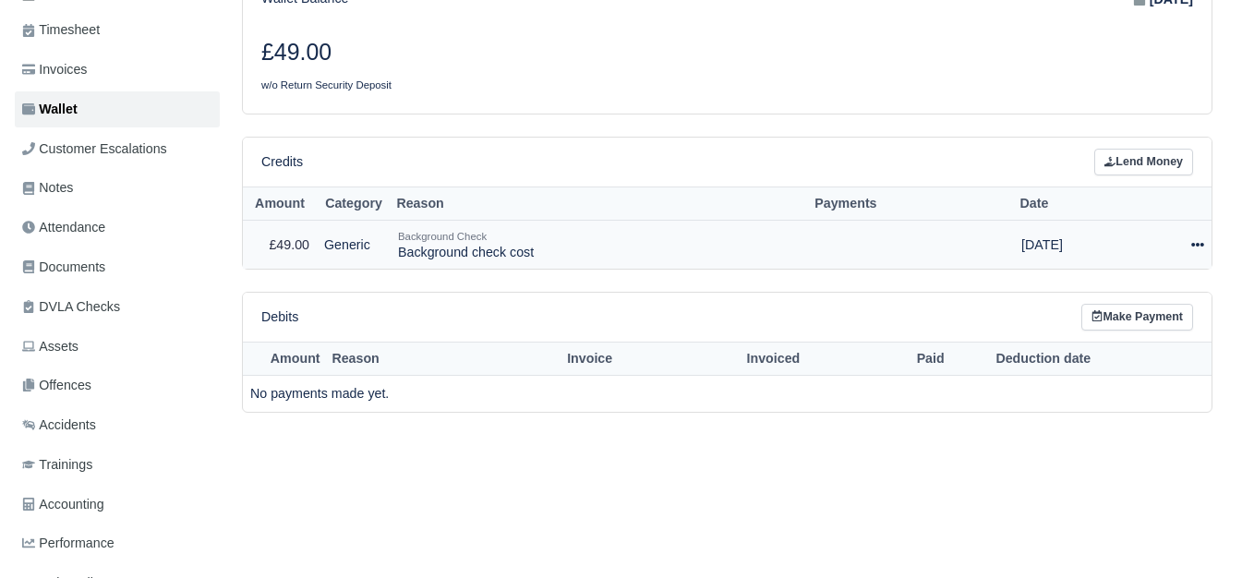
select select "6911"
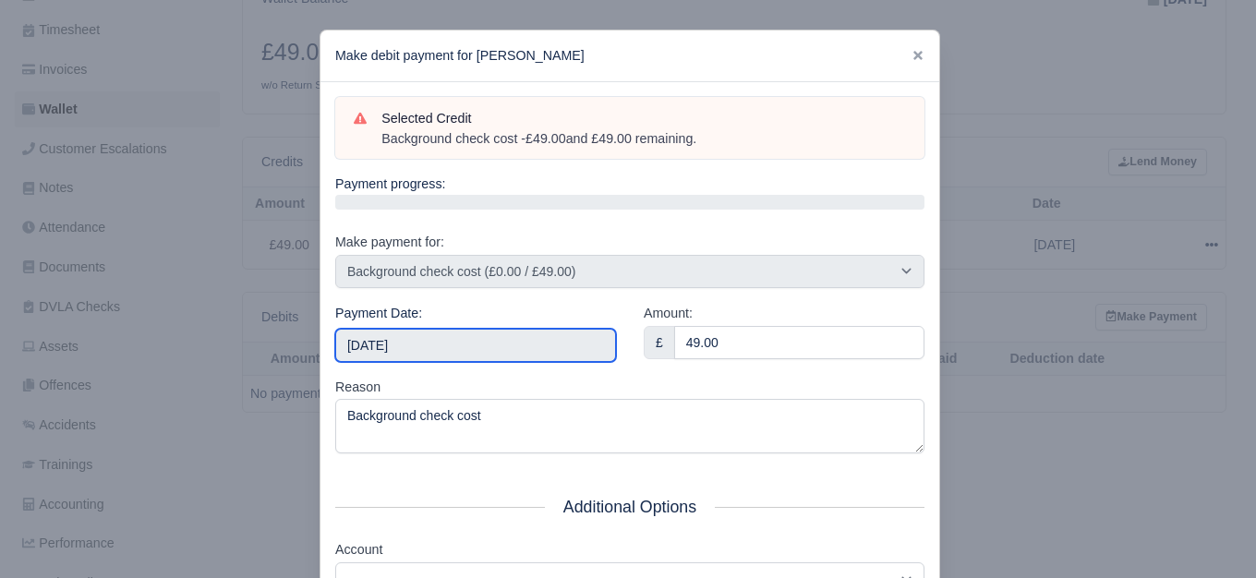
click at [498, 330] on input "2025-09-20" at bounding box center [475, 345] width 281 height 33
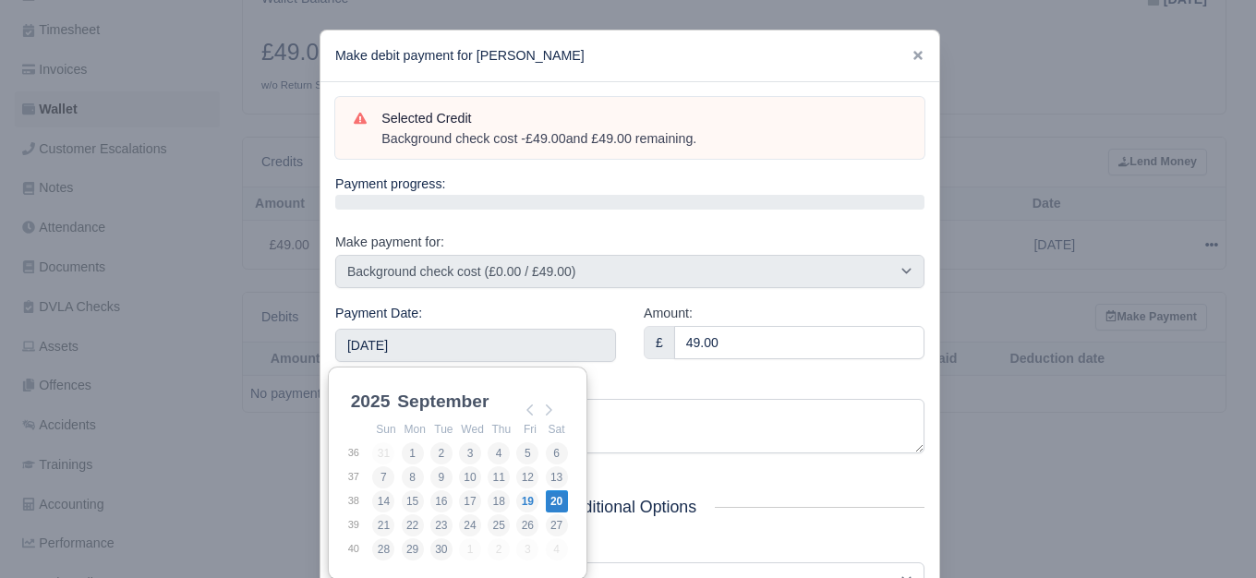
click at [587, 377] on div "Reason Background check cost" at bounding box center [629, 416] width 589 height 78
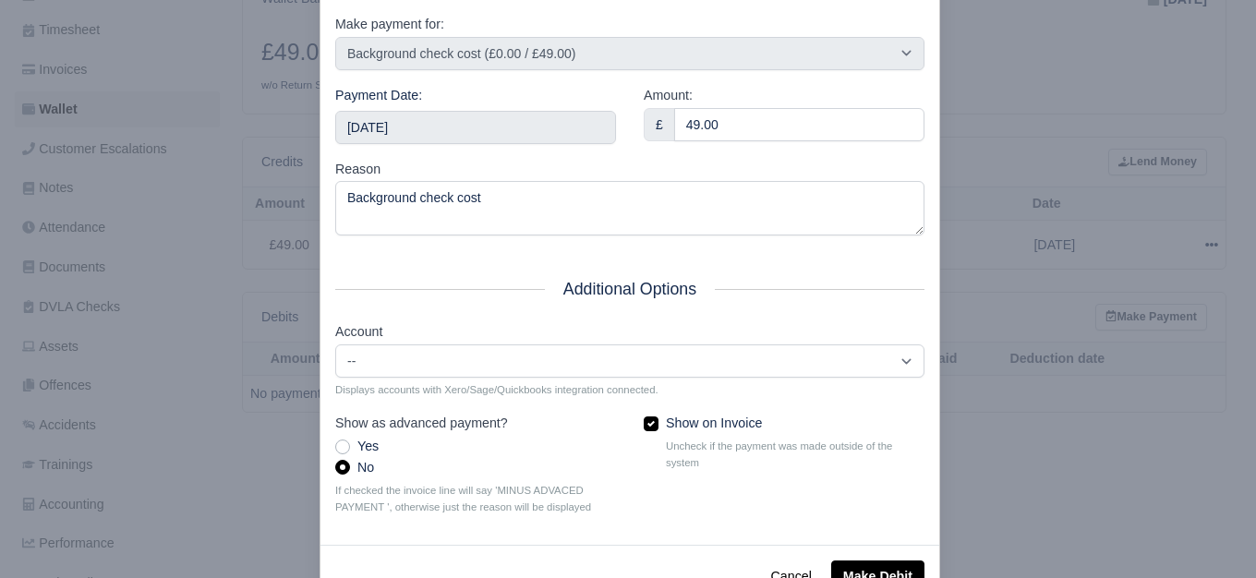
scroll to position [279, 0]
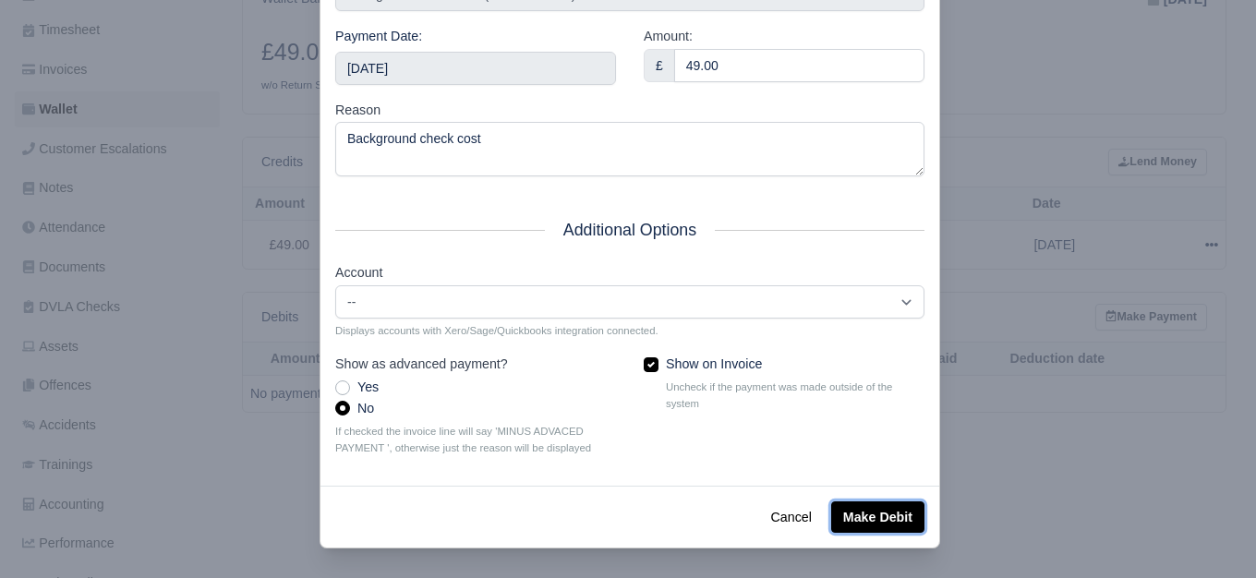
click at [864, 501] on button "Make Debit" at bounding box center [877, 516] width 93 height 31
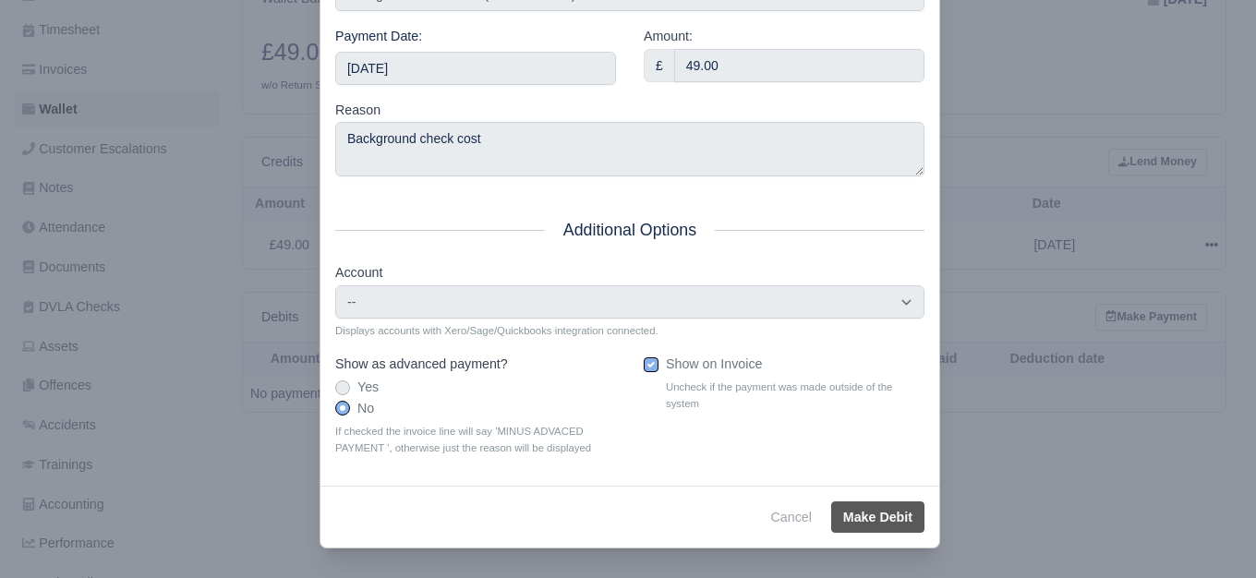
type input "2025-09-20T23:59:59+01:00"
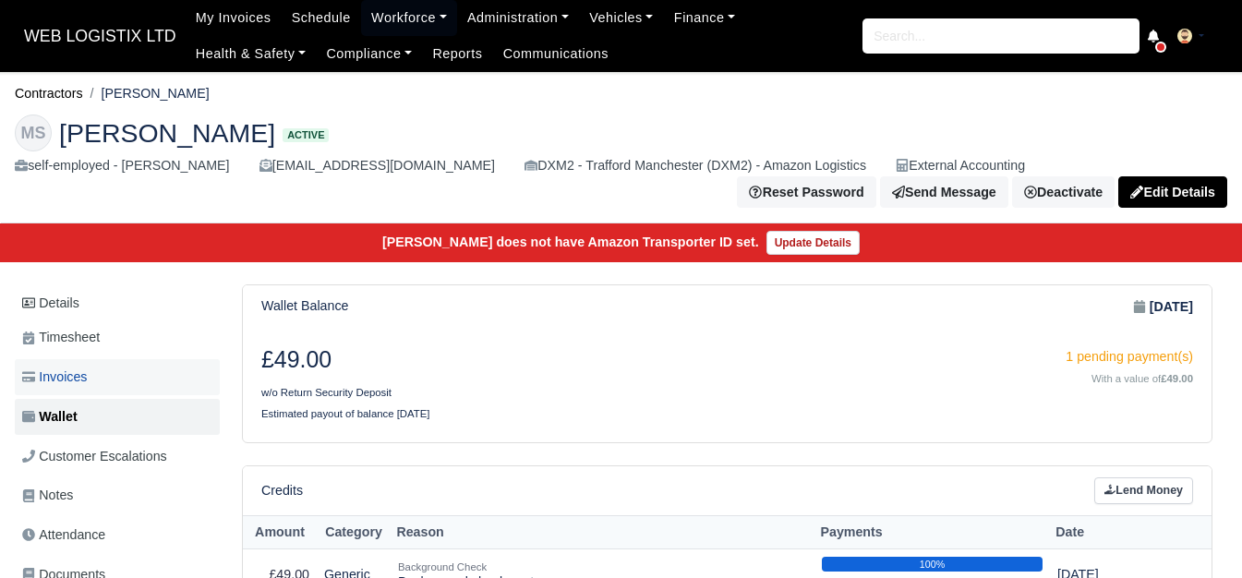
click at [103, 367] on link "Invoices" at bounding box center [117, 377] width 205 height 36
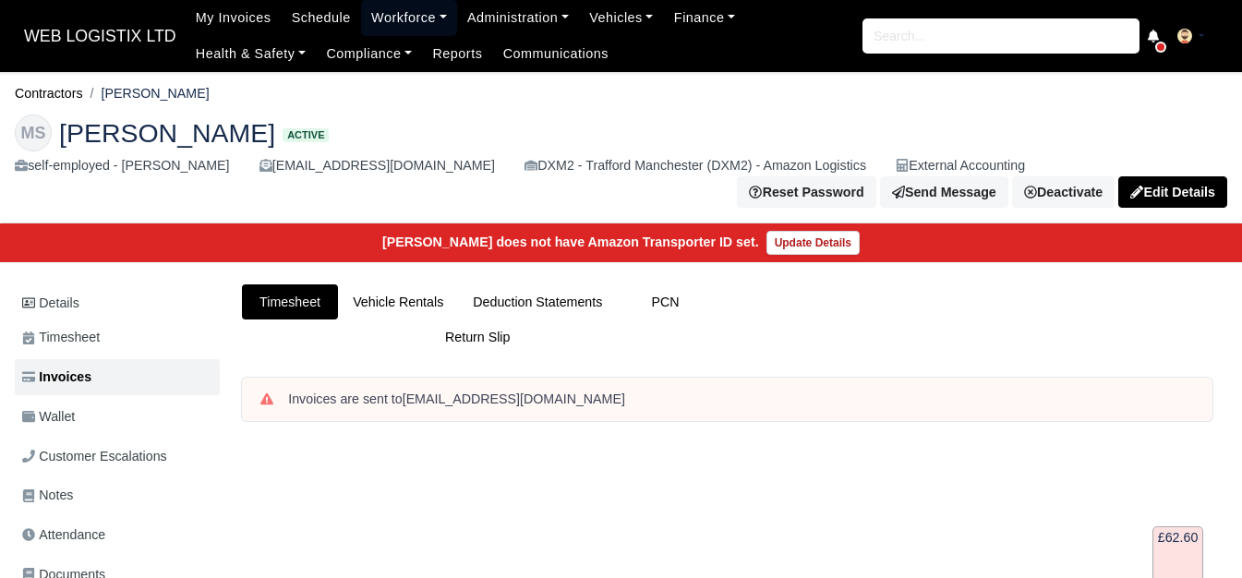
click at [401, 18] on link "Workforce" at bounding box center [409, 18] width 96 height 36
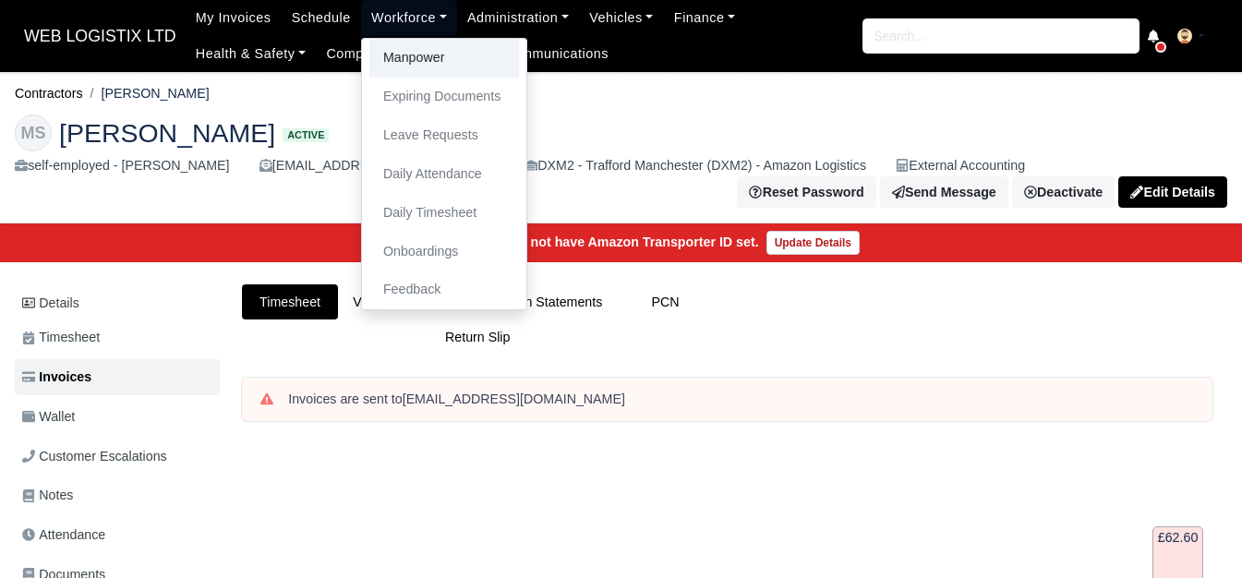
click at [401, 59] on link "Manpower" at bounding box center [444, 58] width 150 height 39
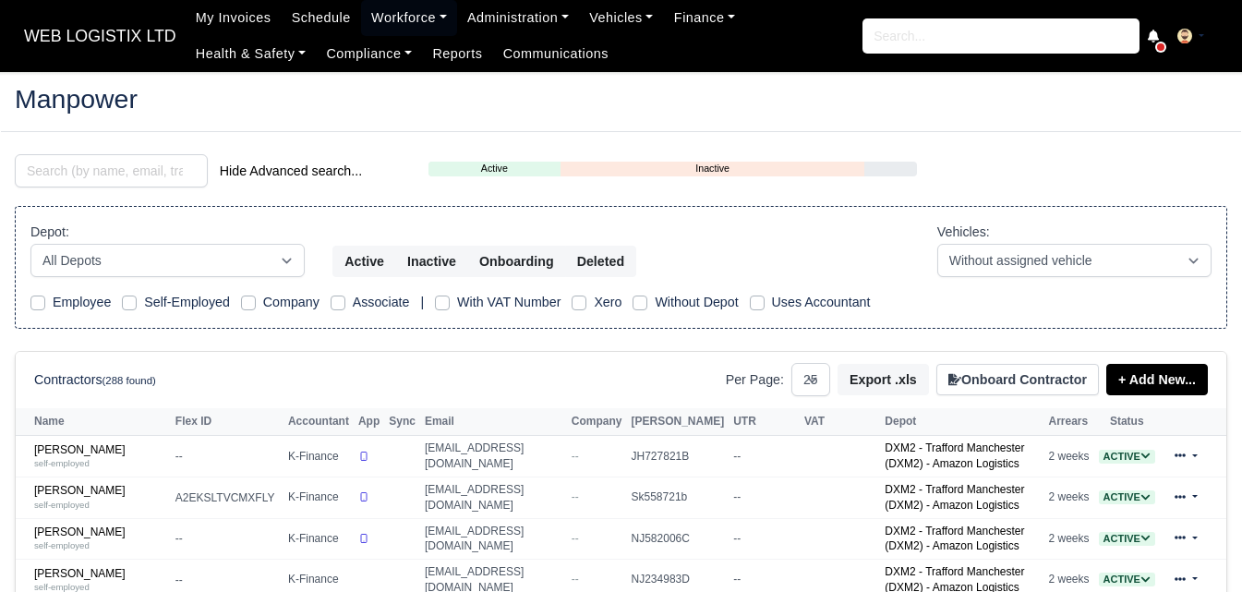
select select "25"
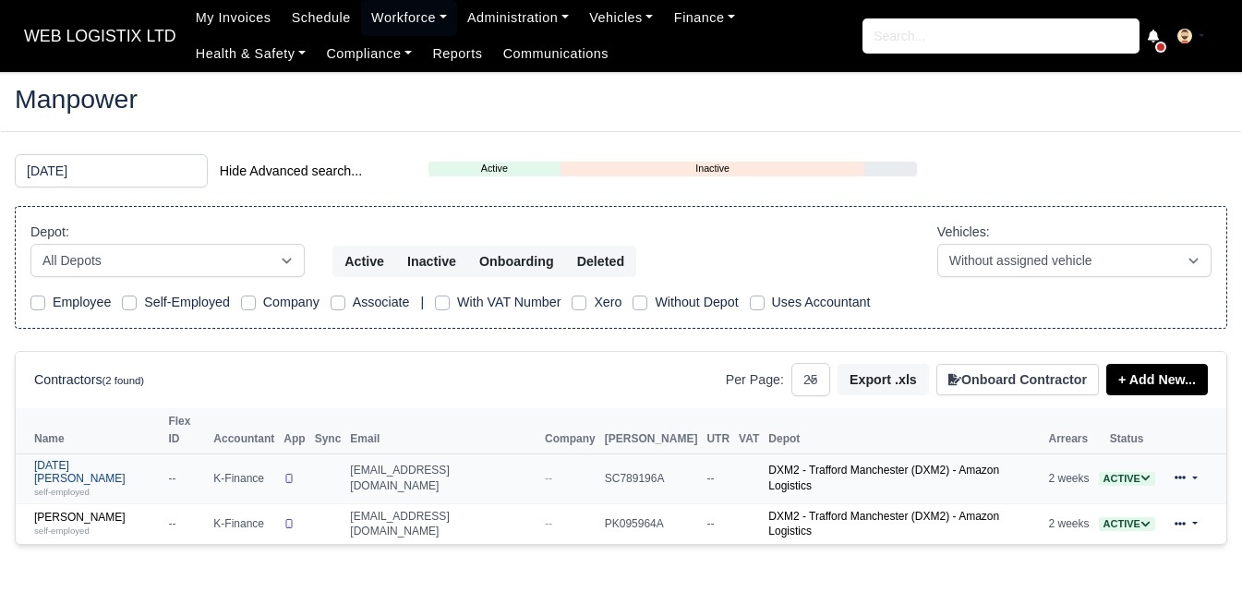
type input "raja"
click at [135, 459] on link "Raja Mudassar Javed self-employed" at bounding box center [96, 479] width 125 height 40
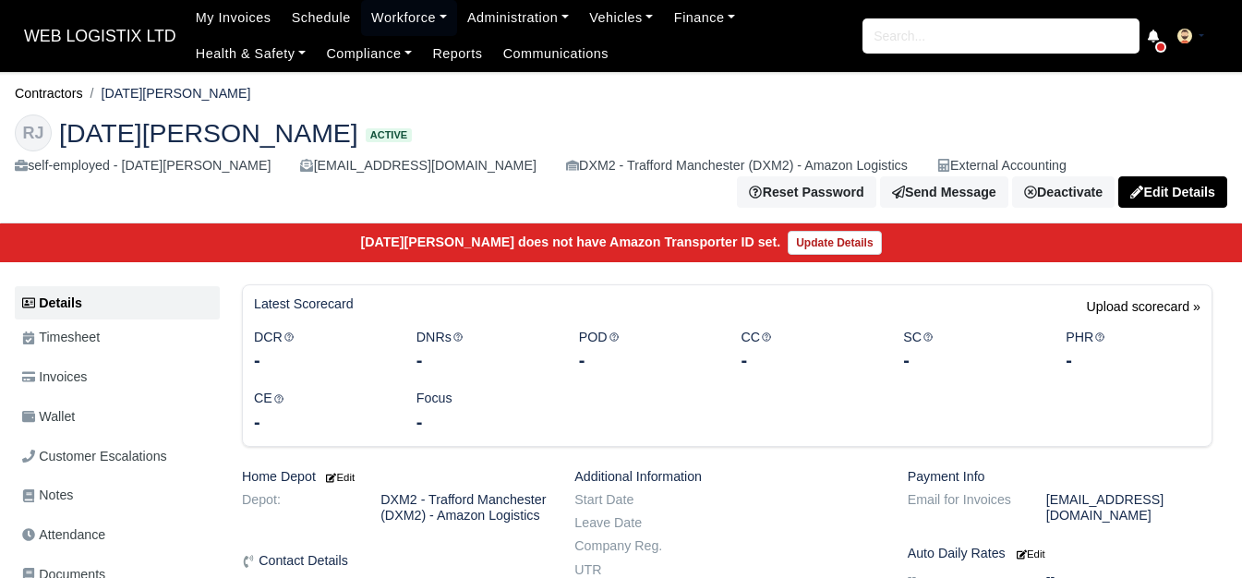
click at [119, 429] on link "Wallet" at bounding box center [117, 417] width 205 height 36
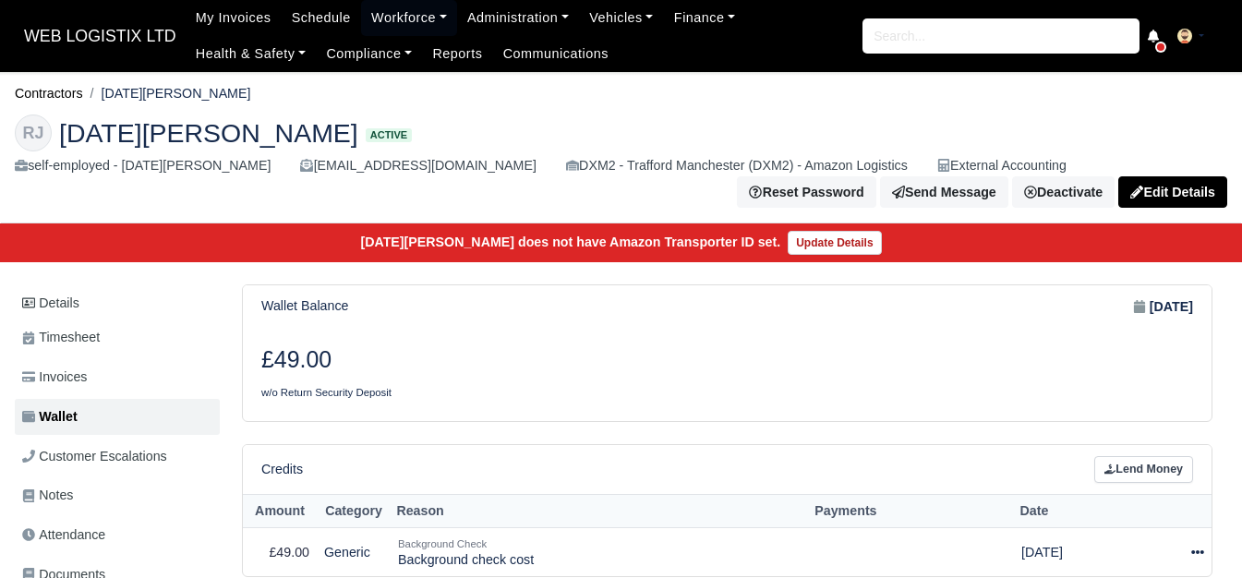
scroll to position [308, 0]
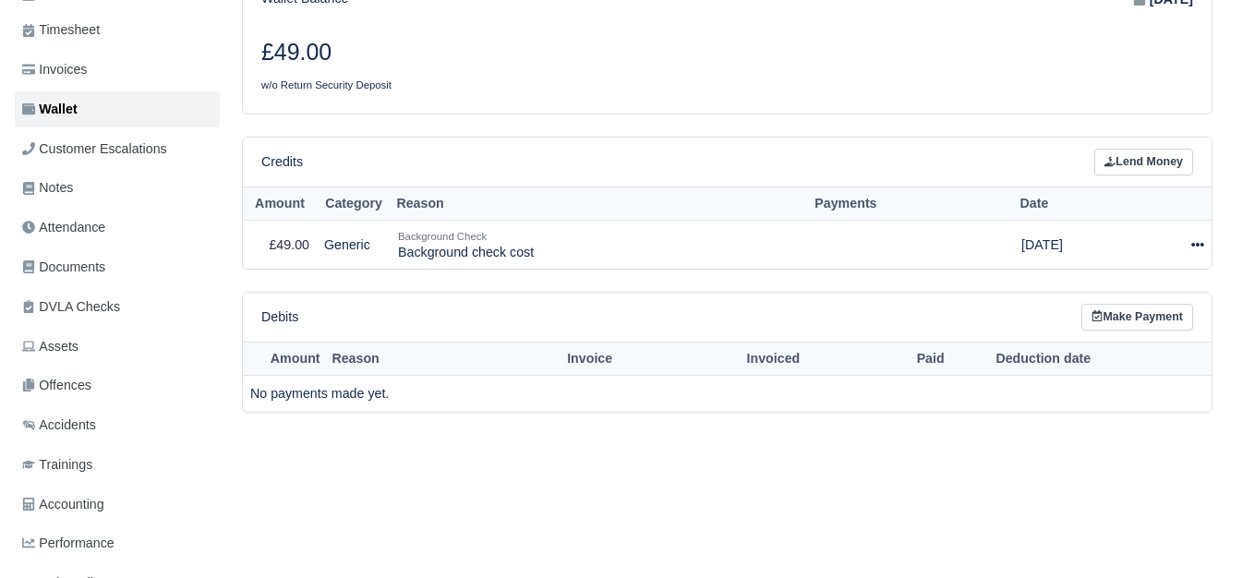
click at [1198, 247] on icon at bounding box center [1197, 245] width 13 height 4
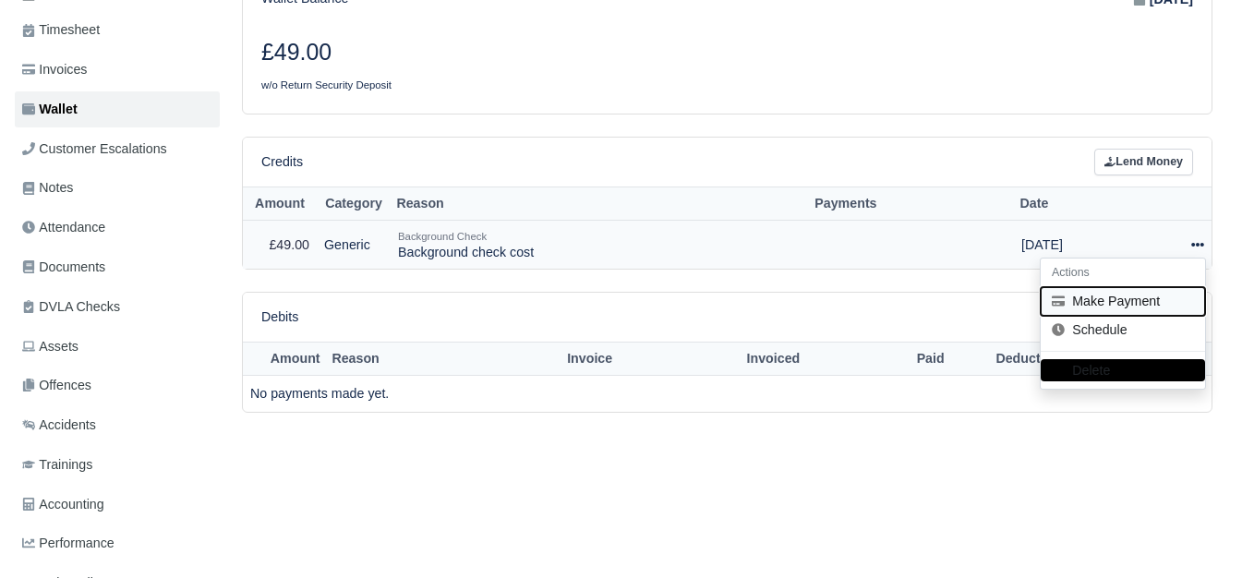
click at [1087, 311] on button "Make Payment" at bounding box center [1123, 301] width 164 height 29
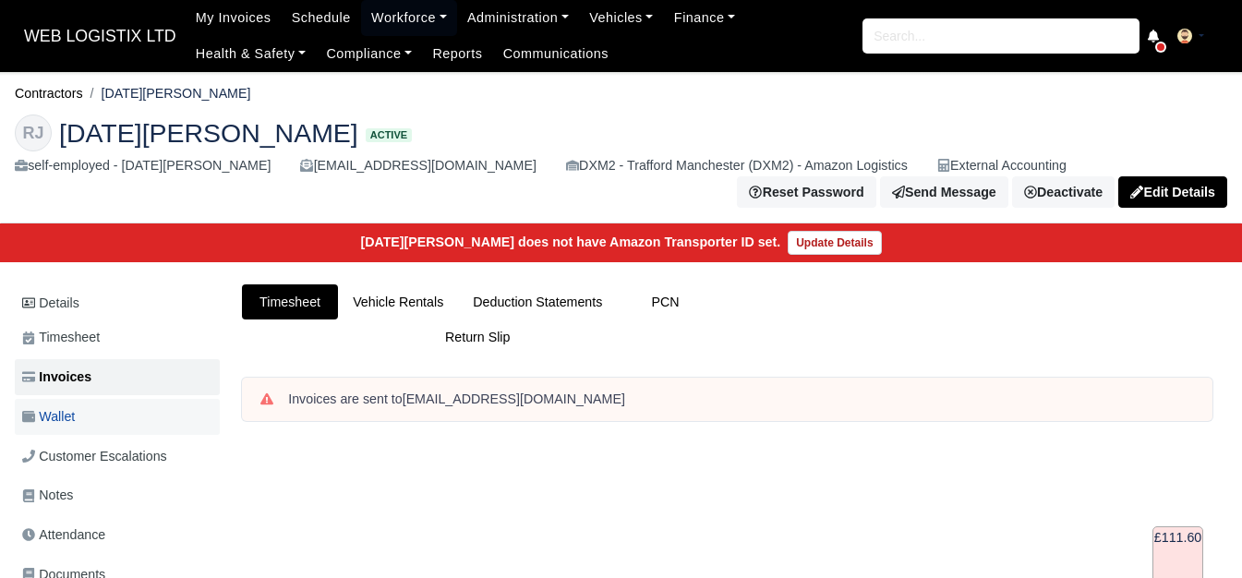
click at [82, 427] on link "Wallet" at bounding box center [117, 417] width 205 height 36
click at [126, 419] on link "Wallet" at bounding box center [117, 417] width 205 height 36
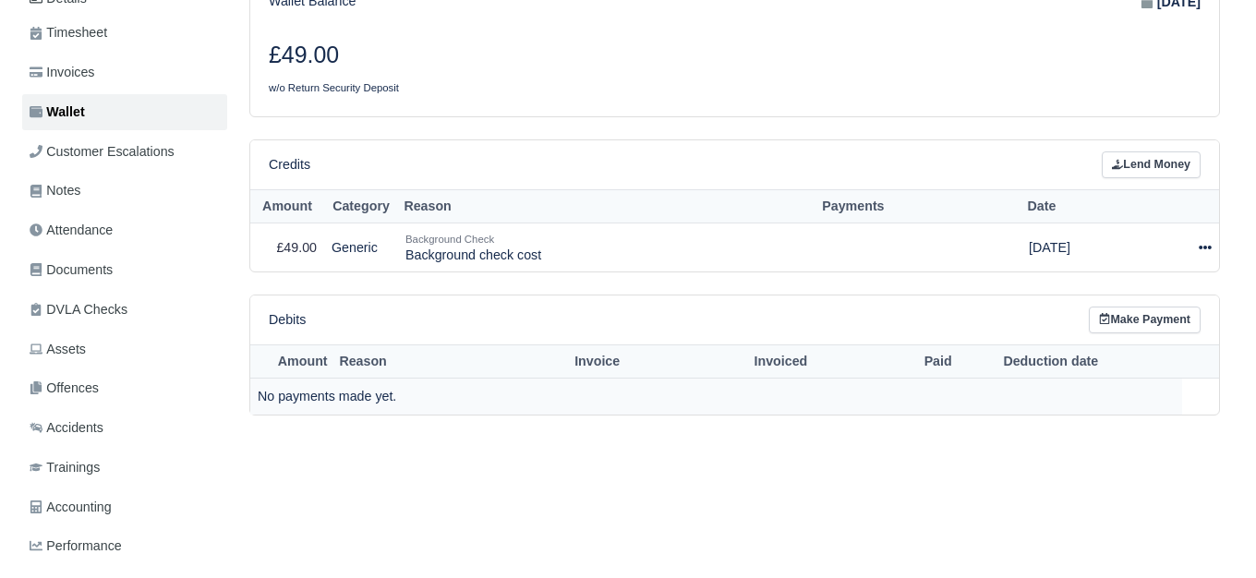
scroll to position [308, 0]
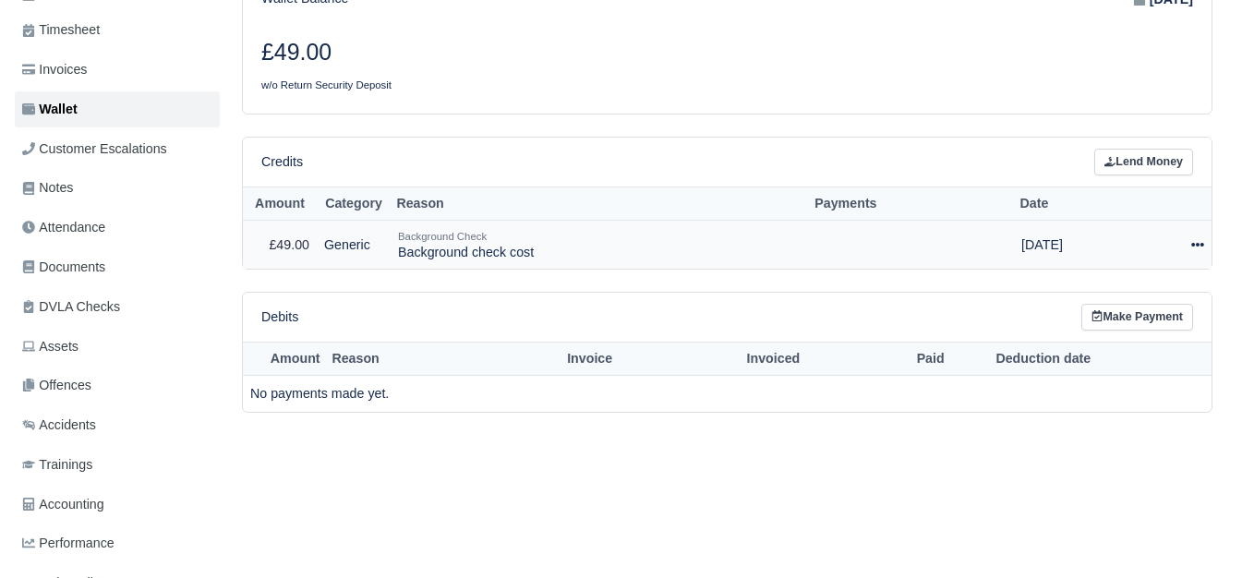
click at [1185, 246] on div at bounding box center [1172, 245] width 63 height 21
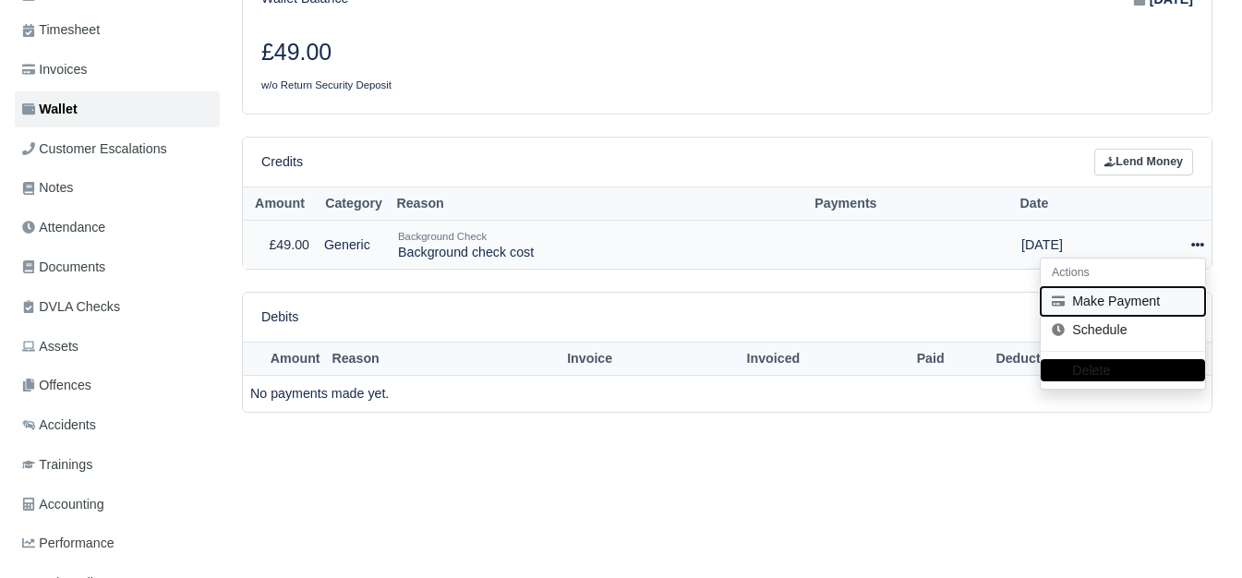
click at [1073, 312] on button "Make Payment" at bounding box center [1123, 301] width 164 height 29
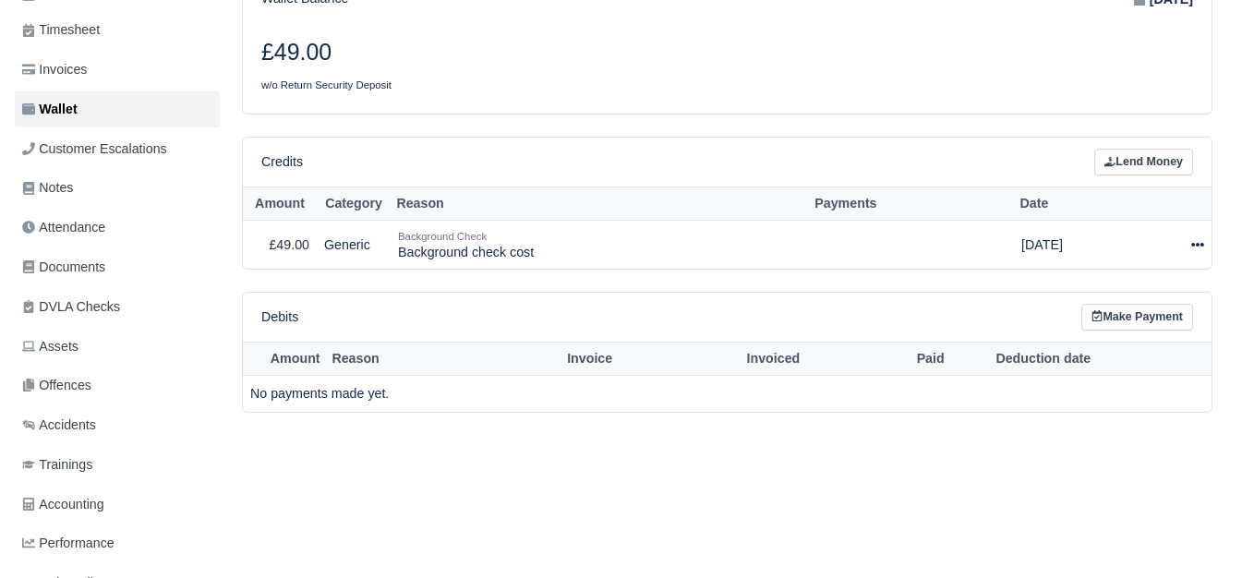
select select "6913"
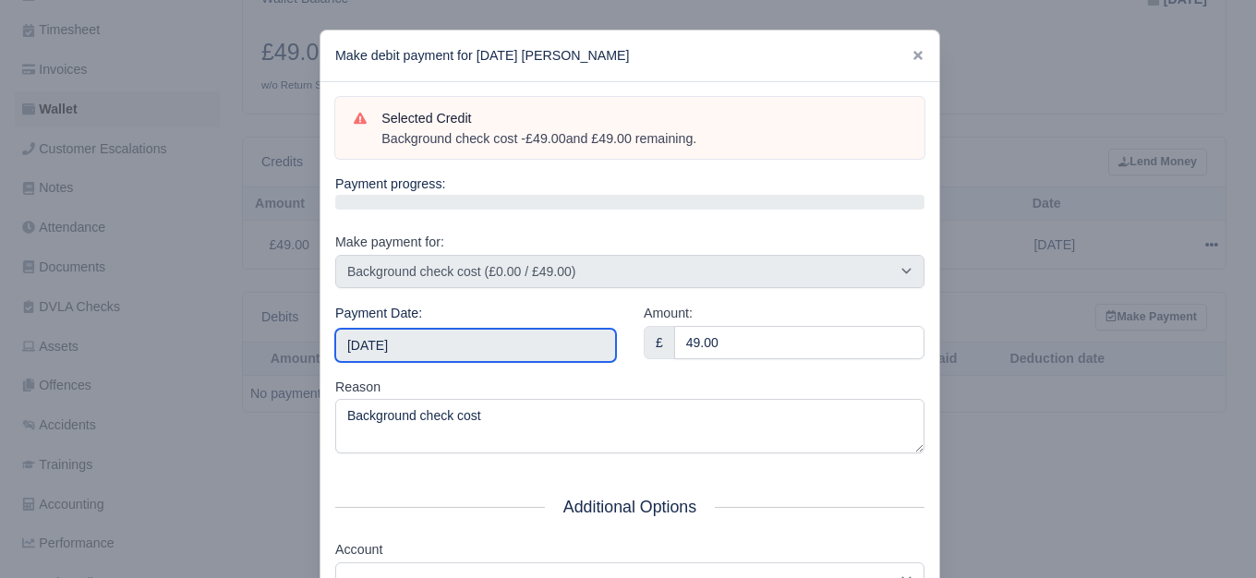
click at [405, 336] on input "2025-09-20" at bounding box center [475, 345] width 281 height 33
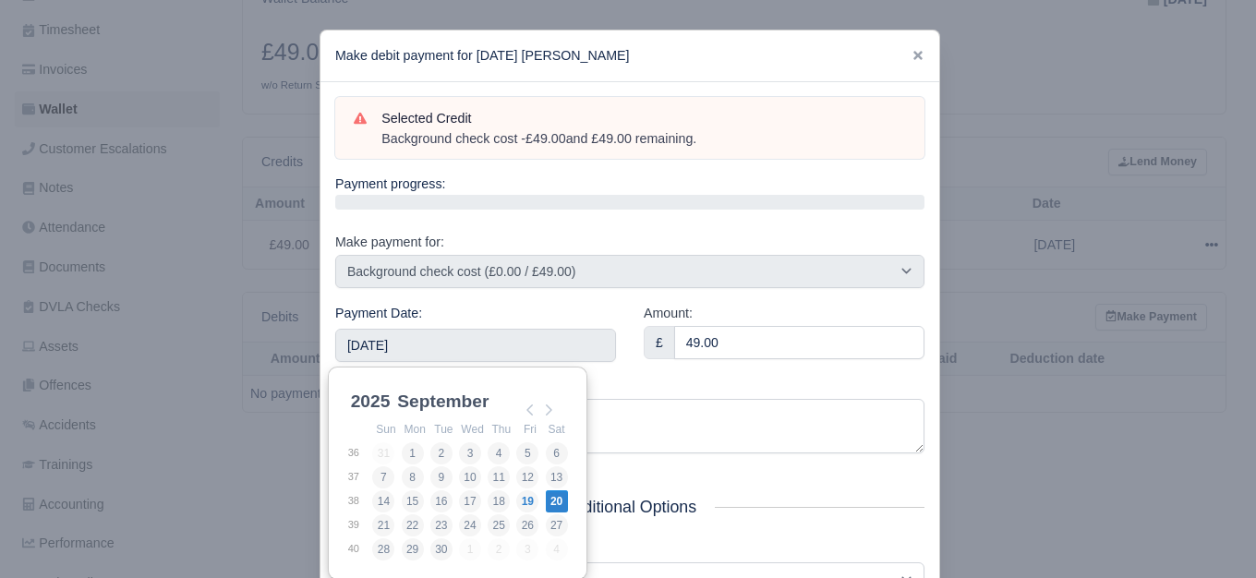
click at [659, 380] on div "Reason Background check cost" at bounding box center [629, 416] width 589 height 78
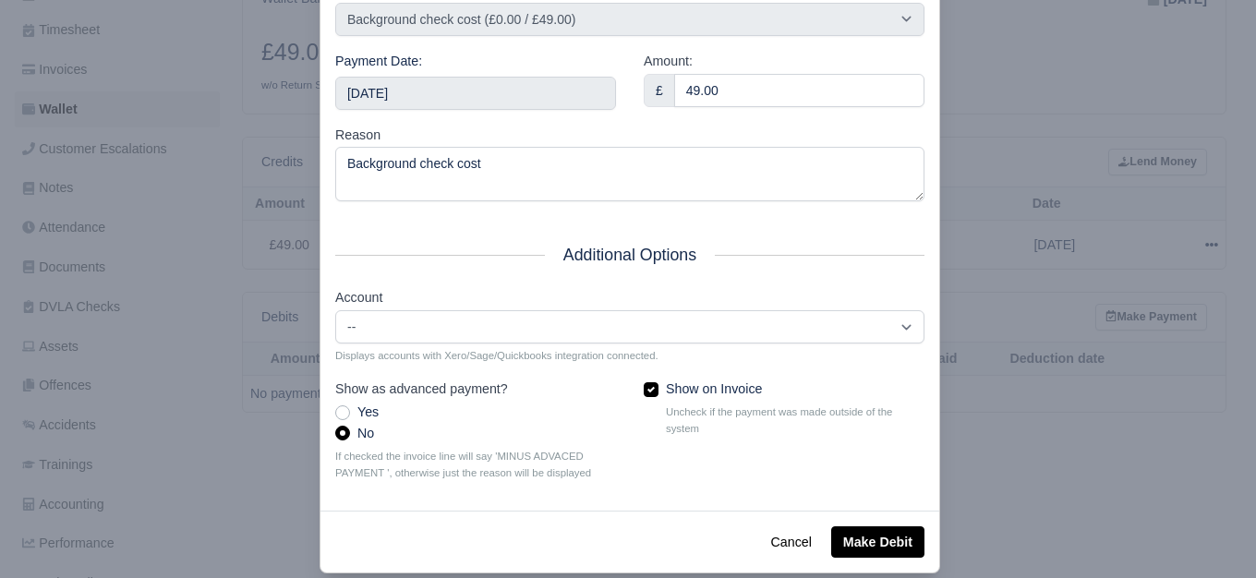
scroll to position [279, 0]
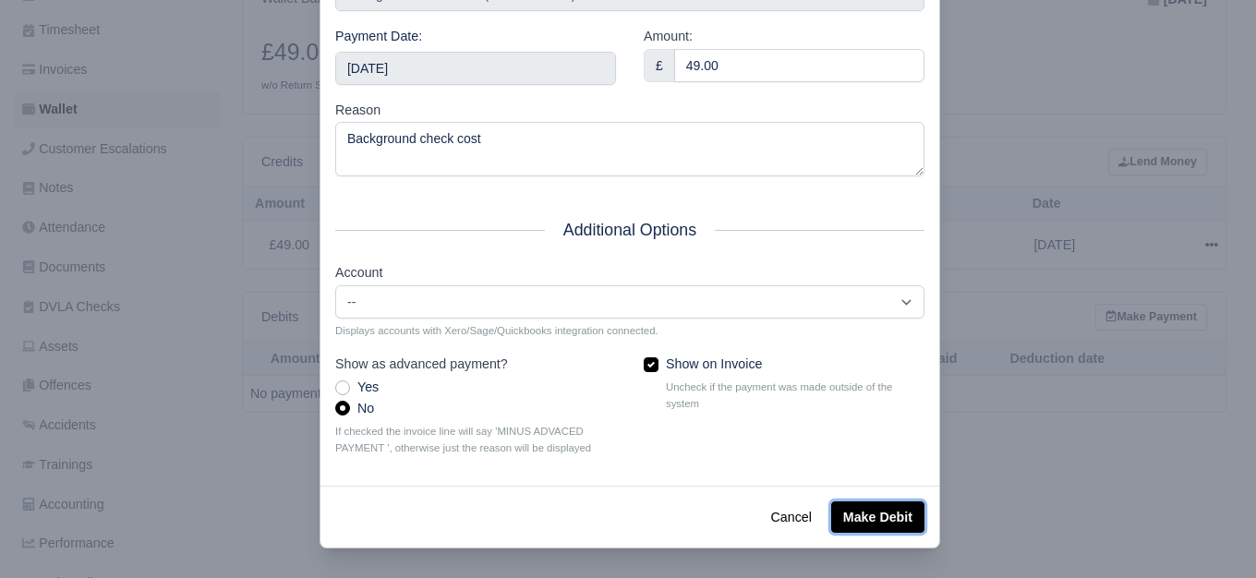
click at [898, 523] on button "Make Debit" at bounding box center [877, 516] width 93 height 31
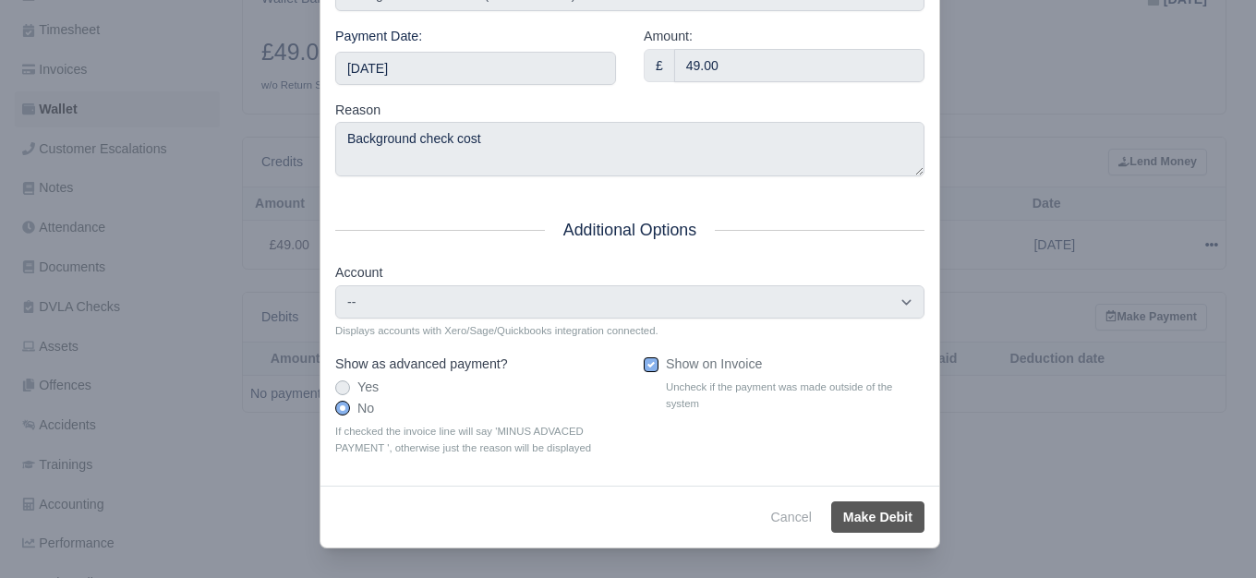
type input "2025-09-20T23:59:59+01:00"
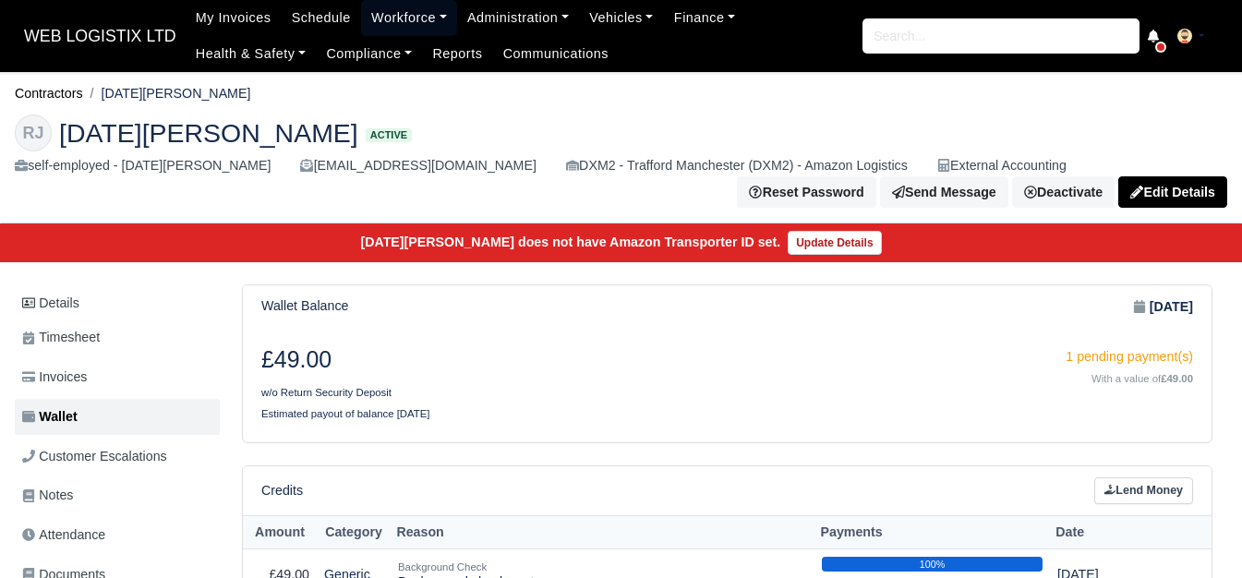
click at [403, 24] on link "Workforce" at bounding box center [409, 18] width 96 height 36
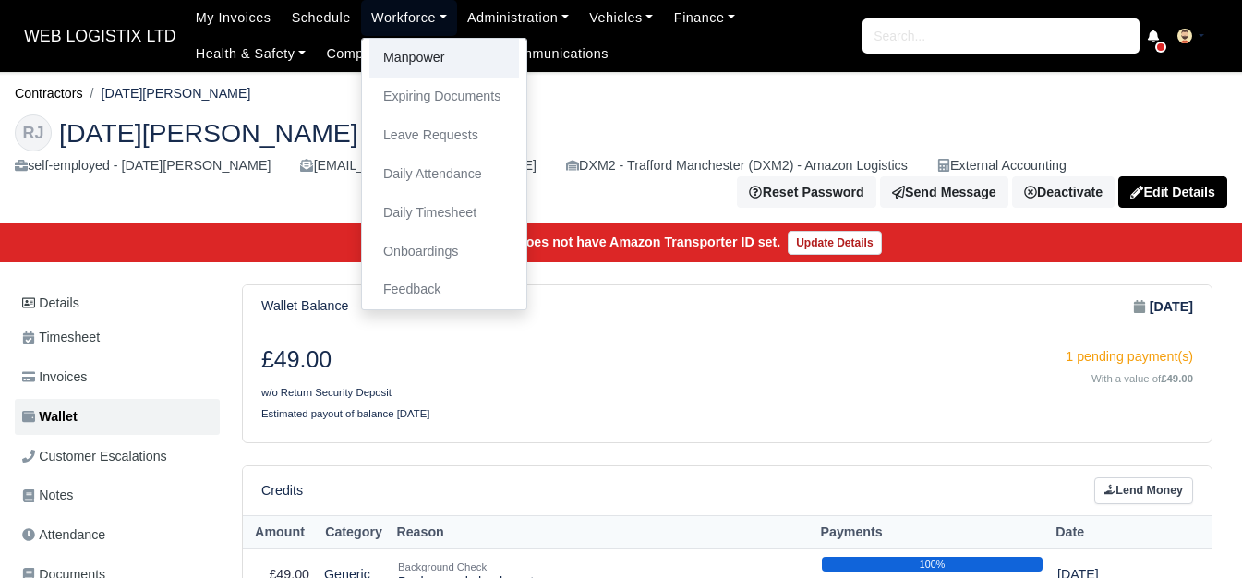
click at [391, 61] on link "Manpower" at bounding box center [444, 58] width 150 height 39
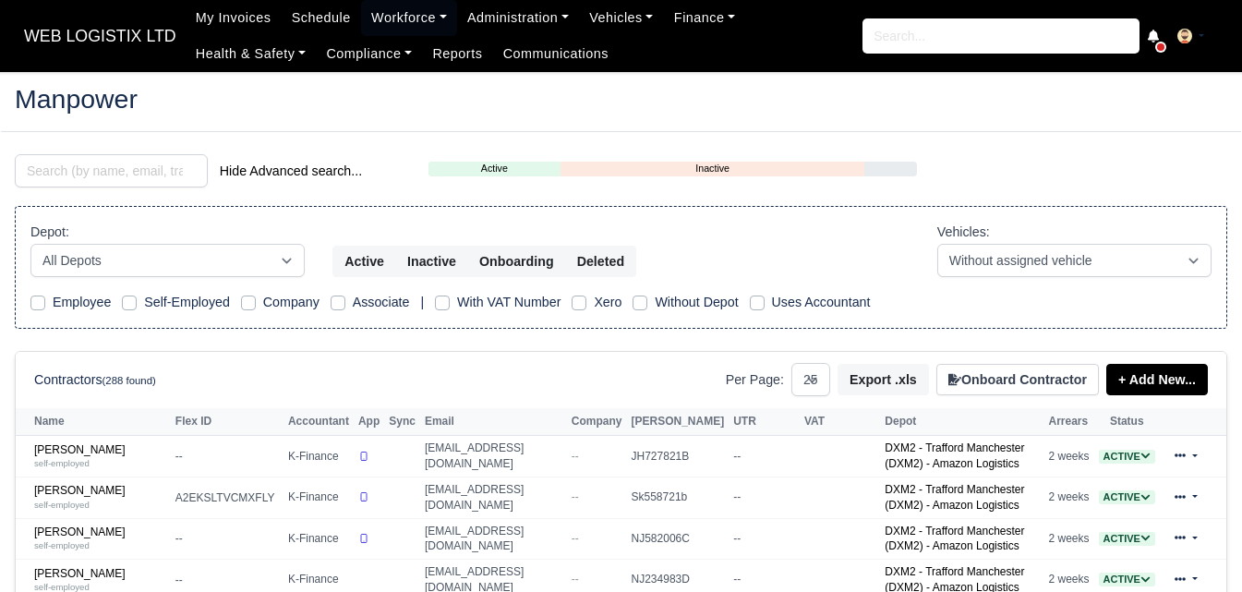
select select "25"
click at [105, 177] on input "search" at bounding box center [111, 170] width 193 height 33
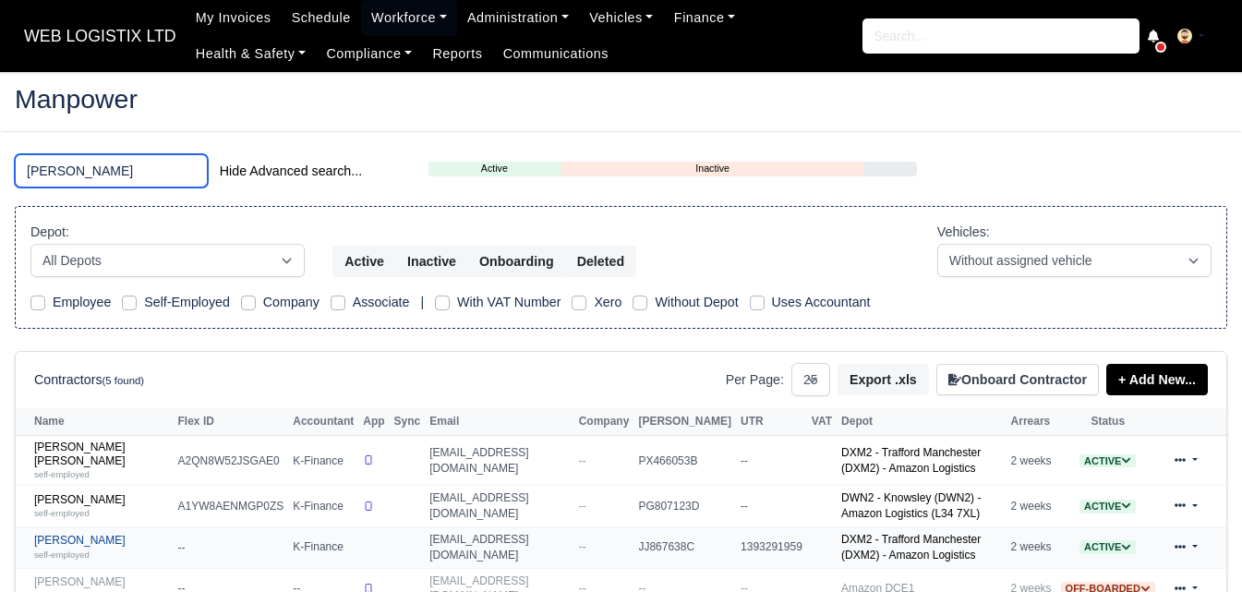
type input "ryan"
click at [38, 538] on link "Ryan Van Hind self-employed" at bounding box center [101, 547] width 135 height 27
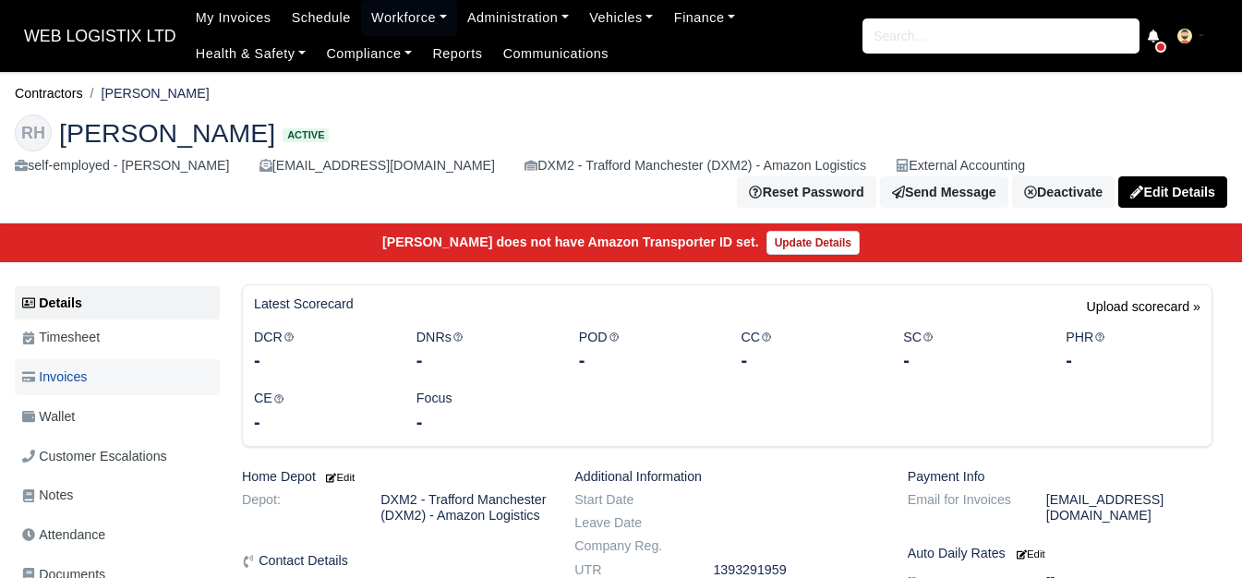
click at [135, 392] on link "Invoices" at bounding box center [117, 377] width 205 height 36
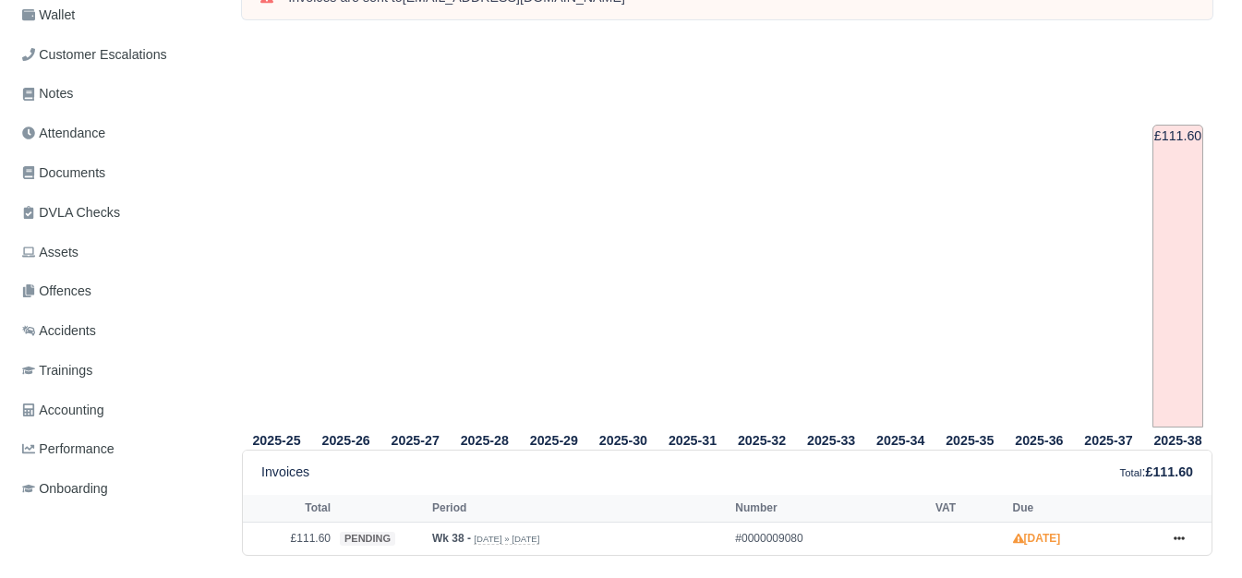
scroll to position [93, 0]
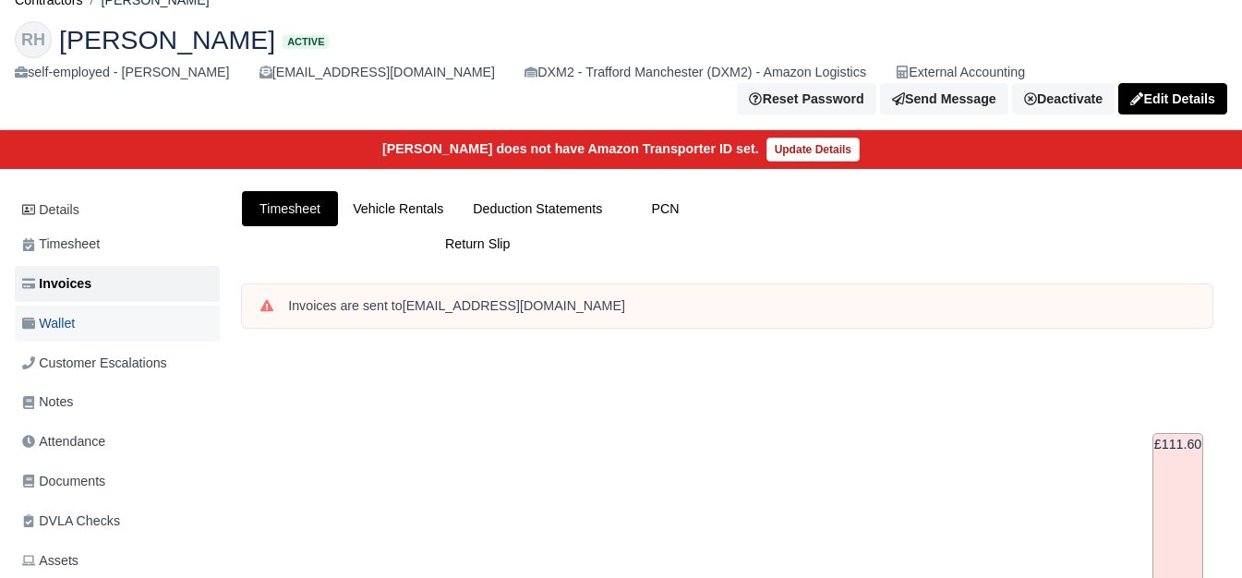
click at [98, 339] on link "Wallet" at bounding box center [117, 324] width 205 height 36
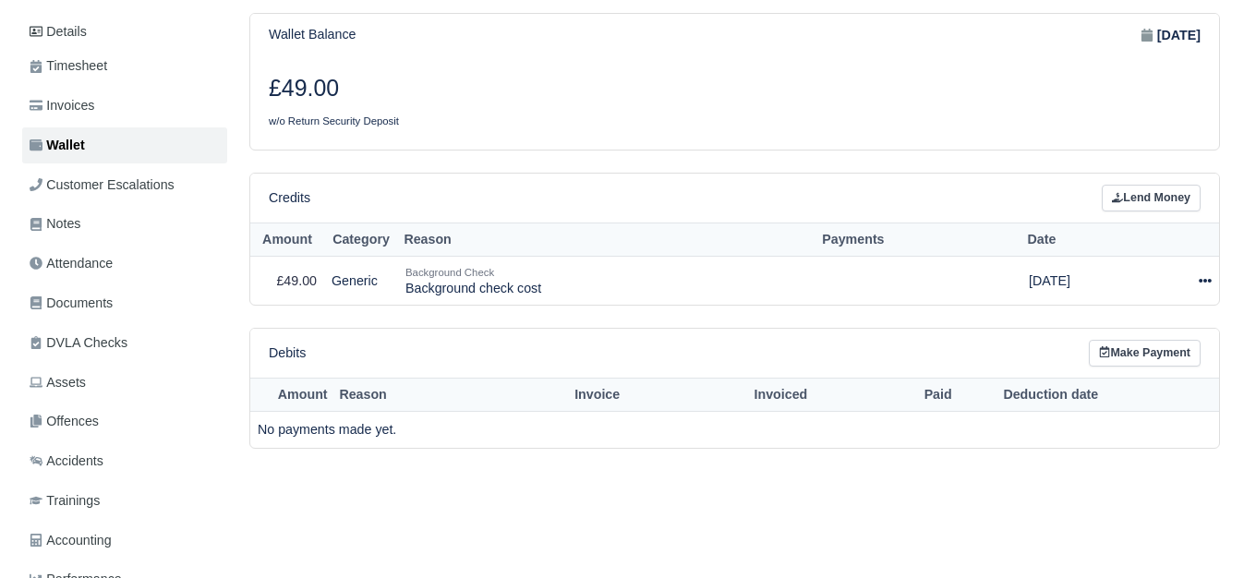
scroll to position [451, 0]
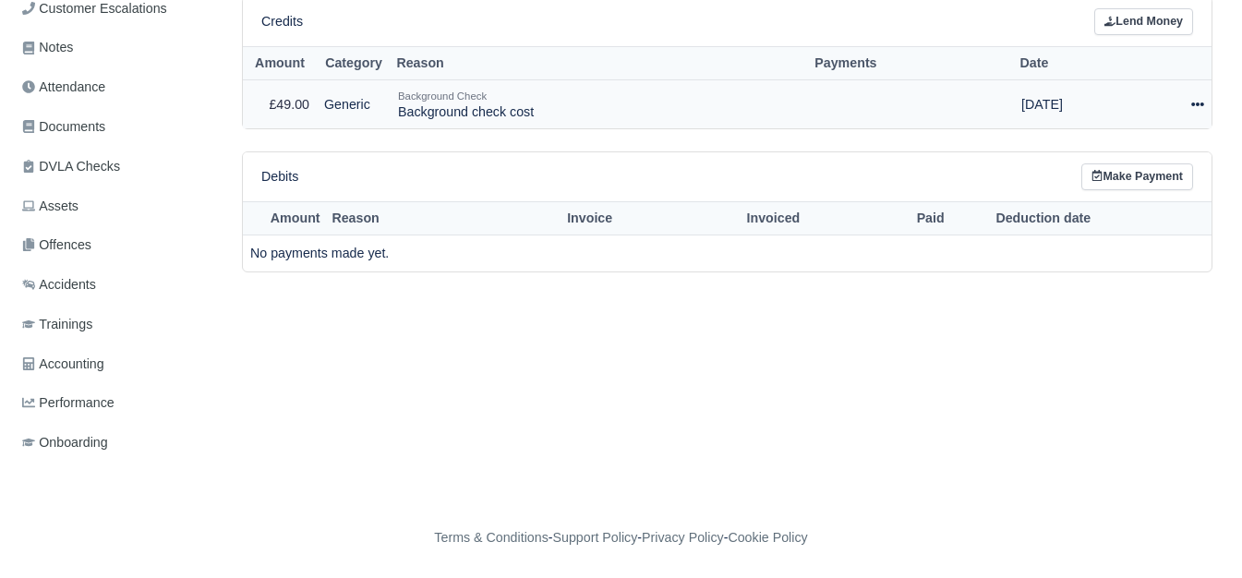
click at [1180, 111] on div at bounding box center [1172, 104] width 63 height 21
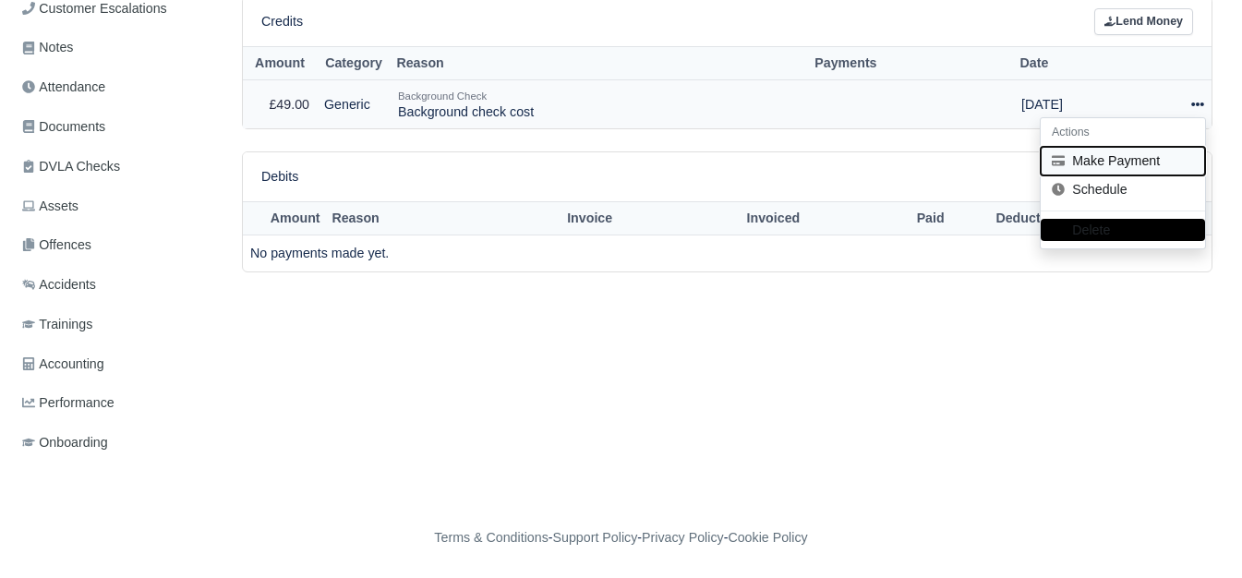
click at [1147, 158] on button "Make Payment" at bounding box center [1123, 161] width 164 height 29
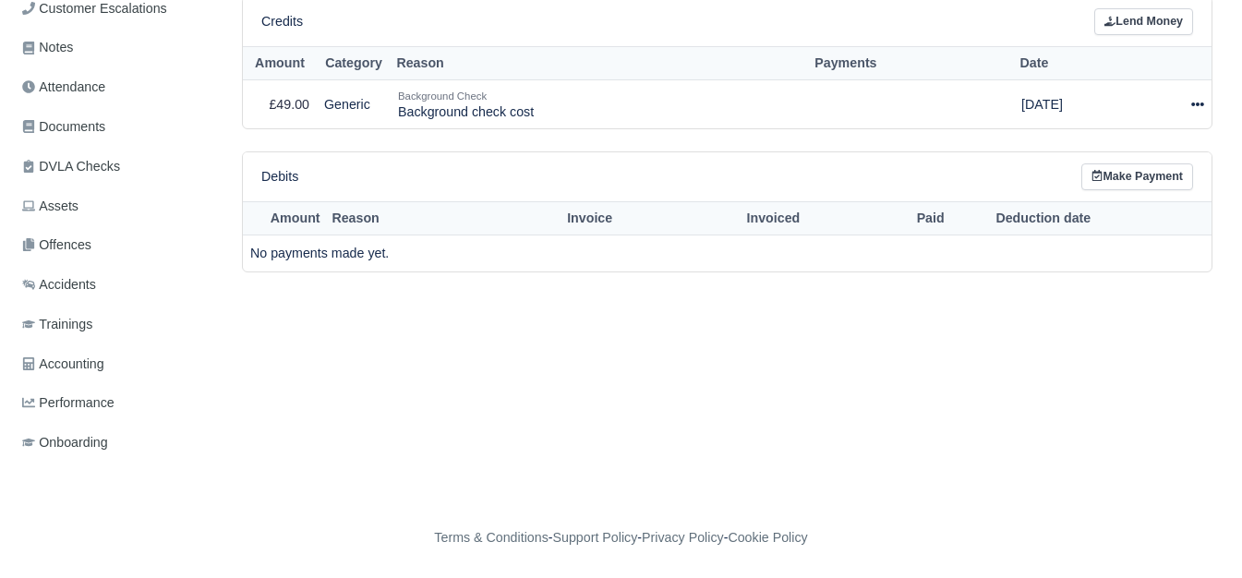
select select "6915"
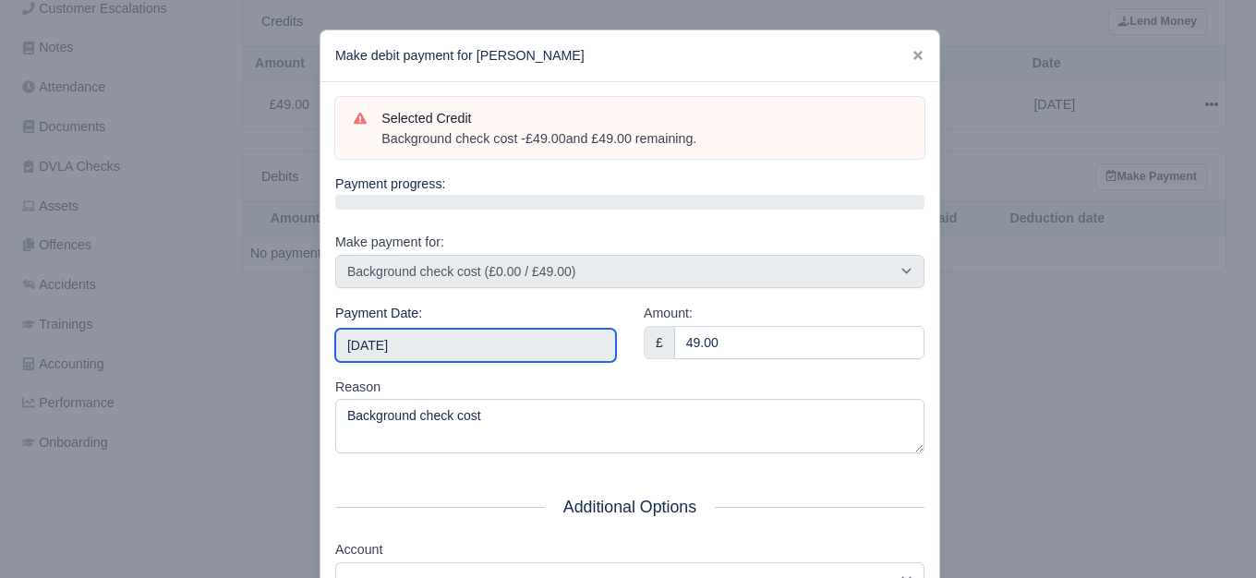
click at [448, 352] on input "2025-09-20" at bounding box center [475, 345] width 281 height 33
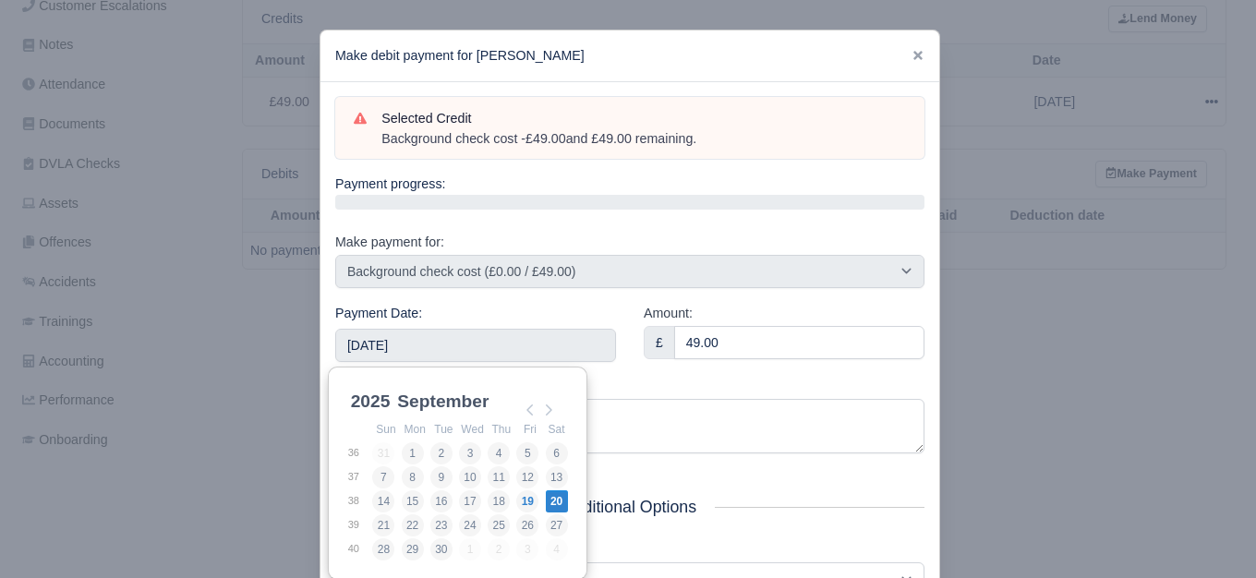
click at [595, 390] on div "Reason Background check cost" at bounding box center [629, 416] width 589 height 78
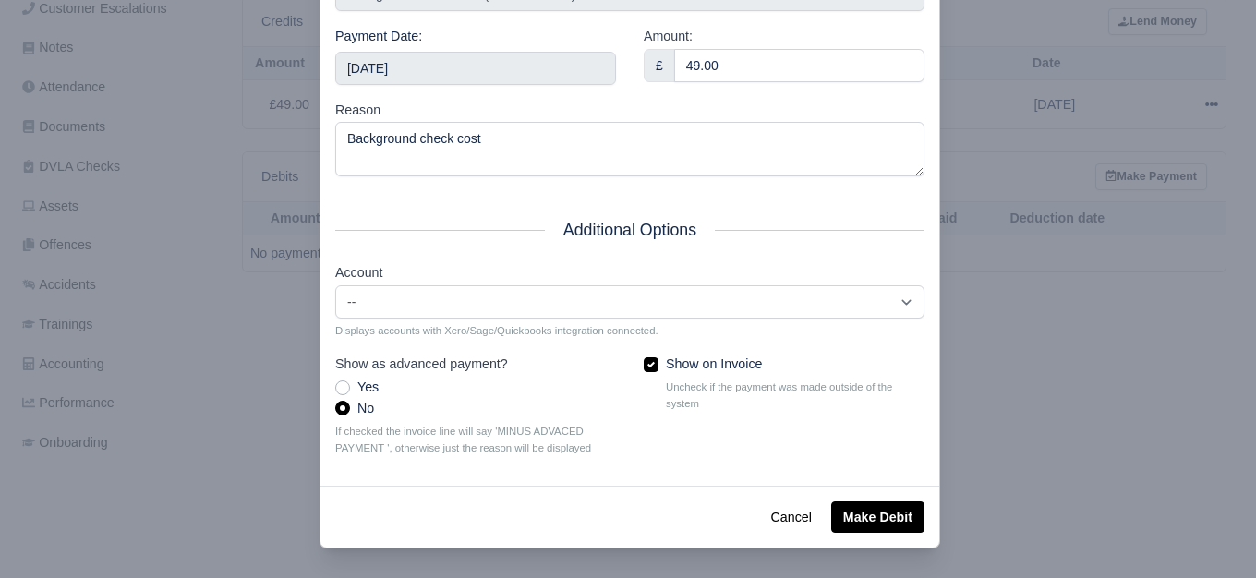
scroll to position [279, 0]
click at [893, 516] on button "Make Debit" at bounding box center [877, 516] width 93 height 31
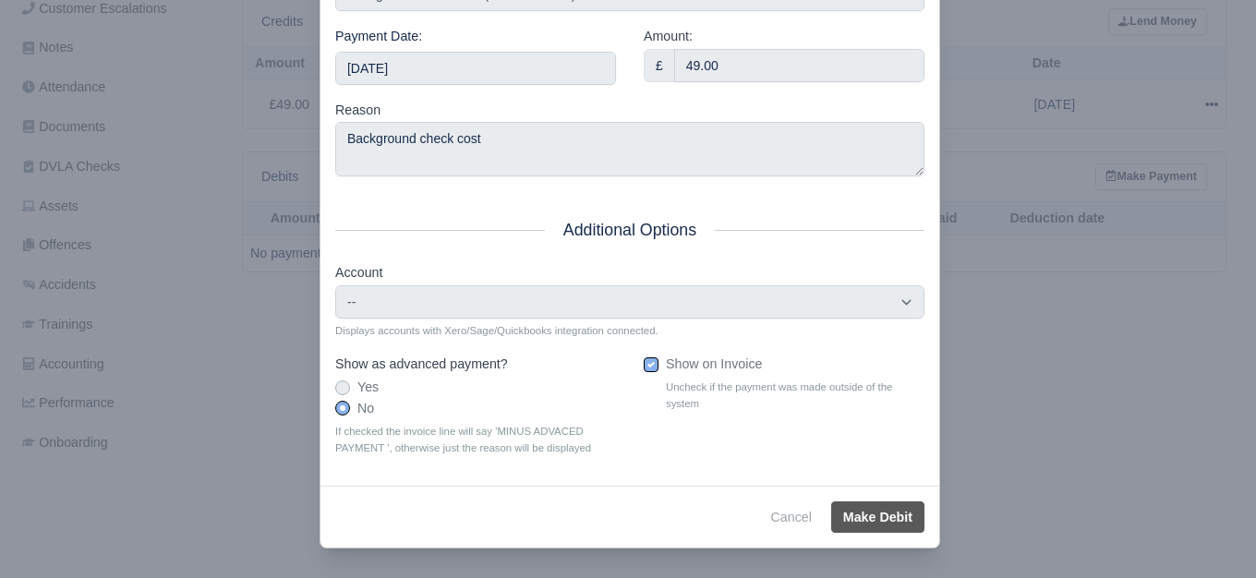
scroll to position [3, 0]
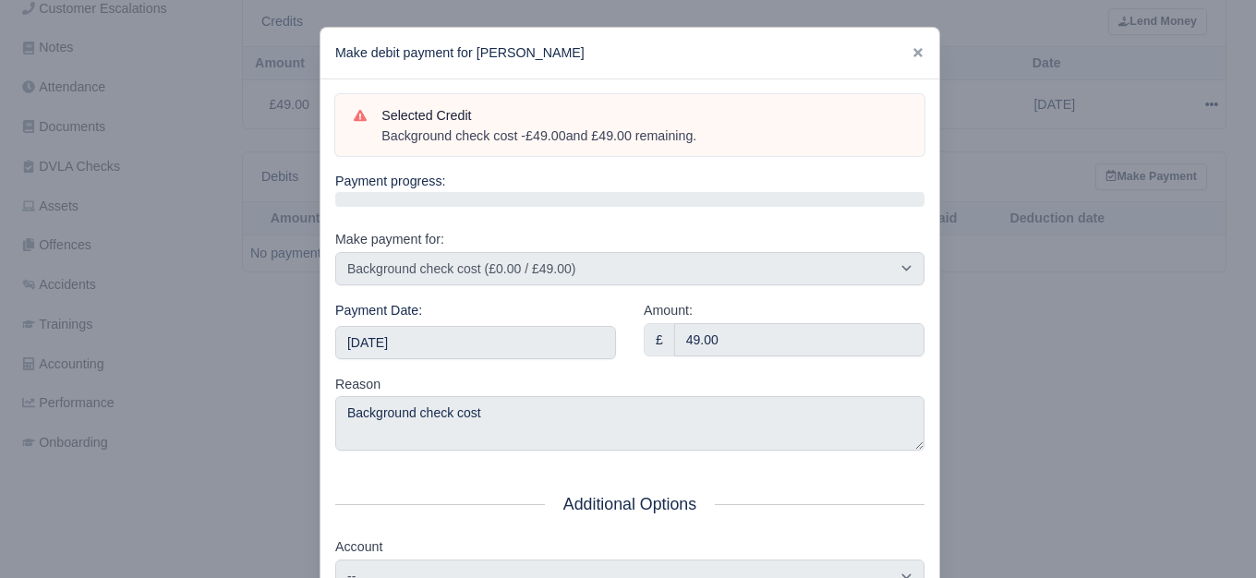
type input "2025-09-20T23:59:59+01:00"
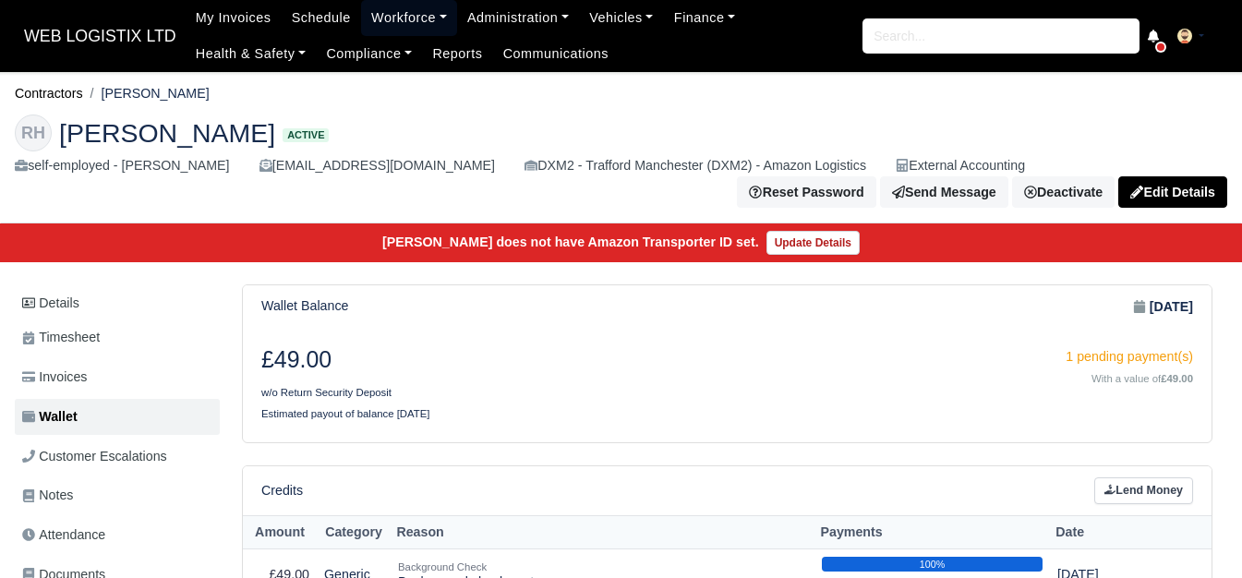
click at [389, 14] on link "Workforce" at bounding box center [409, 18] width 96 height 36
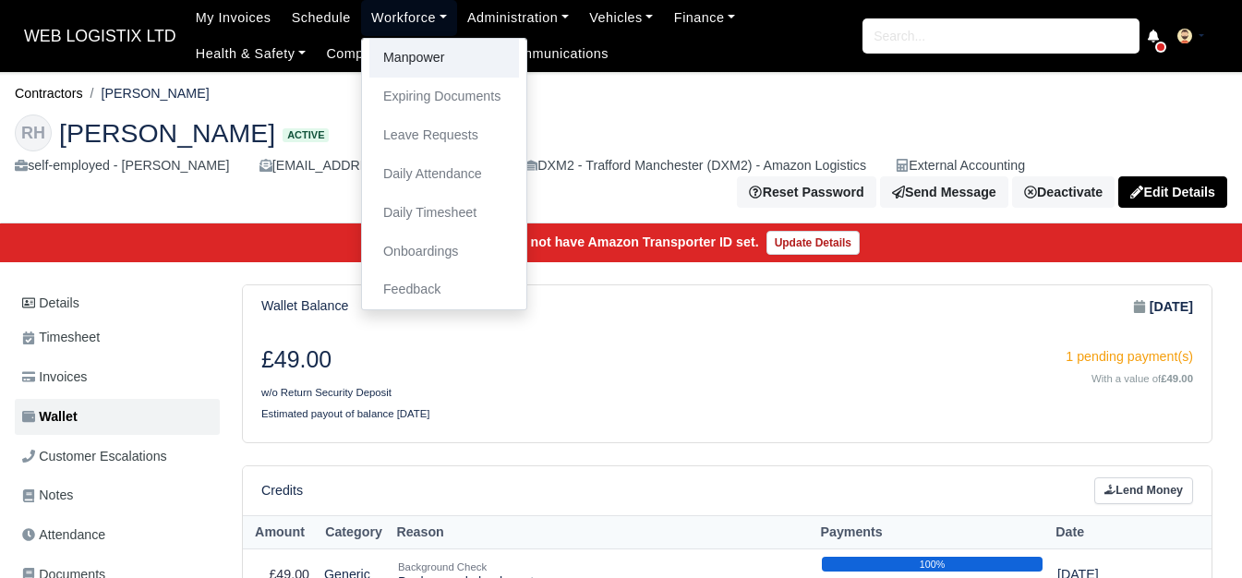
click at [386, 52] on link "Manpower" at bounding box center [444, 58] width 150 height 39
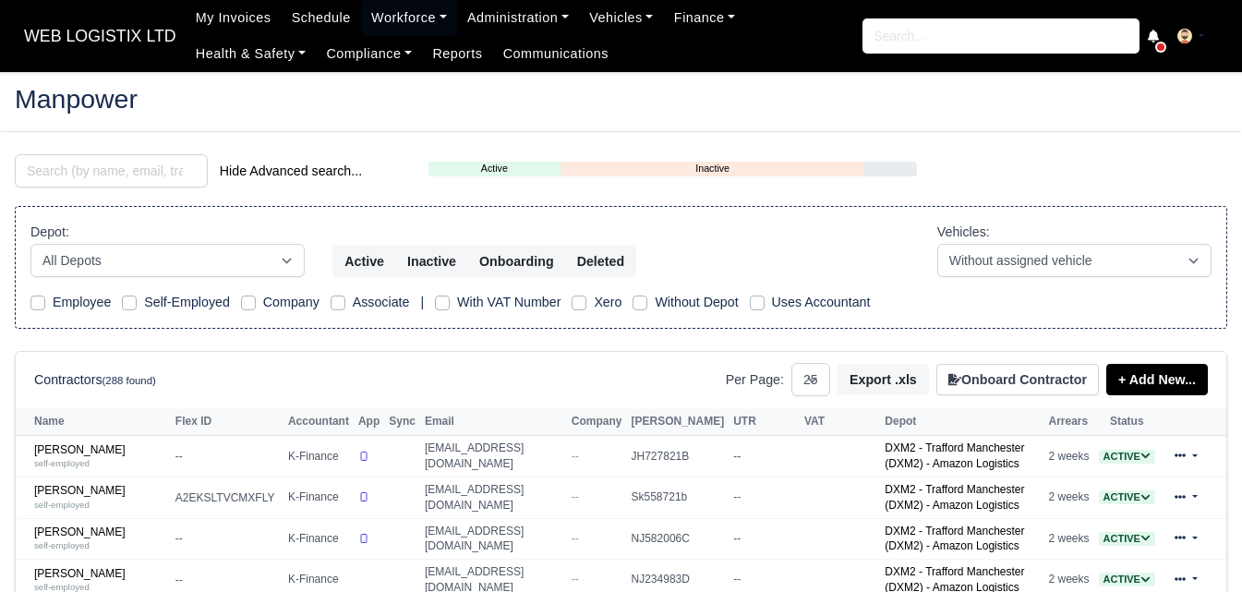
select select "25"
click at [128, 171] on input "search" at bounding box center [111, 170] width 193 height 33
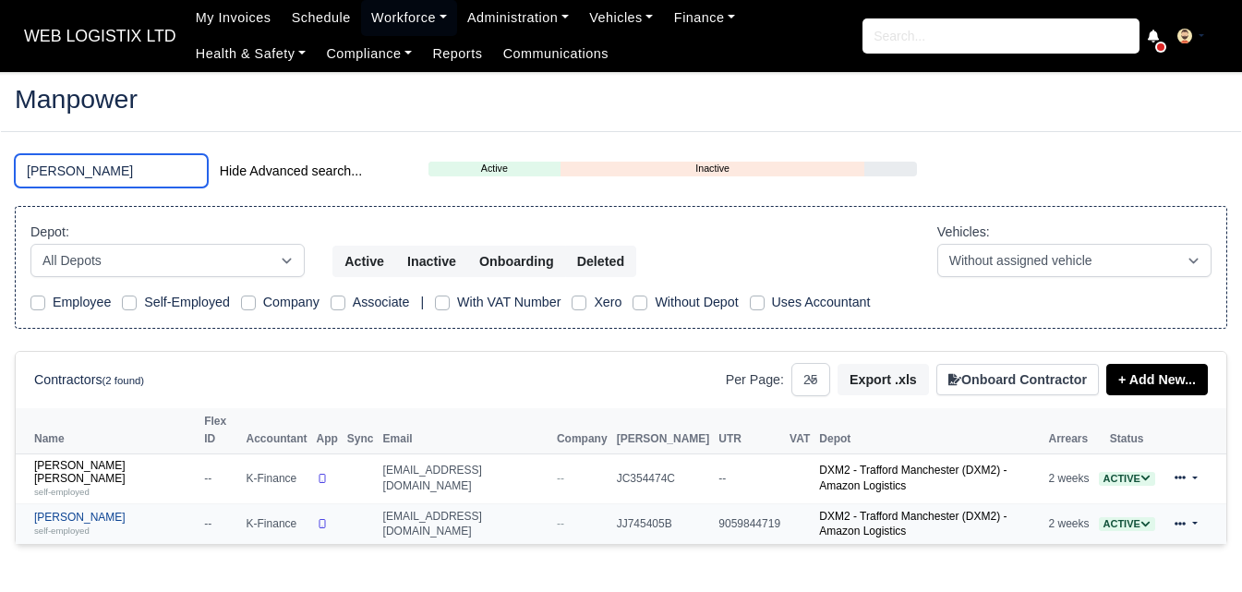
type input "sean"
click at [67, 525] on small "self-employed" at bounding box center [61, 530] width 55 height 10
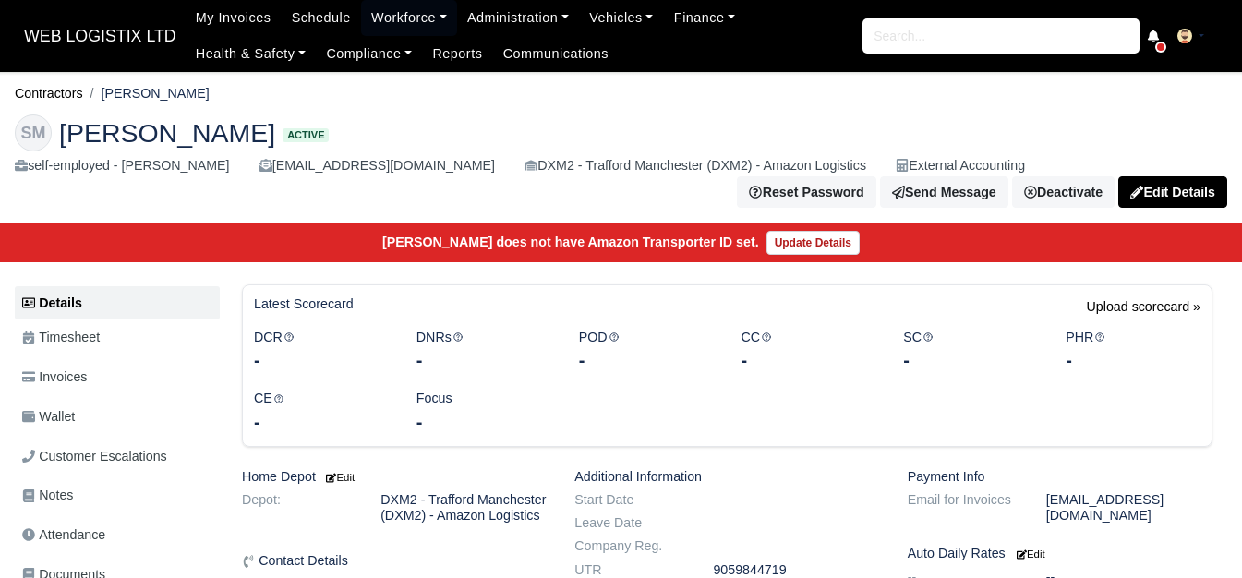
click at [85, 402] on link "Wallet" at bounding box center [117, 417] width 205 height 36
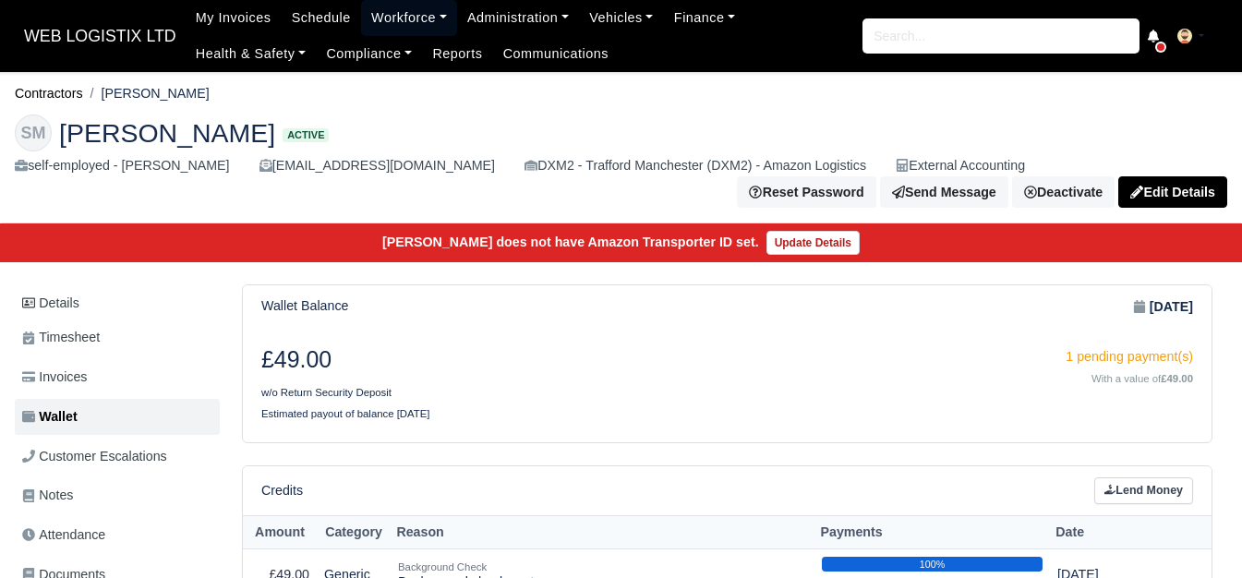
click at [403, 11] on link "Workforce" at bounding box center [409, 18] width 96 height 36
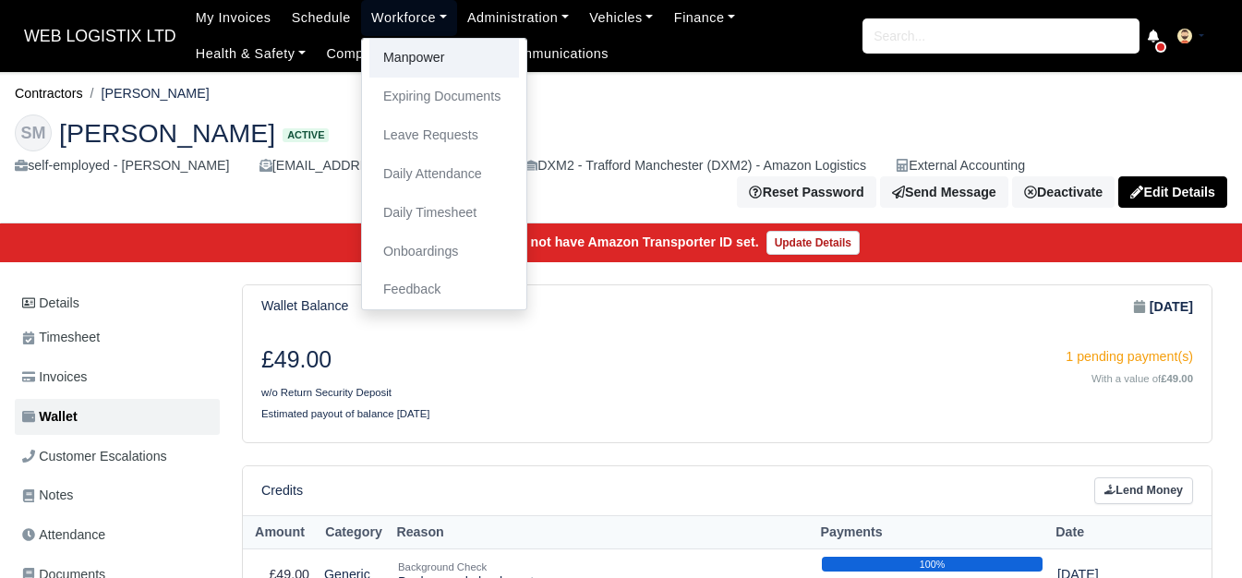
click at [424, 59] on link "Manpower" at bounding box center [444, 58] width 150 height 39
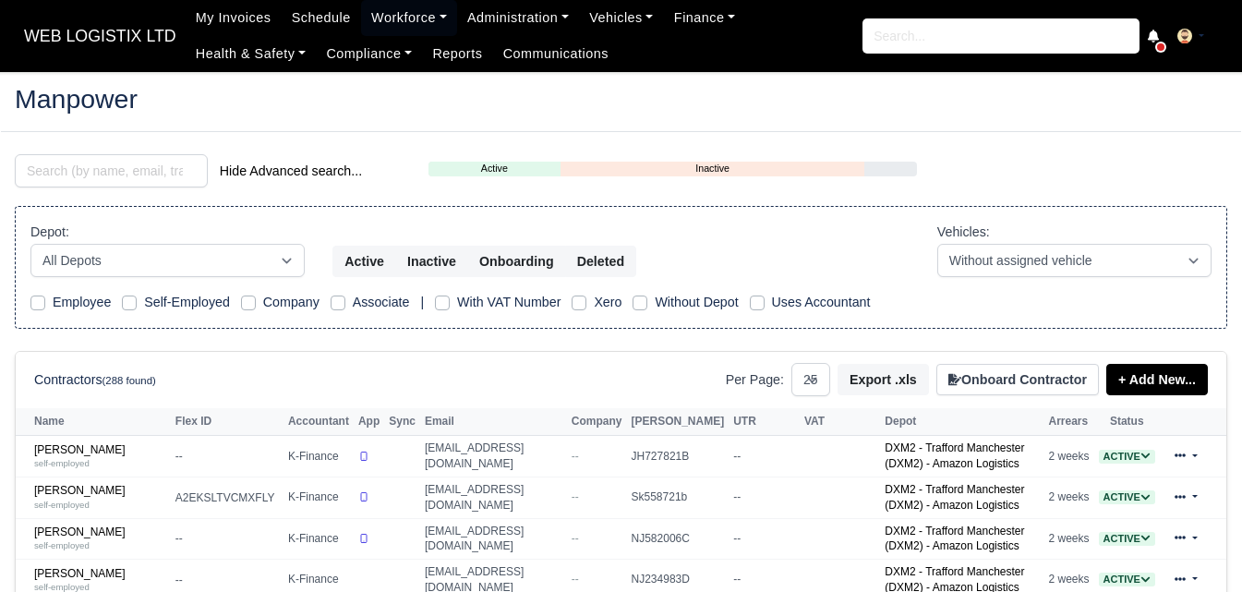
select select "25"
click at [112, 176] on input "search" at bounding box center [111, 170] width 193 height 33
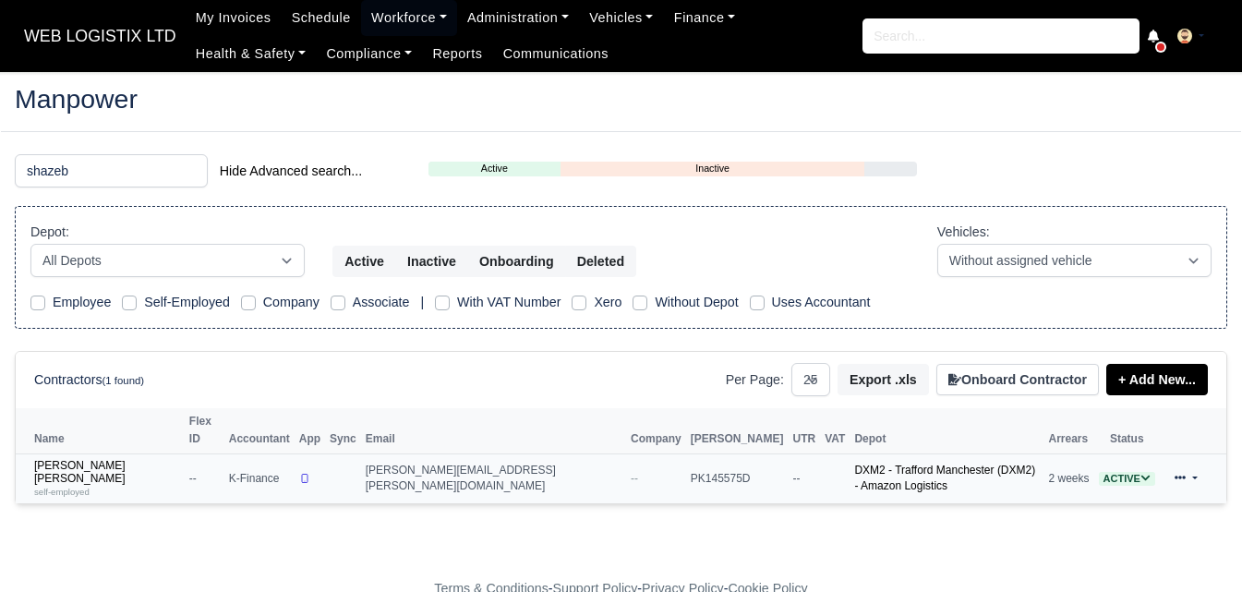
type input "shazeb"
click at [64, 469] on td "[PERSON_NAME] [PERSON_NAME] self-employed" at bounding box center [100, 478] width 169 height 50
click at [68, 487] on small "self-employed" at bounding box center [61, 492] width 55 height 10
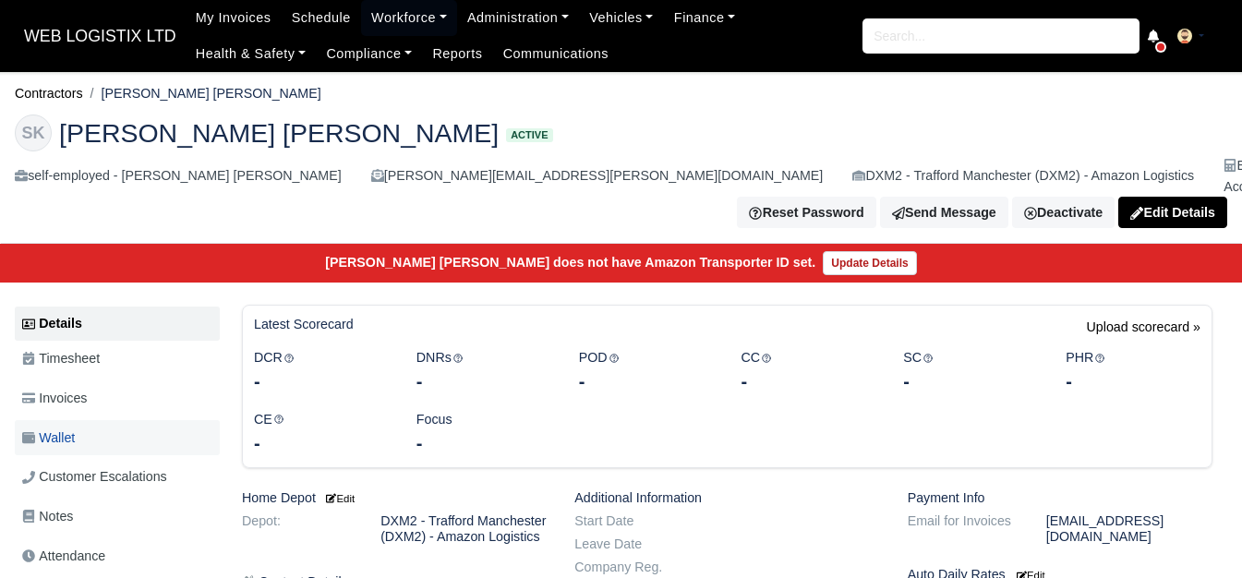
click at [75, 428] on span "Wallet" at bounding box center [48, 438] width 53 height 21
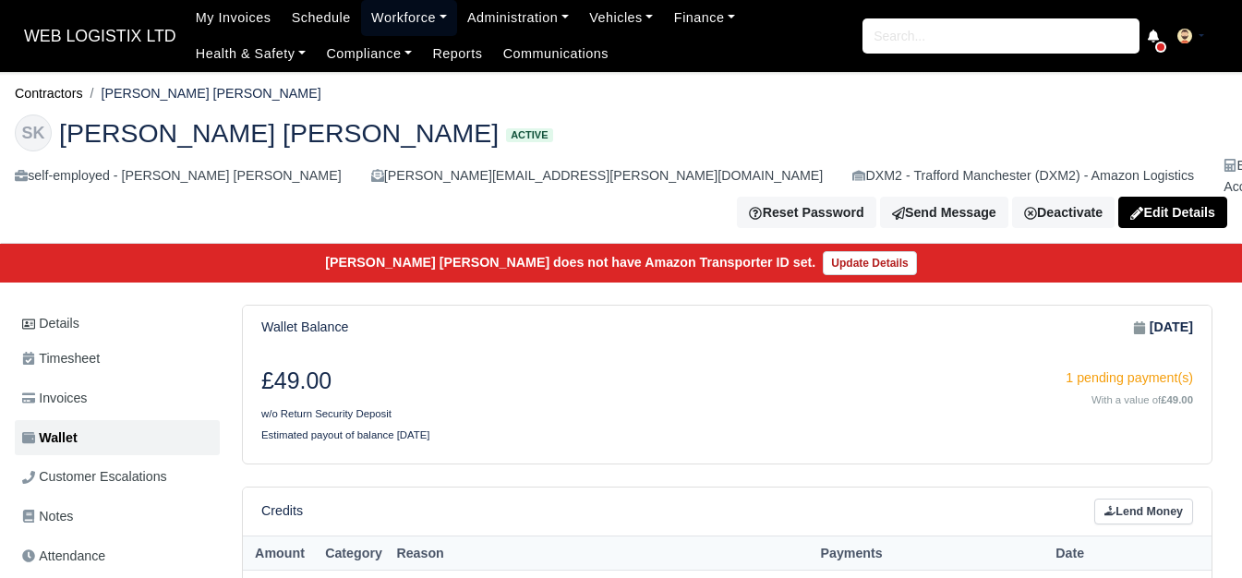
click at [411, 18] on link "Workforce" at bounding box center [409, 18] width 96 height 36
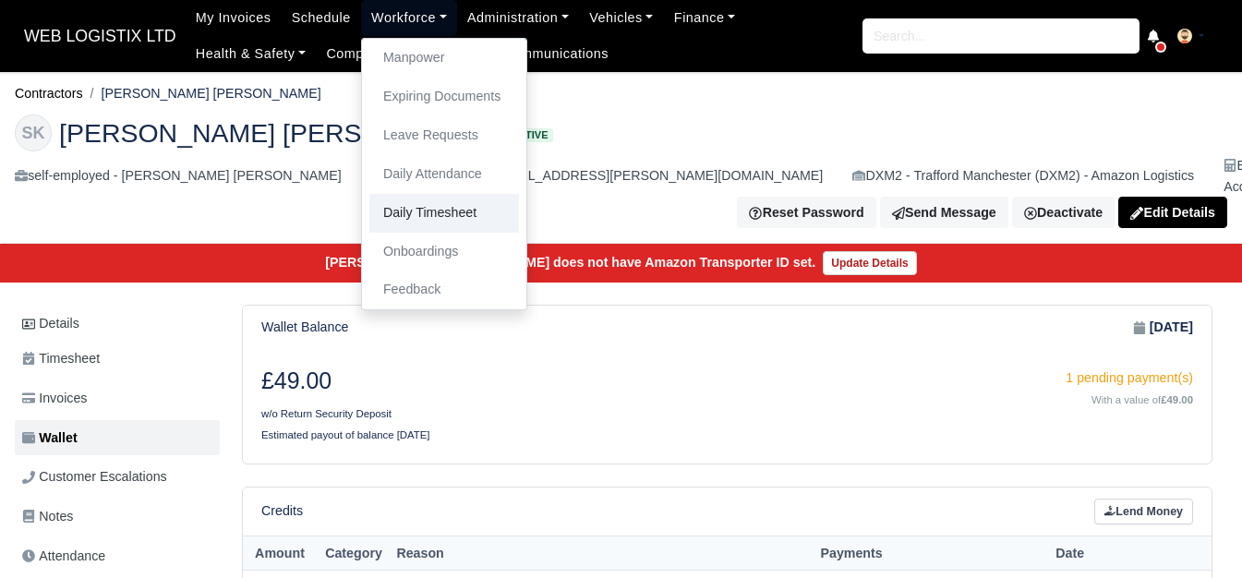
click at [418, 228] on link "Daily Timesheet" at bounding box center [444, 213] width 150 height 39
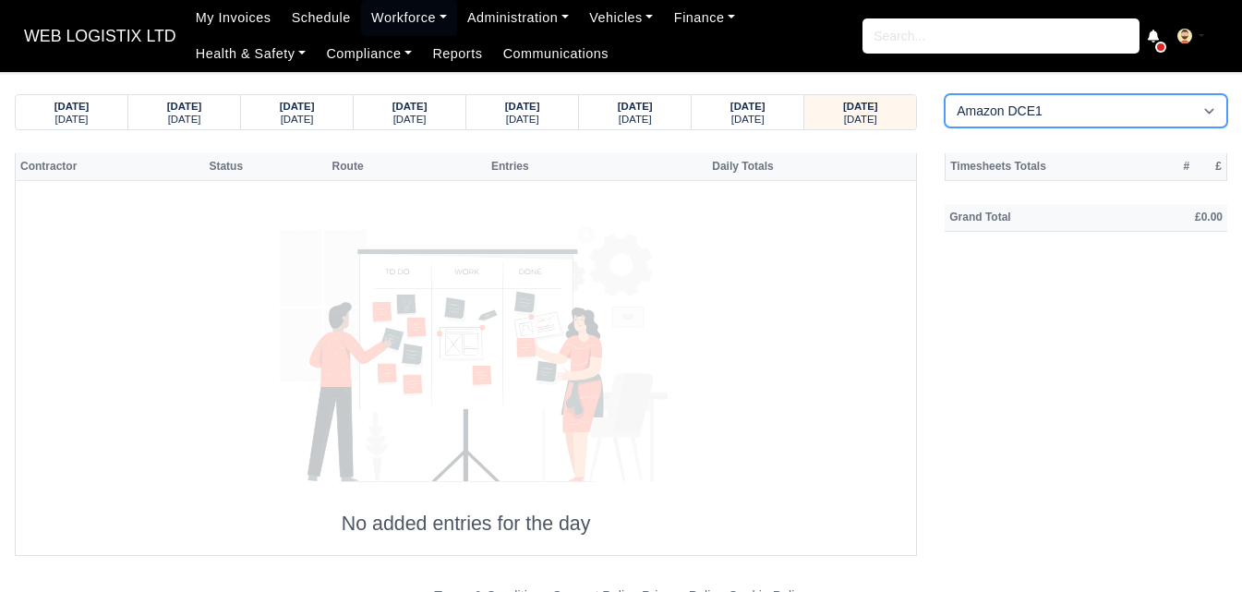
click at [1008, 107] on select "Amazon DCE1 DWN2 - Knowsley (DWN2) - Amazon Logistics (L34 7XL) DXM2 - Trafford…" at bounding box center [1086, 110] width 283 height 33
select select "1"
click at [945, 94] on select "Amazon DCE1 DWN2 - Knowsley (DWN2) - Amazon Logistics (L34 7XL) DXM2 - Trafford…" at bounding box center [1086, 110] width 283 height 33
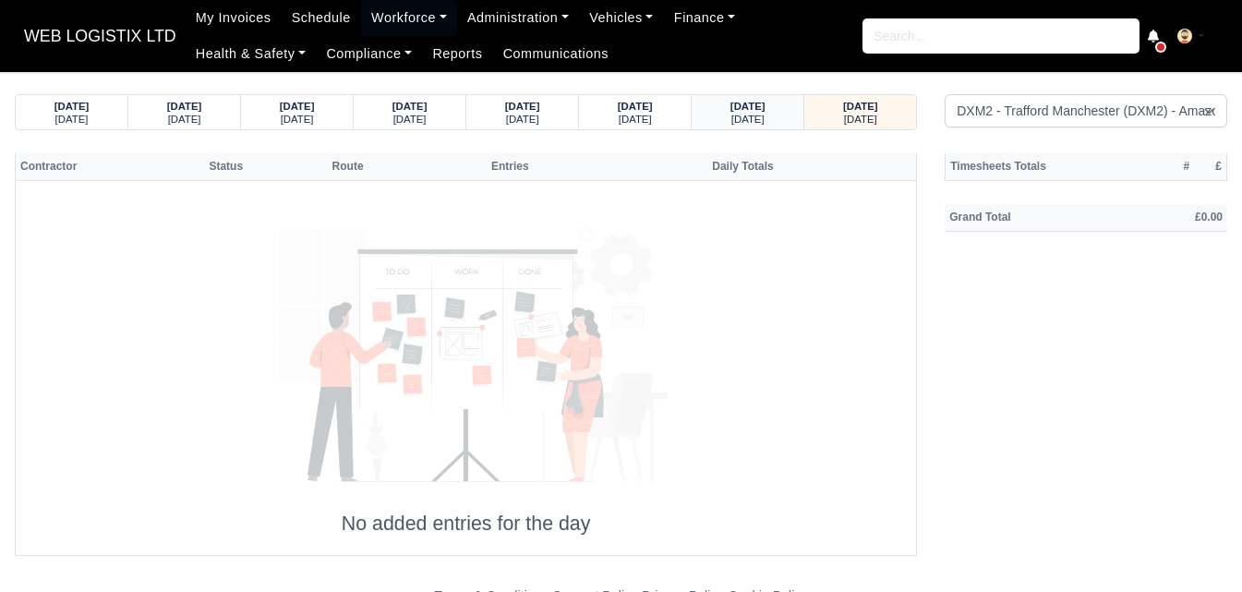
click at [759, 107] on strong "18/09/2025" at bounding box center [748, 106] width 35 height 11
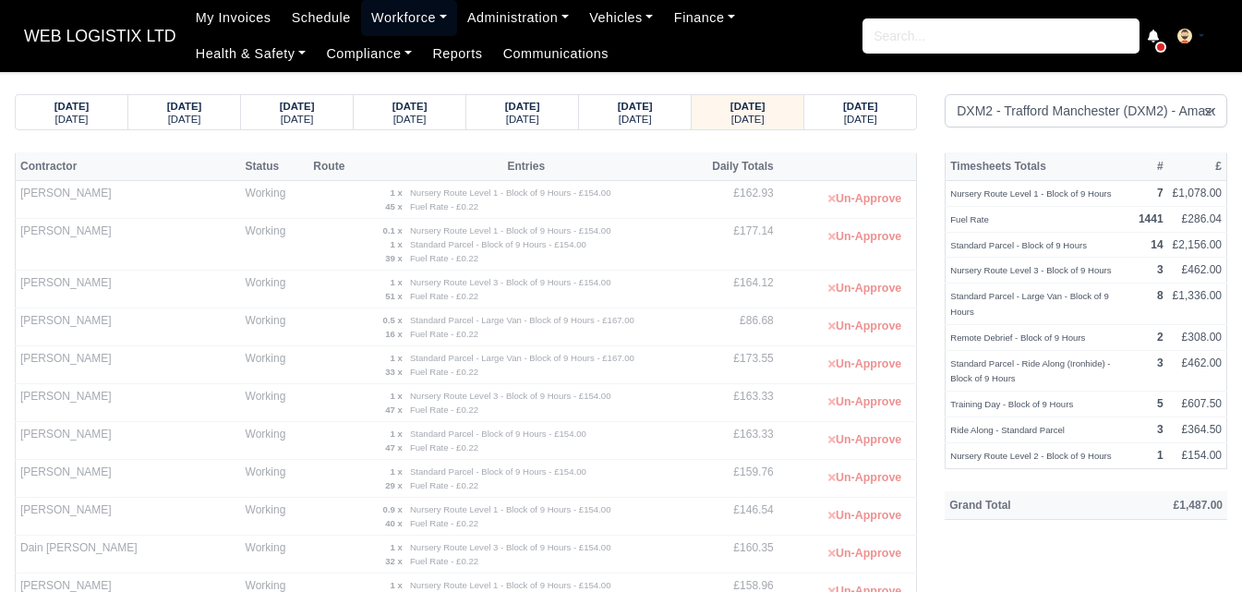
drag, startPoint x: 417, startPoint y: 13, endPoint x: 404, endPoint y: 52, distance: 41.2
click at [417, 13] on link "Workforce" at bounding box center [409, 18] width 96 height 36
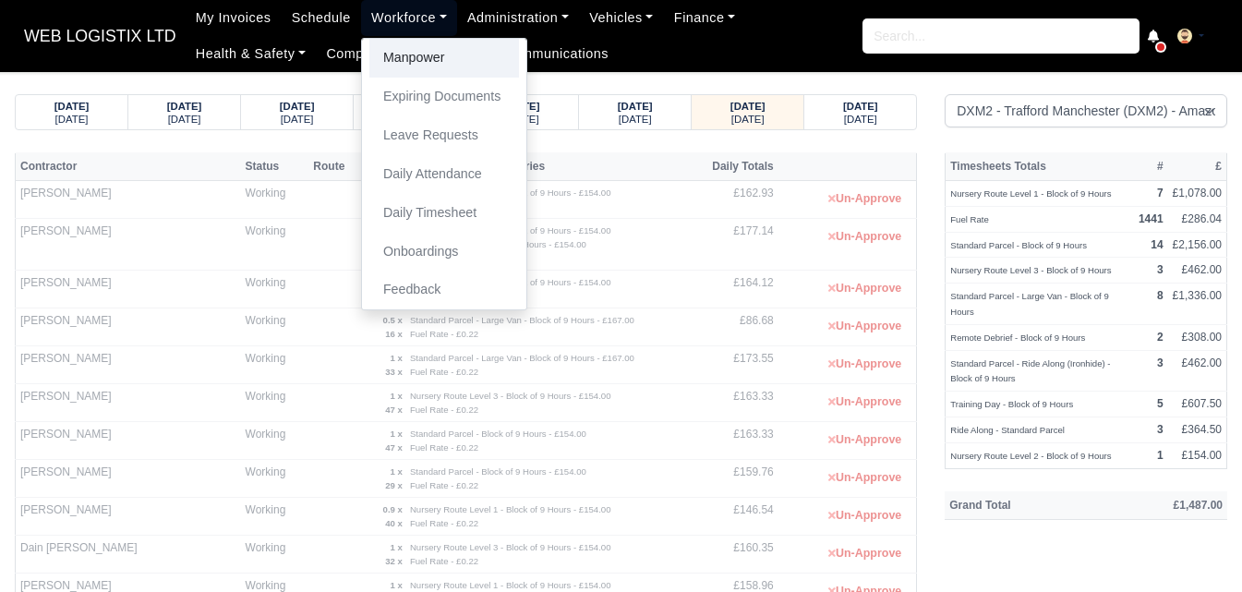
click at [399, 67] on link "Manpower" at bounding box center [444, 58] width 150 height 39
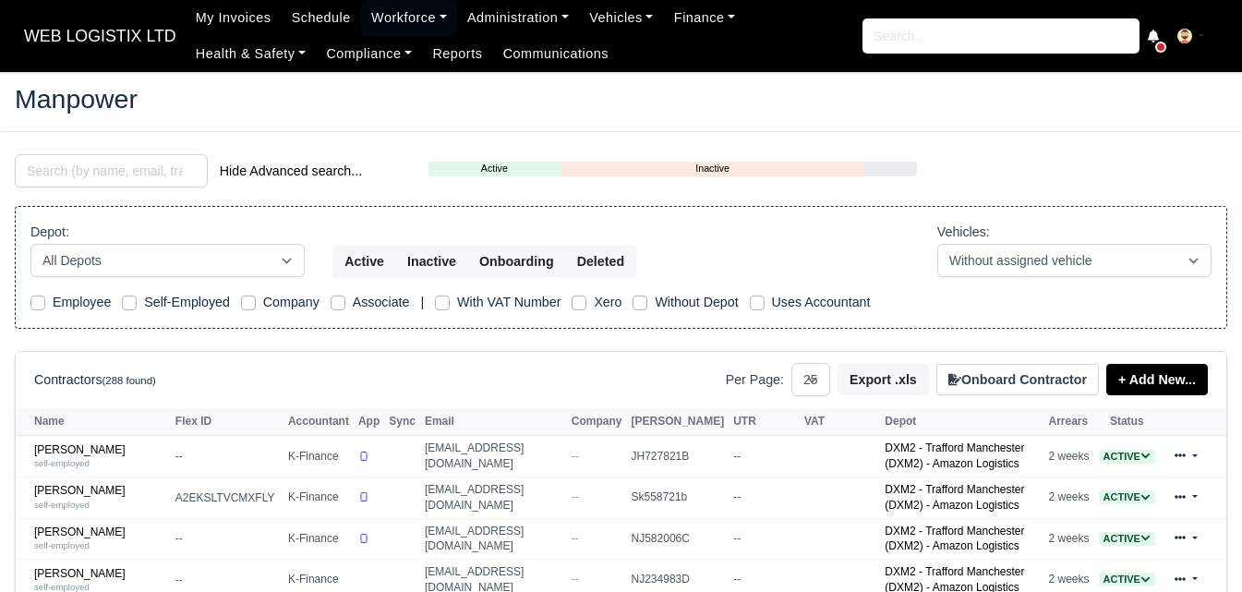
select select "25"
click at [129, 182] on input "search" at bounding box center [111, 170] width 193 height 33
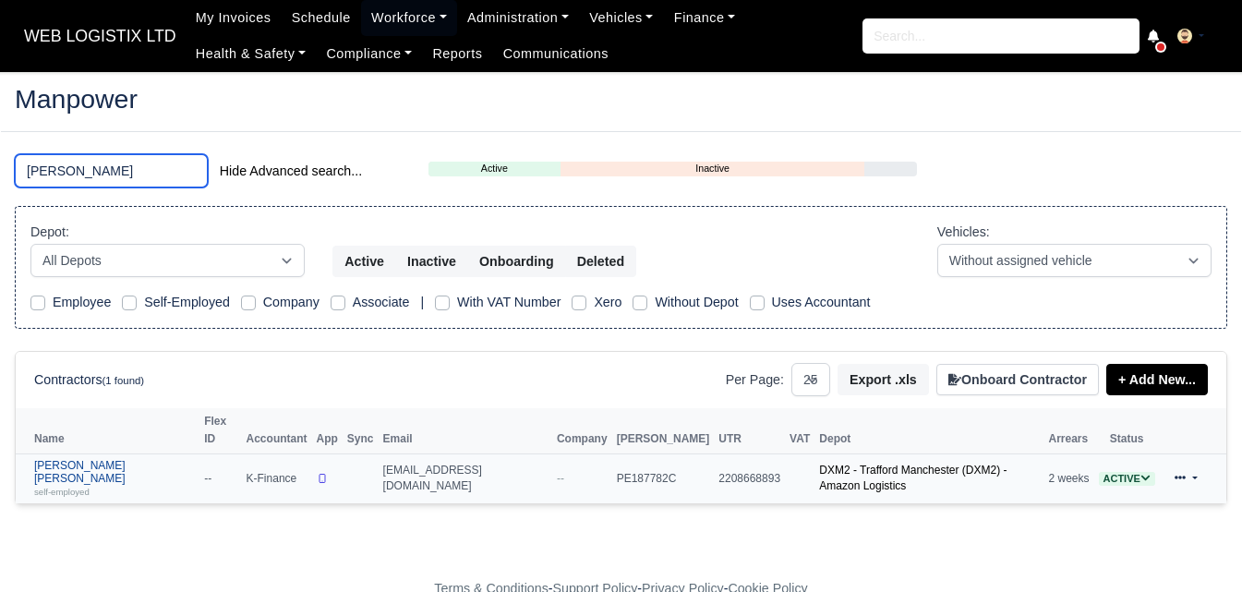
type input "[PERSON_NAME]"
click at [125, 485] on div "self-employed" at bounding box center [114, 491] width 161 height 13
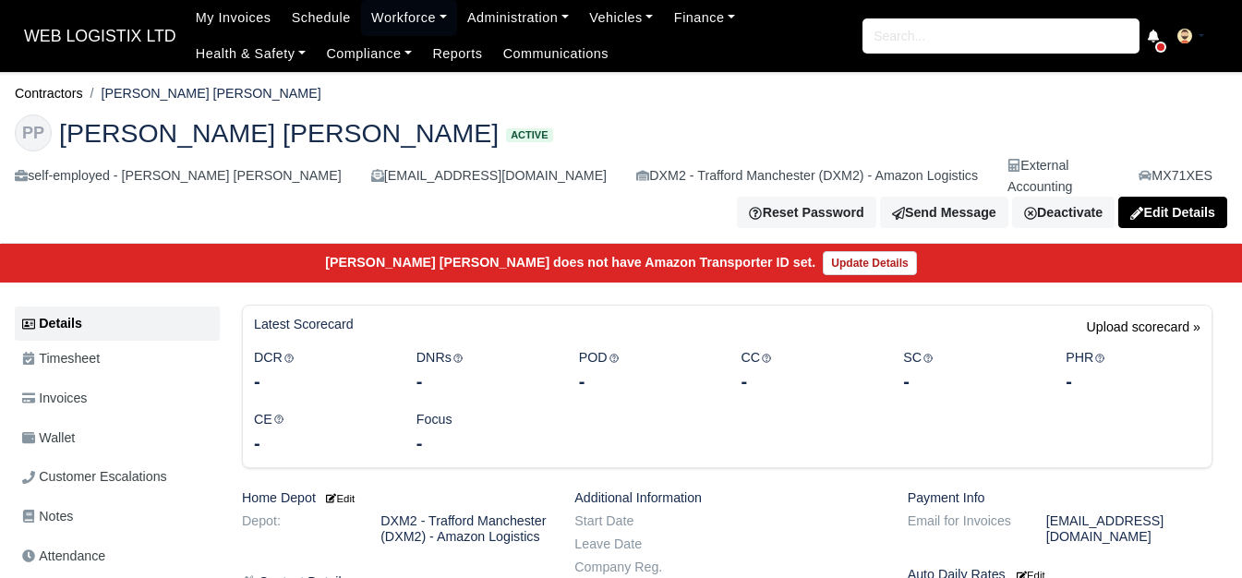
click at [124, 421] on link "Wallet" at bounding box center [117, 438] width 205 height 36
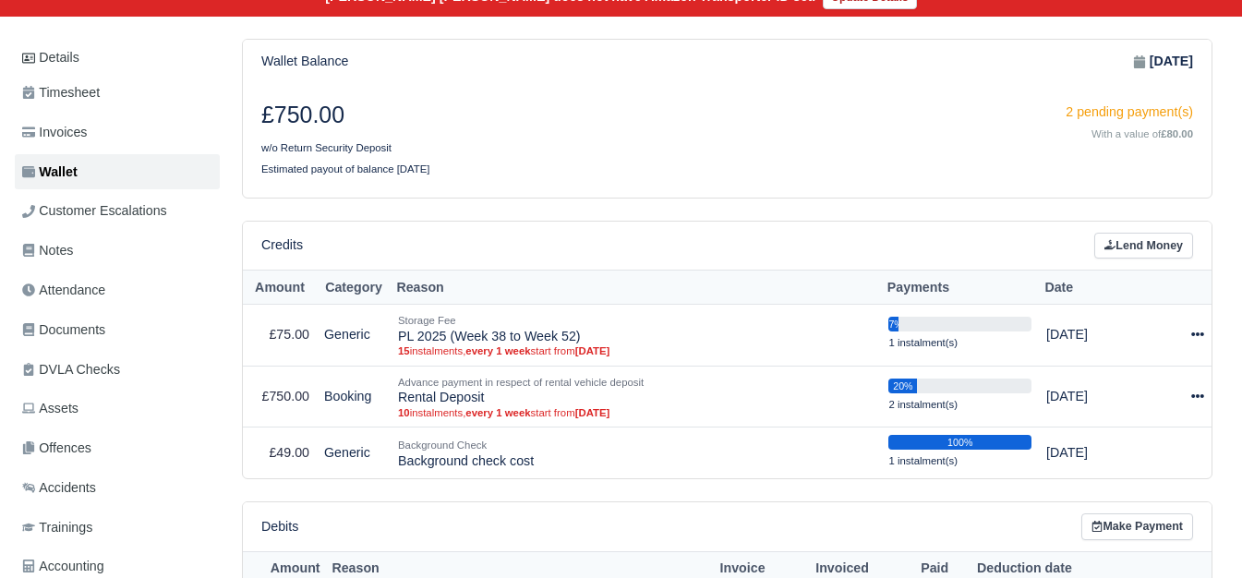
scroll to position [308, 0]
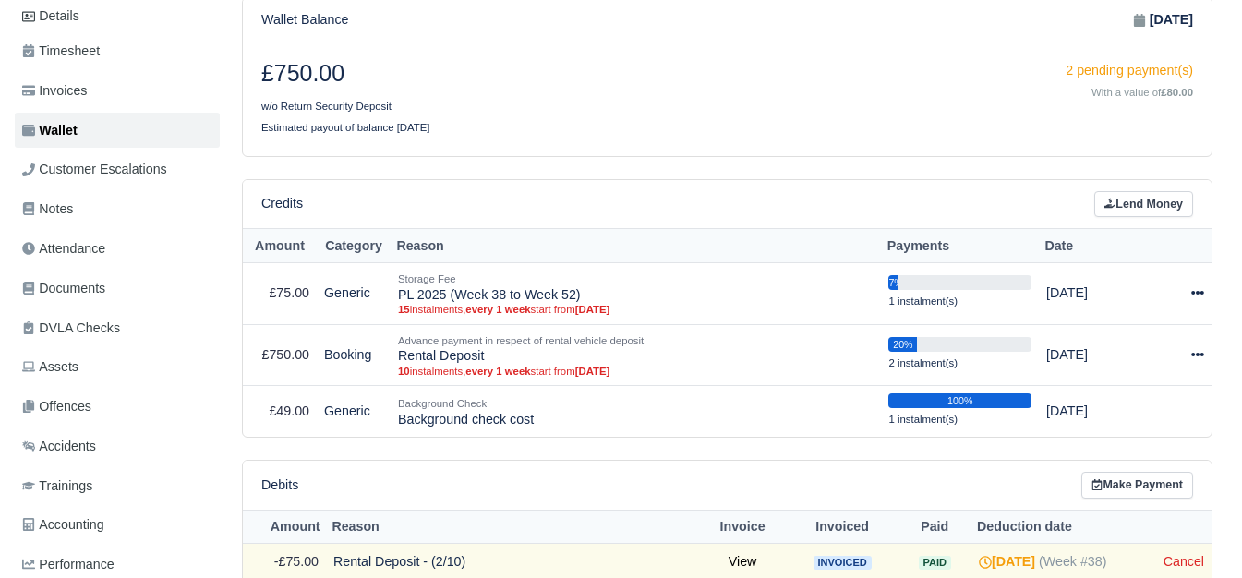
click at [1148, 207] on div "Credits Lend Money" at bounding box center [727, 204] width 969 height 49
click at [1145, 191] on link "Lend Money" at bounding box center [1143, 204] width 99 height 27
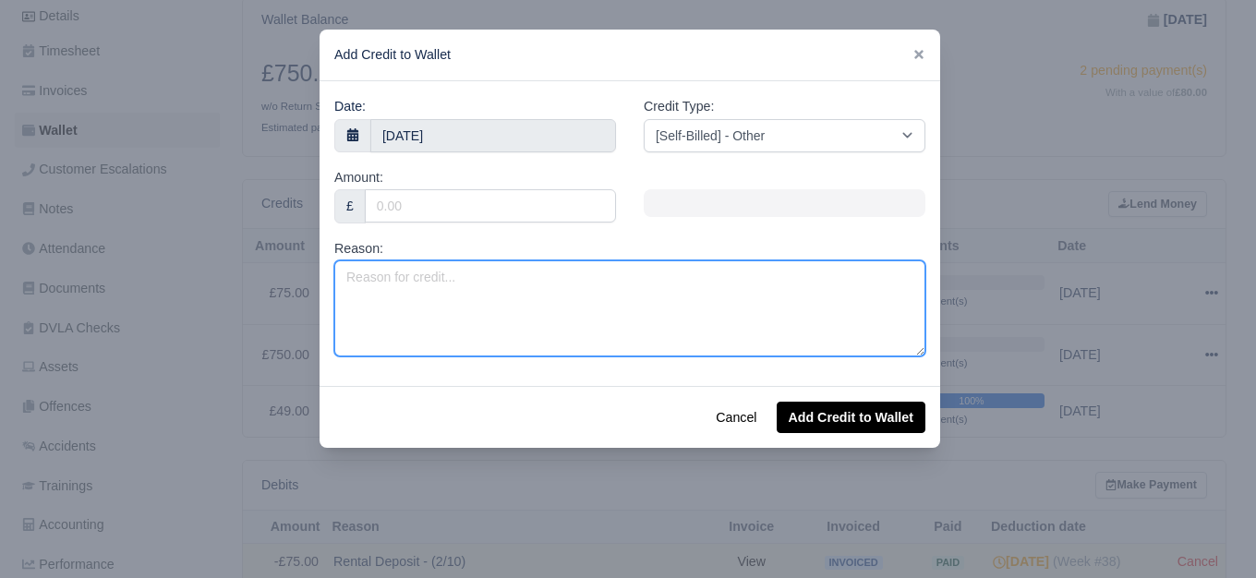
click at [566, 297] on textarea "Reason:" at bounding box center [629, 308] width 591 height 96
paste textarea "30.00"
click at [531, 291] on textarea "Fuel Surcharge -" at bounding box center [629, 308] width 591 height 96
paste textarea "MX71 XES"
click at [473, 282] on textarea "Fuel Surcharge - MX71 XES" at bounding box center [629, 308] width 591 height 96
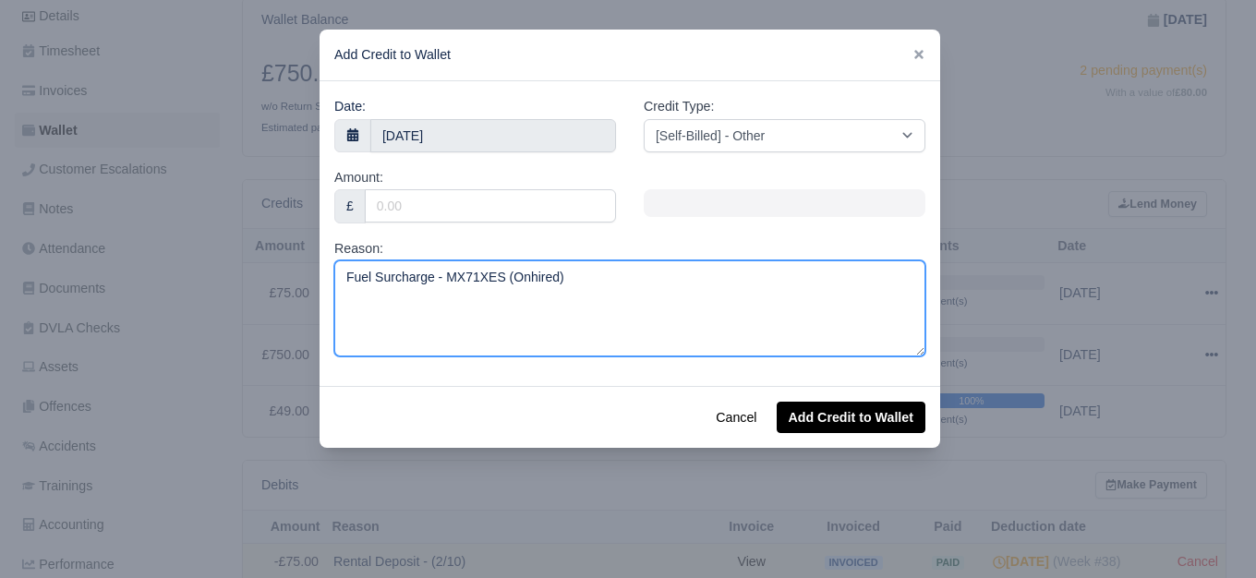
type textarea "Fuel Surcharge - MX71XES (Onhired)"
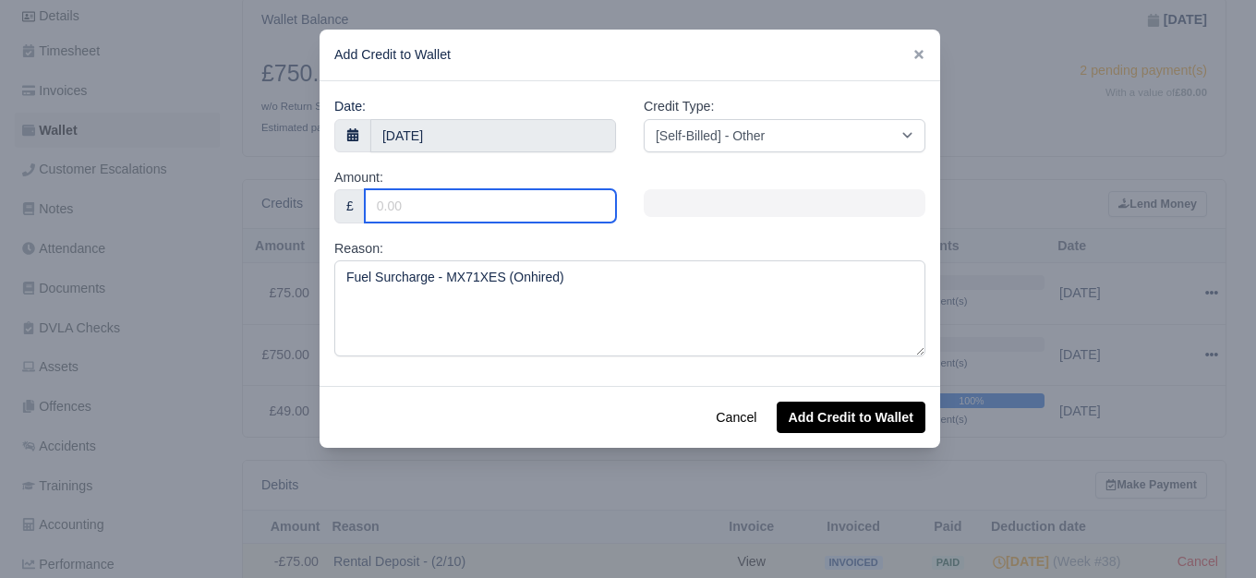
click at [423, 211] on input "Amount:" at bounding box center [490, 205] width 251 height 33
type input "50"
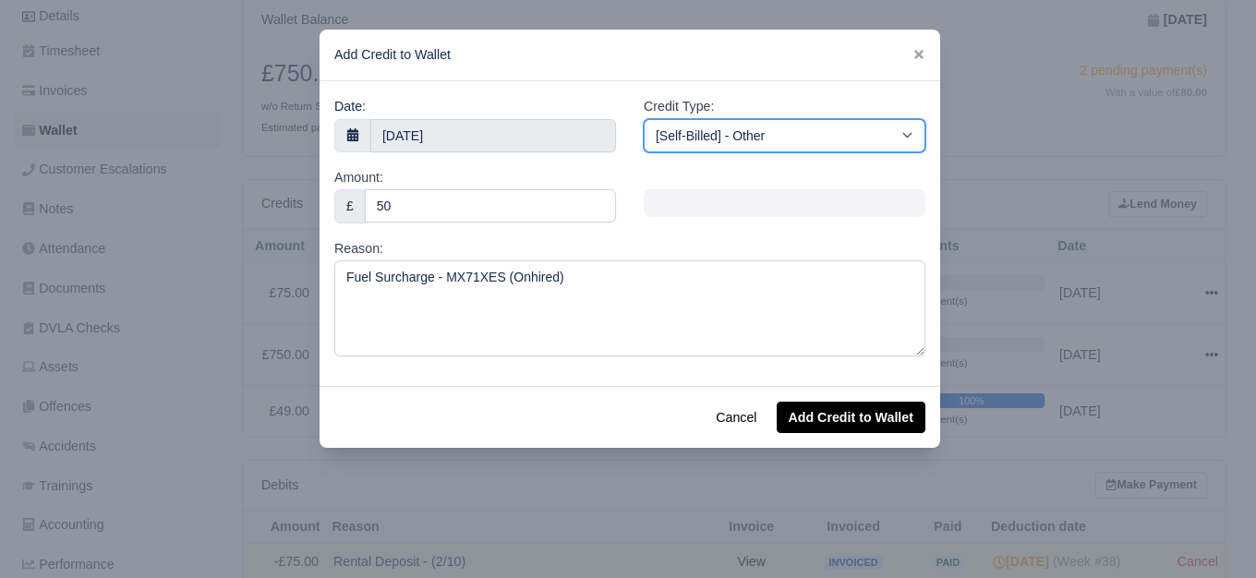
click at [680, 135] on select "[Self-Billed] - Other [Self-Billed] - Negative Invoice [Self-Billed] - Keychain…" at bounding box center [785, 135] width 282 height 33
click at [644, 119] on select "[Self-Billed] - Other [Self-Billed] - Negative Invoice [Self-Billed] - Keychain…" at bounding box center [785, 135] width 282 height 33
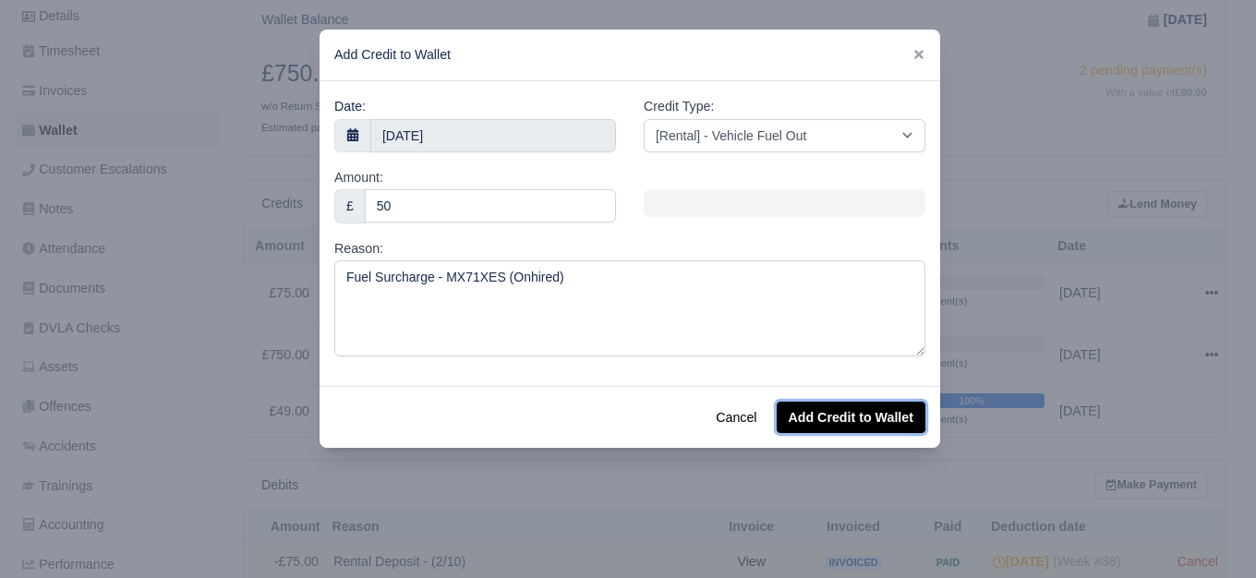
click at [856, 403] on button "Add Credit to Wallet" at bounding box center [851, 417] width 149 height 31
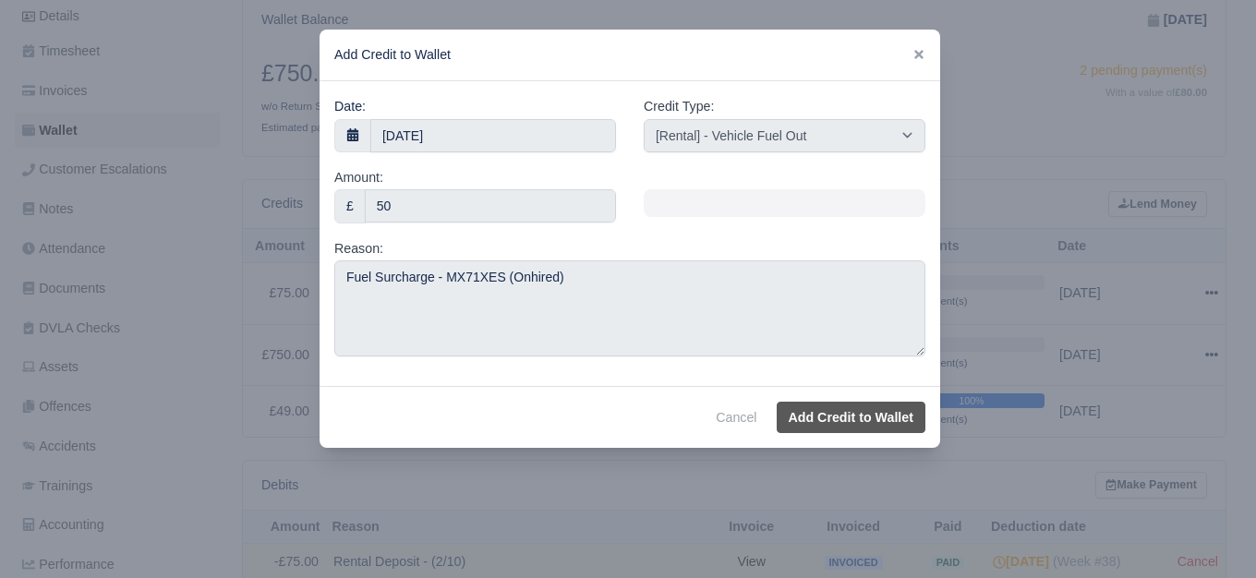
select select "other"
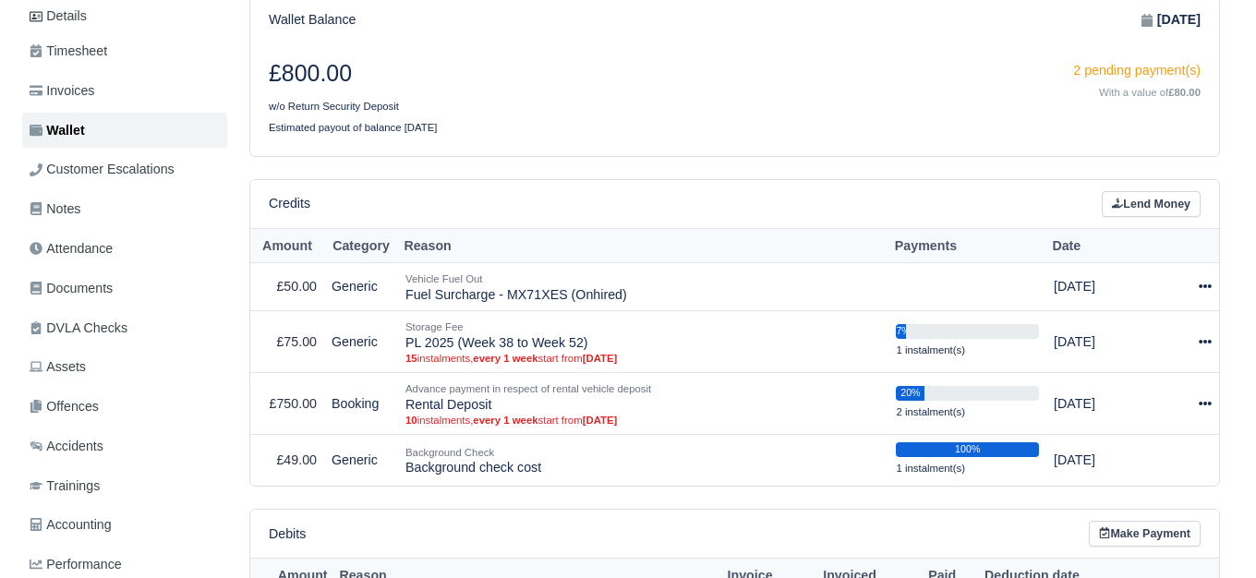
scroll to position [308, 0]
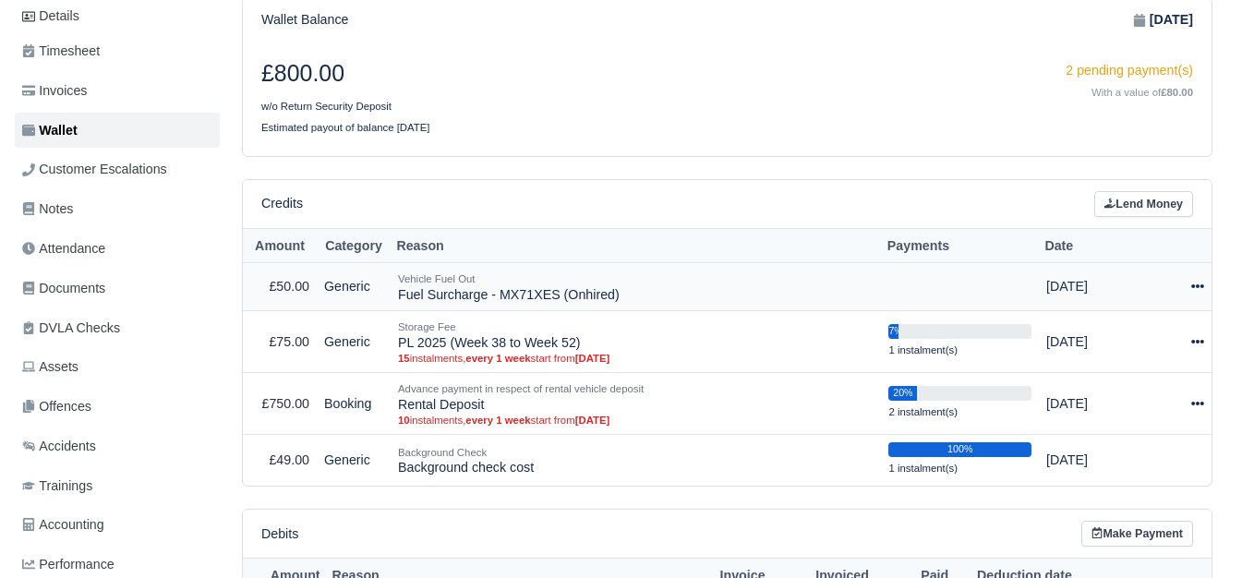
drag, startPoint x: 1195, startPoint y: 276, endPoint x: 1154, endPoint y: 318, distance: 58.1
click at [1195, 276] on div at bounding box center [1185, 286] width 38 height 21
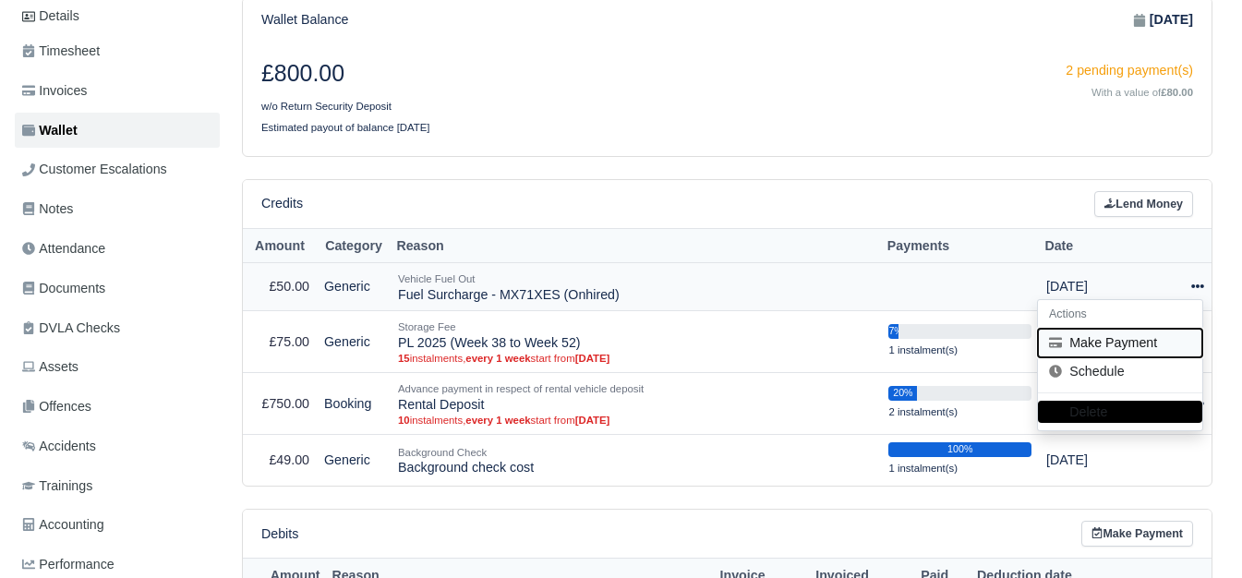
click at [1137, 329] on button "Make Payment" at bounding box center [1120, 343] width 164 height 29
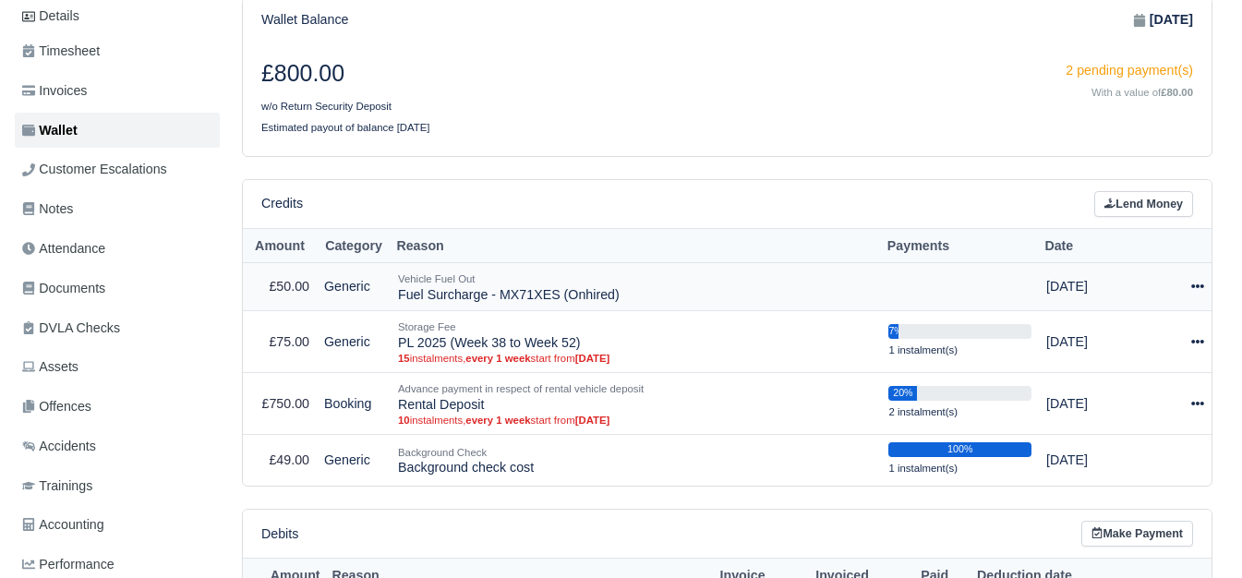
select select "6940"
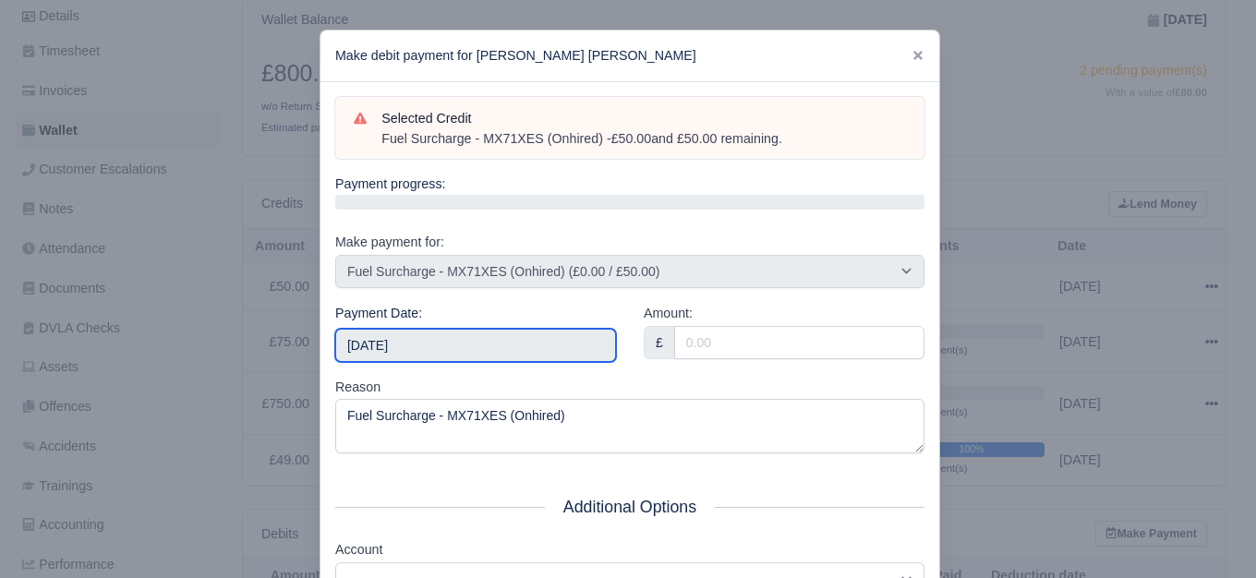
click at [436, 336] on input "2025-09-20" at bounding box center [475, 345] width 281 height 33
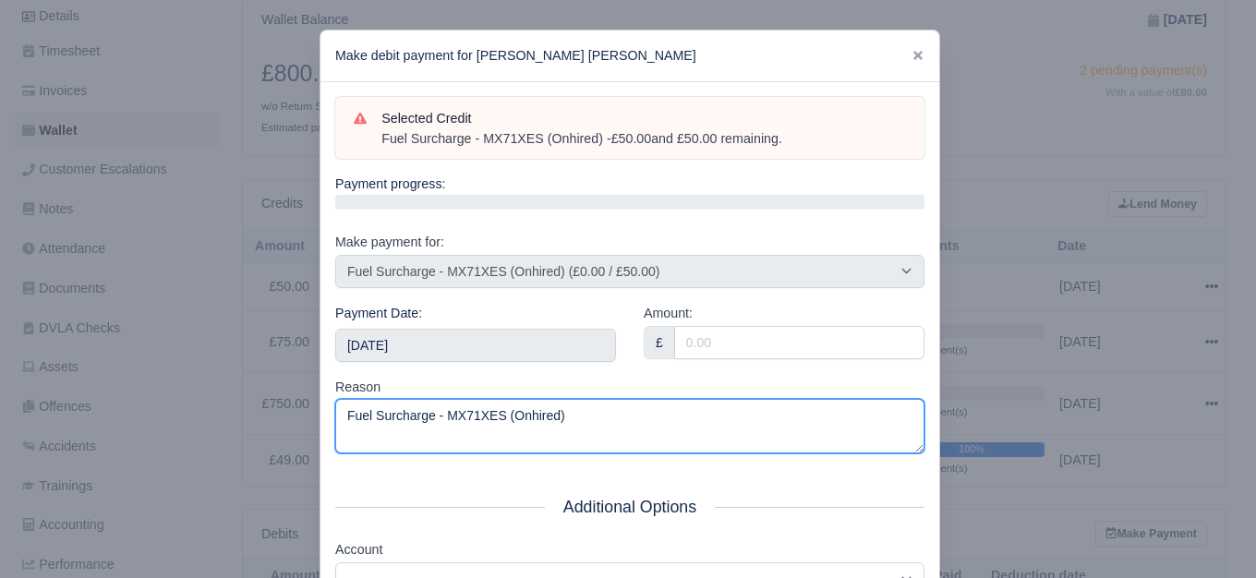
click at [686, 406] on textarea "Fuel Surcharge - MX71XES (Onhired)" at bounding box center [629, 426] width 589 height 54
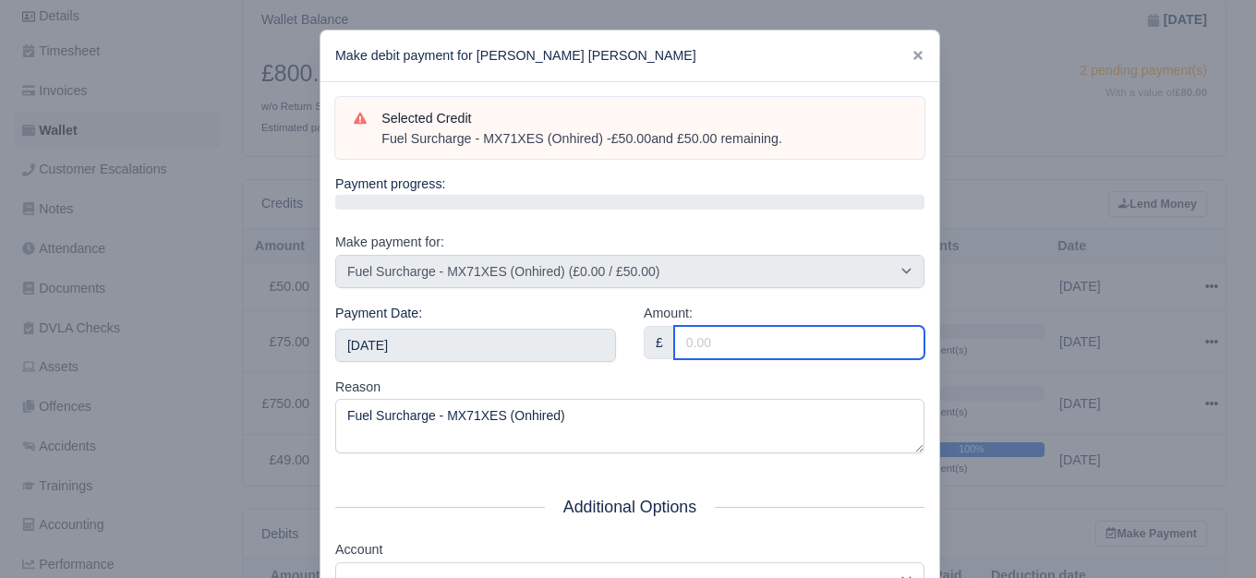
click at [711, 342] on input "Amount:" at bounding box center [799, 342] width 250 height 33
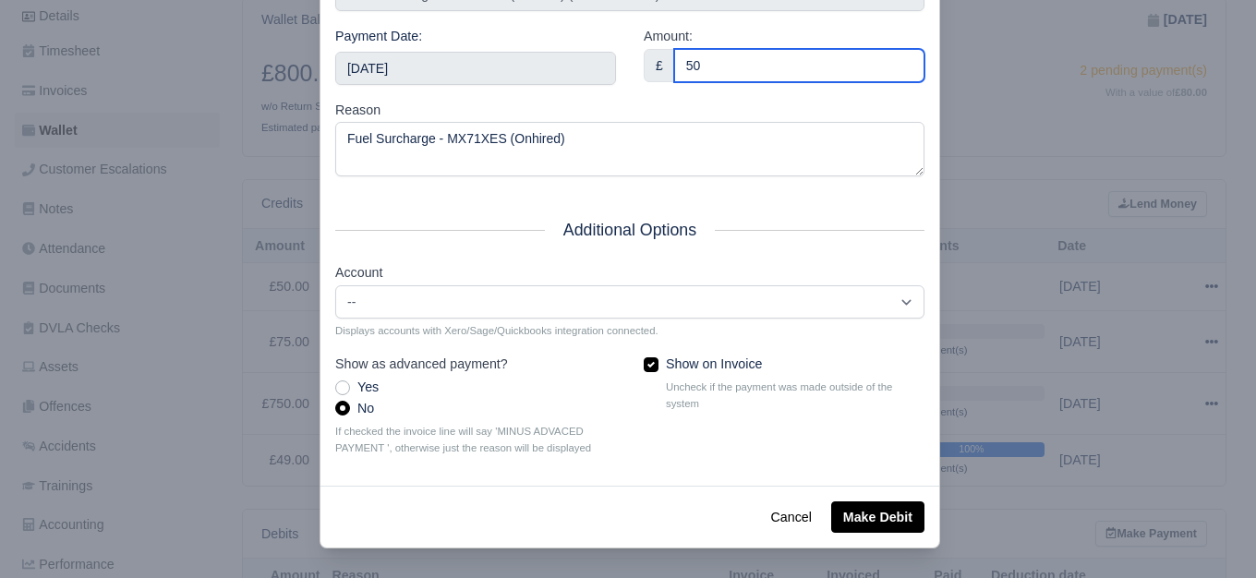
type input "50"
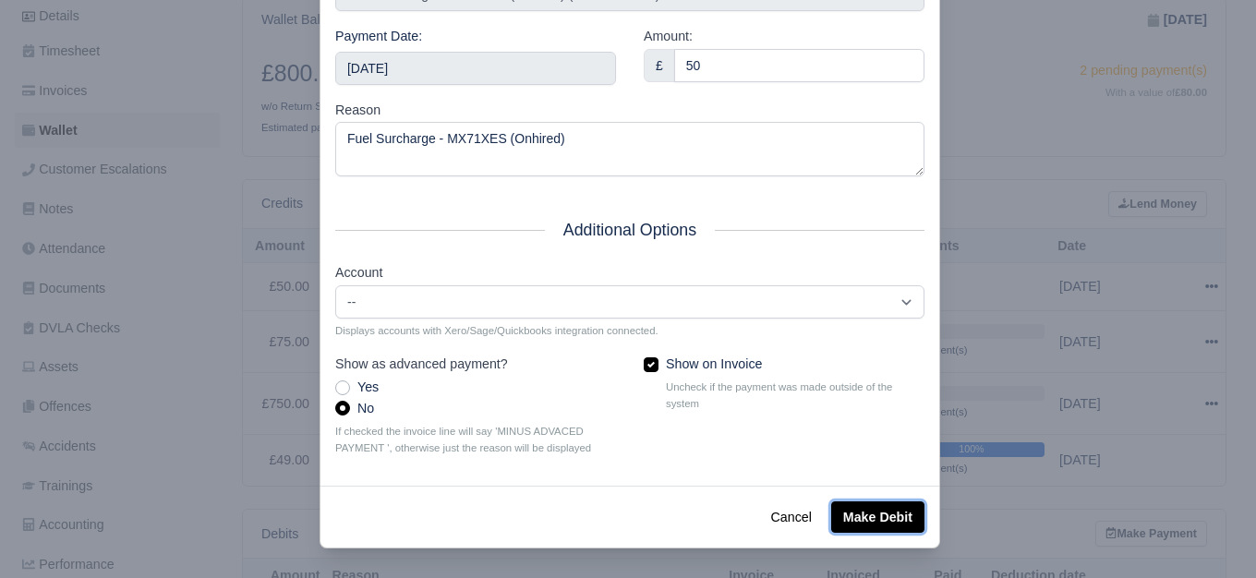
click at [853, 513] on button "Make Debit" at bounding box center [877, 516] width 93 height 31
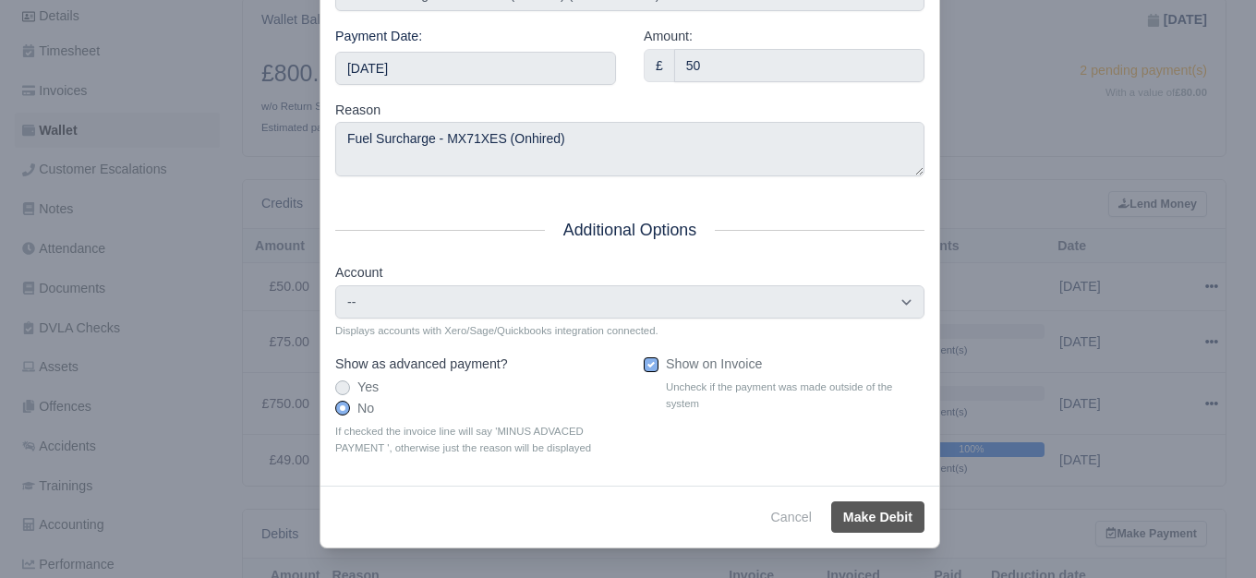
type input "2025-09-20T23:59:59+01:00"
